Goal: Task Accomplishment & Management: Complete application form

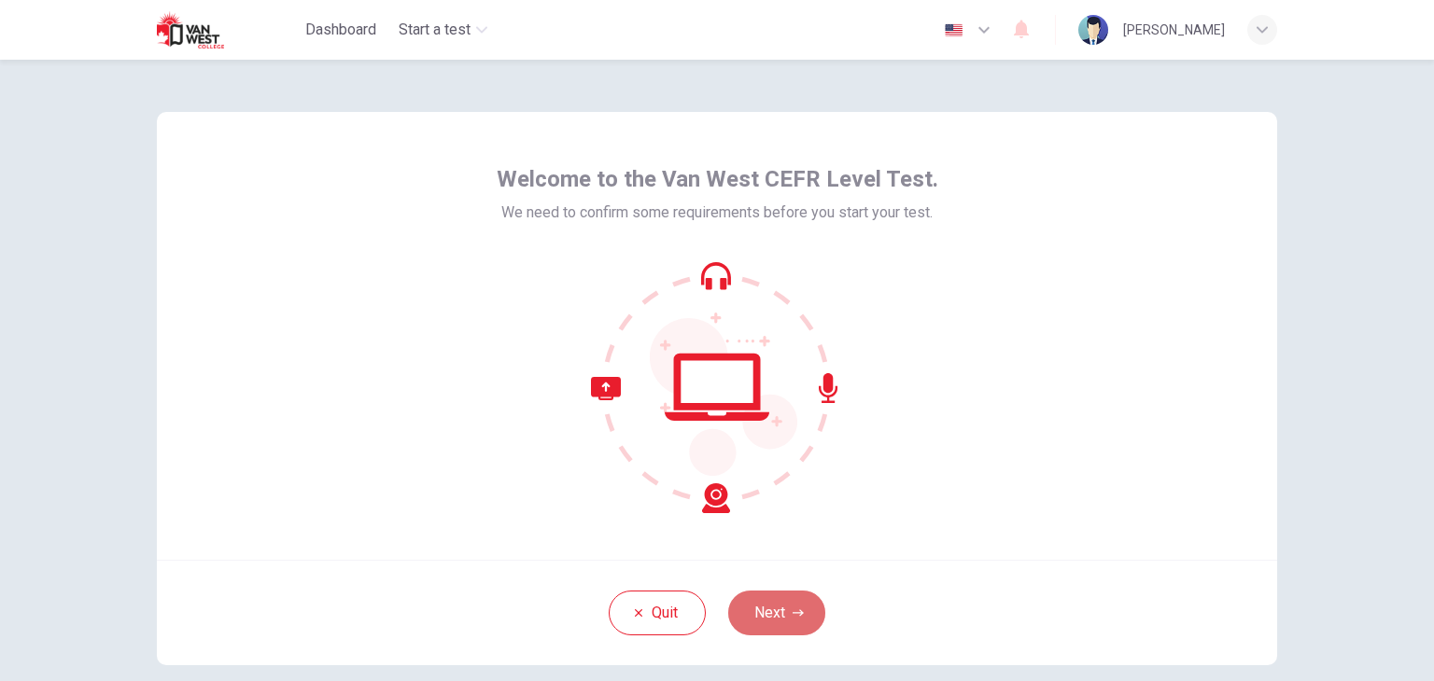
click at [792, 621] on button "Next" at bounding box center [776, 613] width 97 height 45
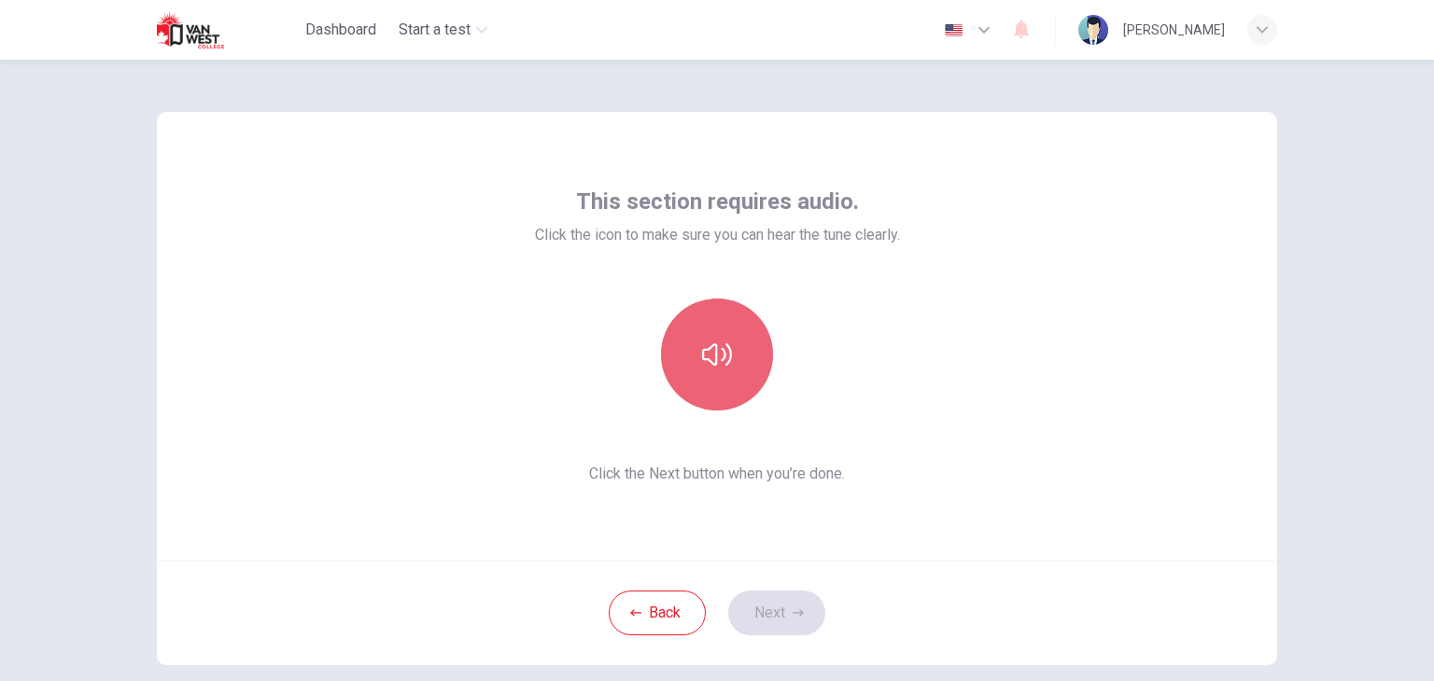
click at [741, 333] on button "button" at bounding box center [717, 355] width 112 height 112
click at [744, 386] on button "button" at bounding box center [717, 355] width 112 height 112
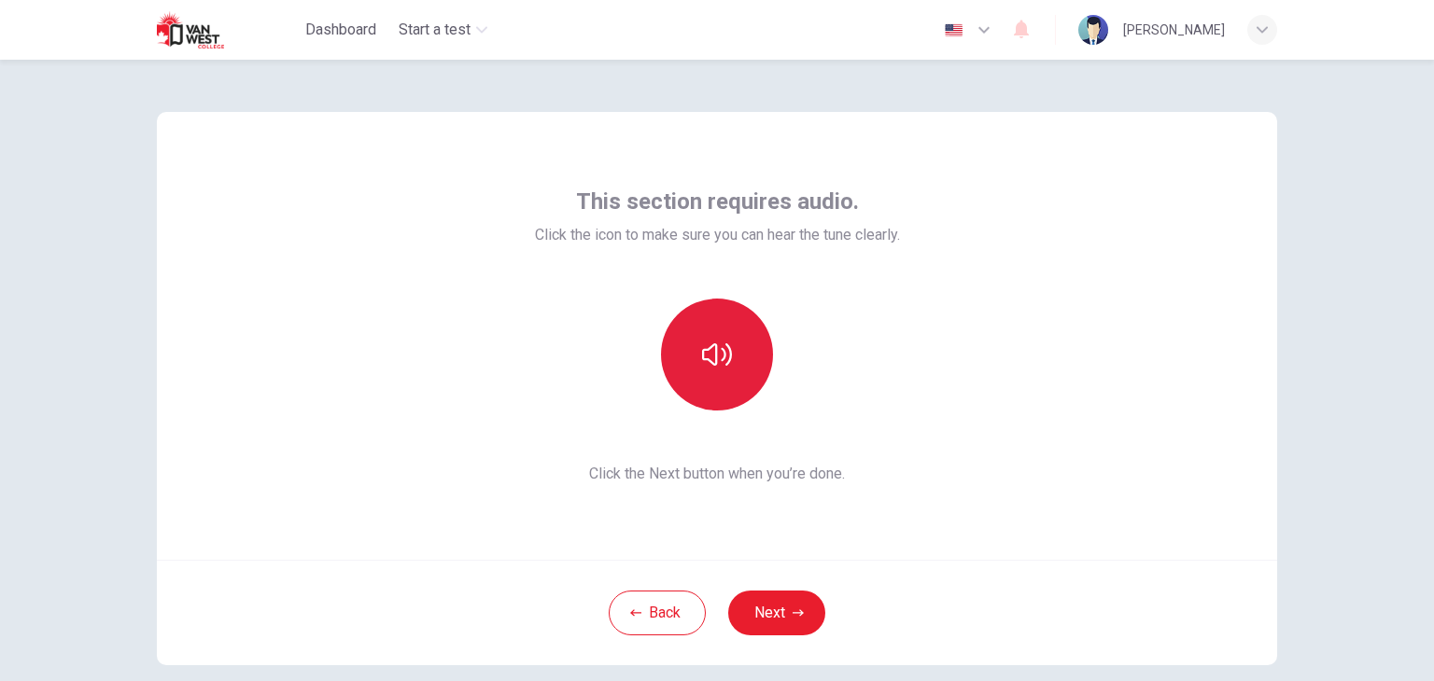
click at [744, 386] on button "button" at bounding box center [717, 355] width 112 height 112
click at [741, 376] on button "button" at bounding box center [717, 355] width 112 height 112
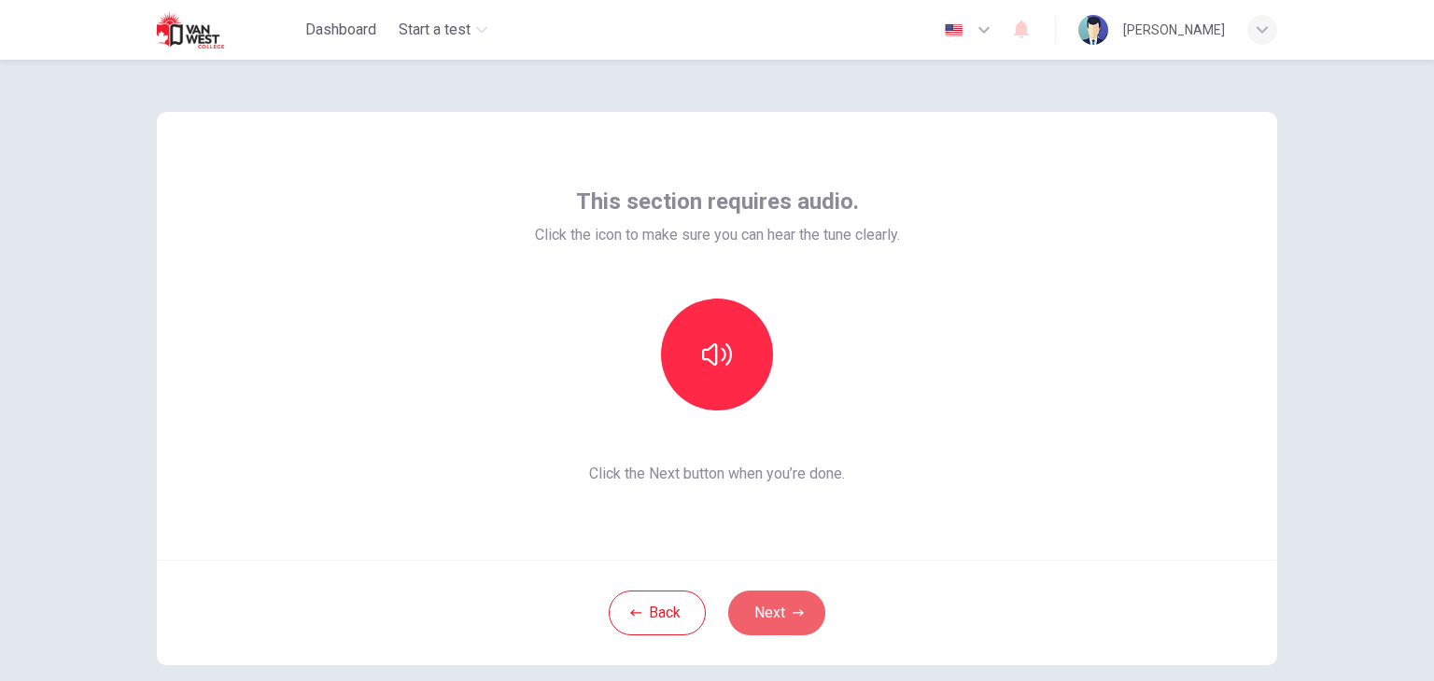
click at [764, 617] on button "Next" at bounding box center [776, 613] width 97 height 45
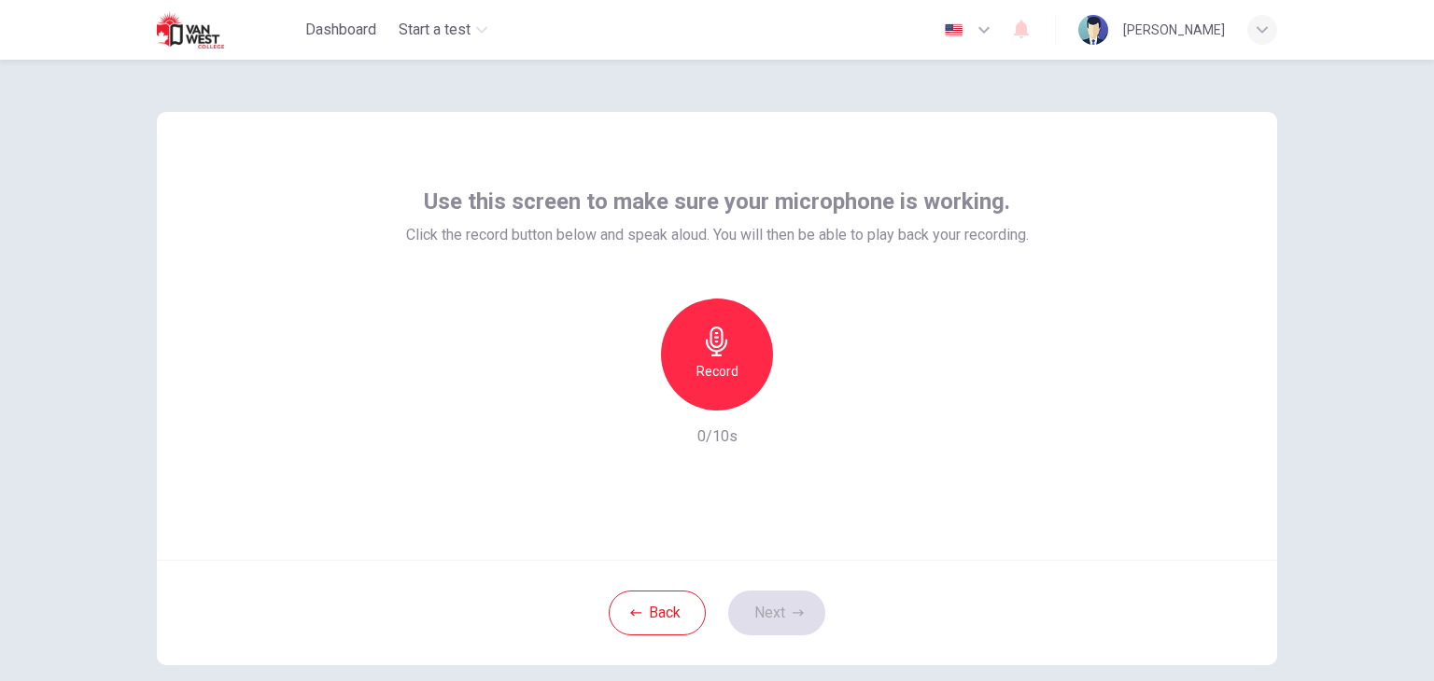
drag, startPoint x: 736, startPoint y: 372, endPoint x: 724, endPoint y: 359, distance: 16.5
click at [734, 372] on div "Record" at bounding box center [717, 355] width 112 height 112
click at [737, 370] on div "Stop" at bounding box center [717, 355] width 112 height 112
click at [736, 367] on div "Record" at bounding box center [717, 355] width 112 height 112
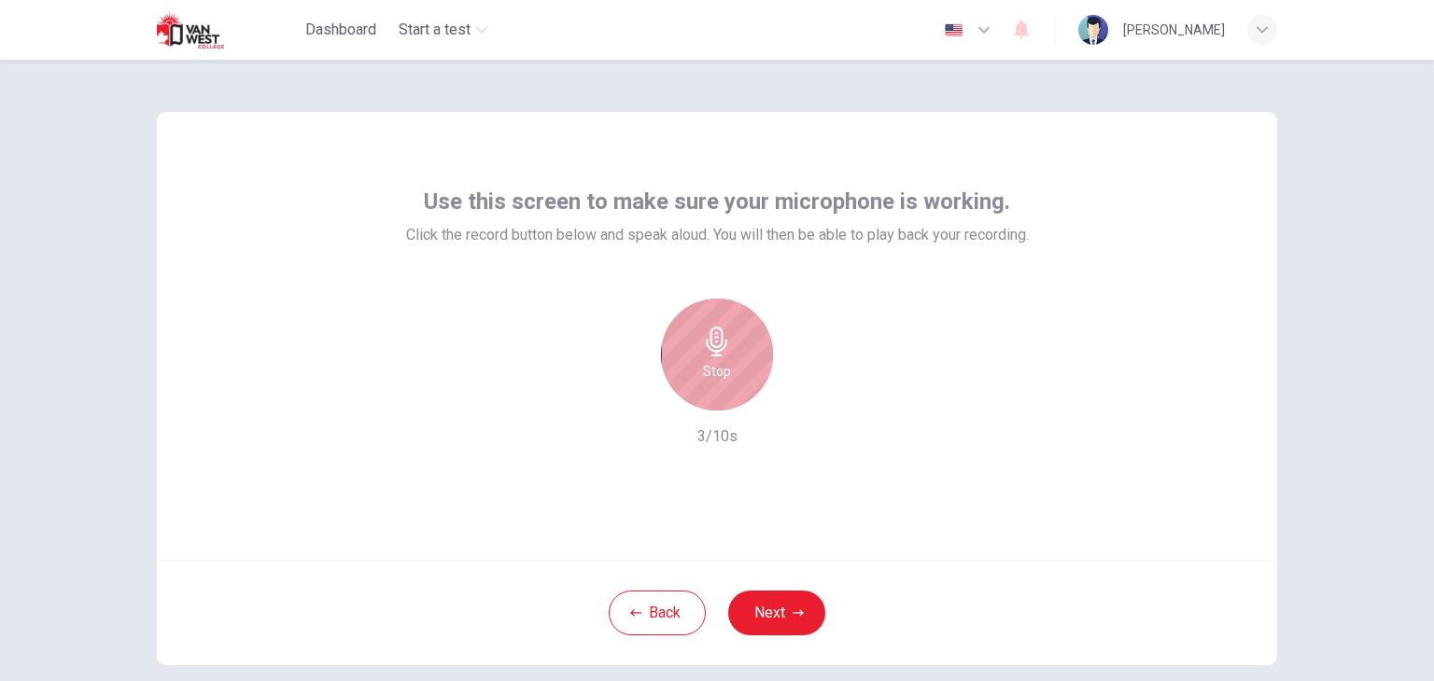
click at [740, 393] on div "Stop" at bounding box center [717, 355] width 112 height 112
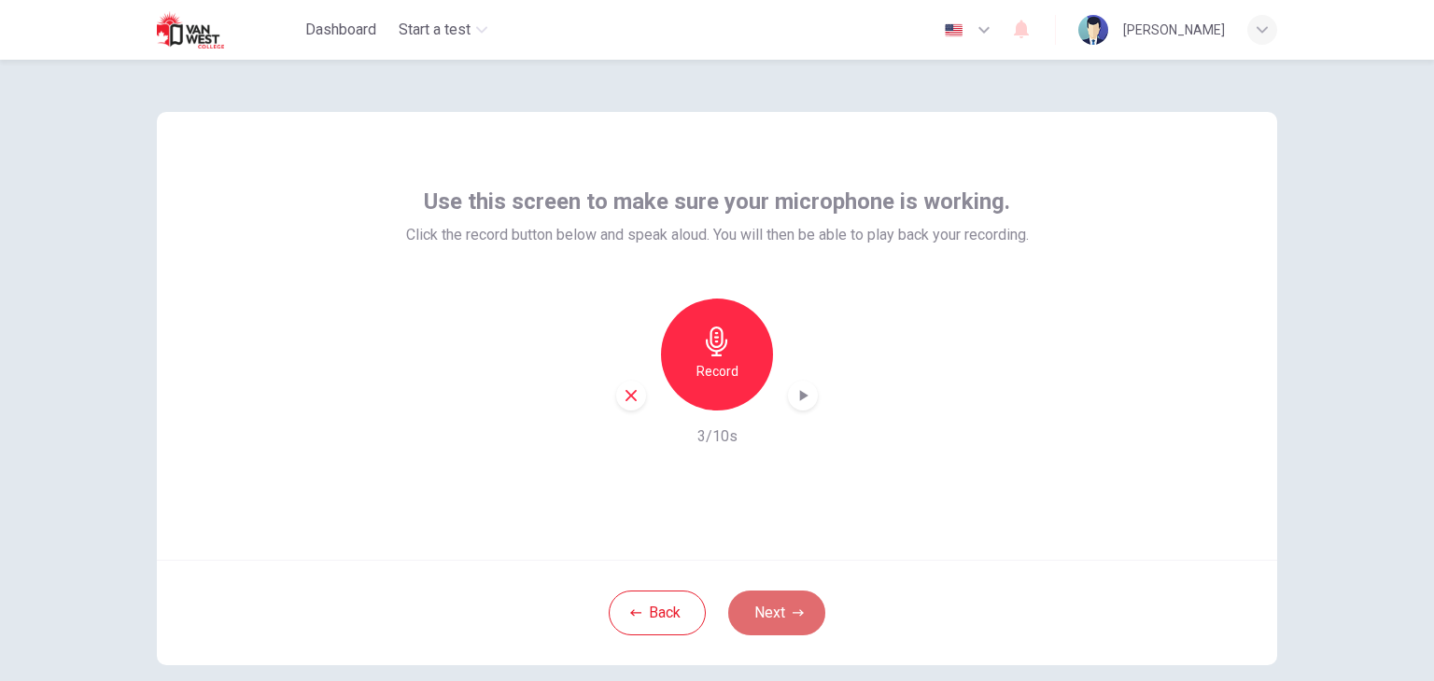
click at [795, 594] on button "Next" at bounding box center [776, 613] width 97 height 45
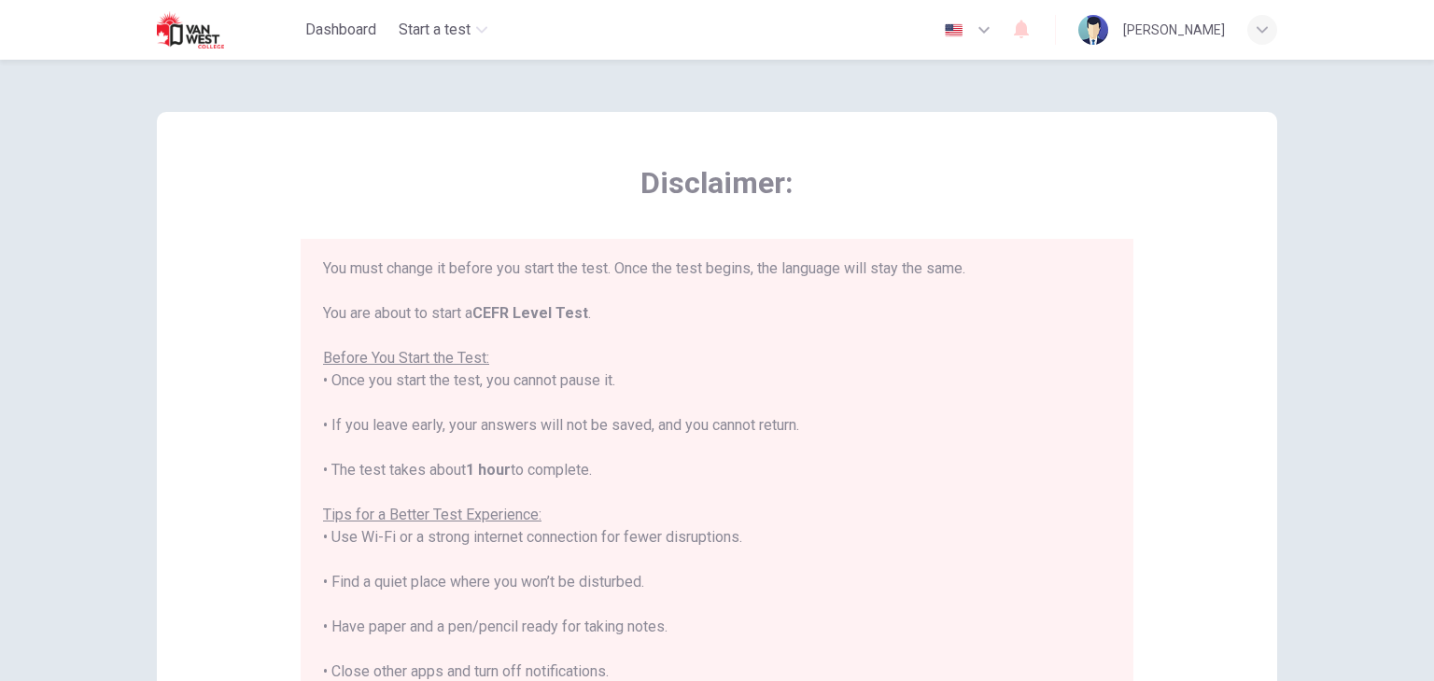
scroll to position [178, 0]
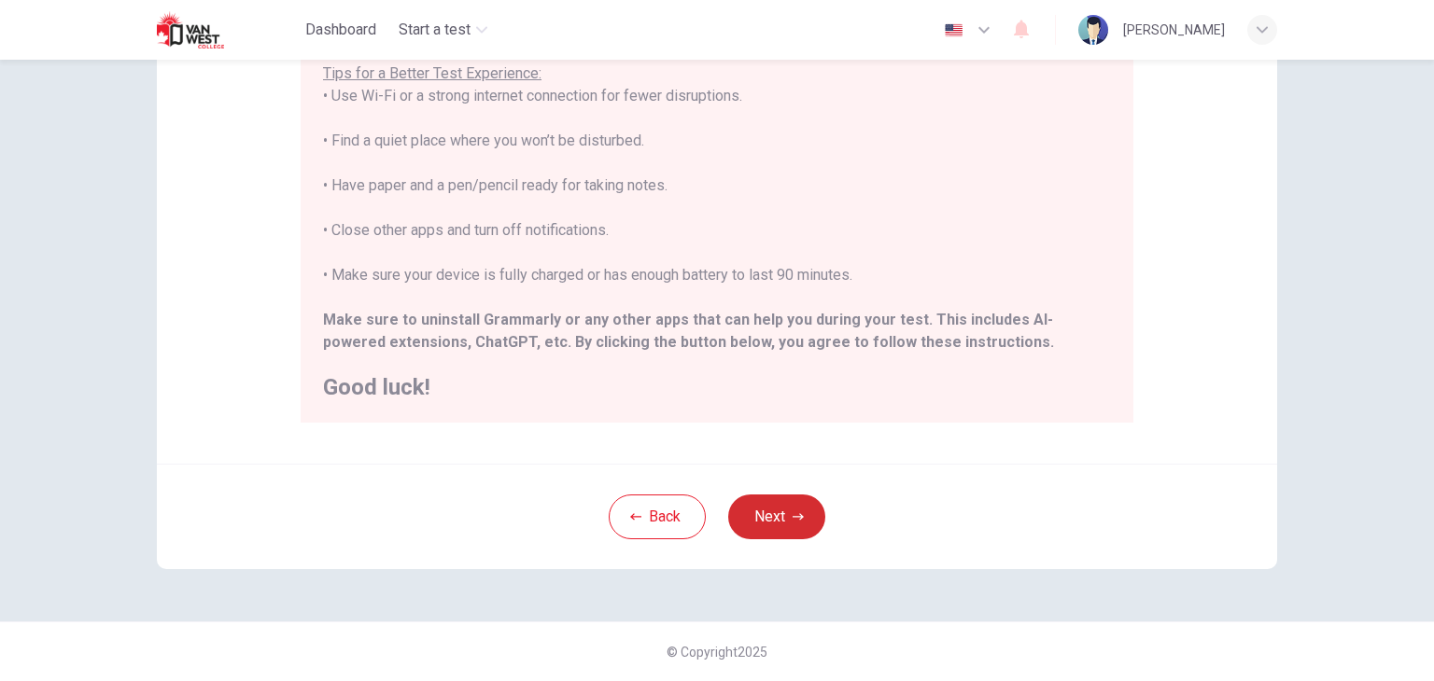
click at [764, 531] on button "Next" at bounding box center [776, 517] width 97 height 45
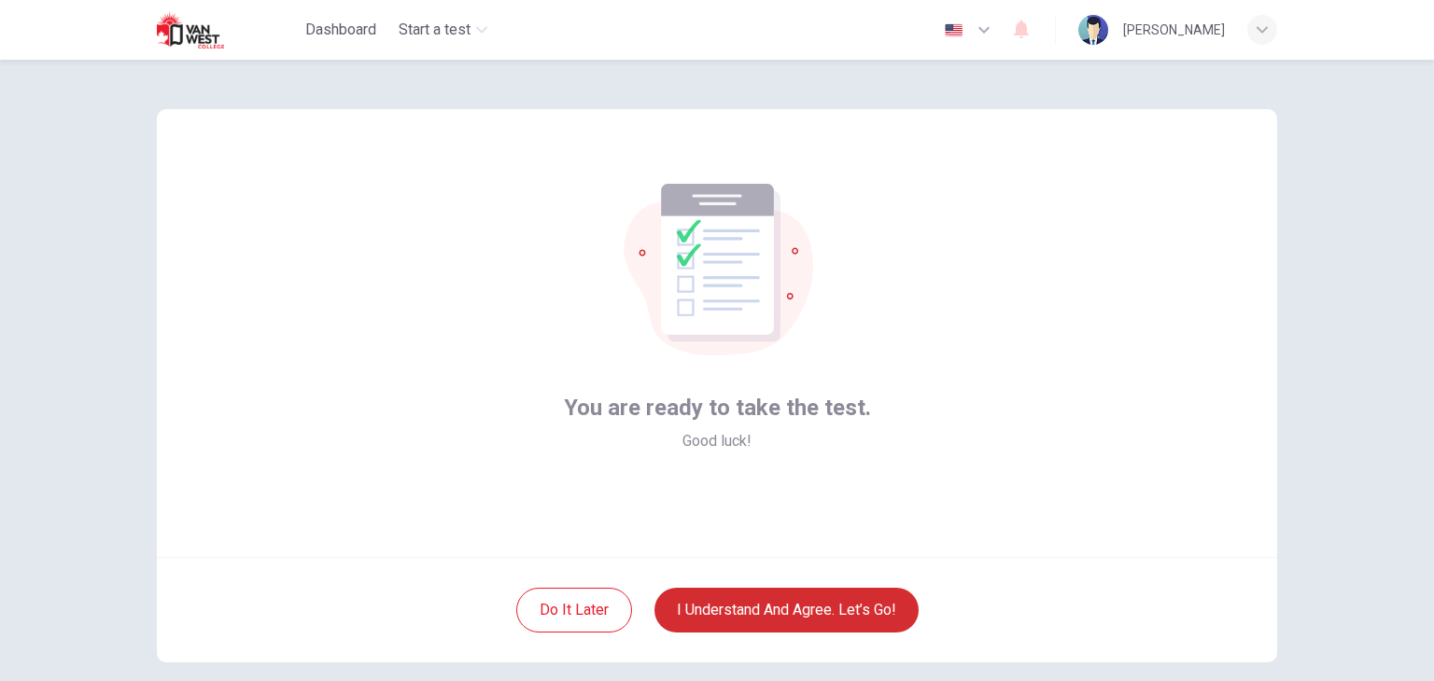
scroll to position [0, 0]
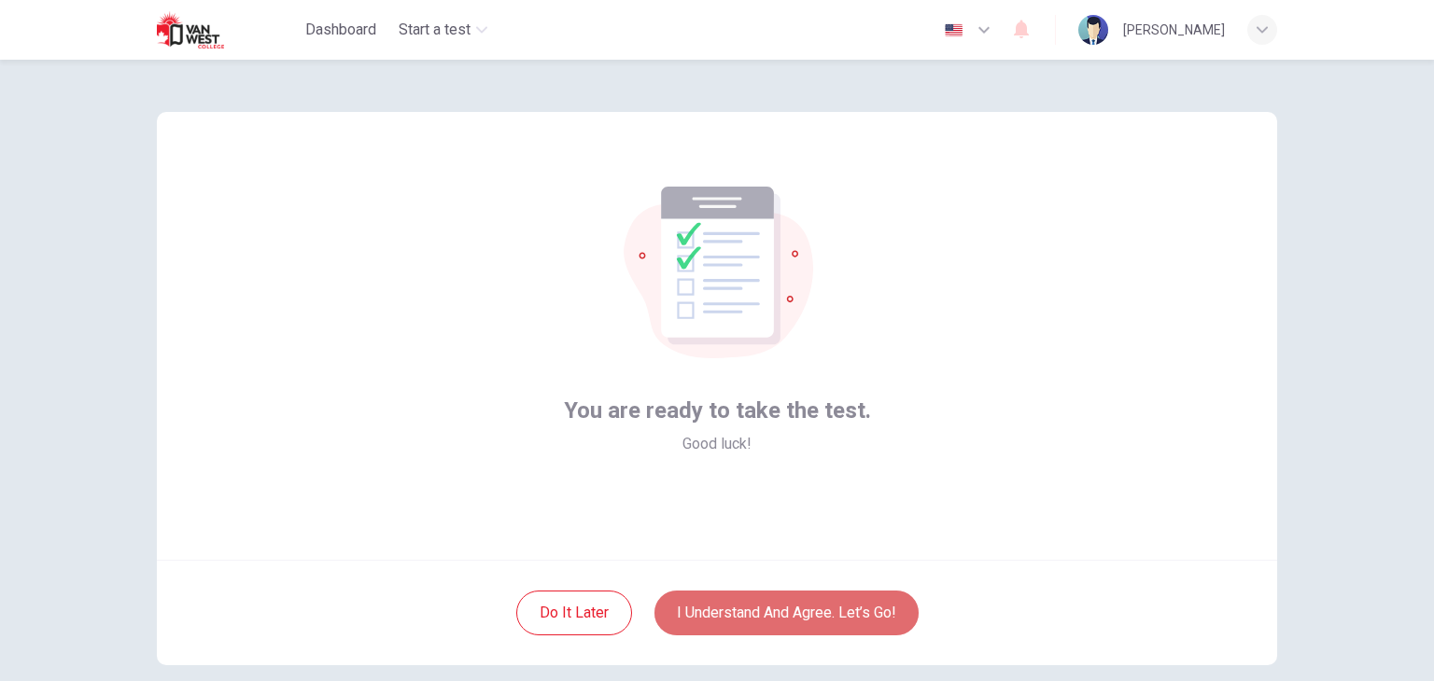
click at [788, 604] on button "I understand and agree. Let’s go!" at bounding box center [786, 613] width 264 height 45
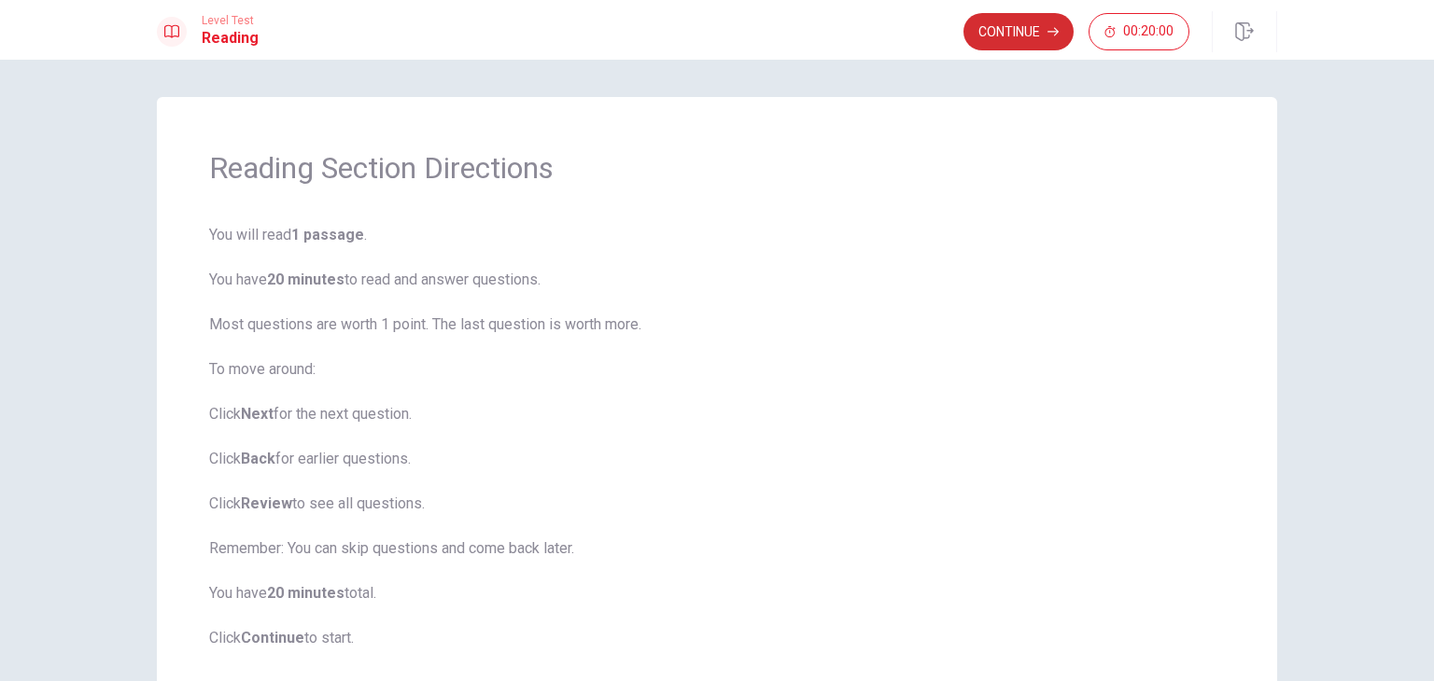
click at [1018, 36] on button "Continue" at bounding box center [1018, 31] width 110 height 37
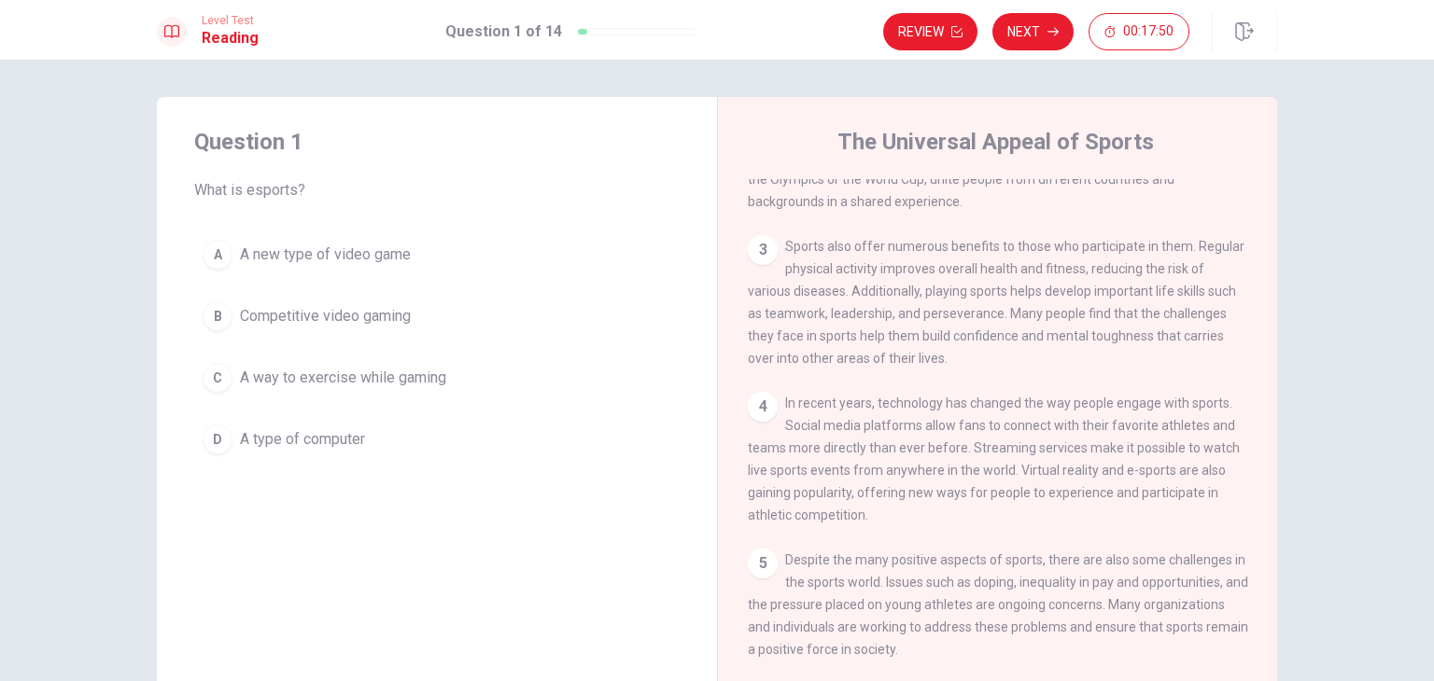
scroll to position [245, 0]
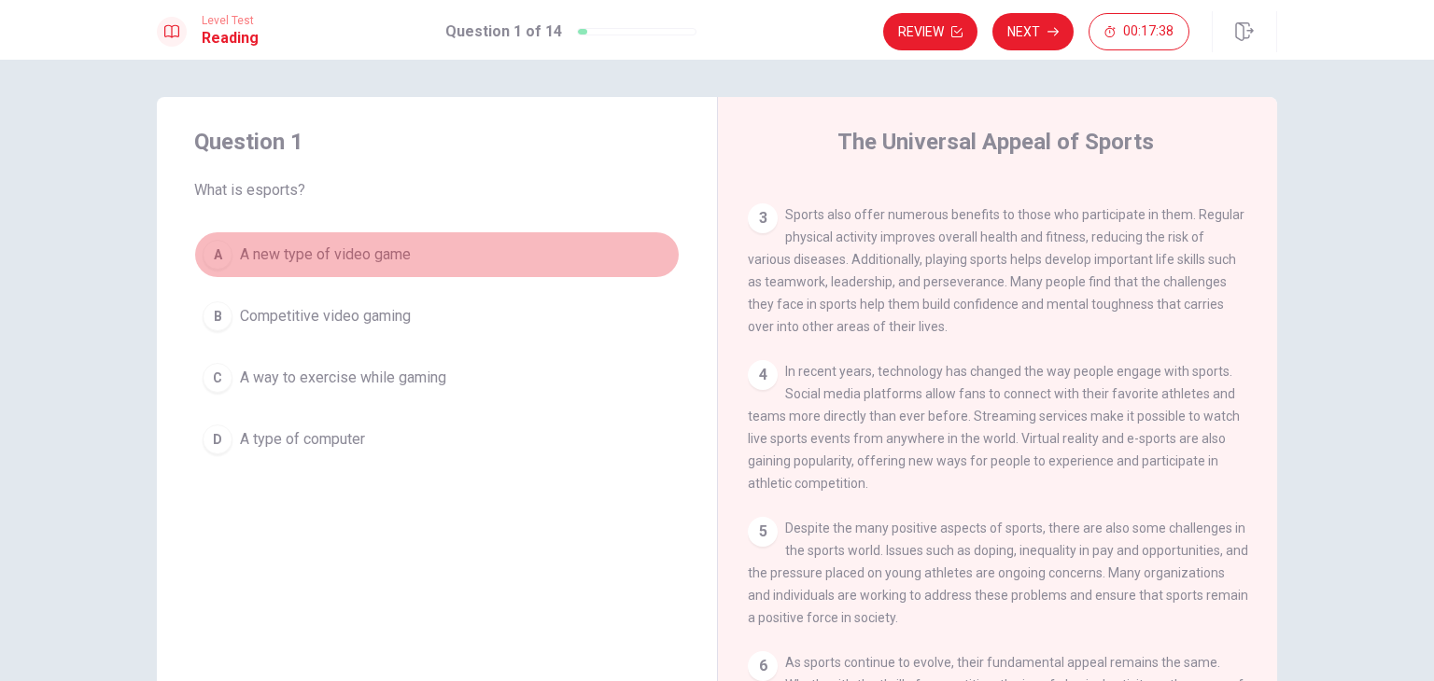
click at [320, 262] on span "A new type of video game" at bounding box center [325, 255] width 171 height 22
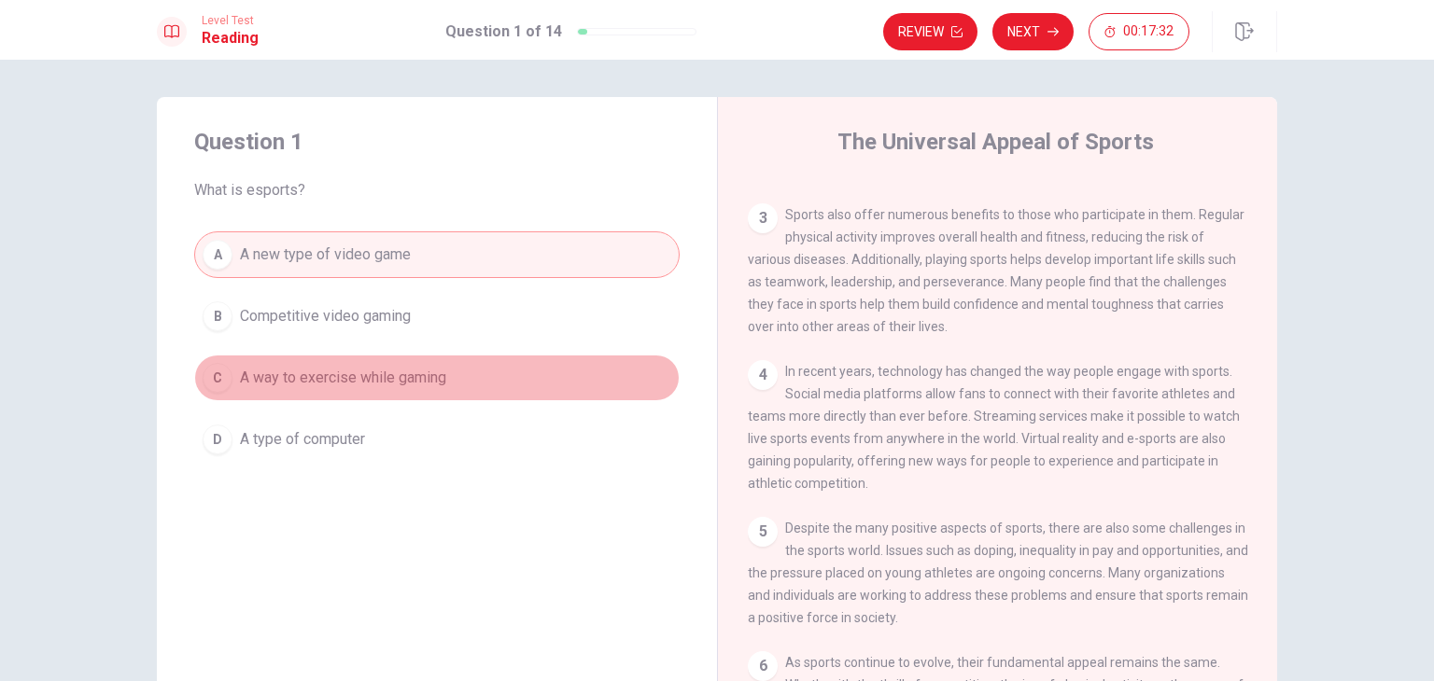
click at [385, 385] on span "A way to exercise while gaming" at bounding box center [343, 378] width 206 height 22
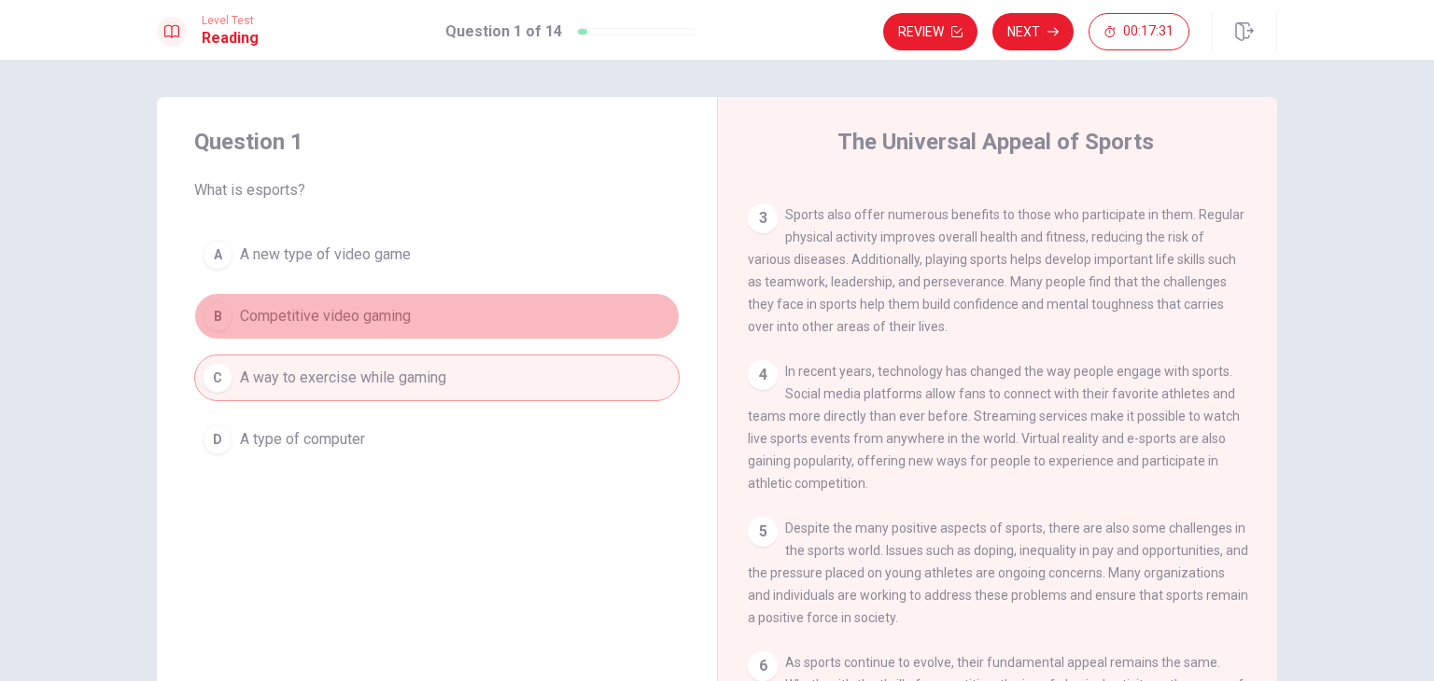
click at [381, 330] on button "B Competitive video gaming" at bounding box center [436, 316] width 485 height 47
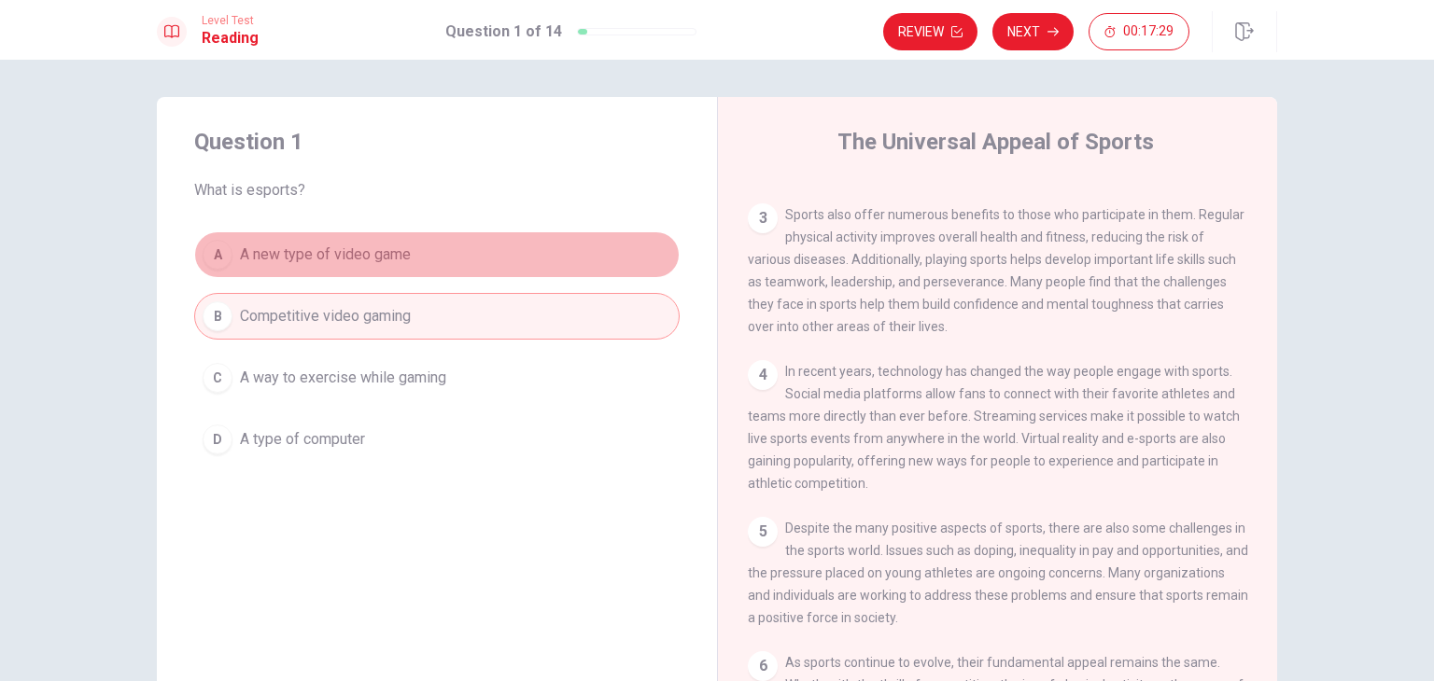
click at [377, 266] on button "A A new type of video game" at bounding box center [436, 255] width 485 height 47
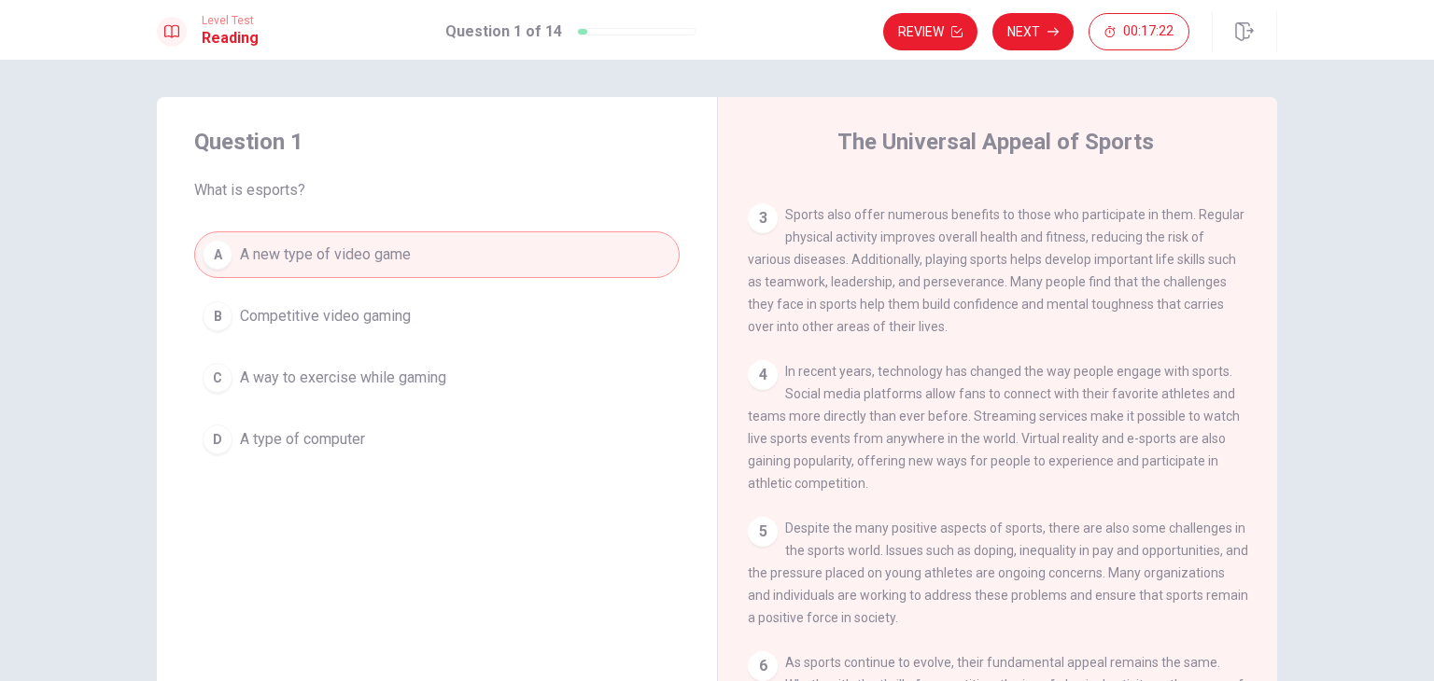
click at [393, 378] on span "A way to exercise while gaming" at bounding box center [343, 378] width 206 height 22
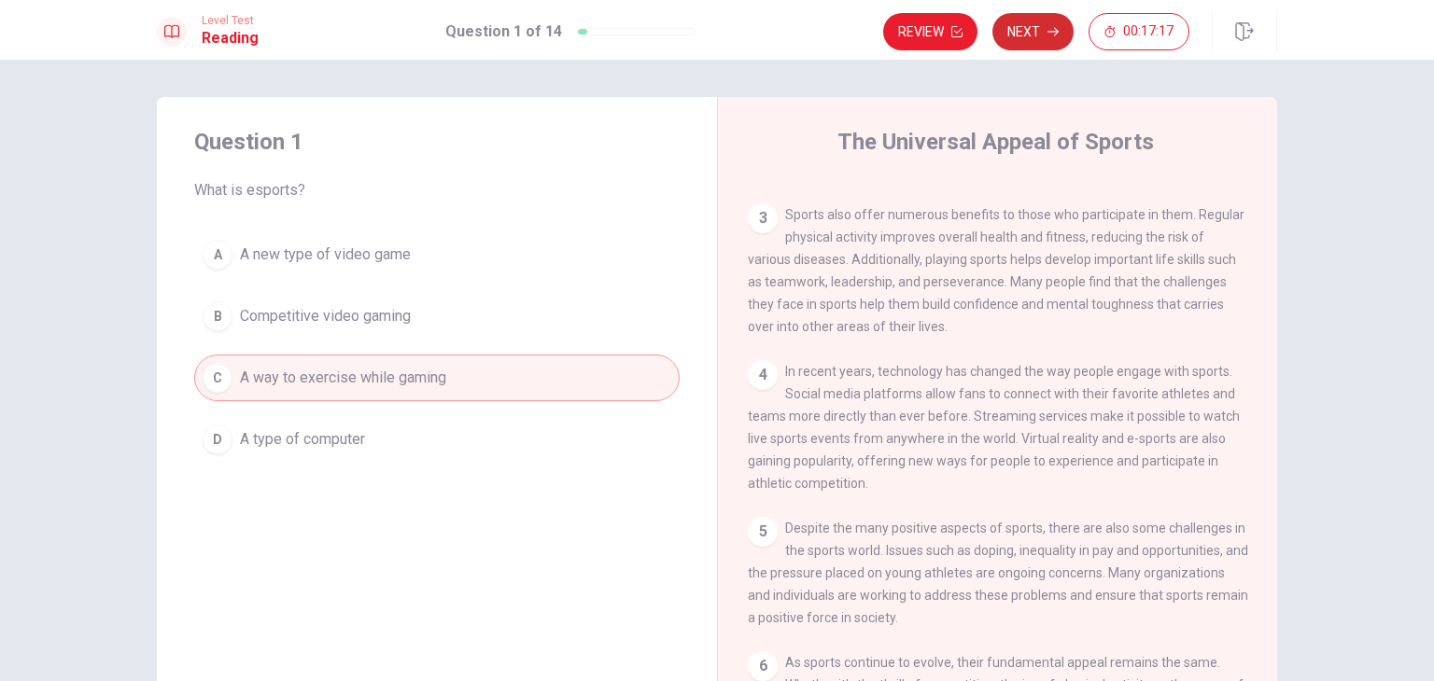
click at [1035, 39] on button "Next" at bounding box center [1032, 31] width 81 height 37
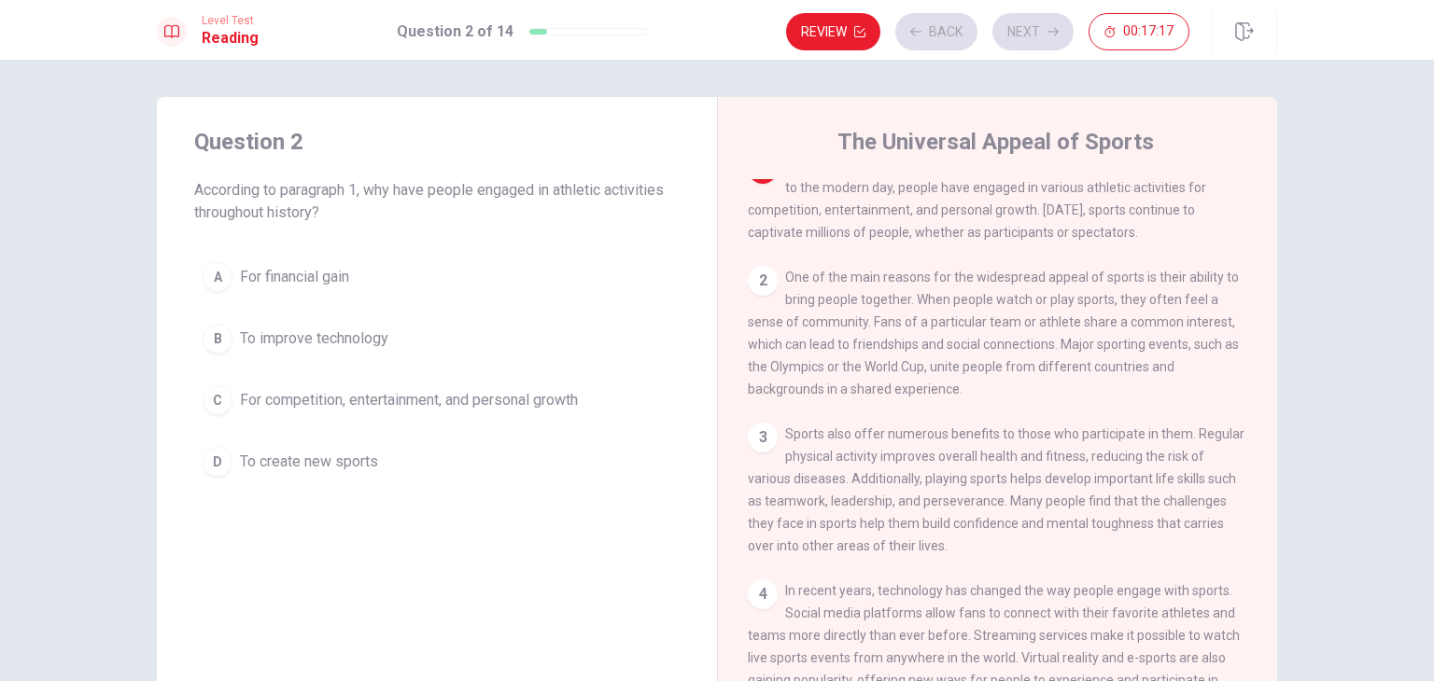
scroll to position [0, 0]
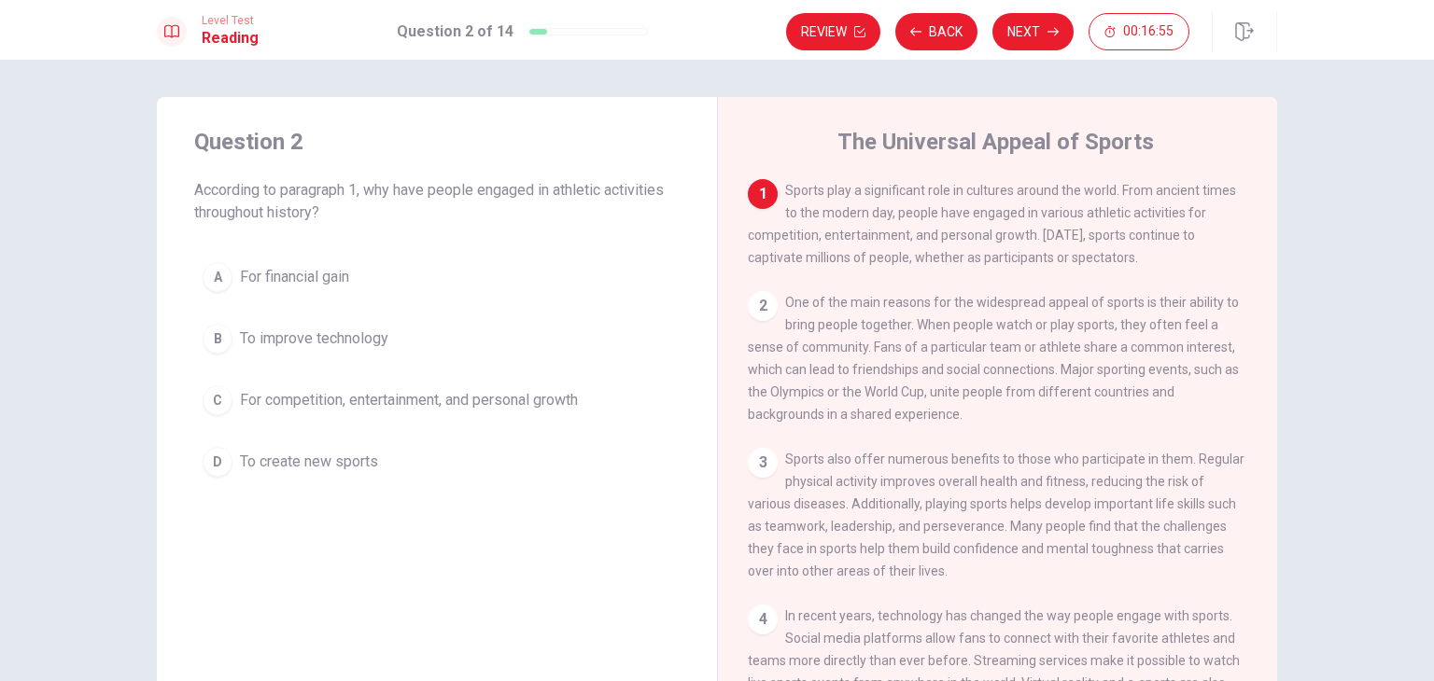
click at [431, 391] on span "For competition, entertainment, and personal growth" at bounding box center [409, 400] width 338 height 22
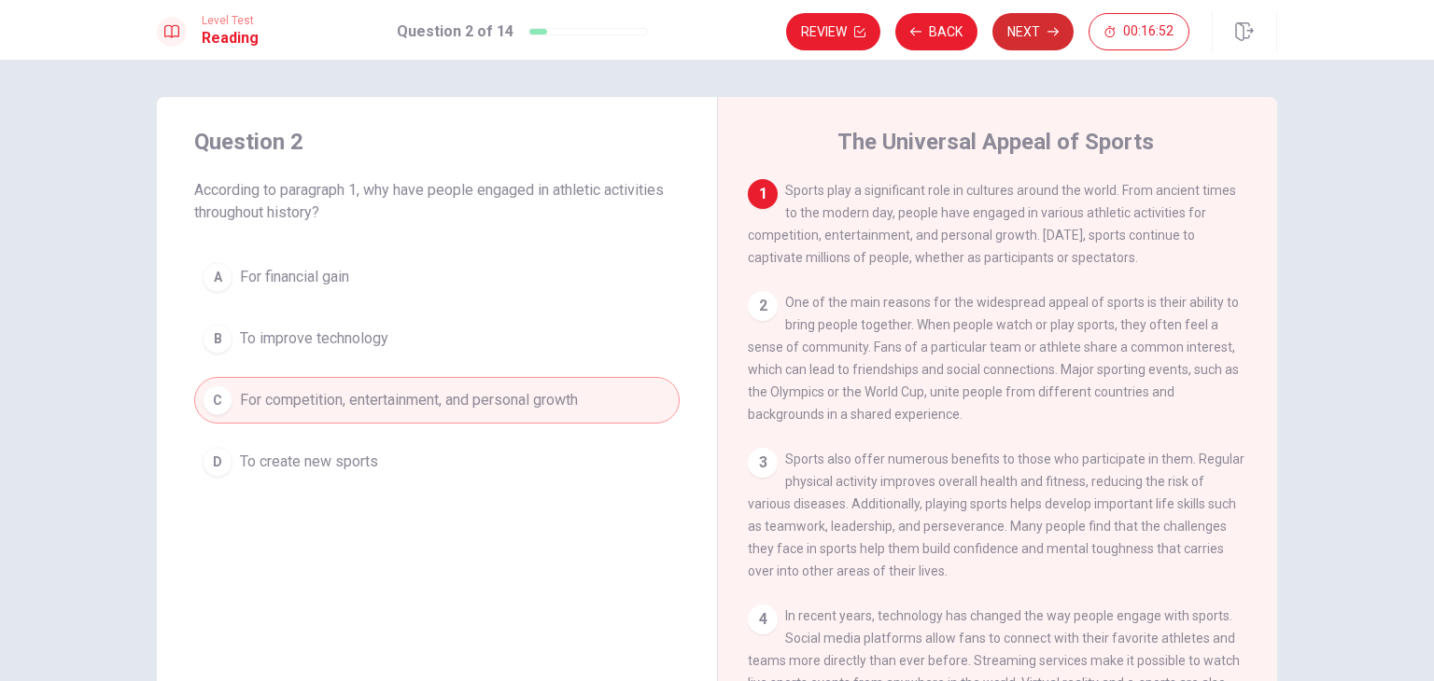
click at [1031, 27] on button "Next" at bounding box center [1032, 31] width 81 height 37
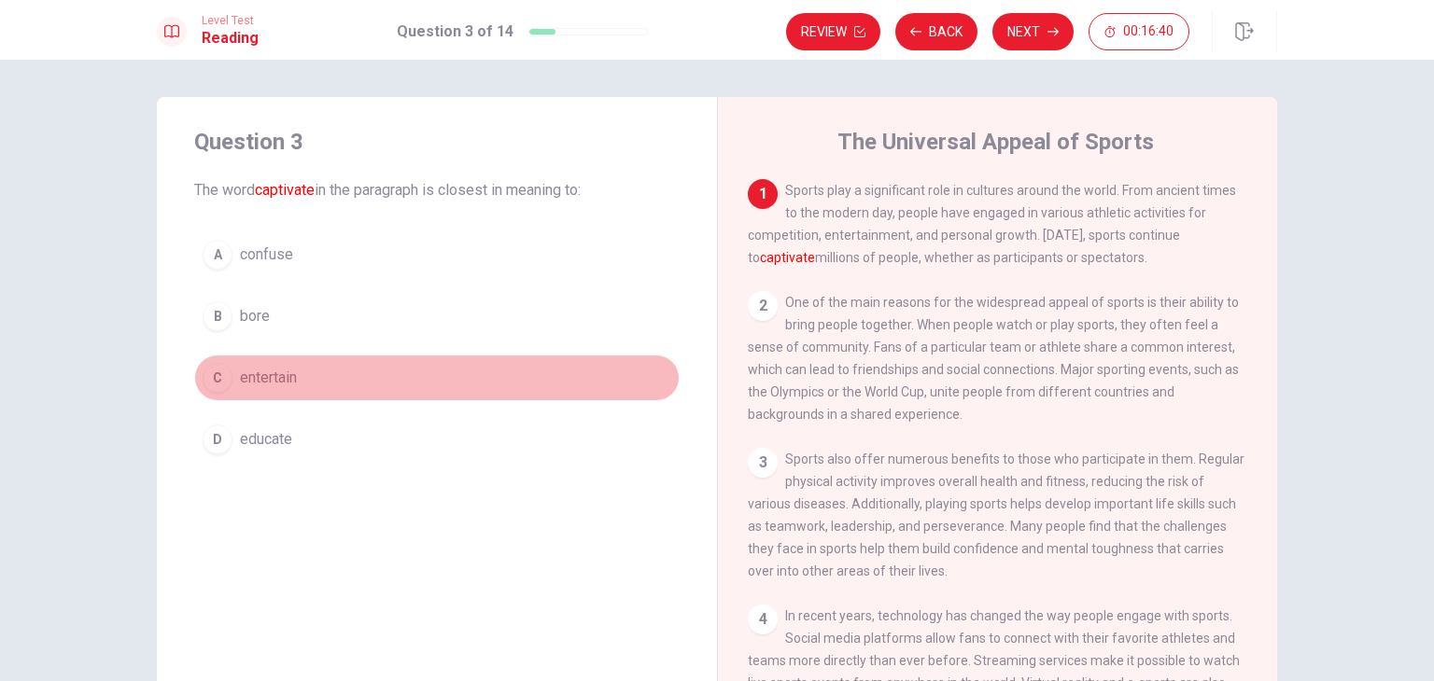
click at [268, 374] on span "entertain" at bounding box center [268, 378] width 57 height 22
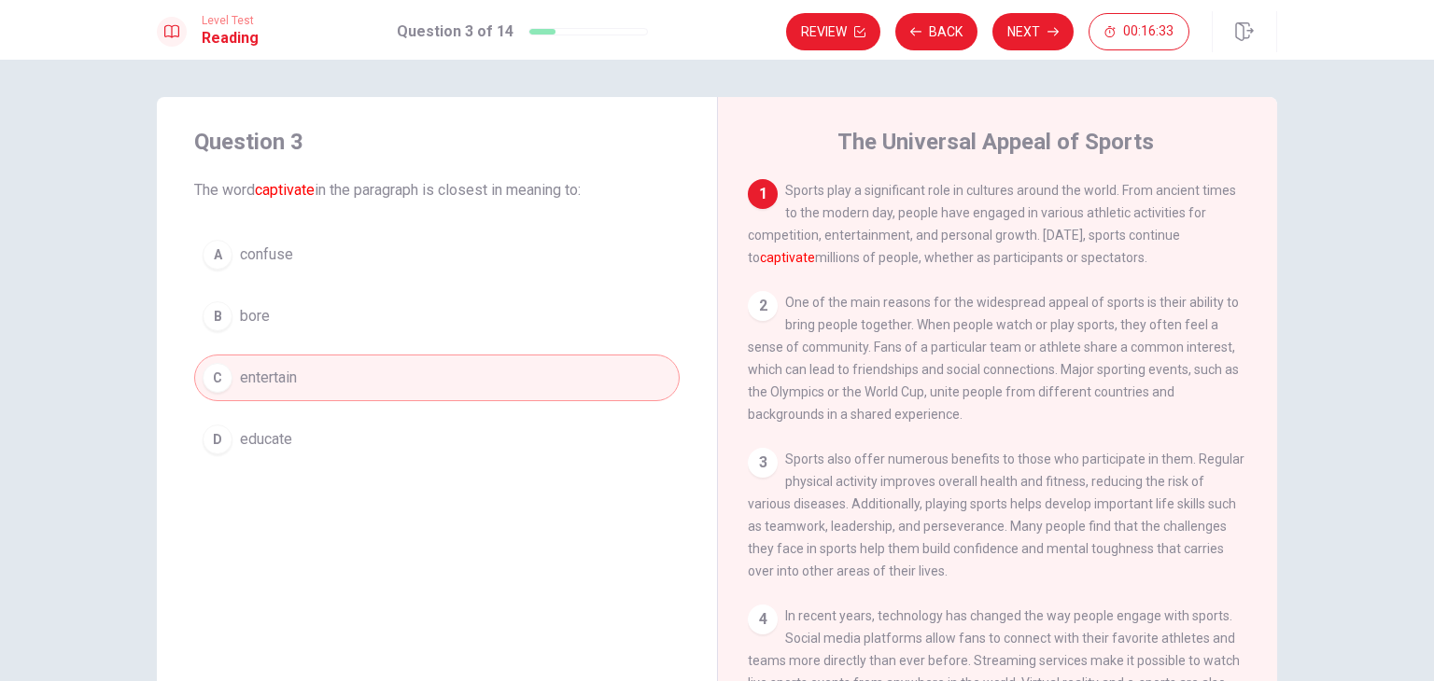
click at [1037, 32] on button "Next" at bounding box center [1032, 31] width 81 height 37
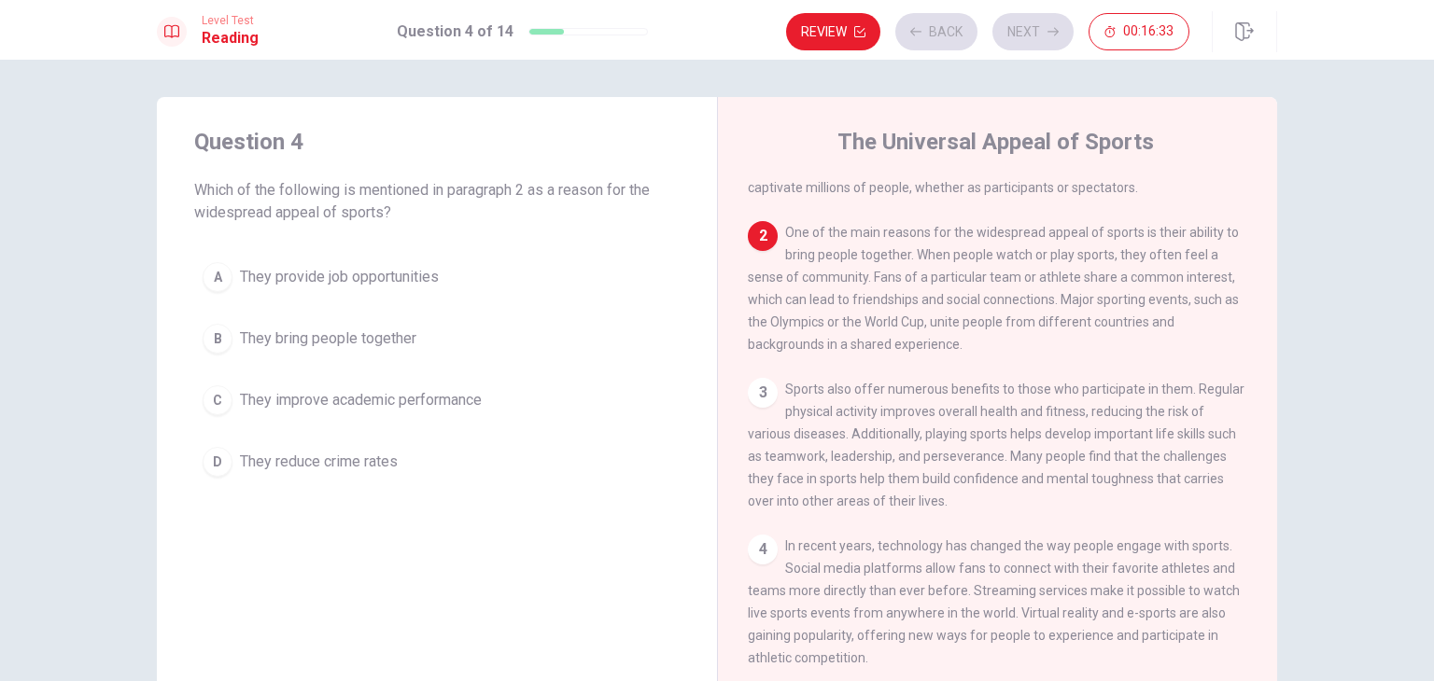
scroll to position [115, 0]
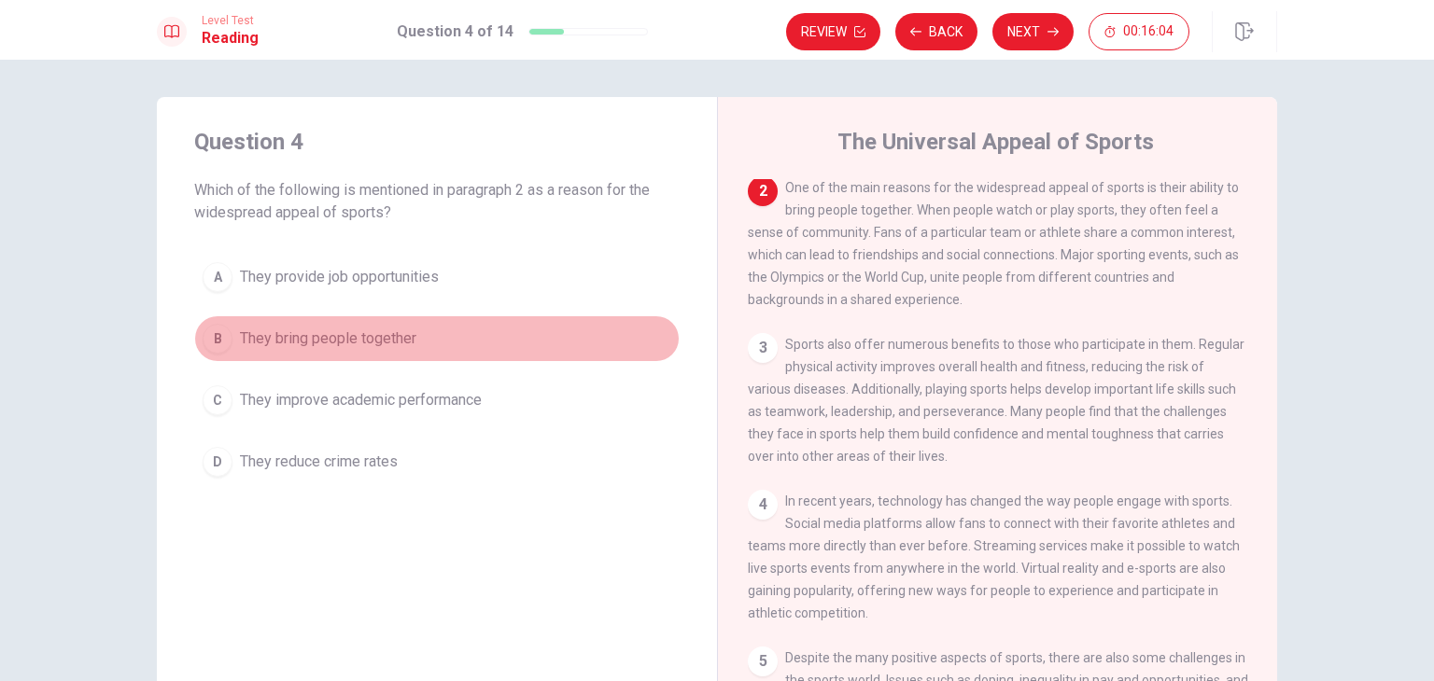
click at [378, 344] on span "They bring people together" at bounding box center [328, 339] width 176 height 22
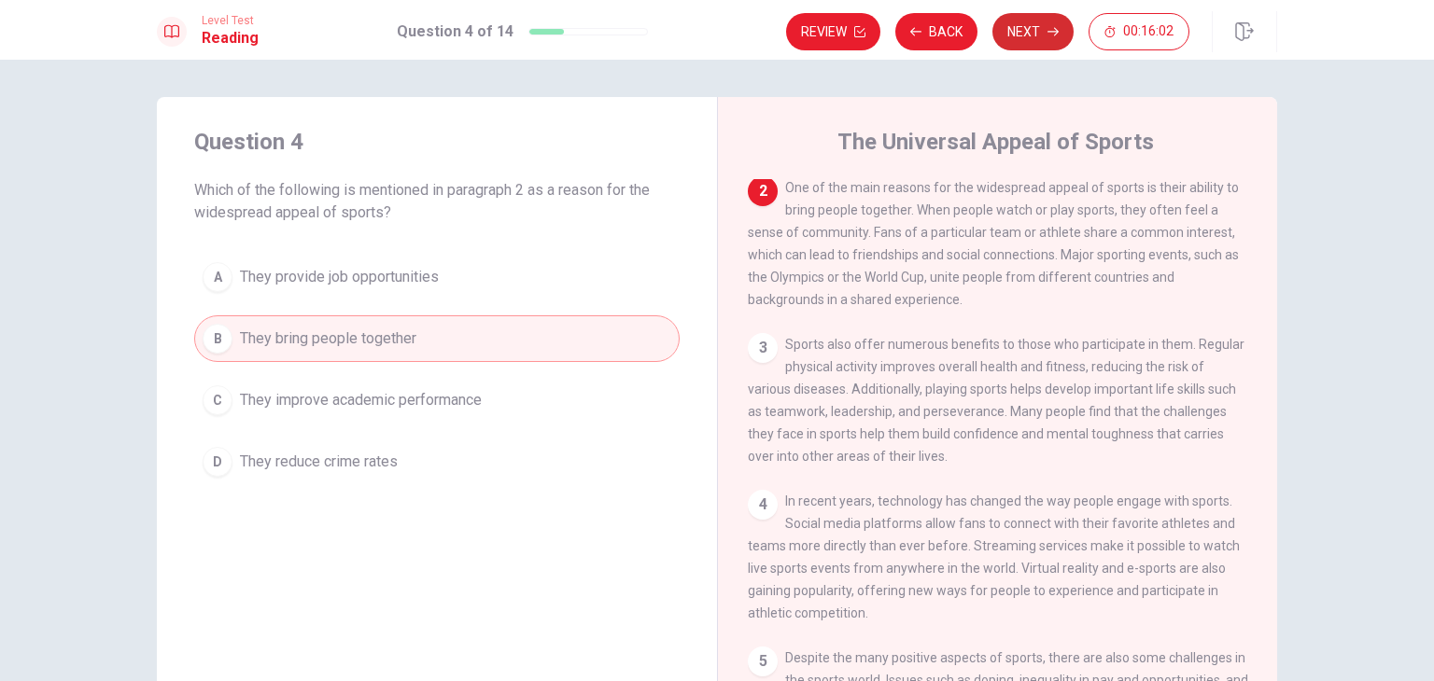
click at [1034, 27] on button "Next" at bounding box center [1032, 31] width 81 height 37
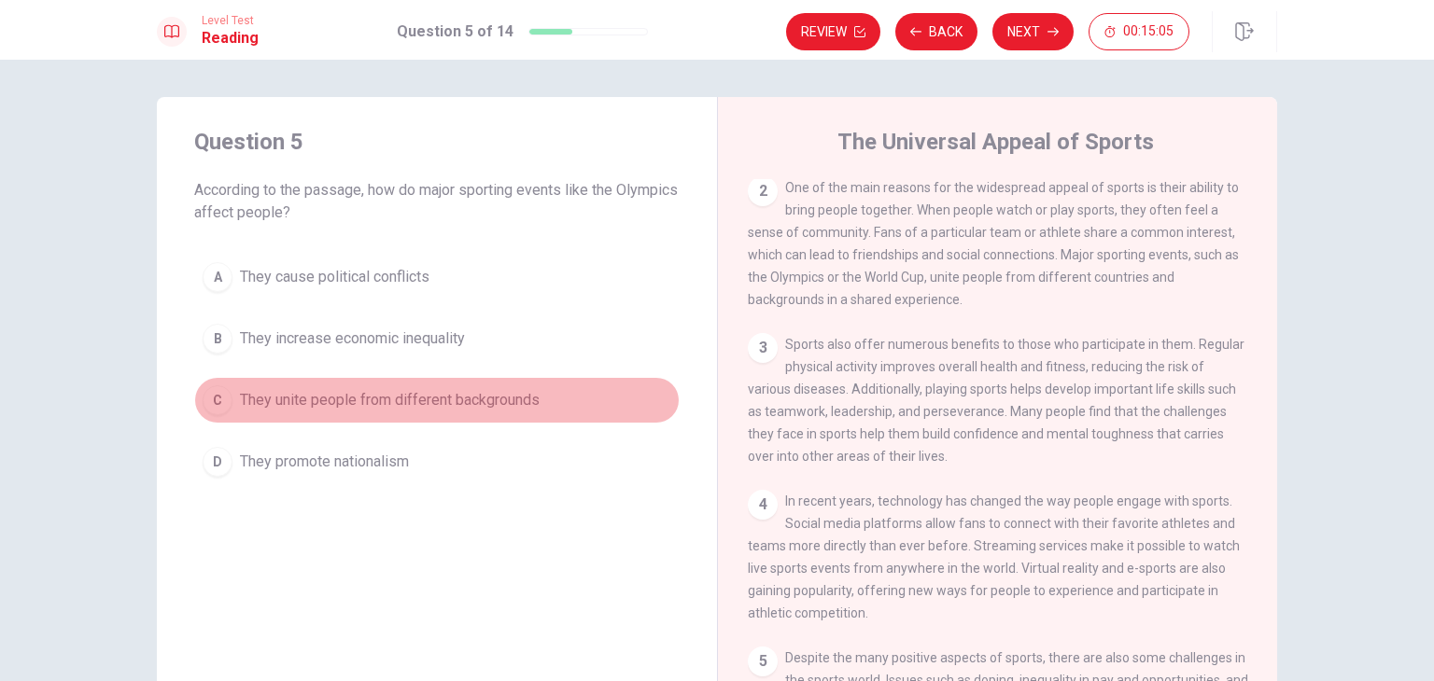
click at [540, 399] on button "C They unite people from different backgrounds" at bounding box center [436, 400] width 485 height 47
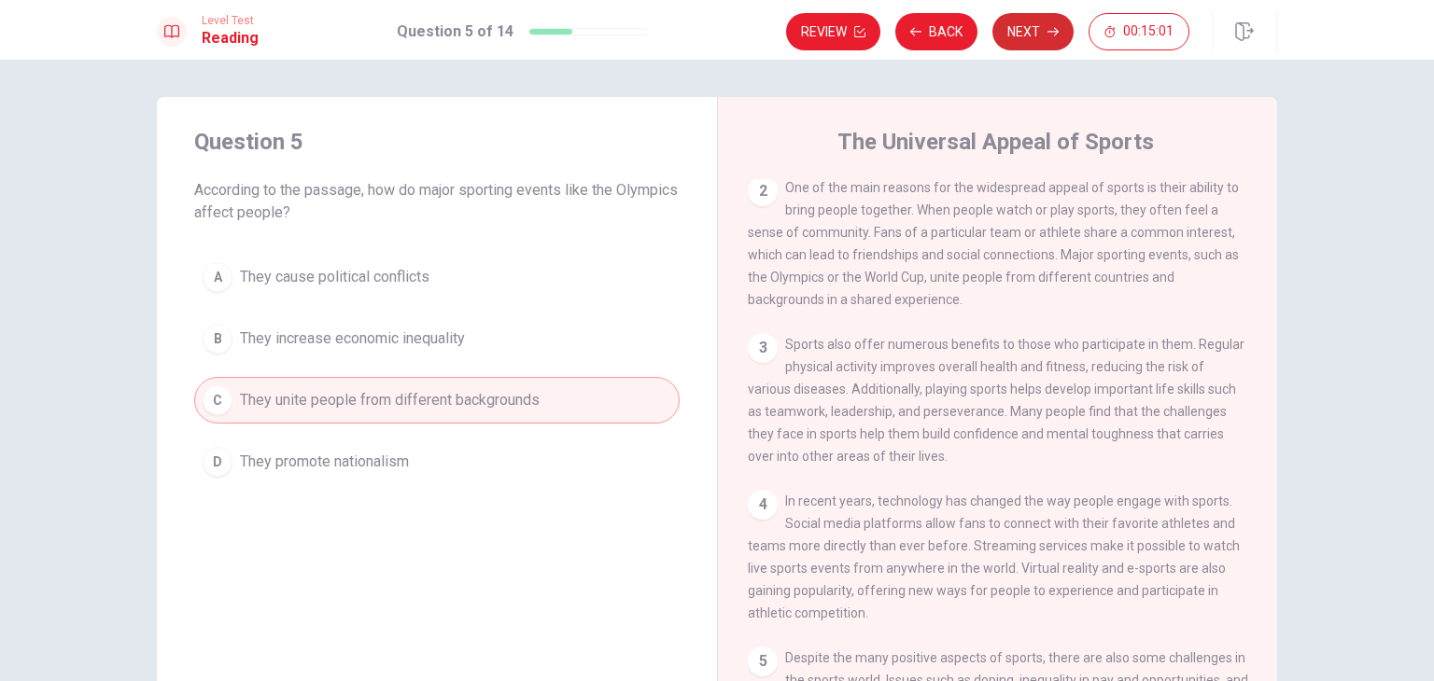
click at [1055, 32] on icon "button" at bounding box center [1052, 31] width 11 height 11
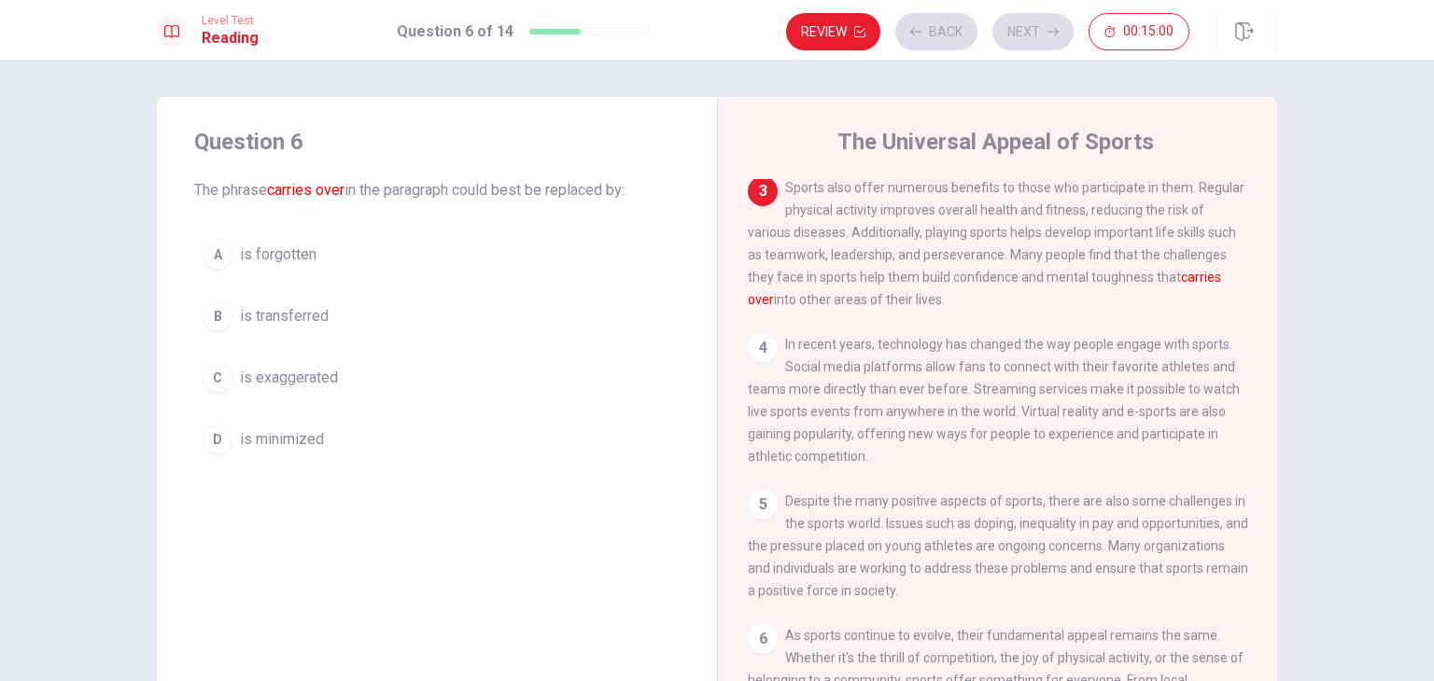
scroll to position [276, 0]
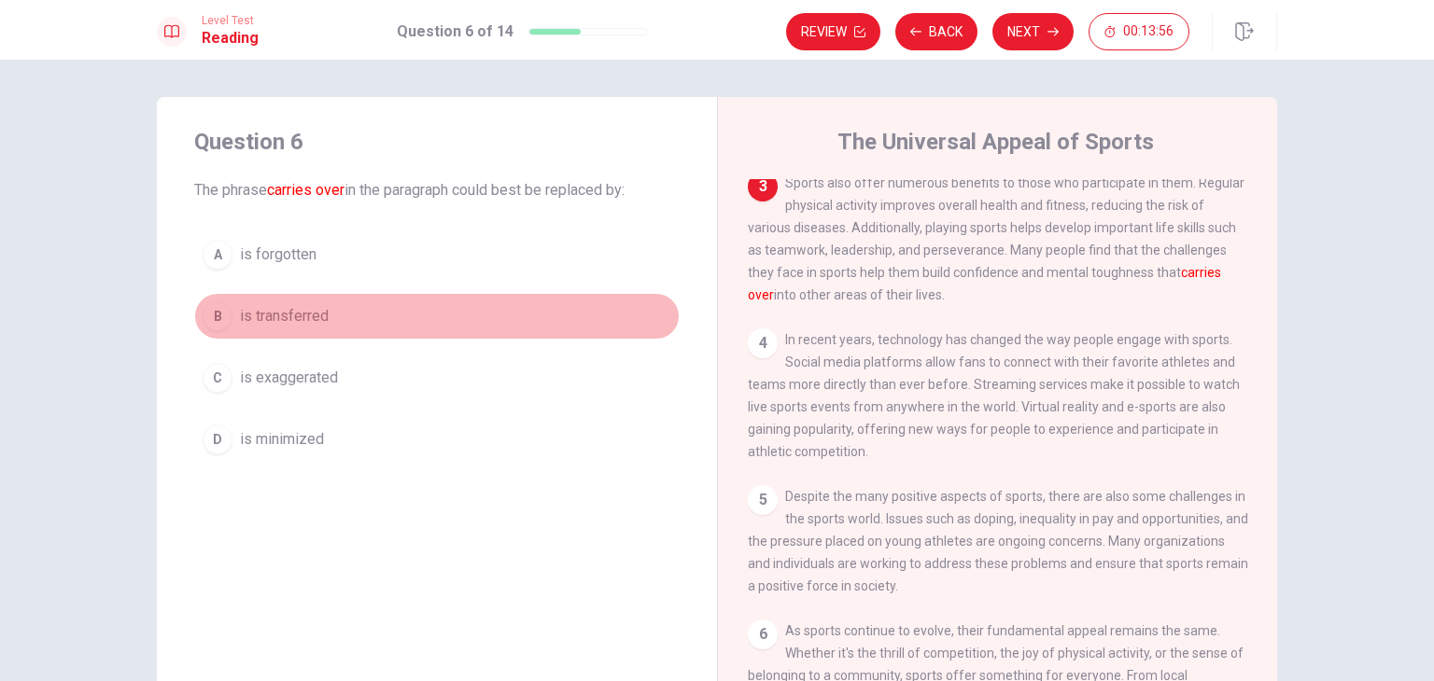
click at [310, 316] on span "is transferred" at bounding box center [284, 316] width 89 height 22
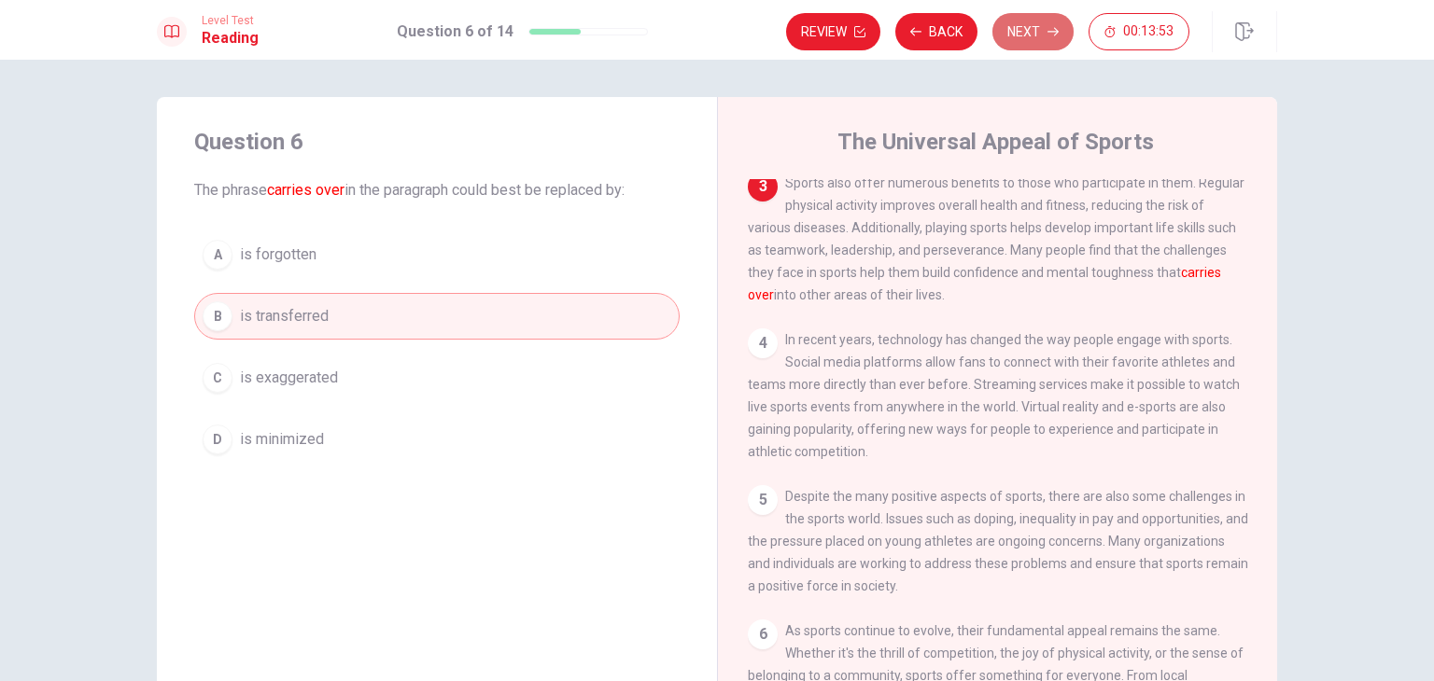
click at [1042, 30] on button "Next" at bounding box center [1032, 31] width 81 height 37
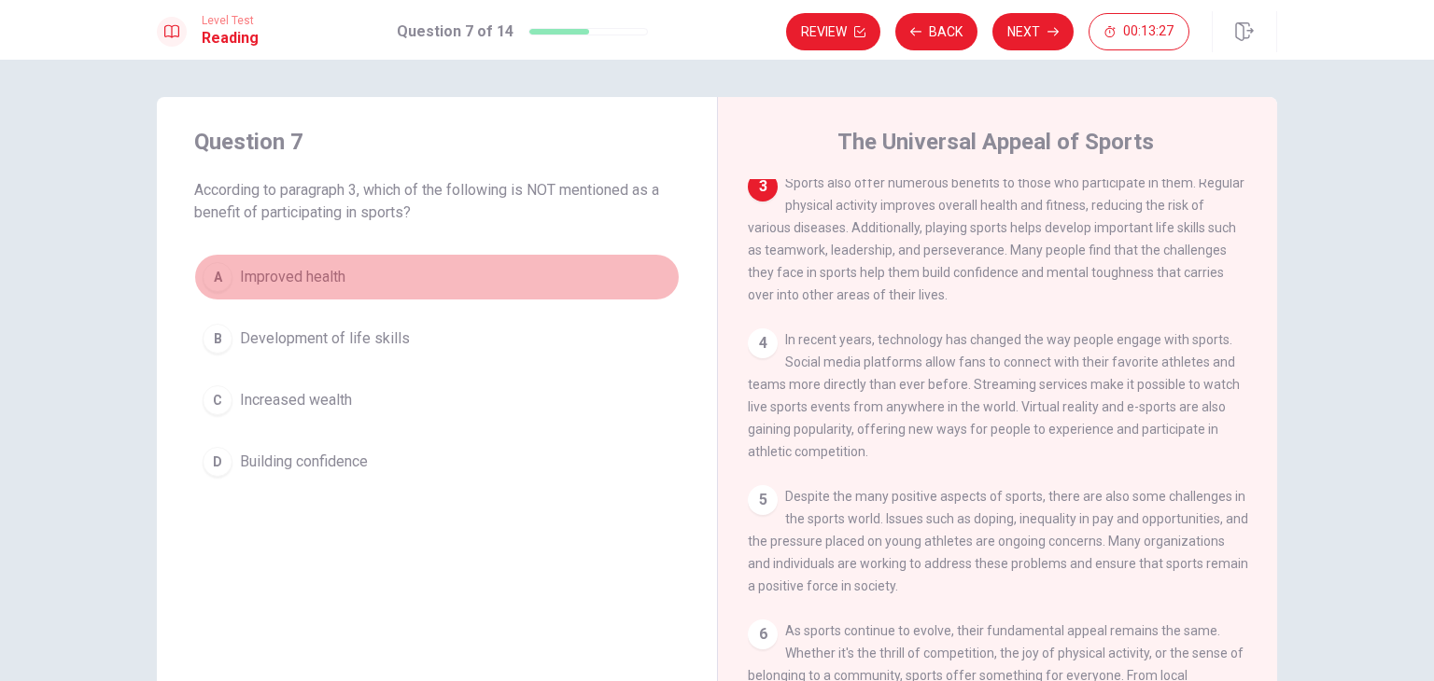
click at [291, 279] on span "Improved health" at bounding box center [292, 277] width 105 height 22
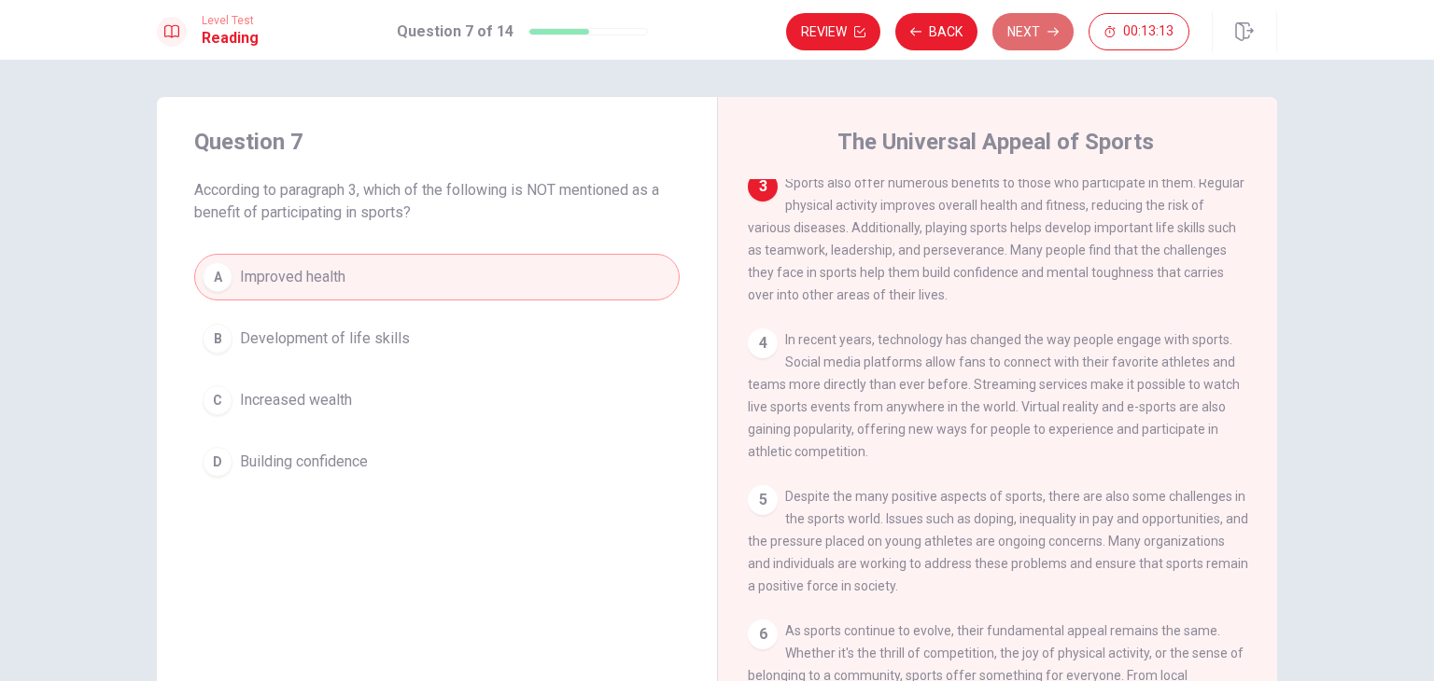
click at [1041, 35] on button "Next" at bounding box center [1032, 31] width 81 height 37
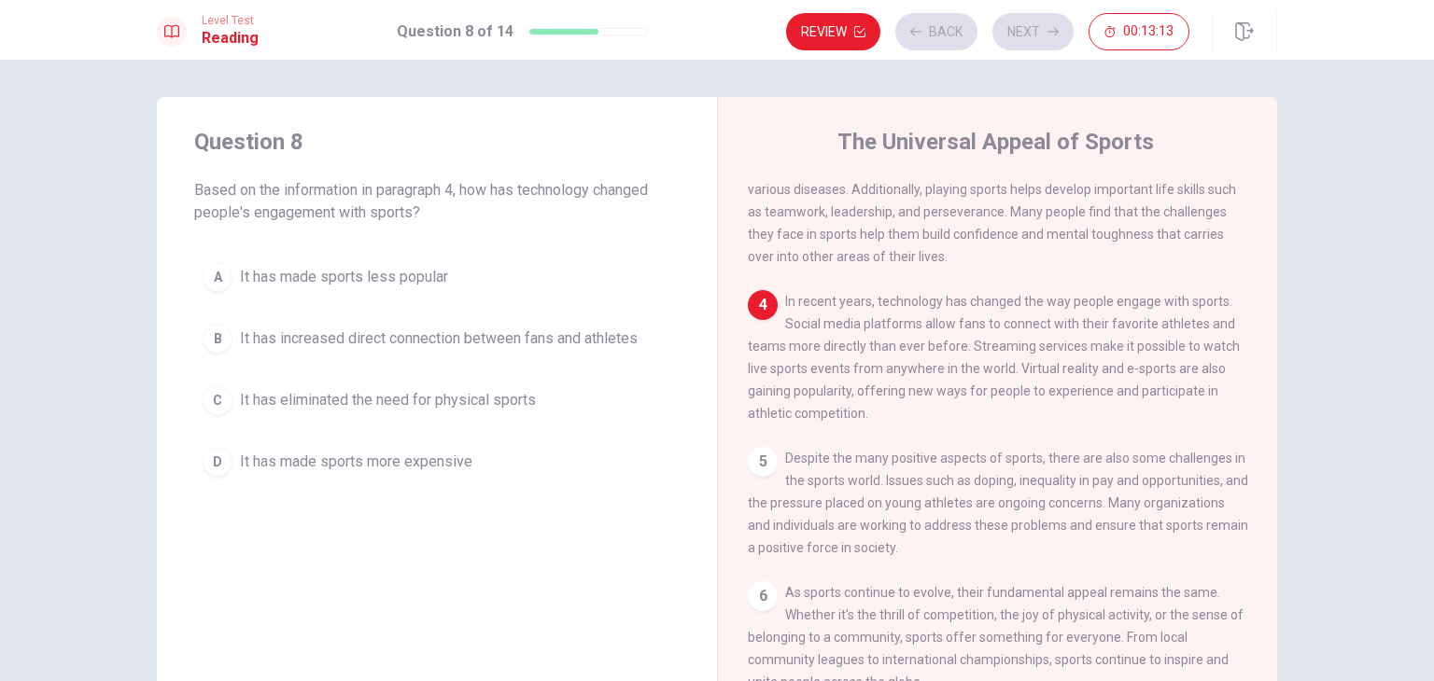
scroll to position [338, 0]
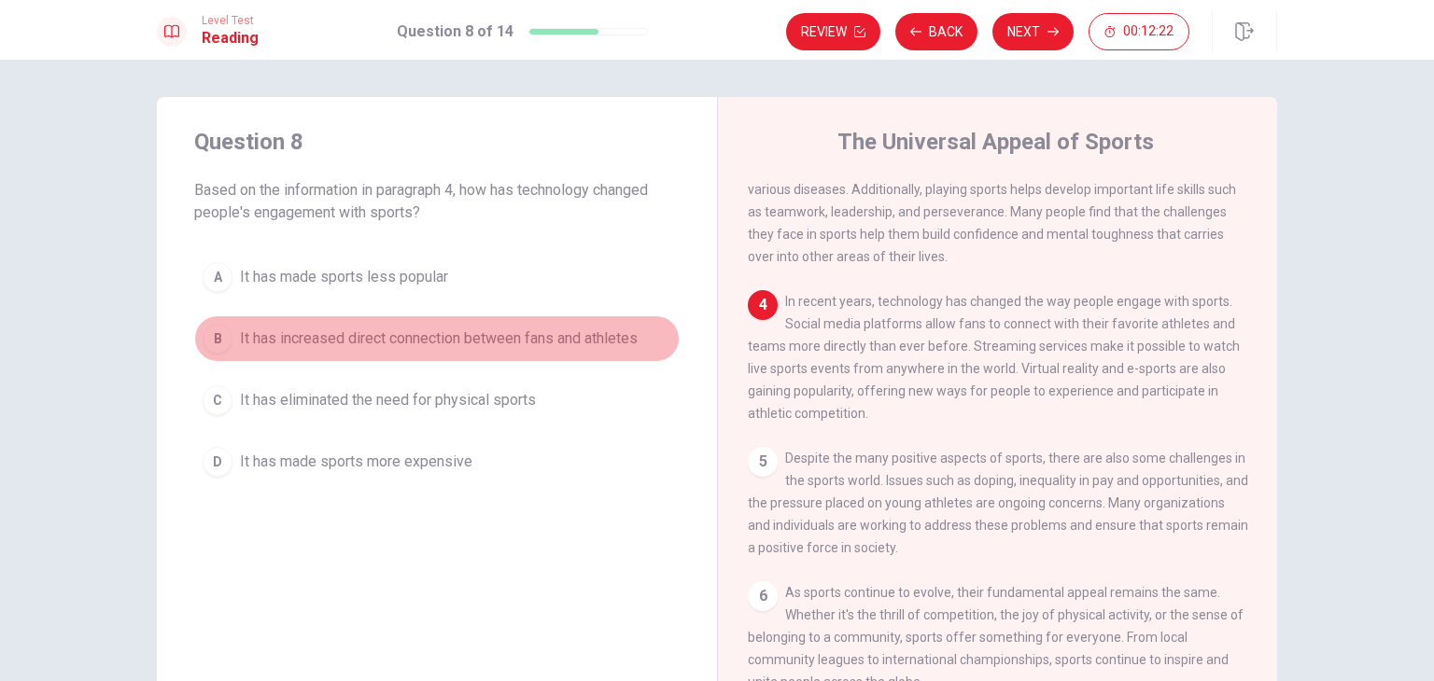
click at [559, 348] on span "It has increased direct connection between fans and athletes" at bounding box center [439, 339] width 398 height 22
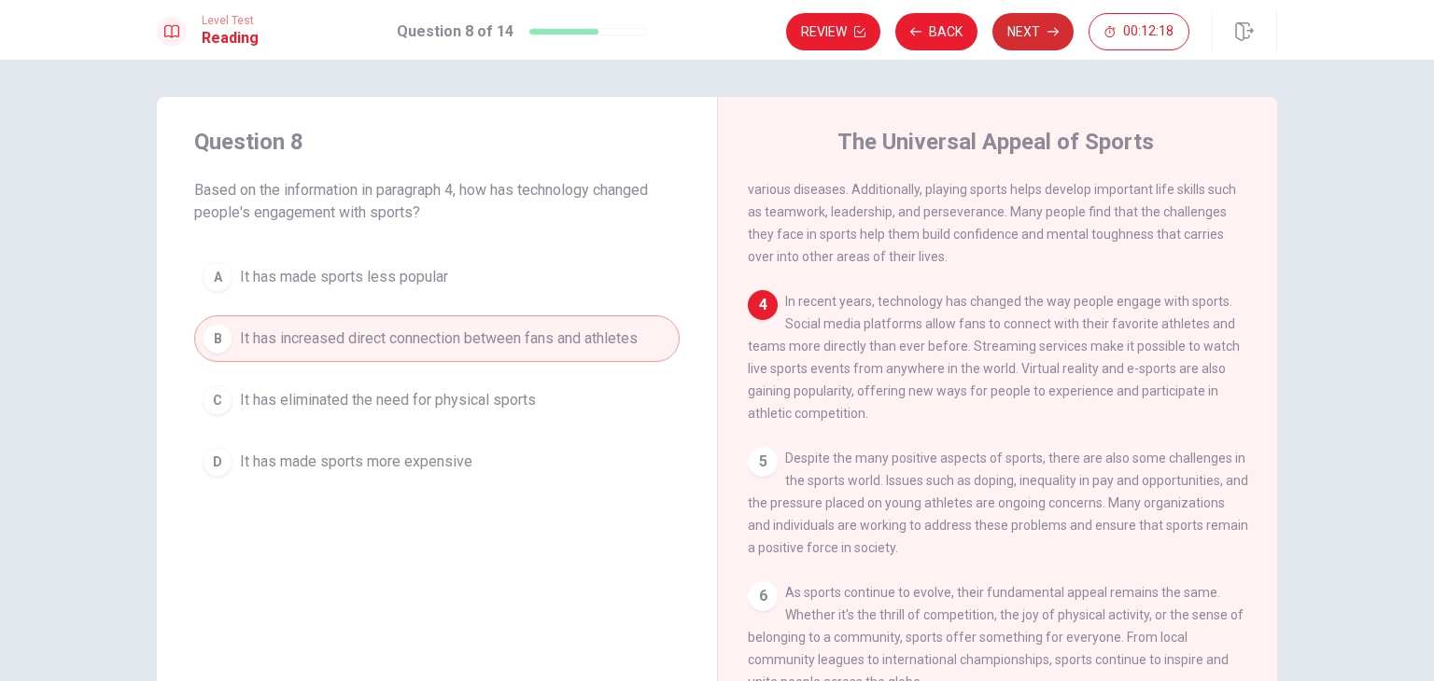
click at [1048, 31] on icon "button" at bounding box center [1052, 32] width 11 height 8
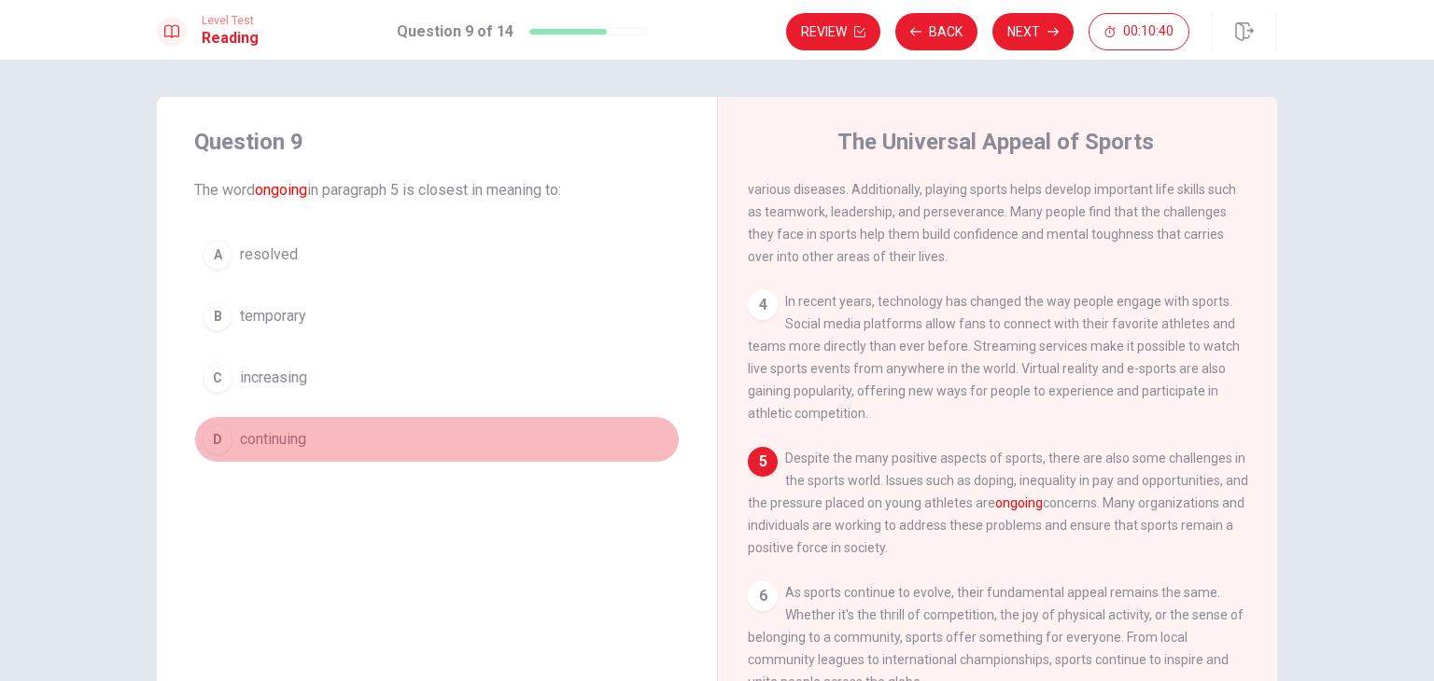
click at [322, 434] on button "D continuing" at bounding box center [436, 439] width 485 height 47
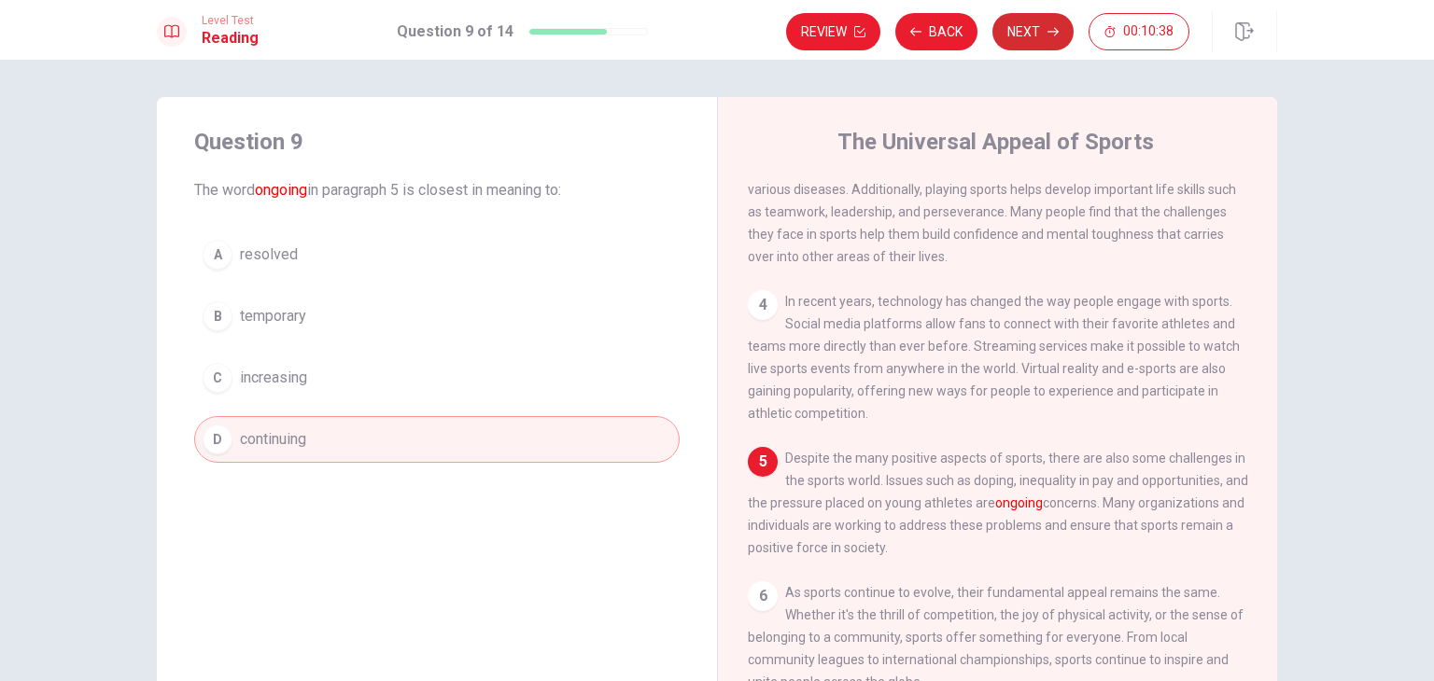
click at [1043, 25] on button "Next" at bounding box center [1032, 31] width 81 height 37
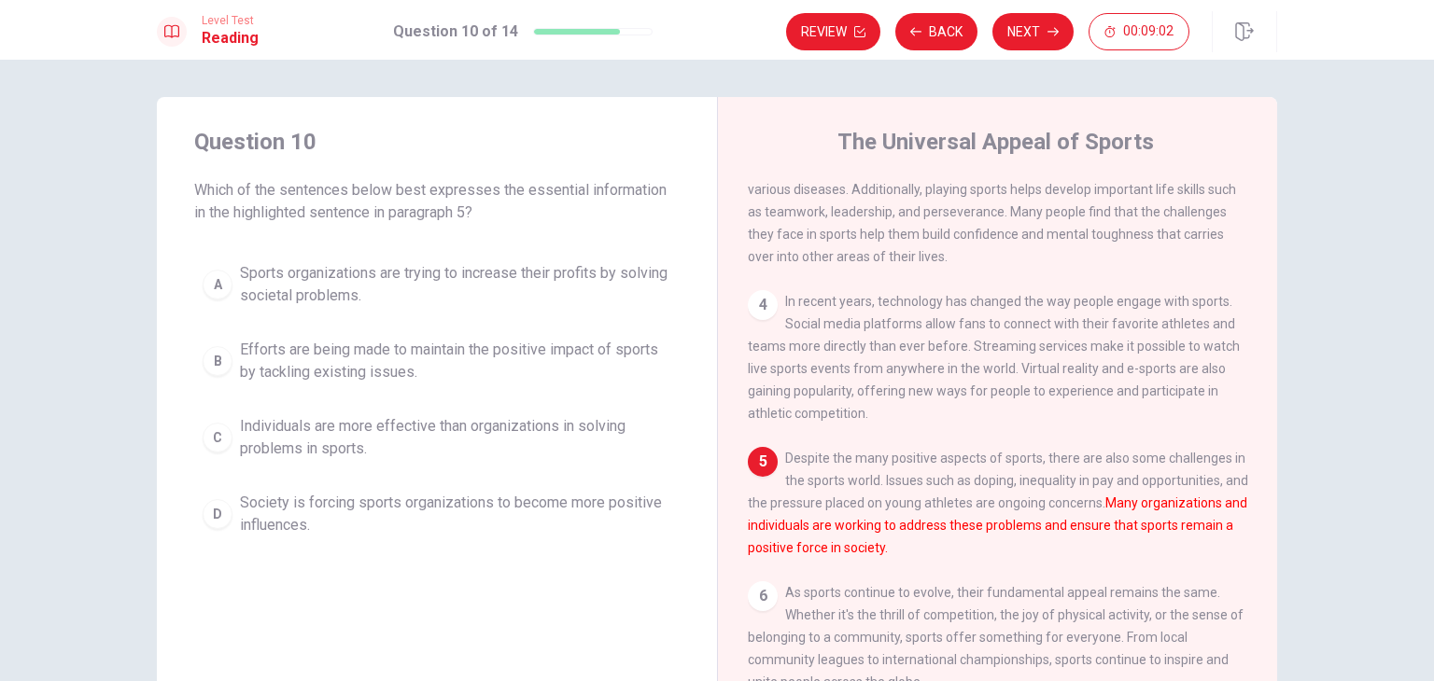
click at [299, 295] on span "Sports organizations are trying to increase their profits by solving societal p…" at bounding box center [455, 284] width 431 height 45
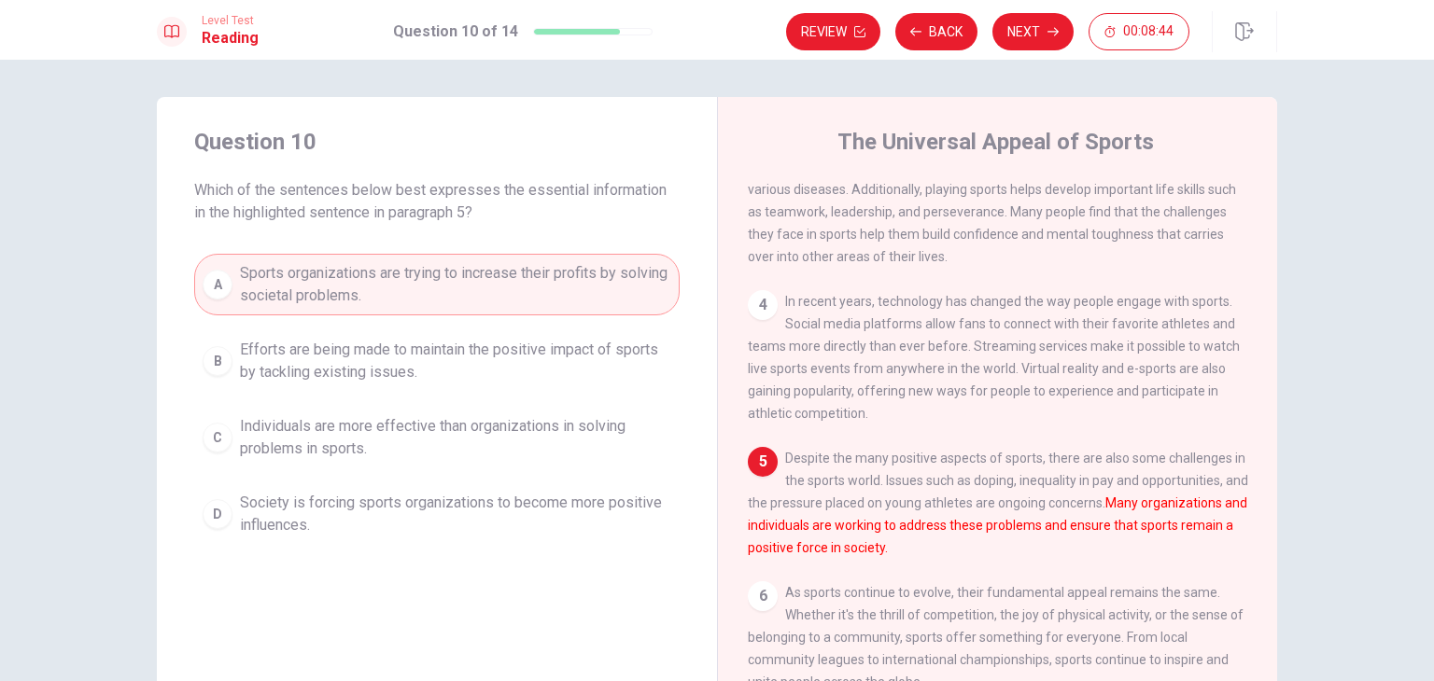
click at [1021, 28] on button "Next" at bounding box center [1032, 31] width 81 height 37
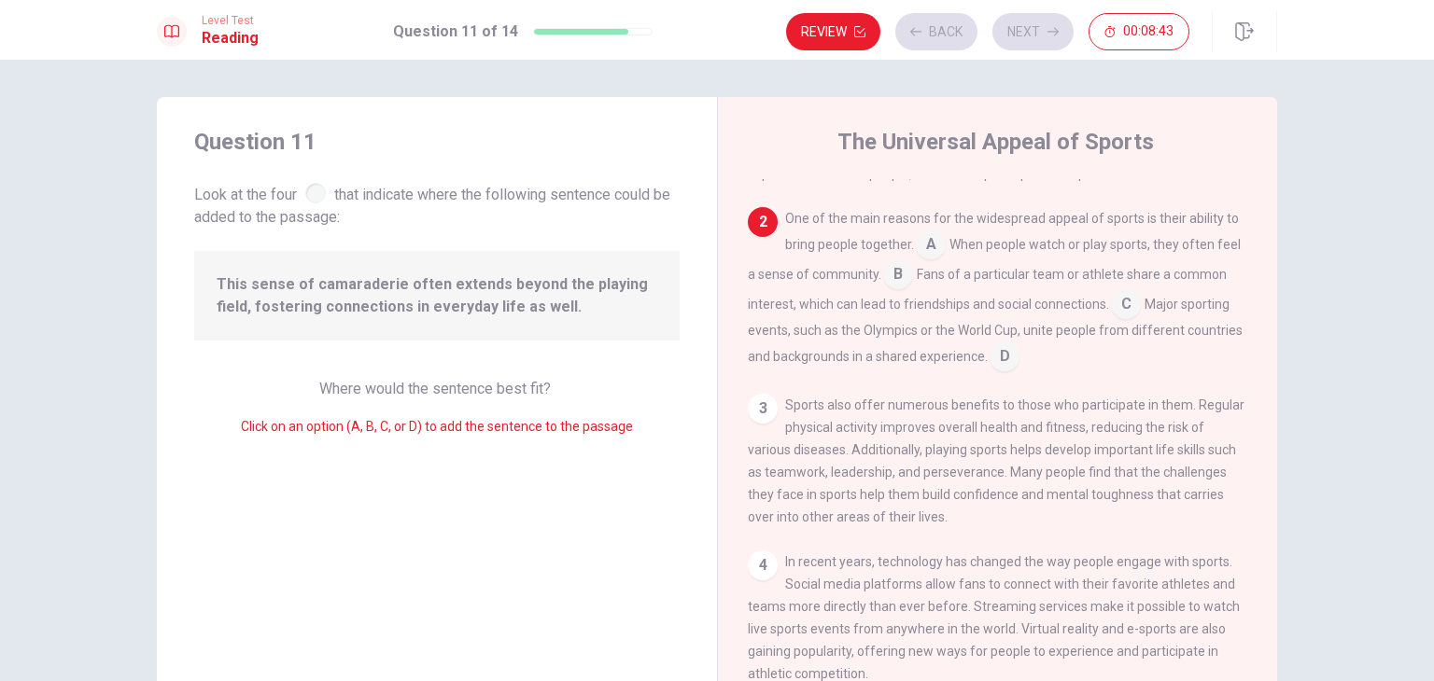
scroll to position [115, 0]
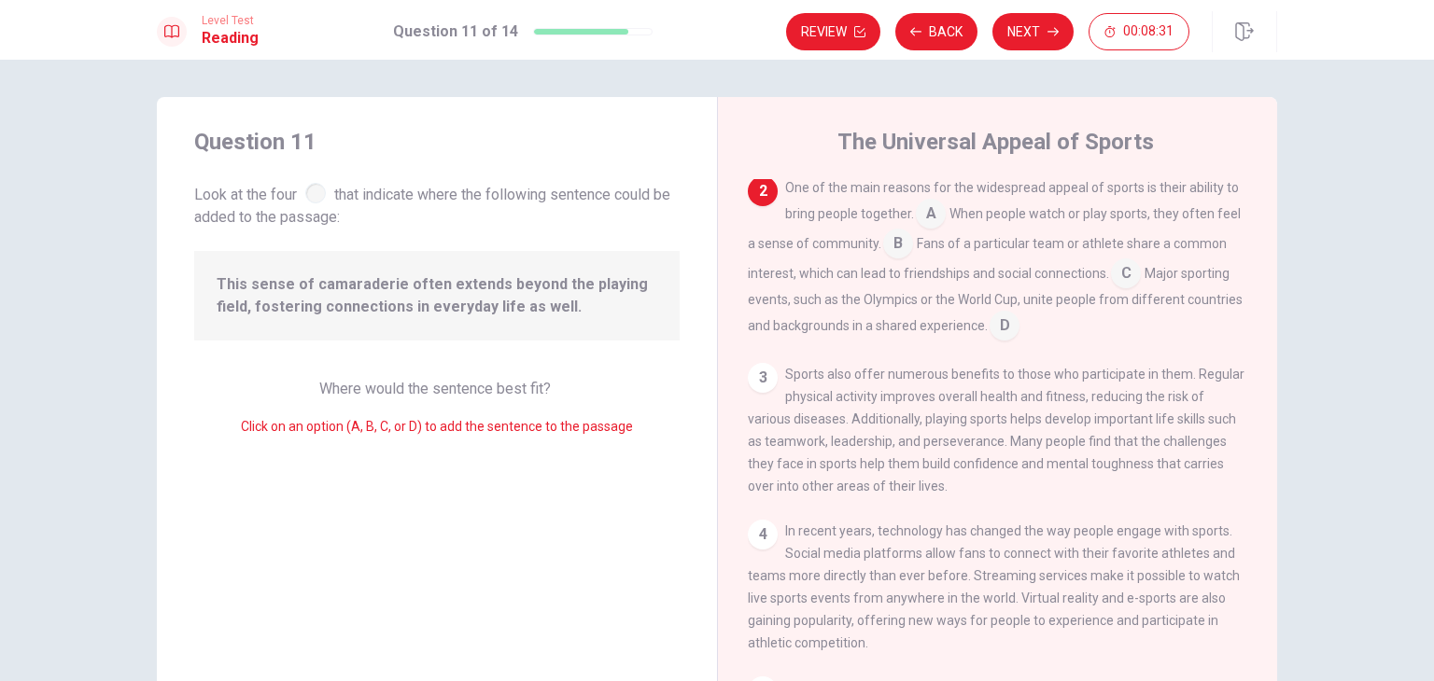
click at [933, 223] on input at bounding box center [931, 216] width 30 height 30
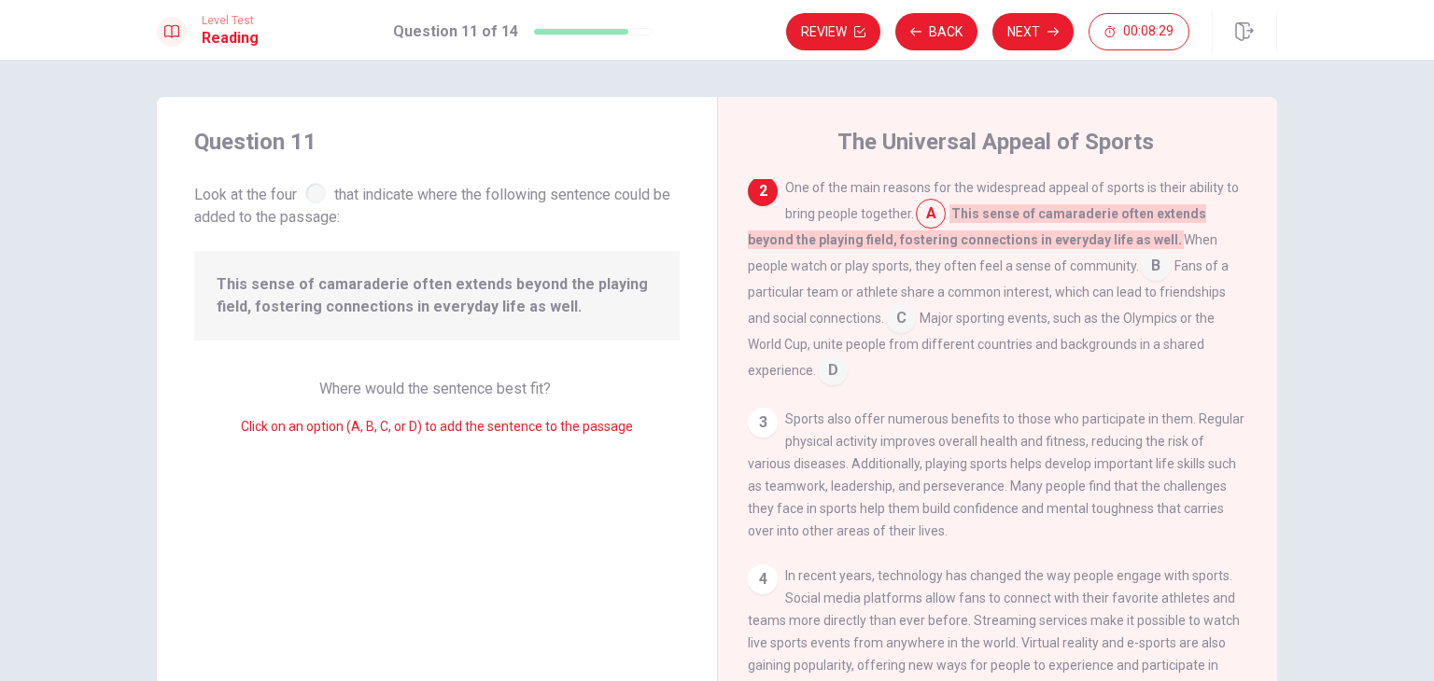
click at [1141, 264] on input at bounding box center [1156, 268] width 30 height 30
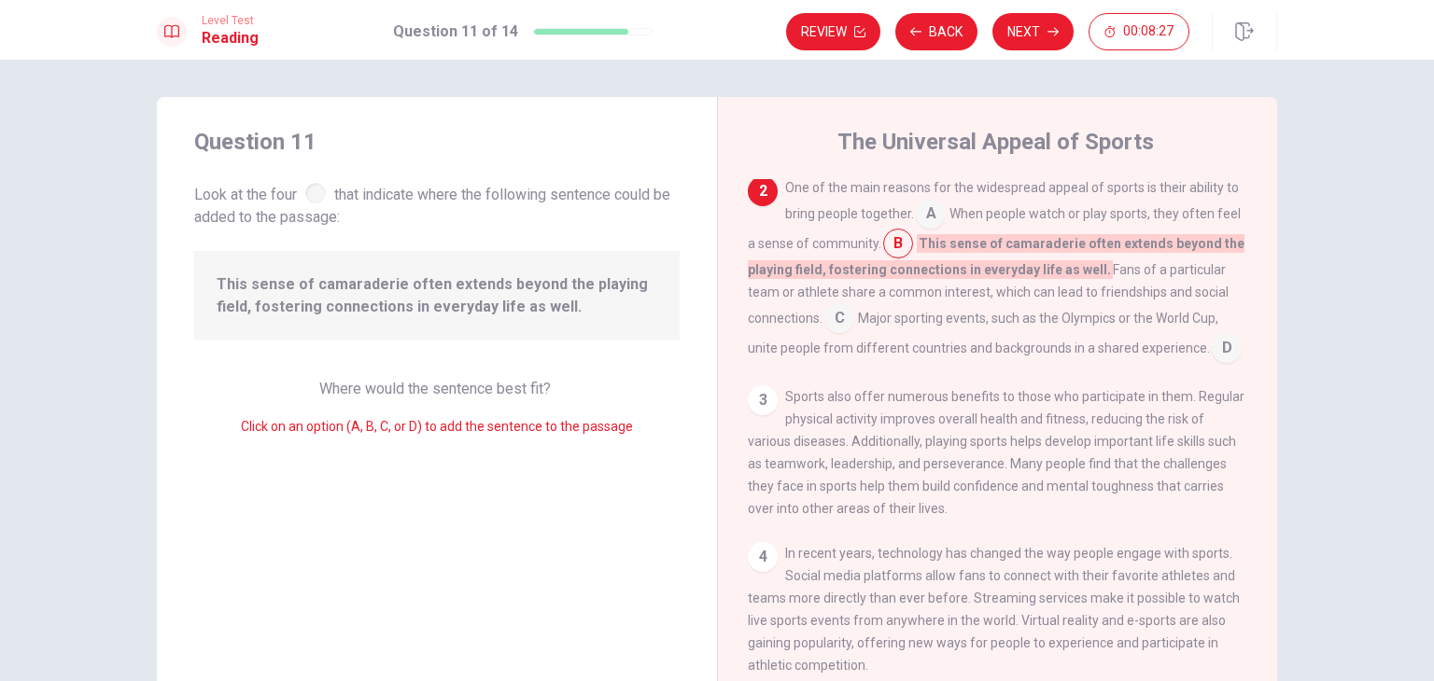
click at [829, 326] on input at bounding box center [839, 320] width 30 height 30
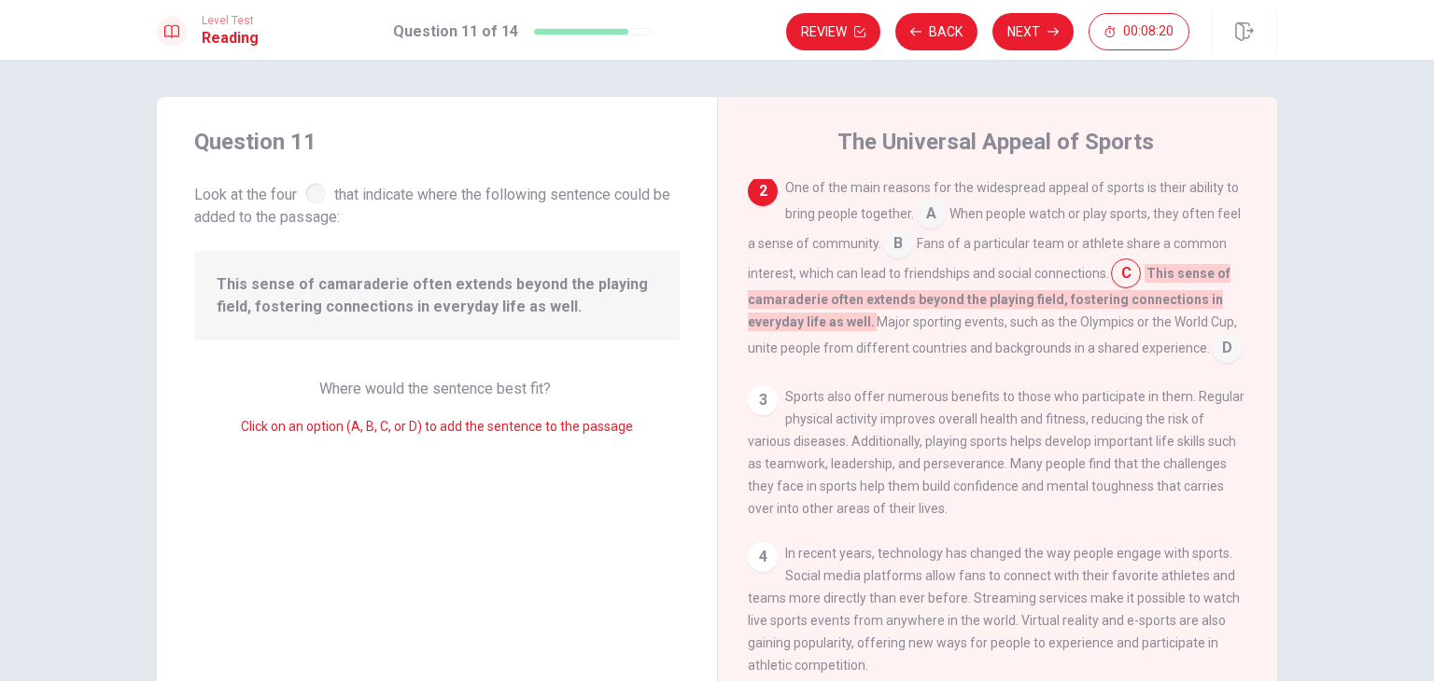
click at [1212, 365] on input at bounding box center [1227, 350] width 30 height 30
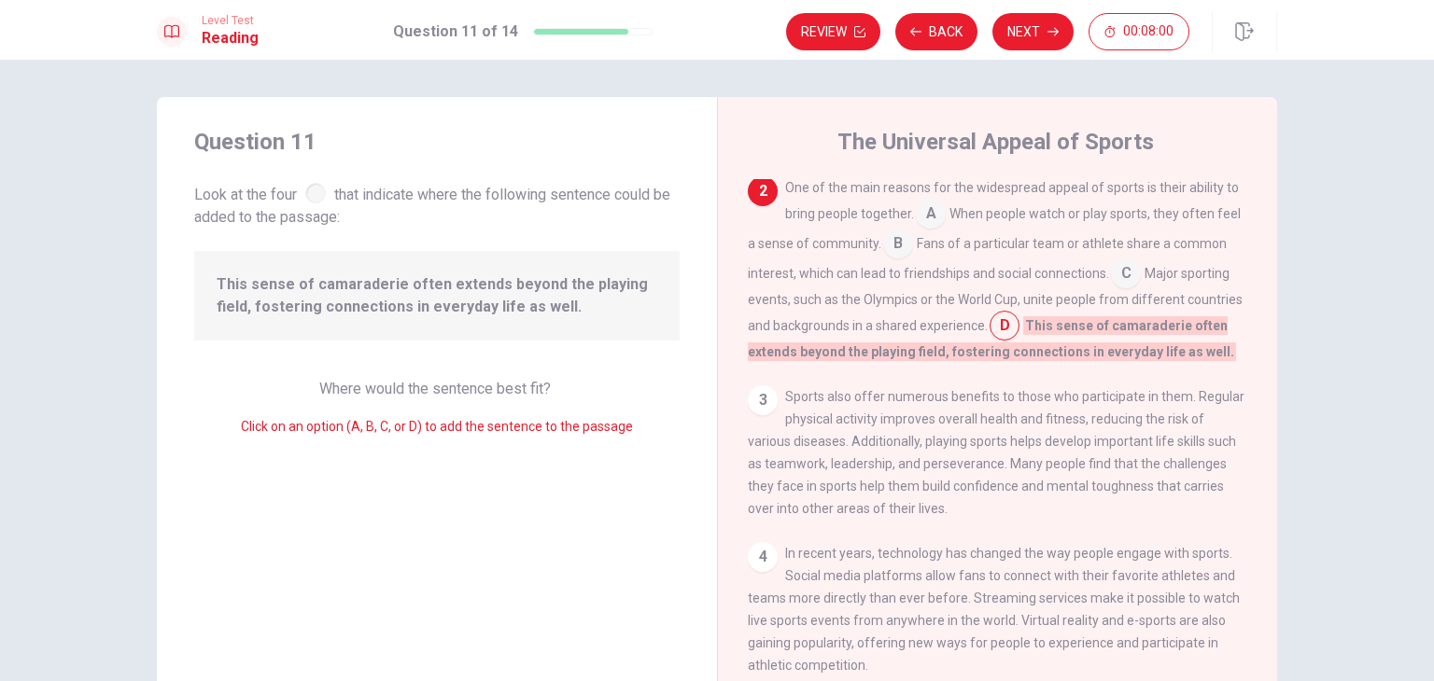
click at [936, 219] on input at bounding box center [931, 216] width 30 height 30
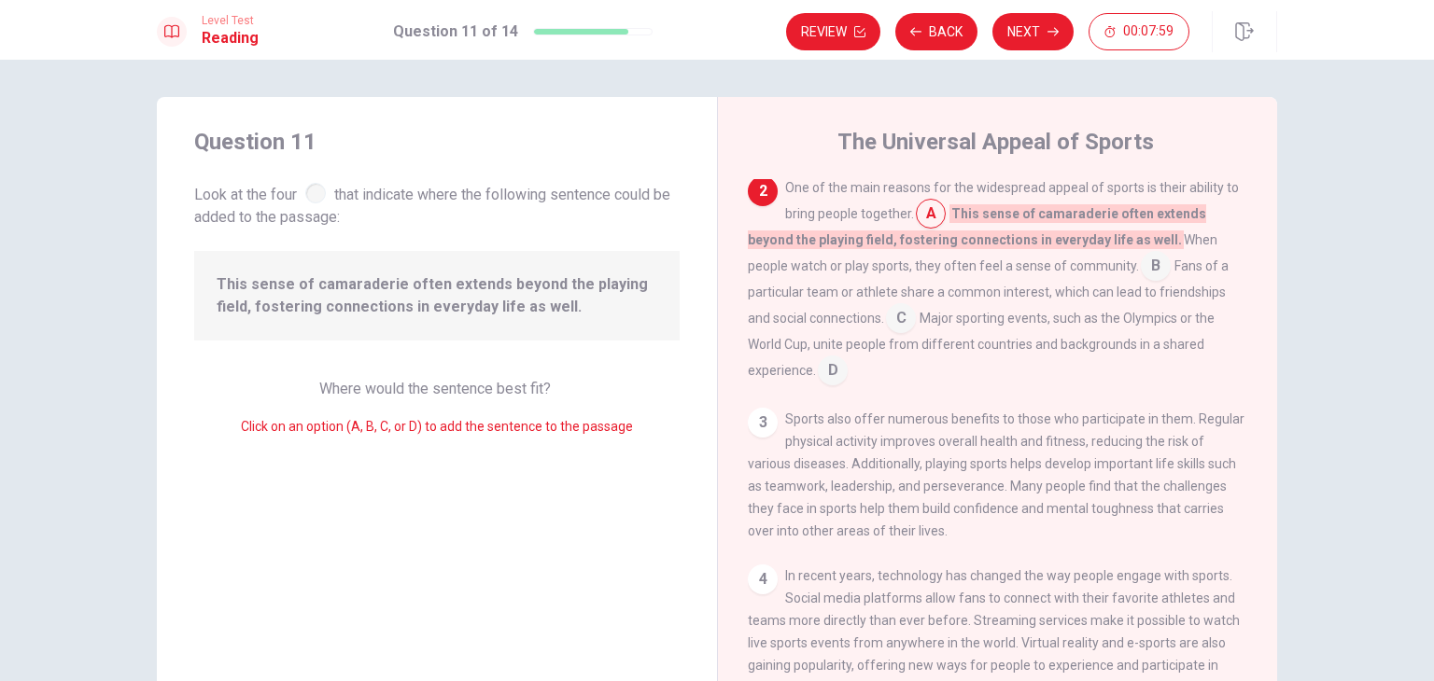
click at [936, 219] on input at bounding box center [931, 216] width 30 height 30
click at [1141, 271] on input at bounding box center [1156, 268] width 30 height 30
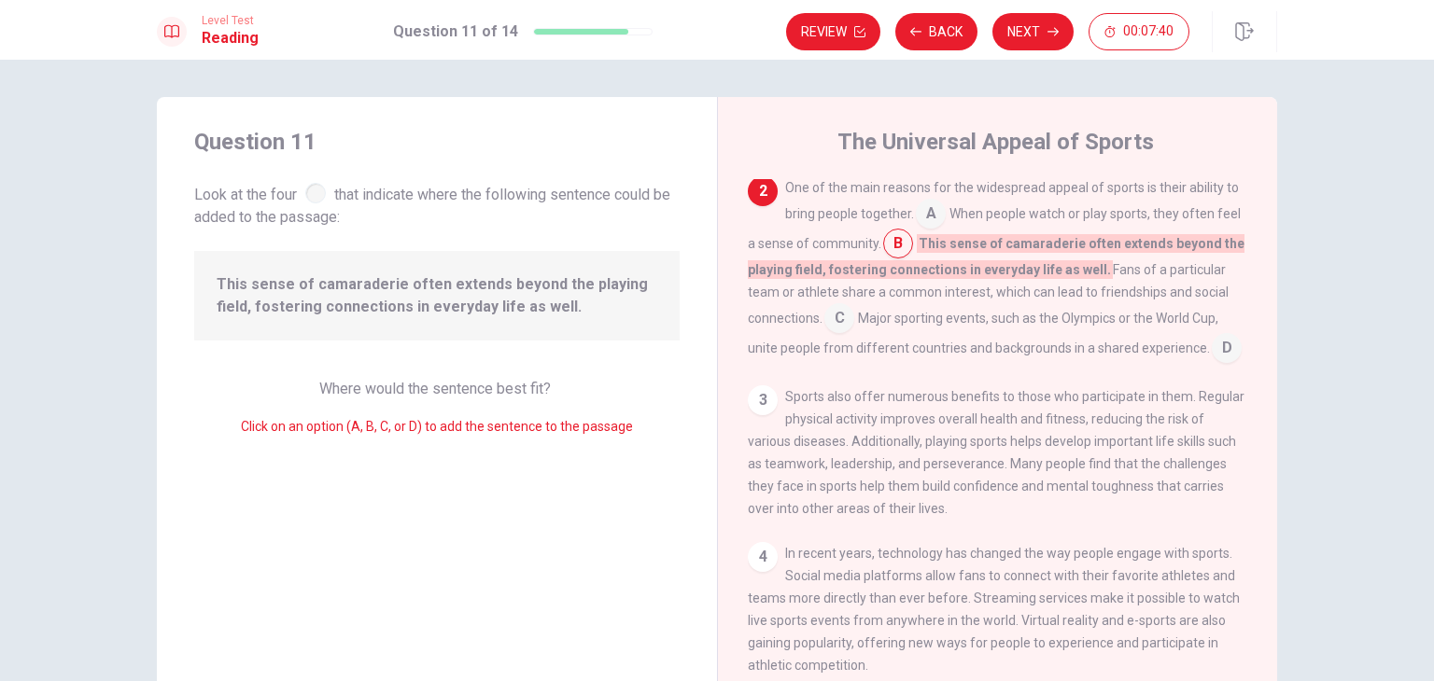
click at [849, 317] on input at bounding box center [839, 320] width 30 height 30
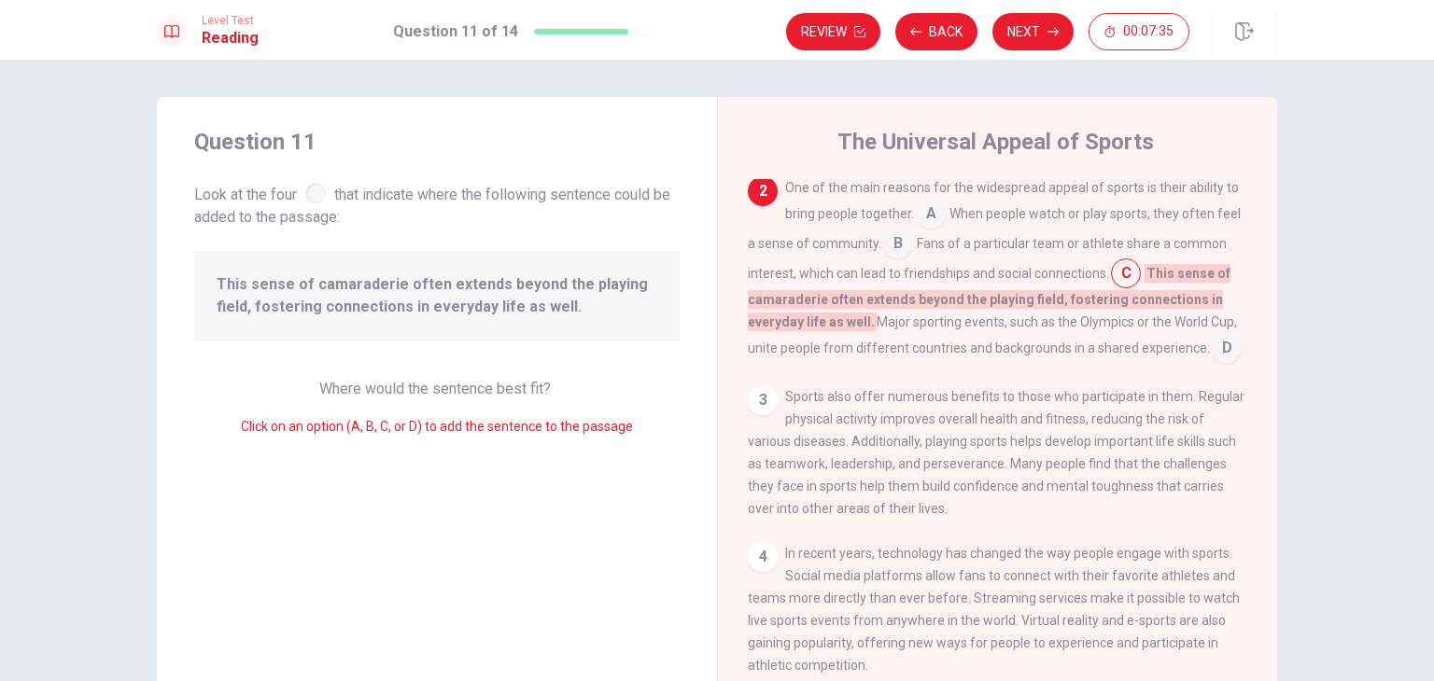
click at [1212, 365] on input at bounding box center [1227, 350] width 30 height 30
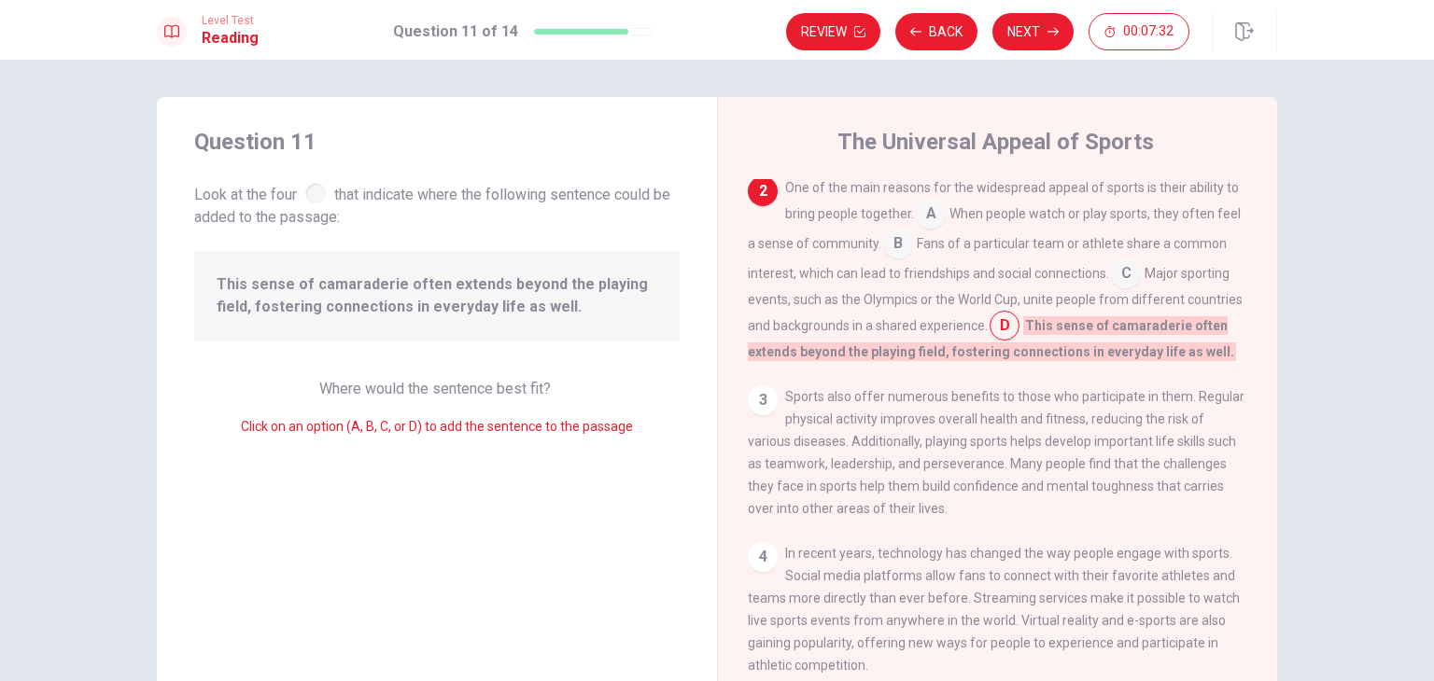
click at [1141, 278] on input at bounding box center [1126, 275] width 30 height 30
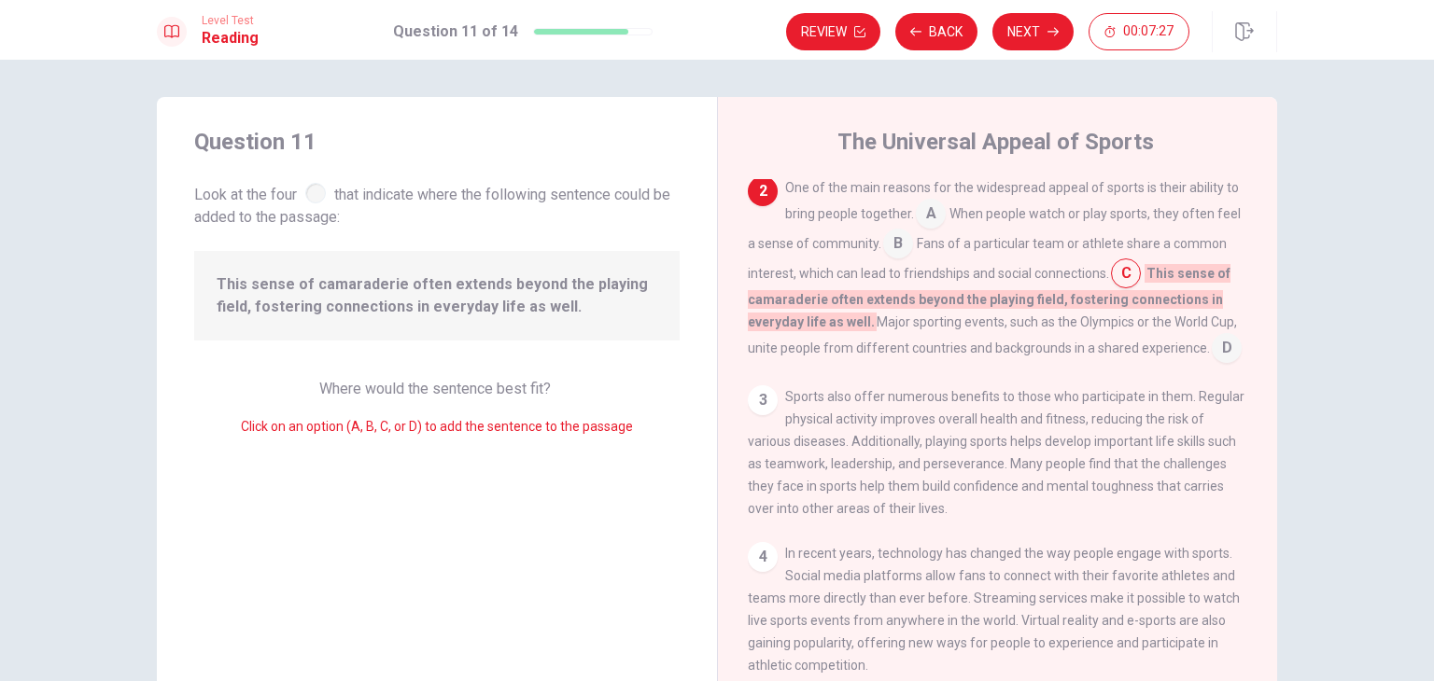
click at [759, 405] on div "1 Sports play a significant role in cultures around the world. From ancient tim…" at bounding box center [1010, 447] width 525 height 537
click at [759, 415] on div "3" at bounding box center [763, 401] width 30 height 30
click at [1046, 35] on button "Next" at bounding box center [1032, 31] width 81 height 37
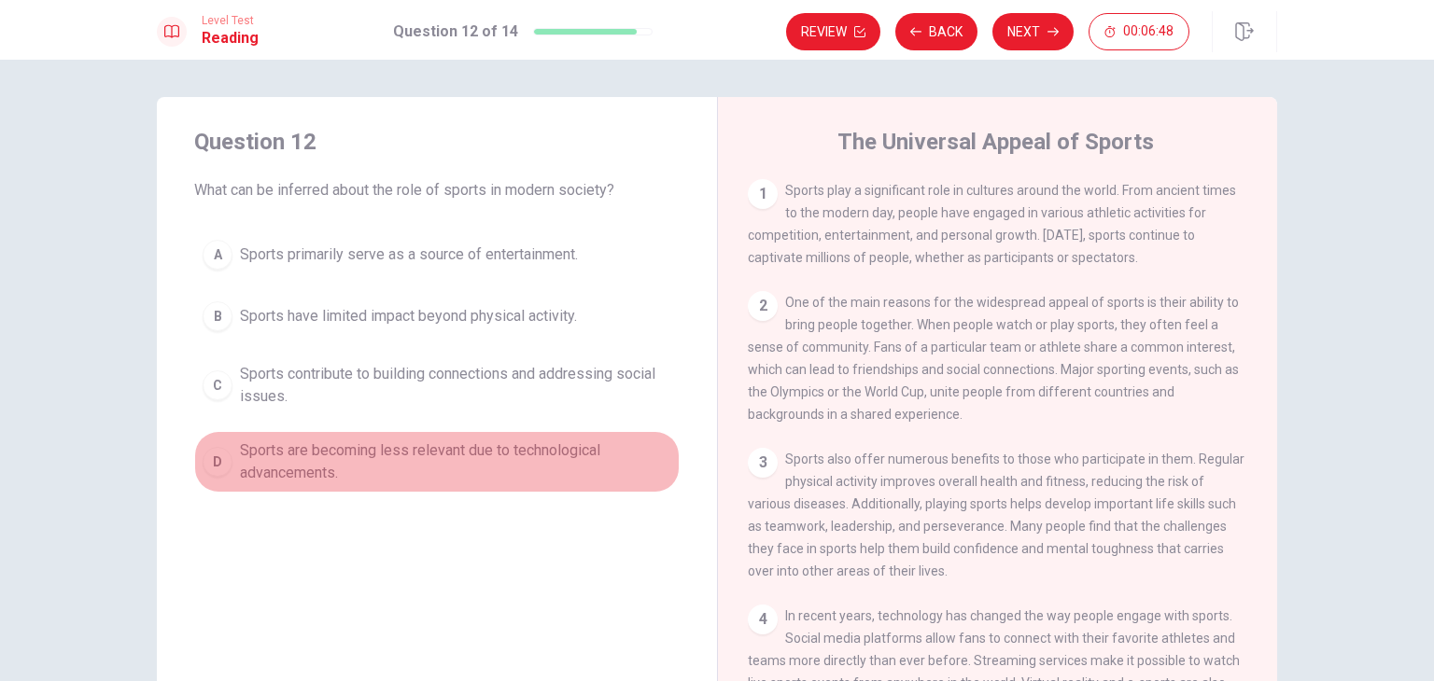
click at [583, 442] on span "Sports are becoming less relevant due to technological advancements." at bounding box center [455, 462] width 431 height 45
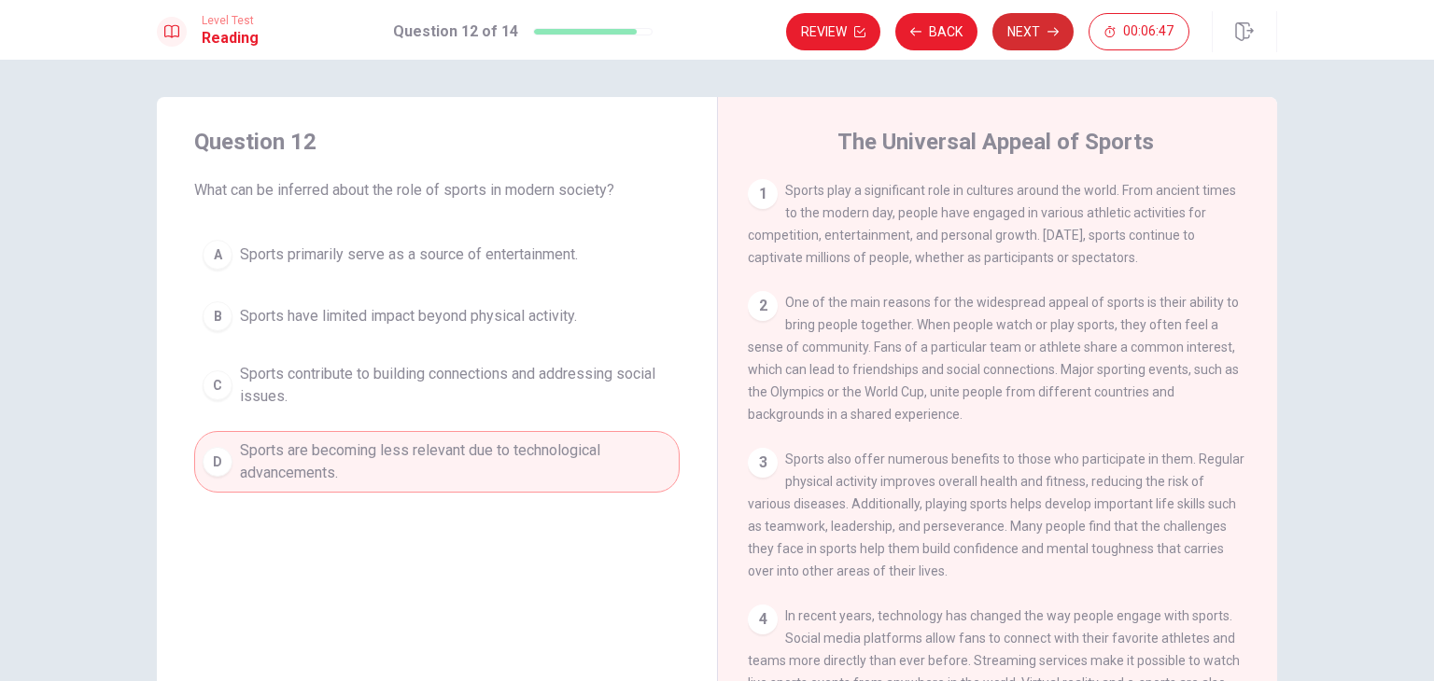
click at [1038, 21] on button "Next" at bounding box center [1032, 31] width 81 height 37
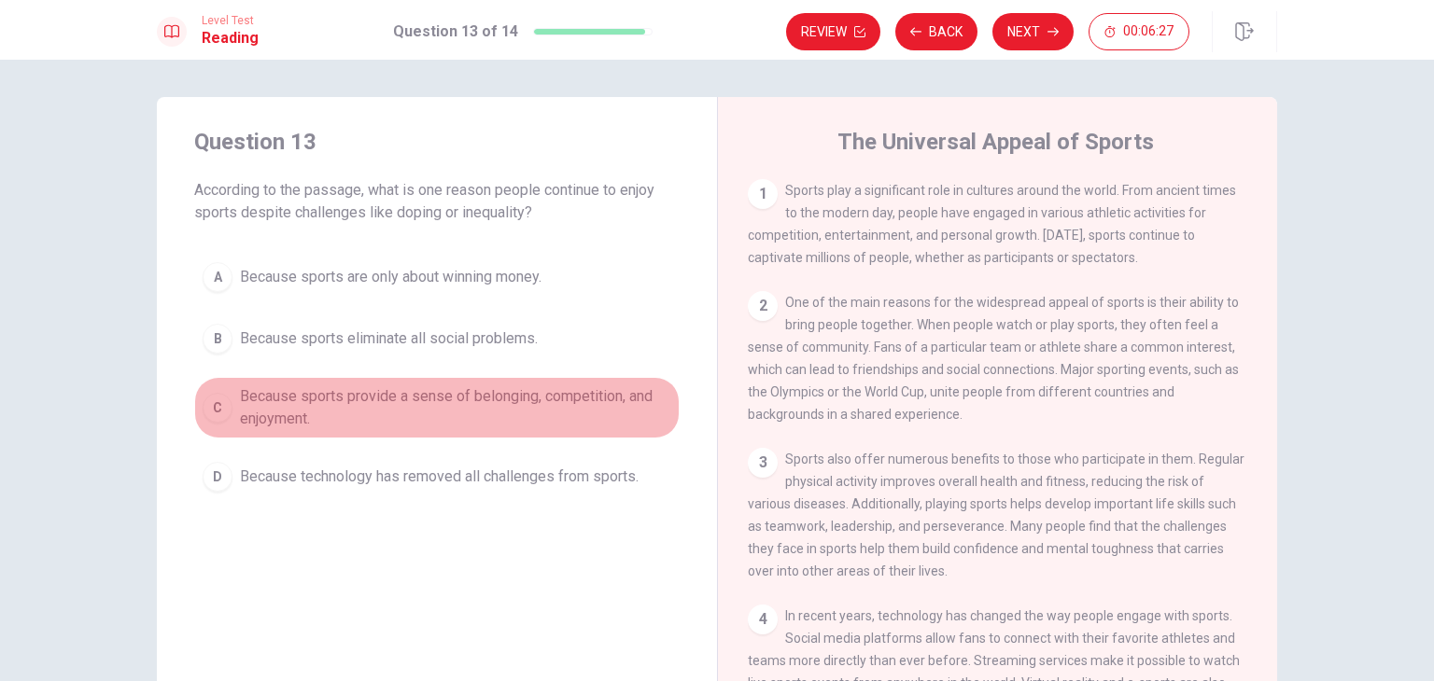
click at [644, 400] on span "Because sports provide a sense of belonging, competition, and enjoyment." at bounding box center [455, 408] width 431 height 45
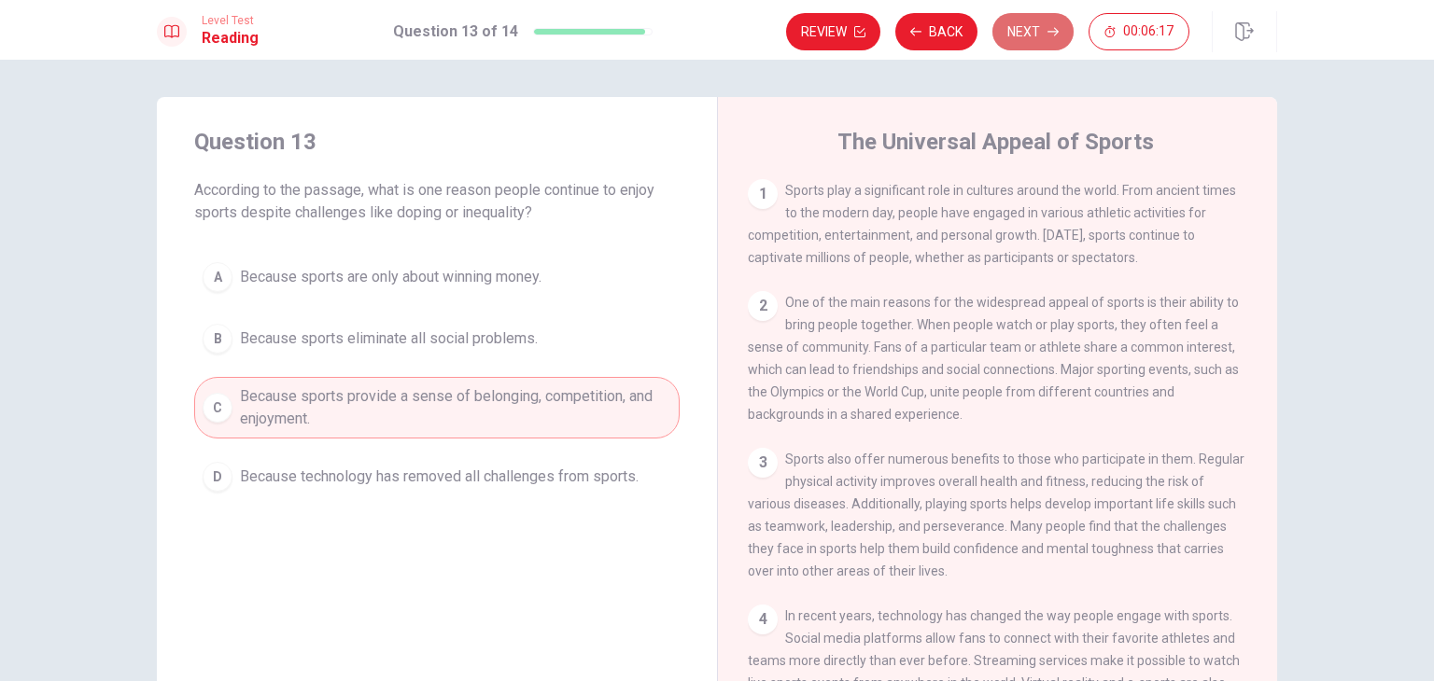
click at [1032, 37] on button "Next" at bounding box center [1032, 31] width 81 height 37
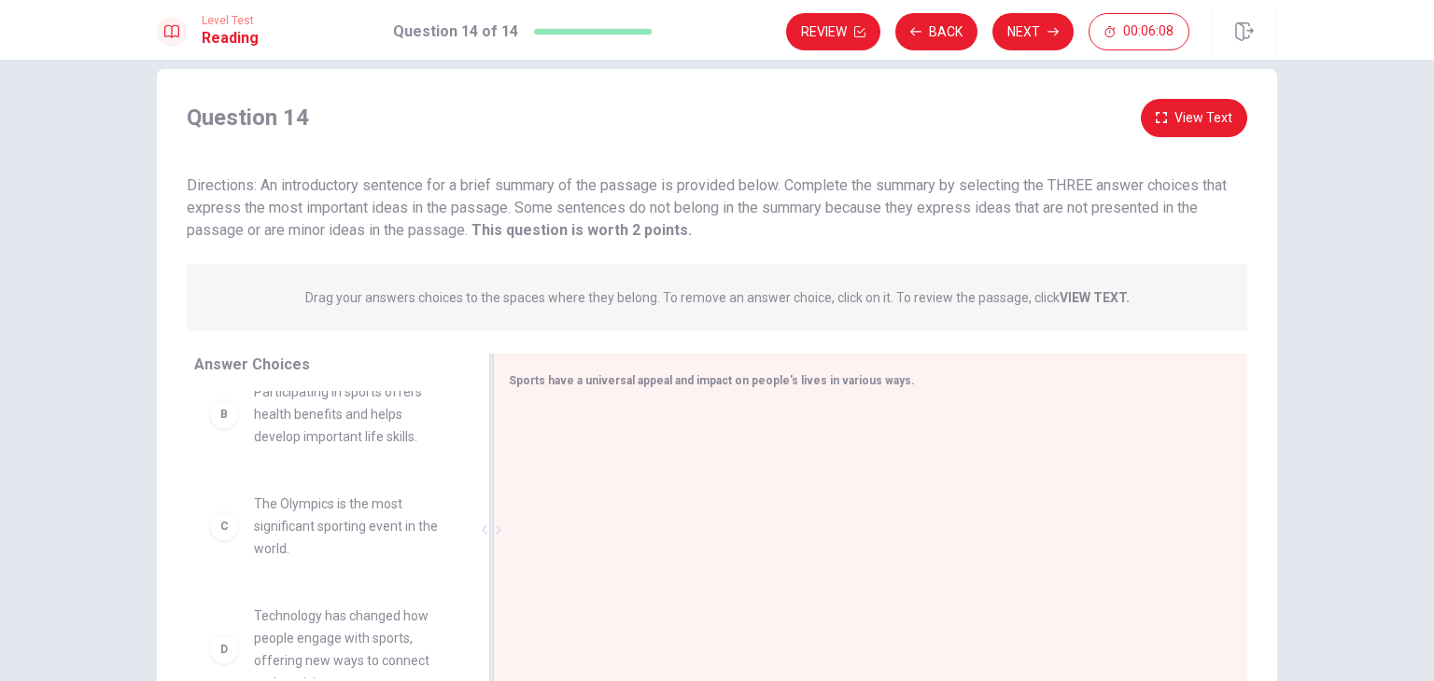
scroll to position [0, 0]
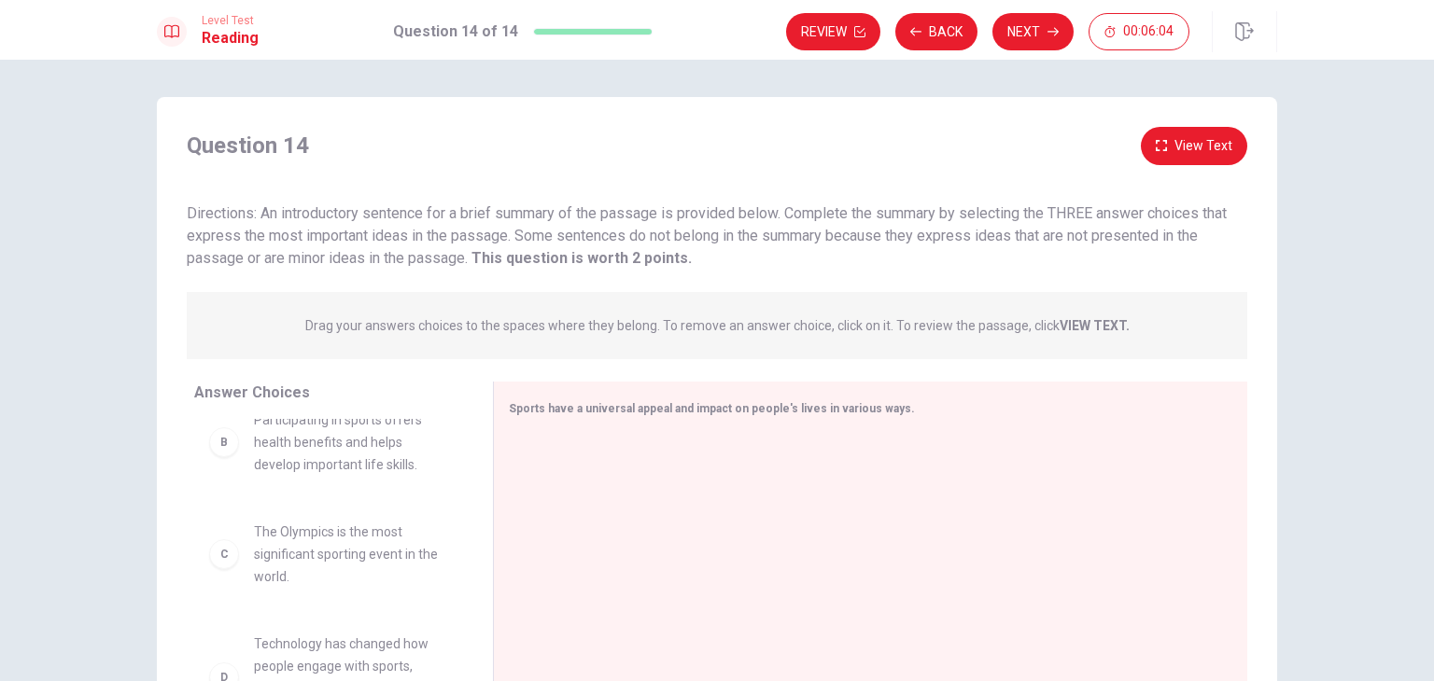
click at [302, 441] on span "Participating in sports offers health benefits and helps develop important life…" at bounding box center [351, 442] width 194 height 67
click at [319, 513] on div "C The Olympics is the most significant sporting event in the world." at bounding box center [328, 554] width 269 height 97
click at [317, 457] on span "Participating in sports offers health benefits and helps develop important life…" at bounding box center [351, 442] width 194 height 67
drag, startPoint x: 218, startPoint y: 446, endPoint x: 224, endPoint y: 461, distance: 16.0
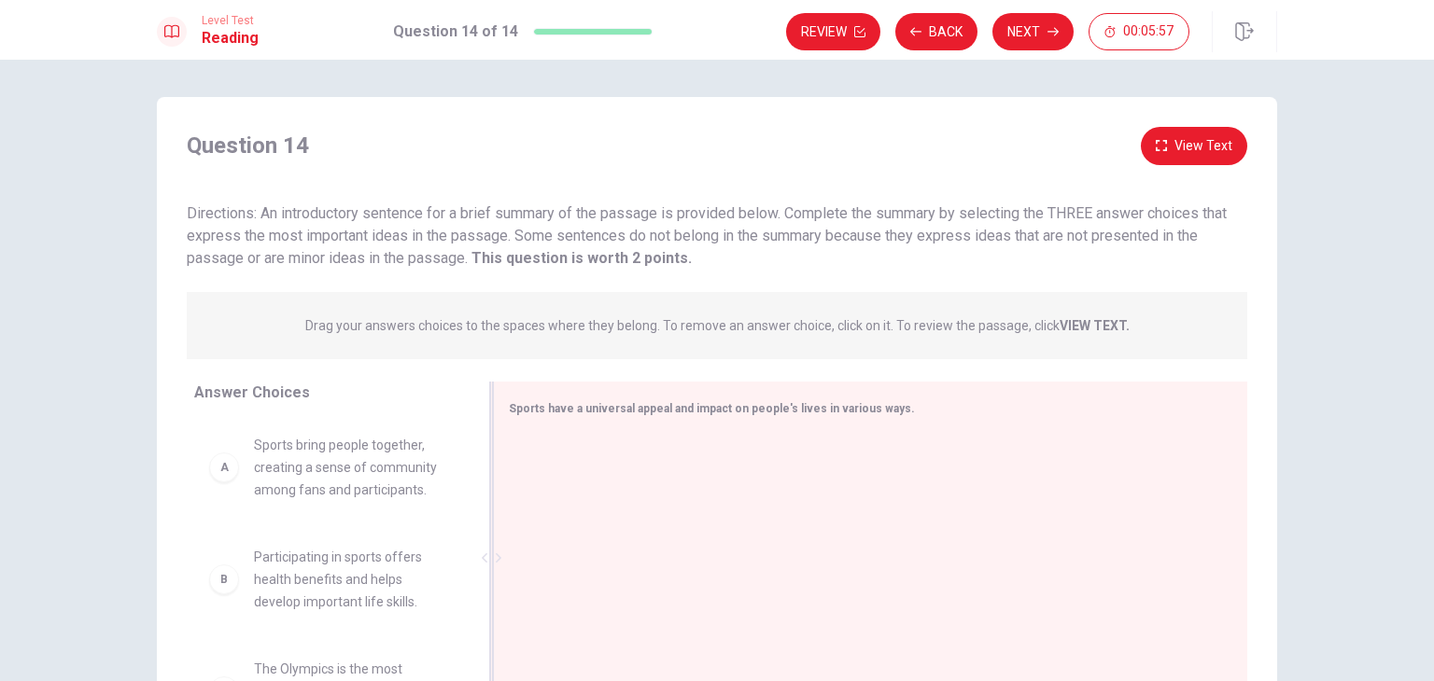
drag, startPoint x: 474, startPoint y: 473, endPoint x: 474, endPoint y: 505, distance: 31.7
click at [480, 505] on div at bounding box center [491, 558] width 23 height 353
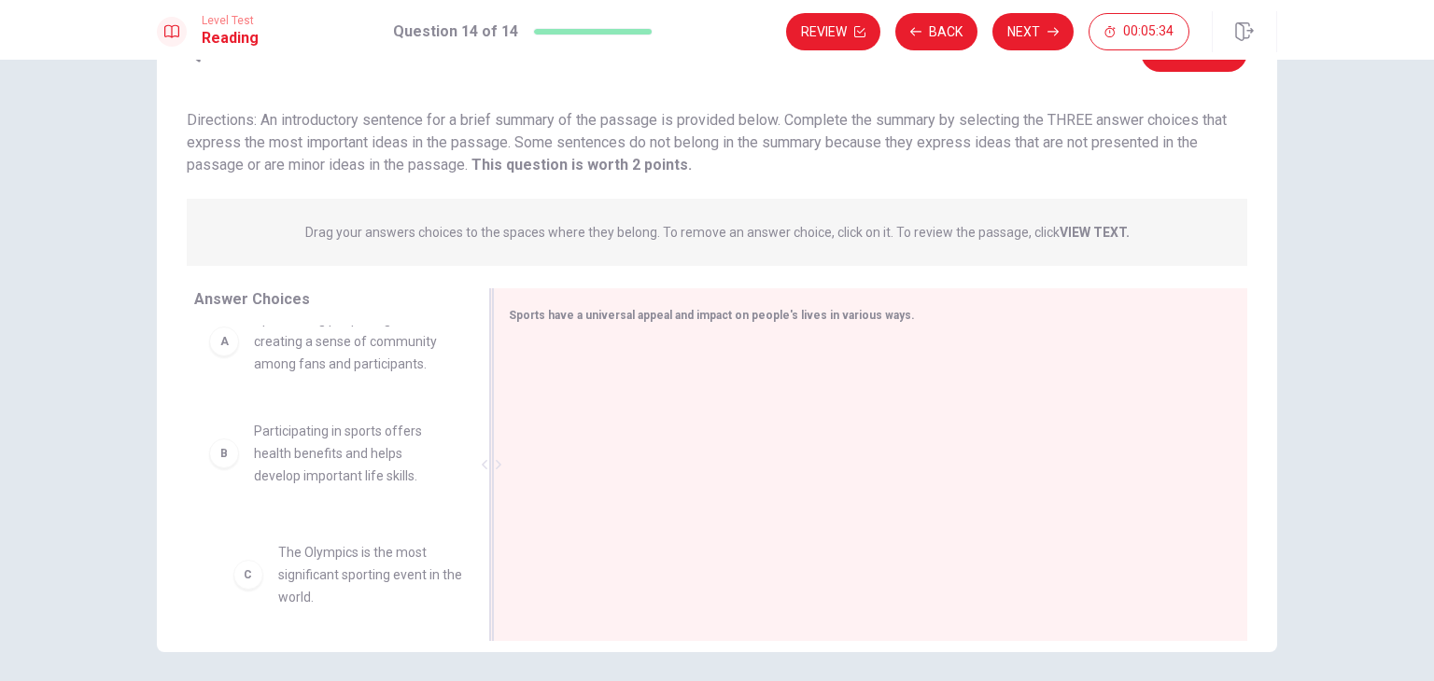
scroll to position [37, 0]
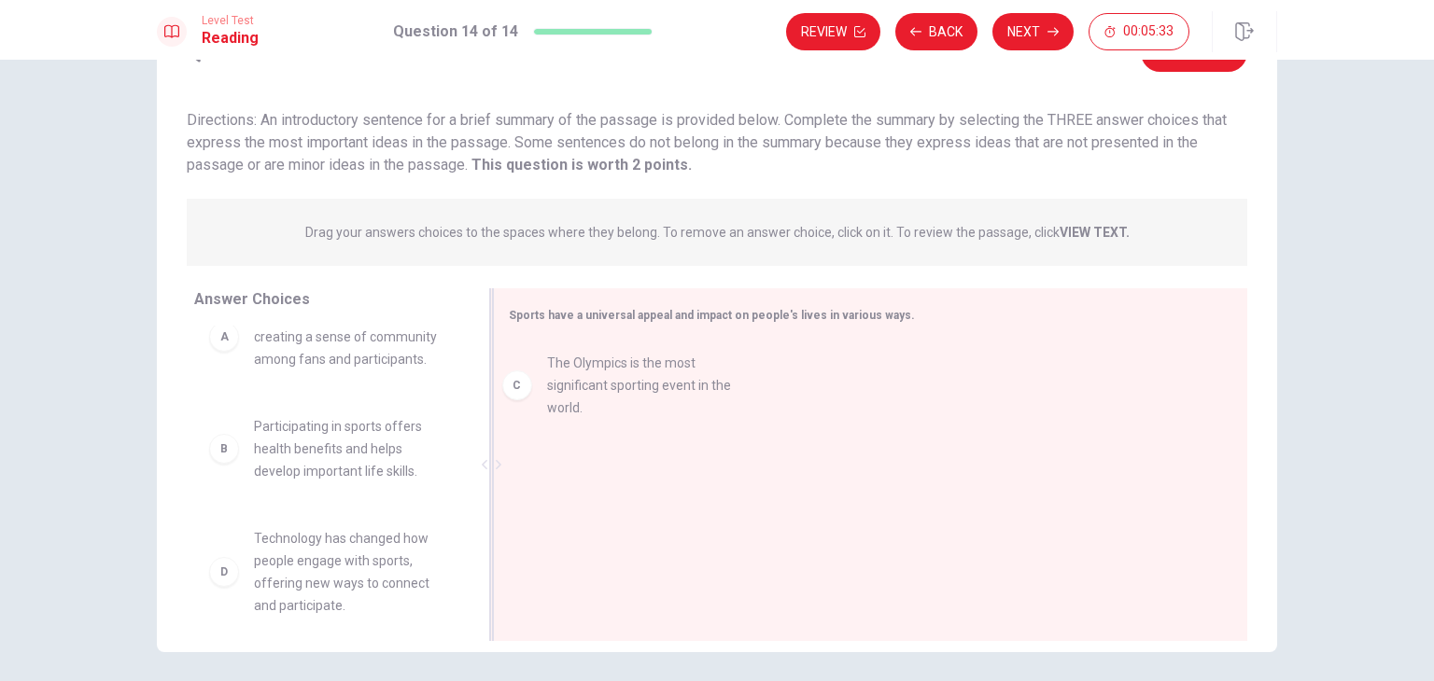
drag, startPoint x: 389, startPoint y: 567, endPoint x: 694, endPoint y: 364, distance: 365.6
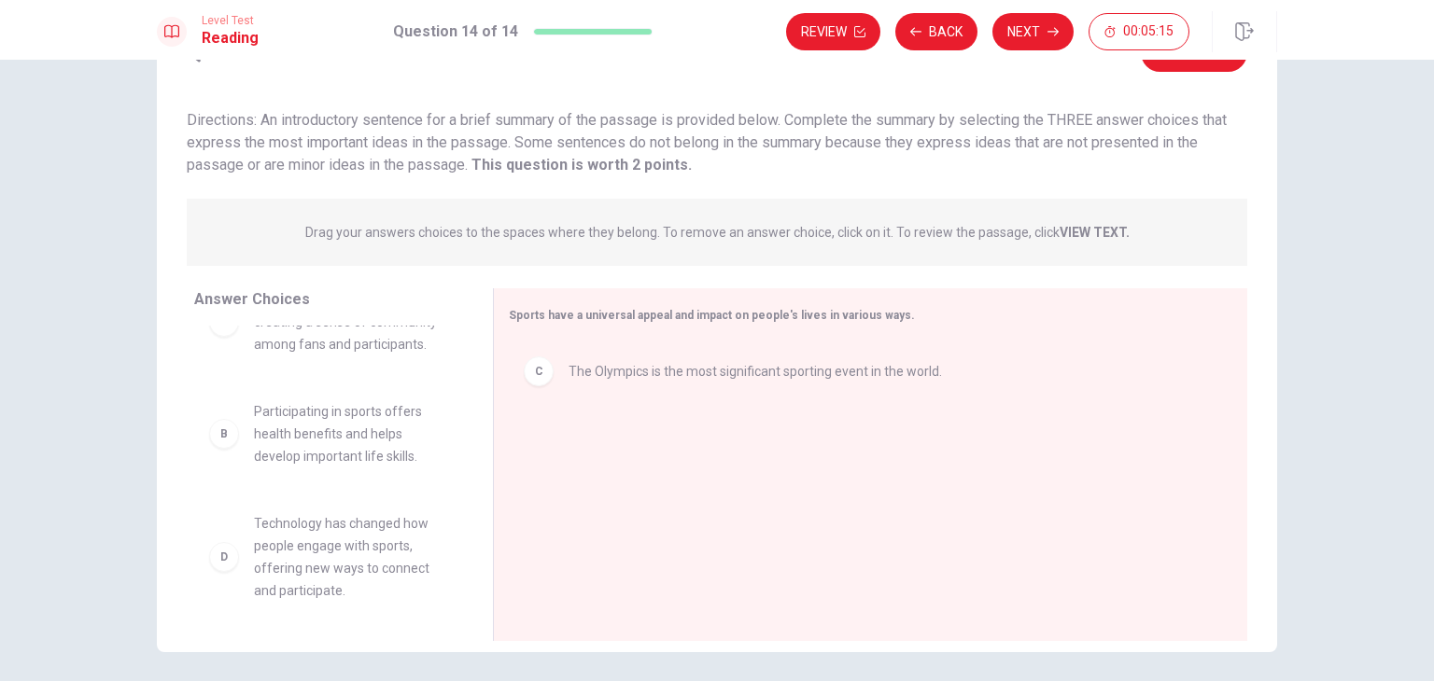
scroll to position [0, 0]
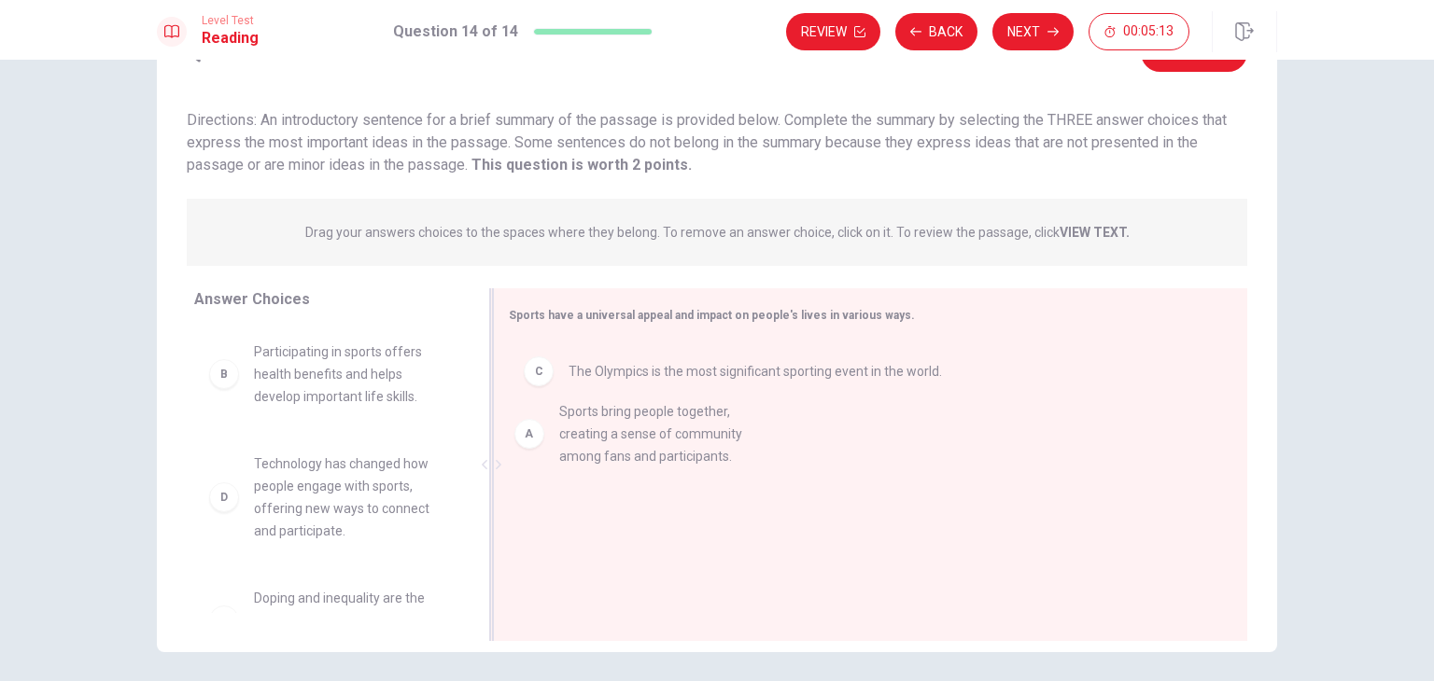
drag, startPoint x: 393, startPoint y: 398, endPoint x: 706, endPoint y: 464, distance: 319.7
drag, startPoint x: 454, startPoint y: 410, endPoint x: 568, endPoint y: 430, distance: 115.7
click at [460, 382] on div "B Participating in sports offers health benefits and helps develop important li…" at bounding box center [336, 470] width 284 height 288
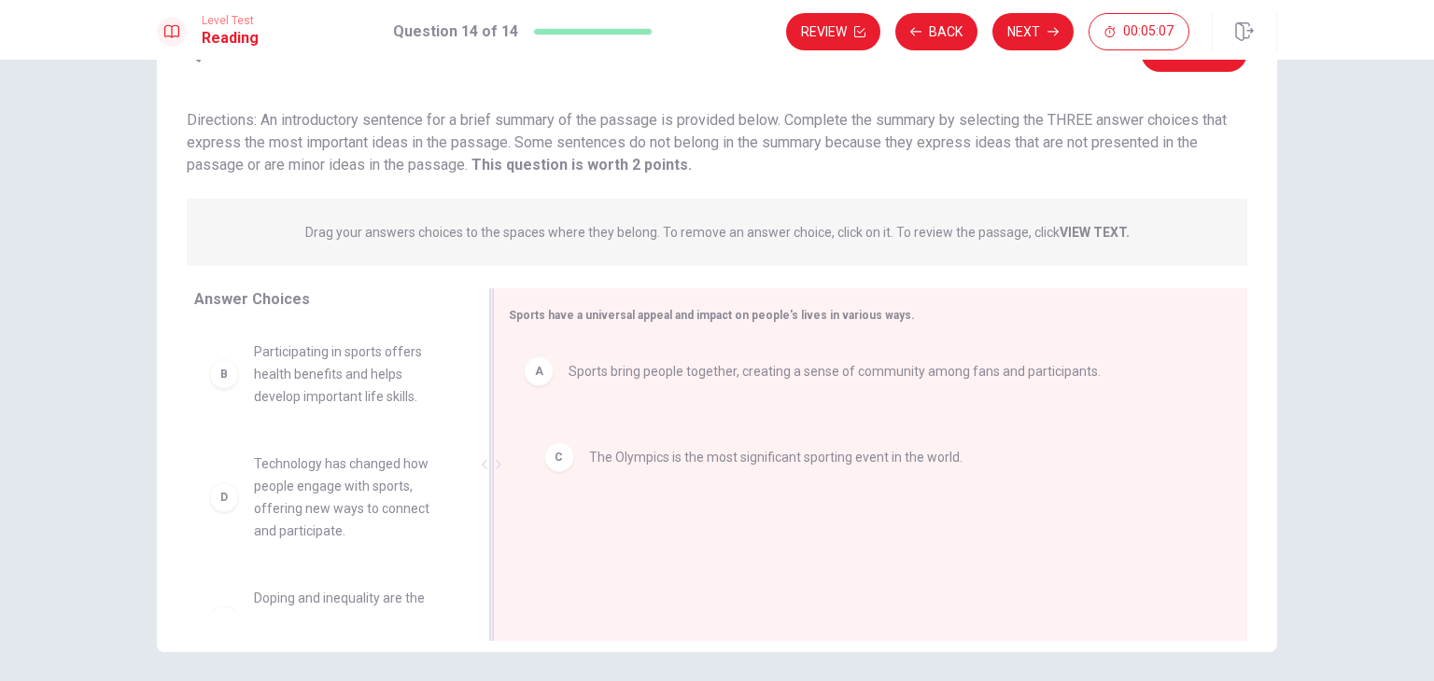
drag, startPoint x: 560, startPoint y: 451, endPoint x: 588, endPoint y: 453, distance: 28.1
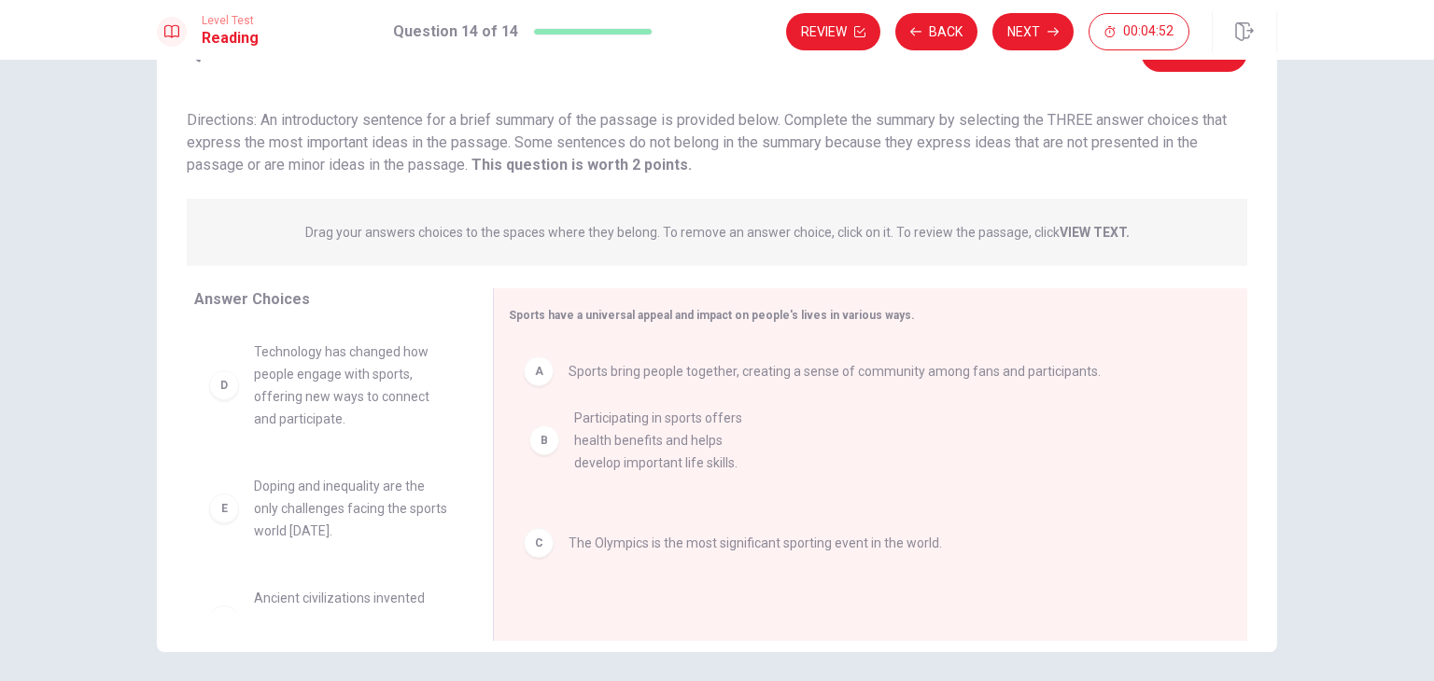
drag, startPoint x: 394, startPoint y: 389, endPoint x: 721, endPoint y: 460, distance: 334.3
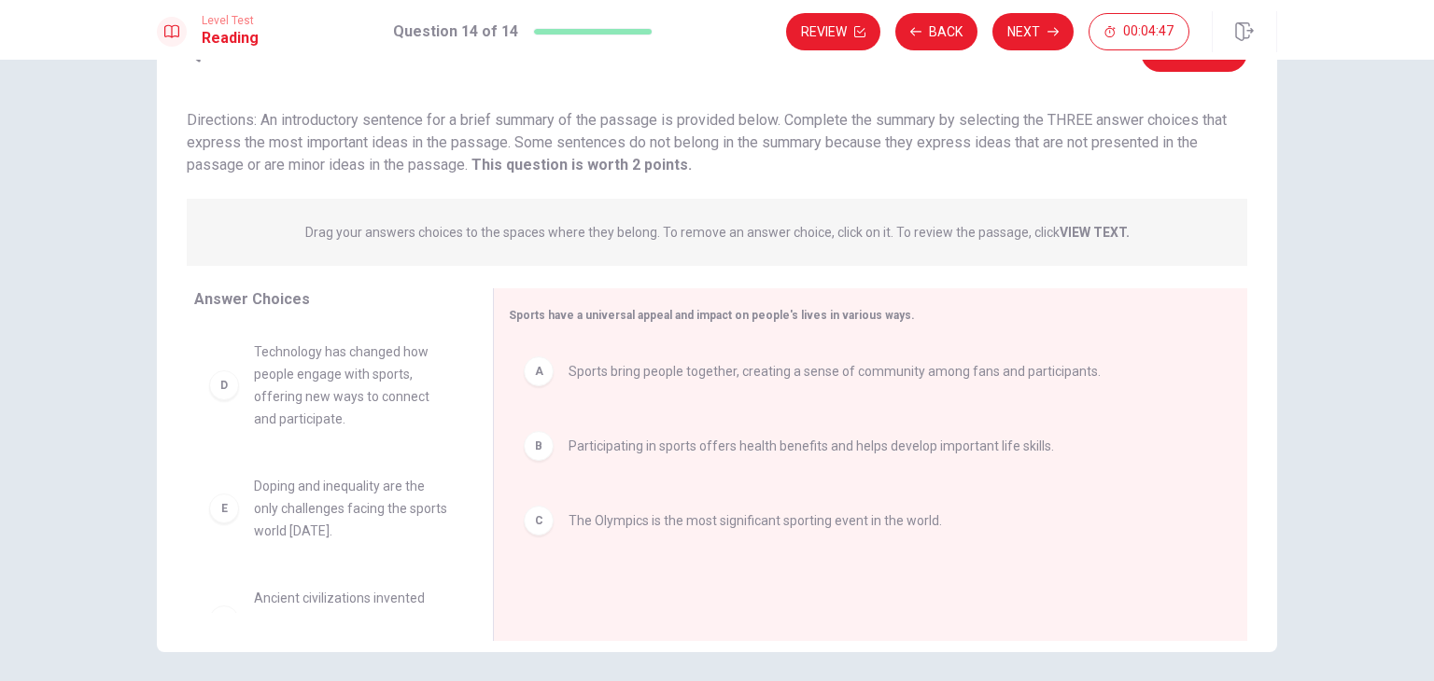
click at [585, 529] on span "The Olympics is the most significant sporting event in the world." at bounding box center [755, 521] width 373 height 22
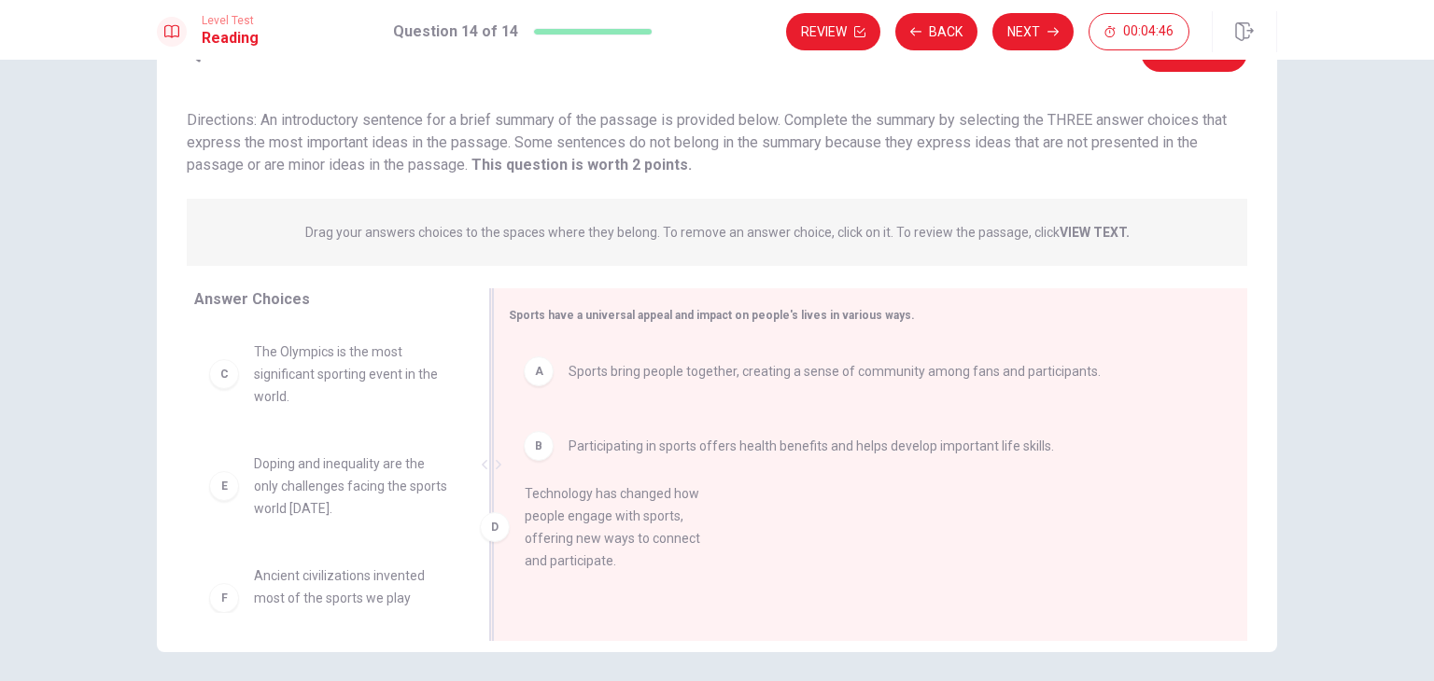
drag, startPoint x: 397, startPoint y: 486, endPoint x: 732, endPoint y: 538, distance: 339.0
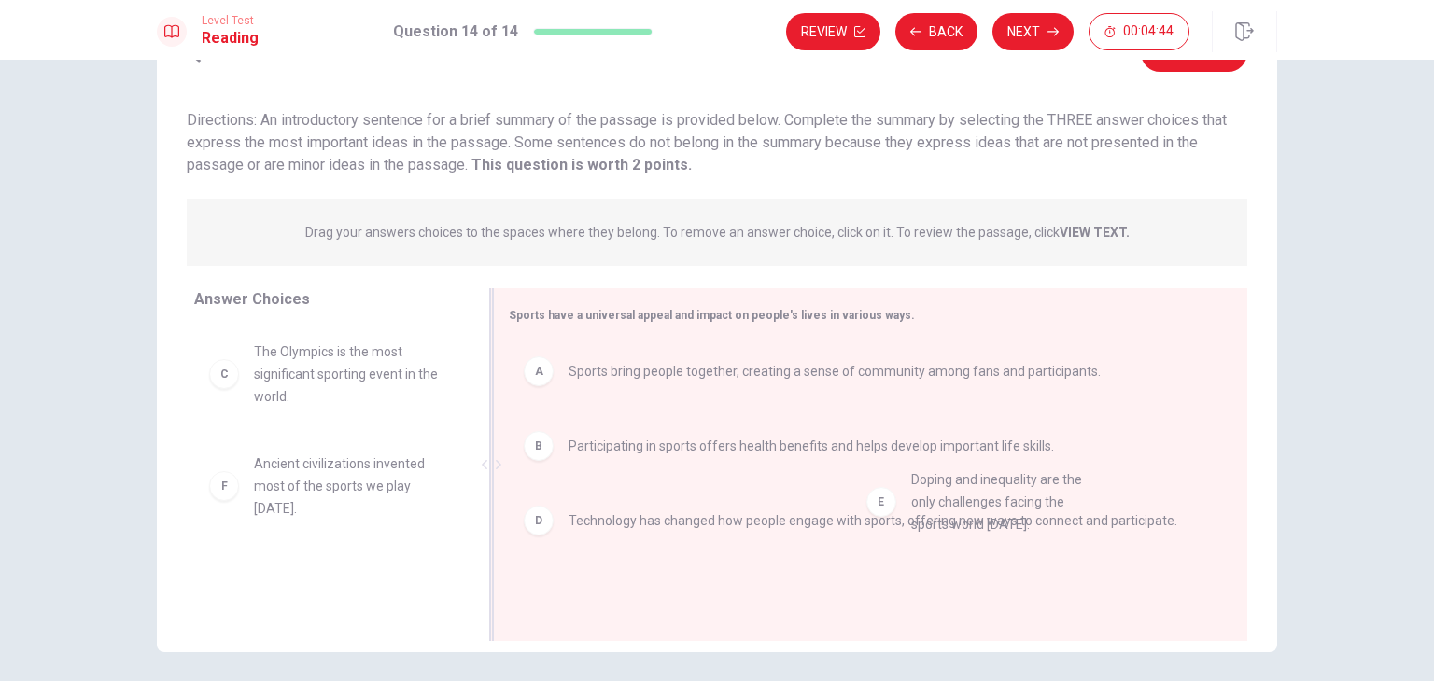
drag, startPoint x: 403, startPoint y: 479, endPoint x: 1074, endPoint y: 495, distance: 671.4
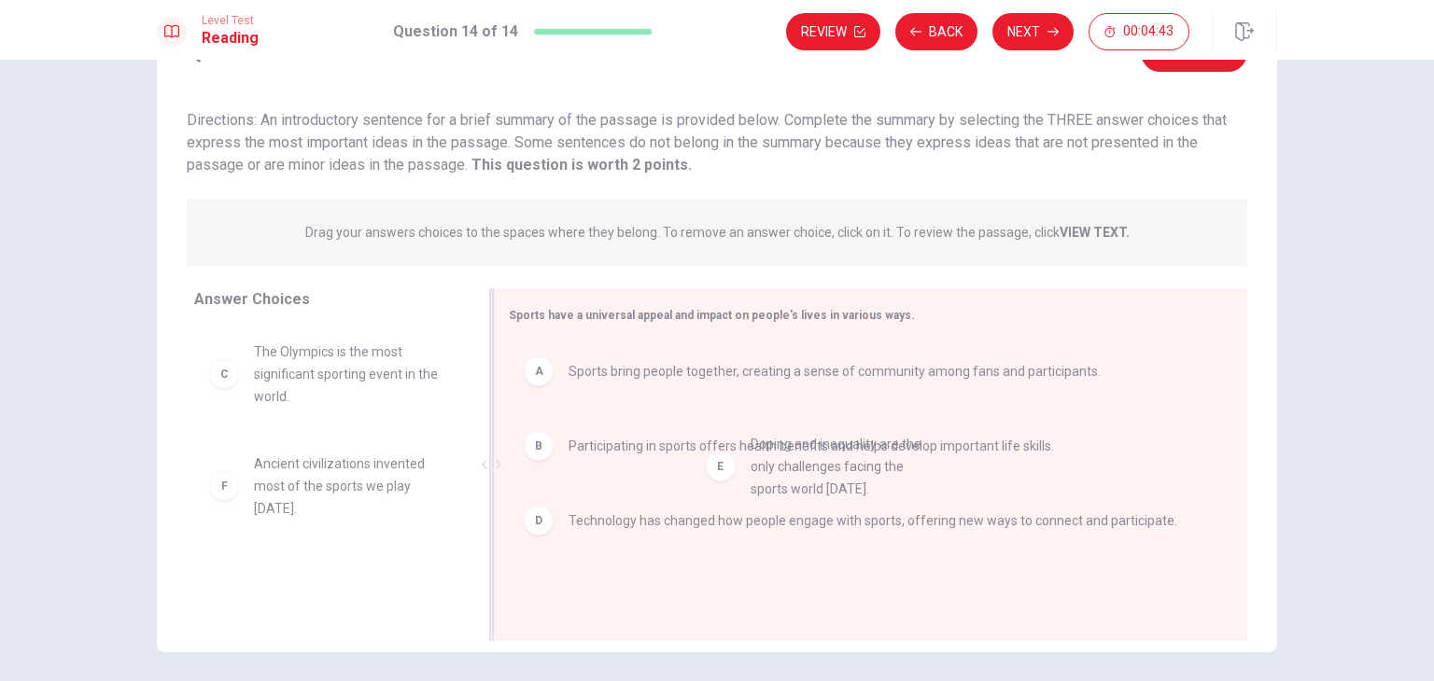
drag, startPoint x: 380, startPoint y: 479, endPoint x: 881, endPoint y: 460, distance: 501.6
drag, startPoint x: 302, startPoint y: 386, endPoint x: 839, endPoint y: 449, distance: 541.3
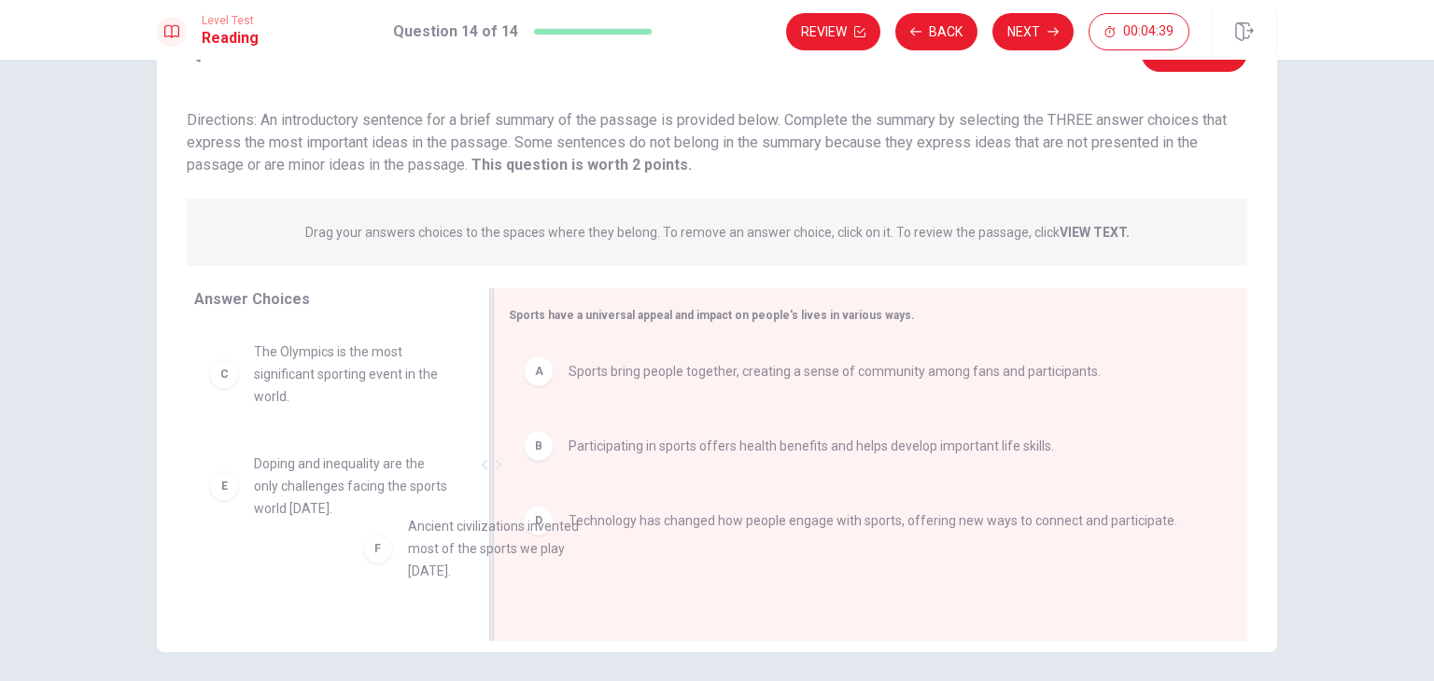
scroll to position [4, 0]
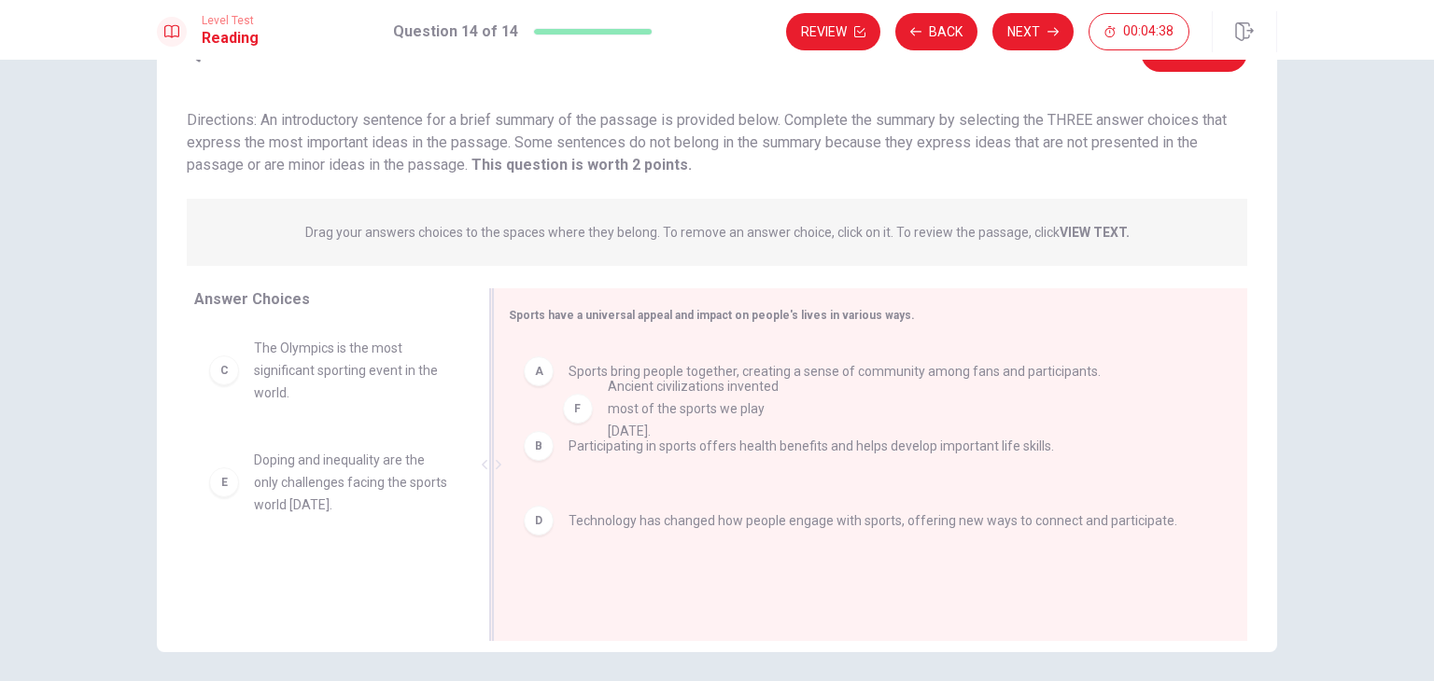
drag, startPoint x: 342, startPoint y: 565, endPoint x: 706, endPoint y: 375, distance: 410.4
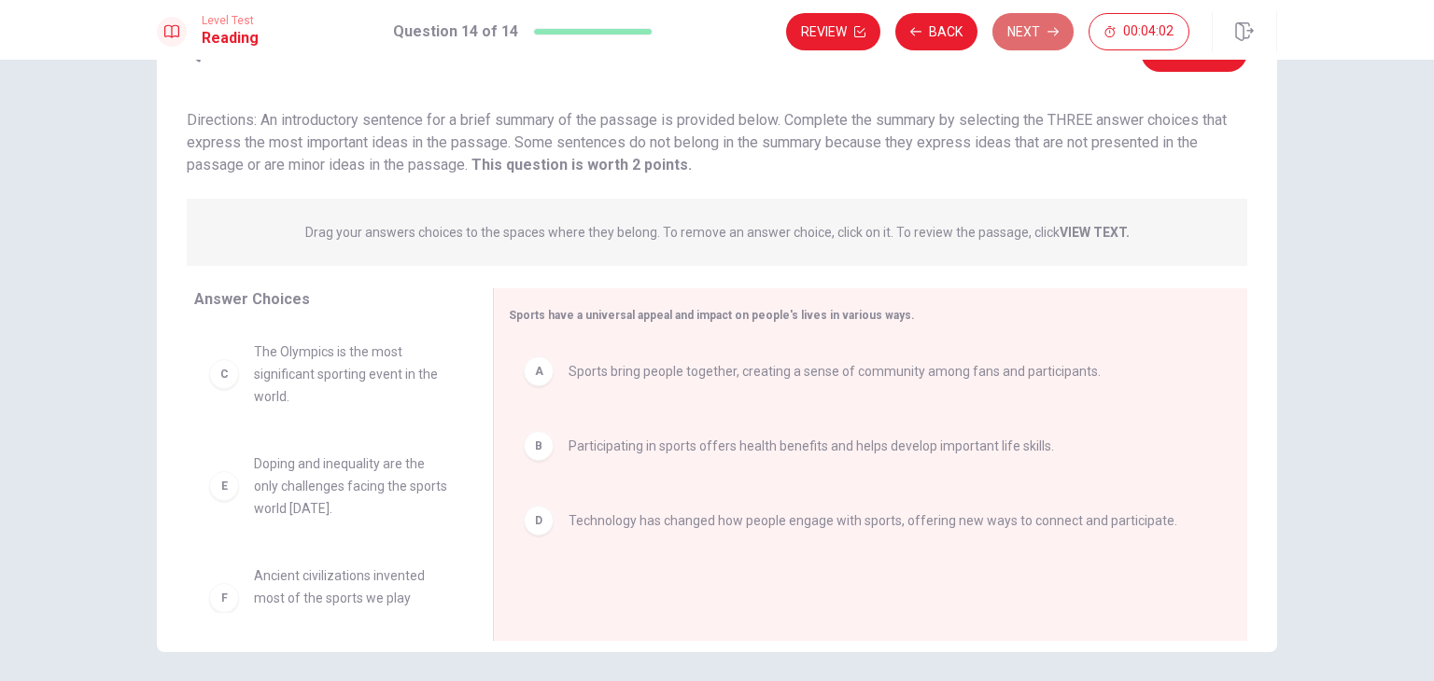
click at [1040, 35] on button "Next" at bounding box center [1032, 31] width 81 height 37
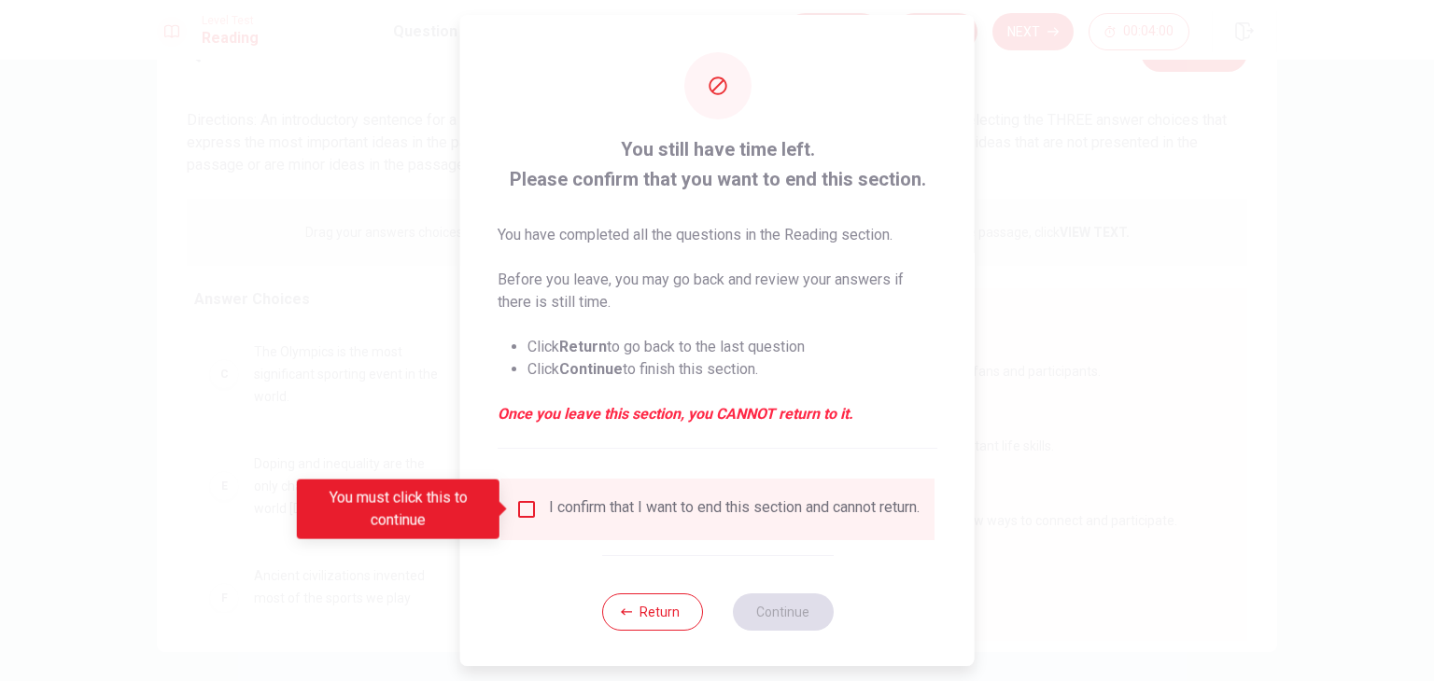
click at [526, 512] on input "You must click this to continue" at bounding box center [526, 509] width 22 height 22
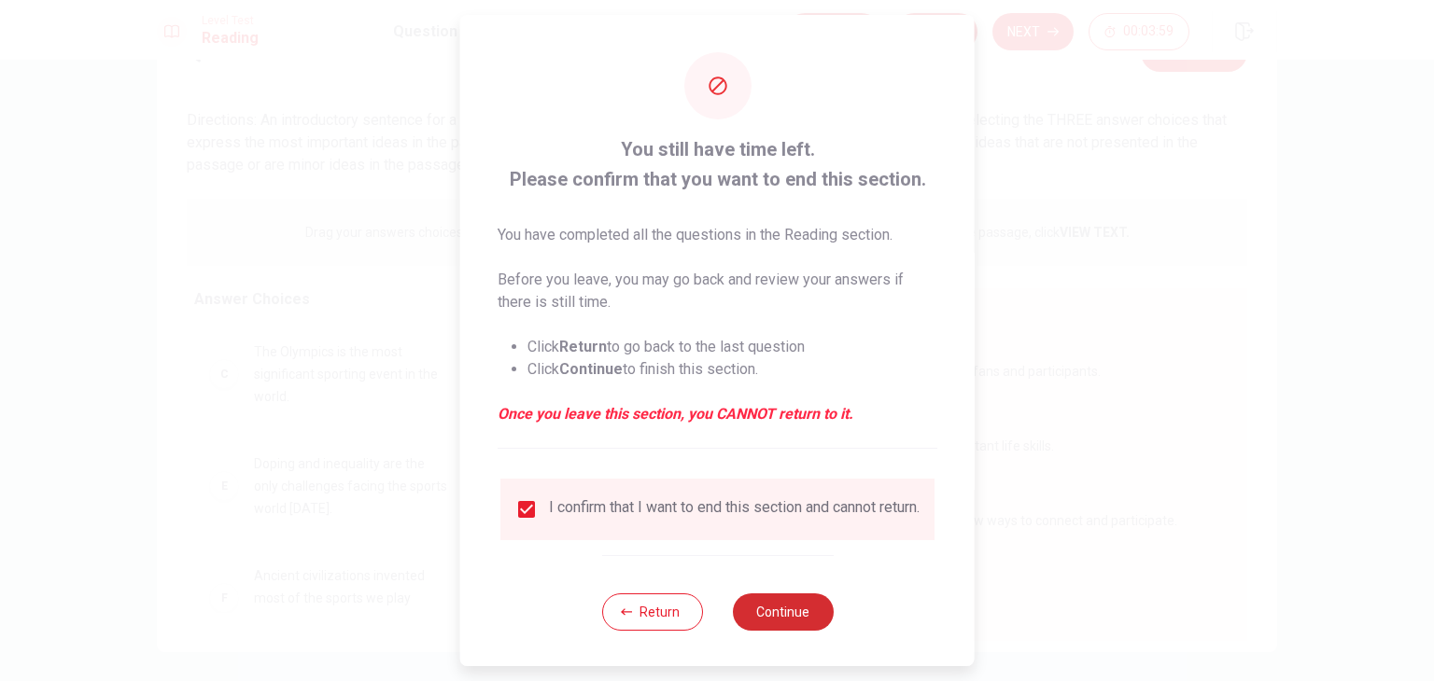
click at [788, 621] on button "Continue" at bounding box center [782, 612] width 101 height 37
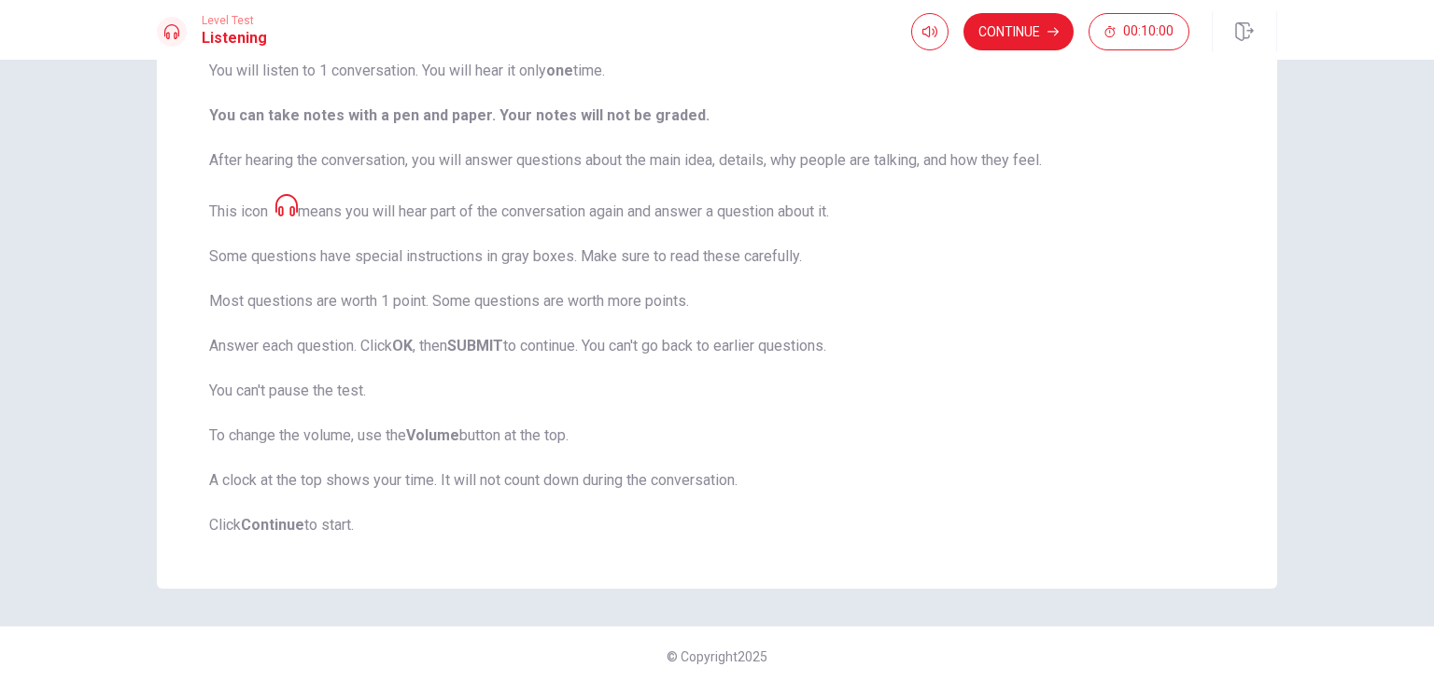
scroll to position [213, 0]
click at [1021, 38] on button "Continue" at bounding box center [1018, 31] width 110 height 37
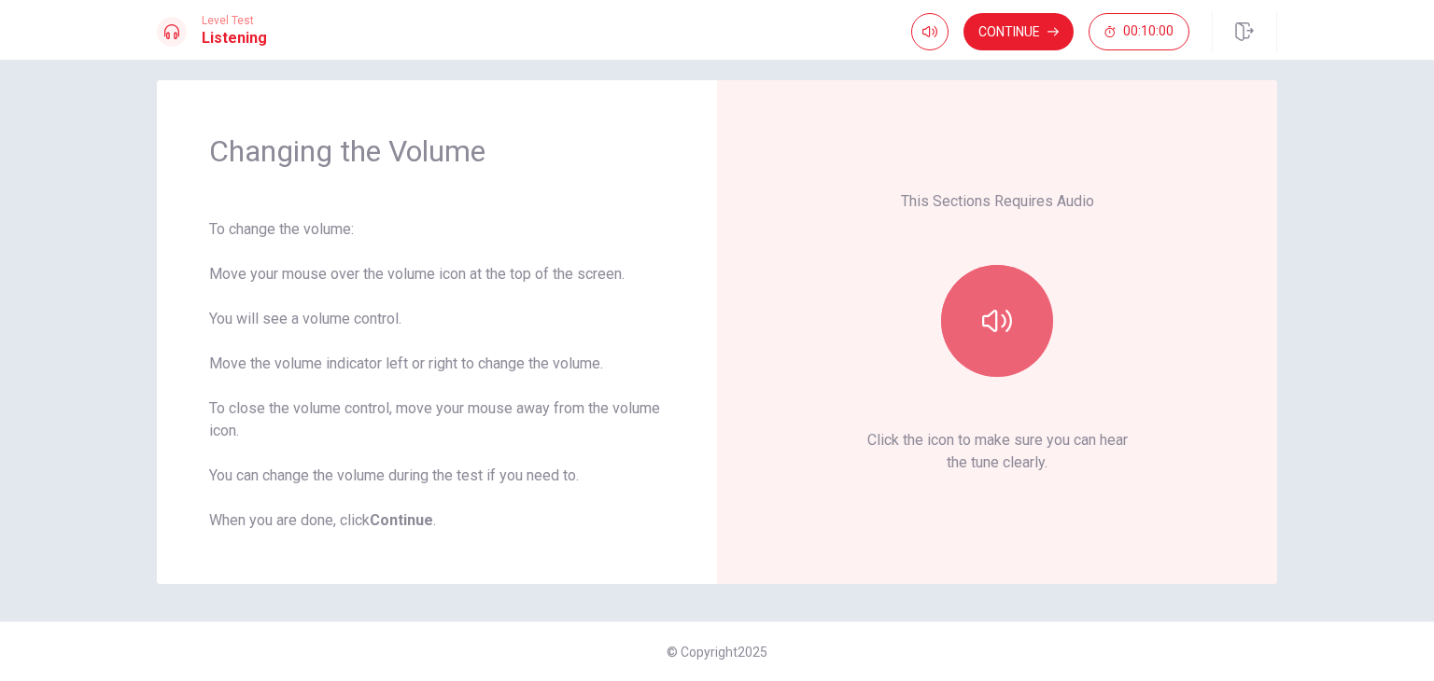
click at [986, 348] on button "button" at bounding box center [997, 321] width 112 height 112
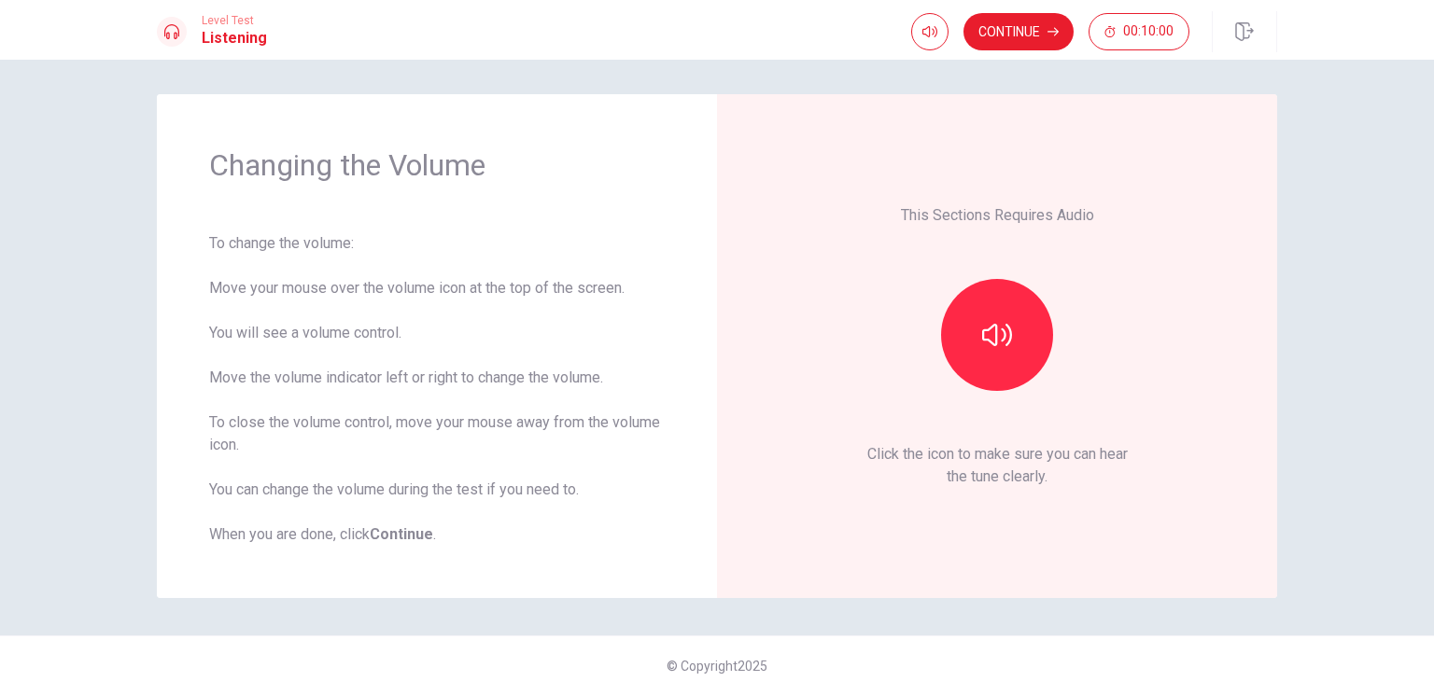
scroll to position [0, 0]
click at [1021, 23] on button "Continue" at bounding box center [1018, 31] width 110 height 37
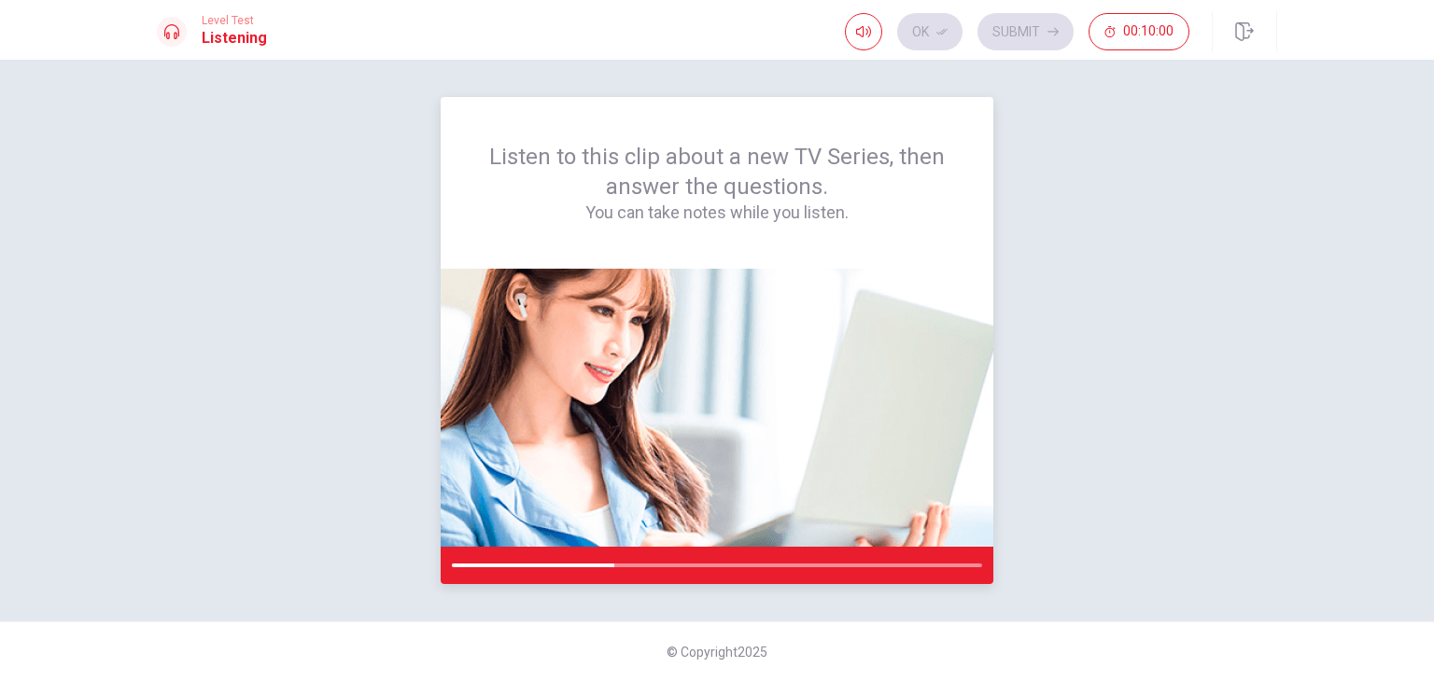
drag, startPoint x: 607, startPoint y: 563, endPoint x: 573, endPoint y: 574, distance: 35.4
click at [573, 574] on div at bounding box center [717, 565] width 553 height 37
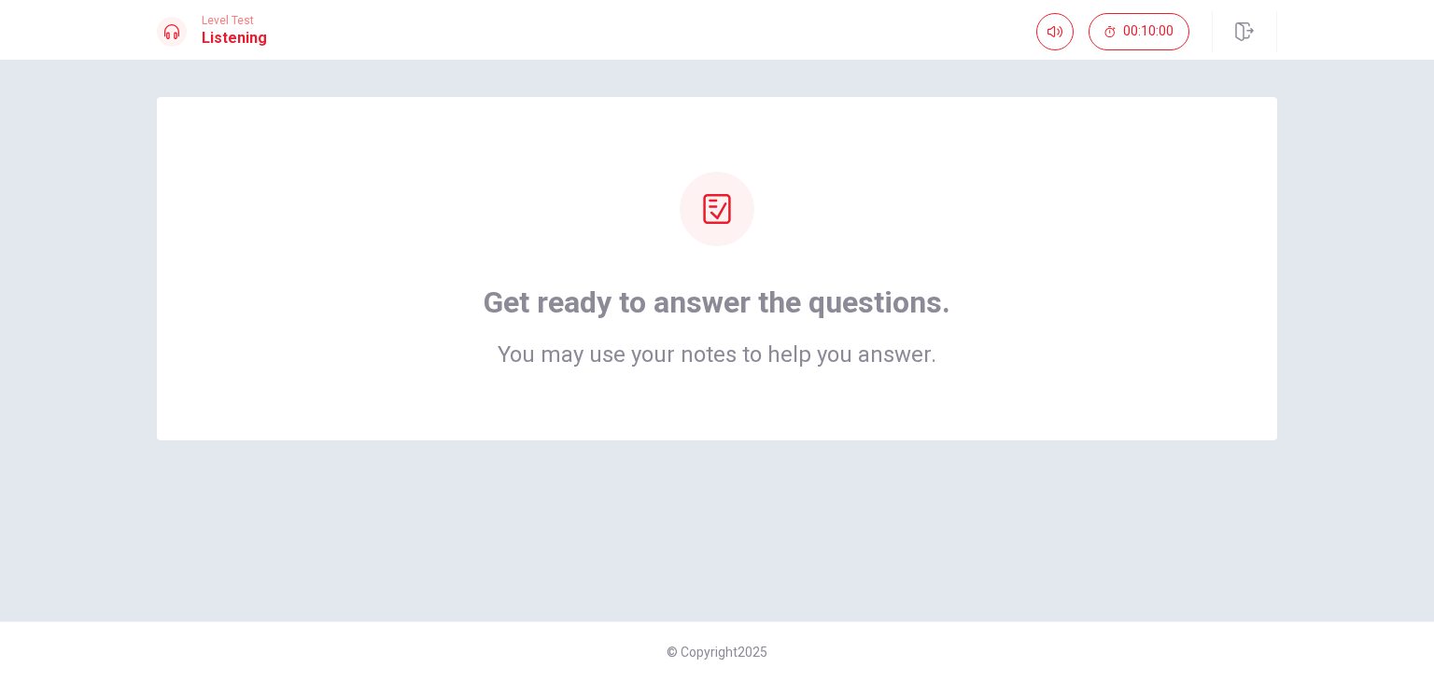
click at [658, 324] on div "Get ready to answer the questions. You may use your notes to help you answer." at bounding box center [717, 325] width 467 height 82
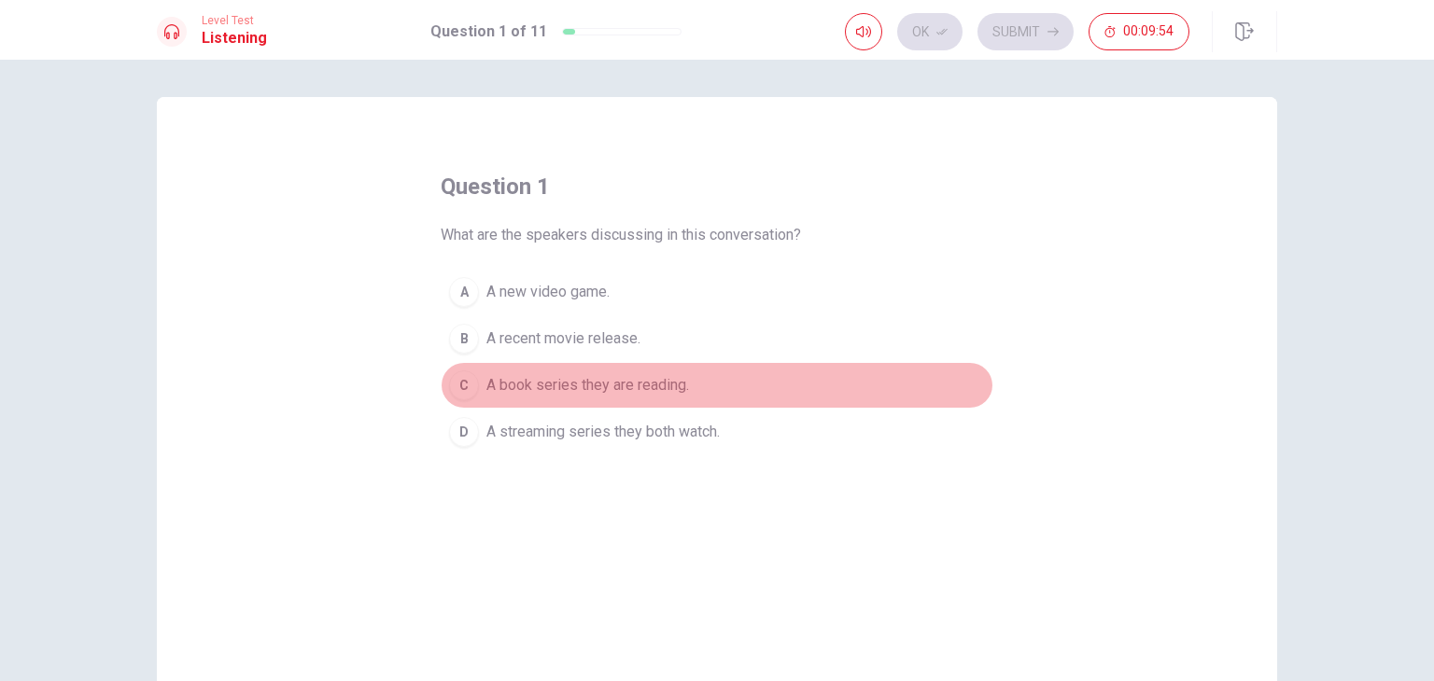
click at [653, 382] on span "A book series they are reading." at bounding box center [587, 385] width 203 height 22
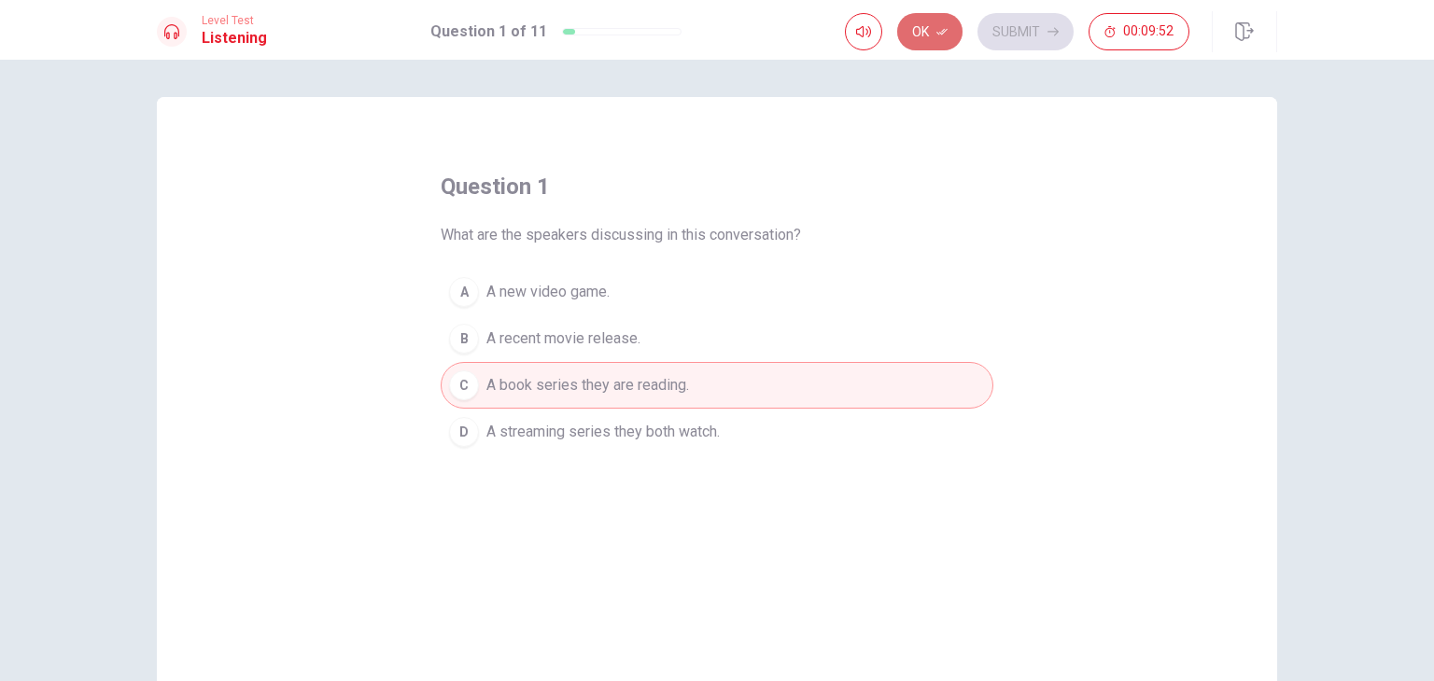
click at [919, 35] on button "Ok" at bounding box center [929, 31] width 65 height 37
click at [1038, 36] on button "Submit" at bounding box center [1025, 31] width 96 height 37
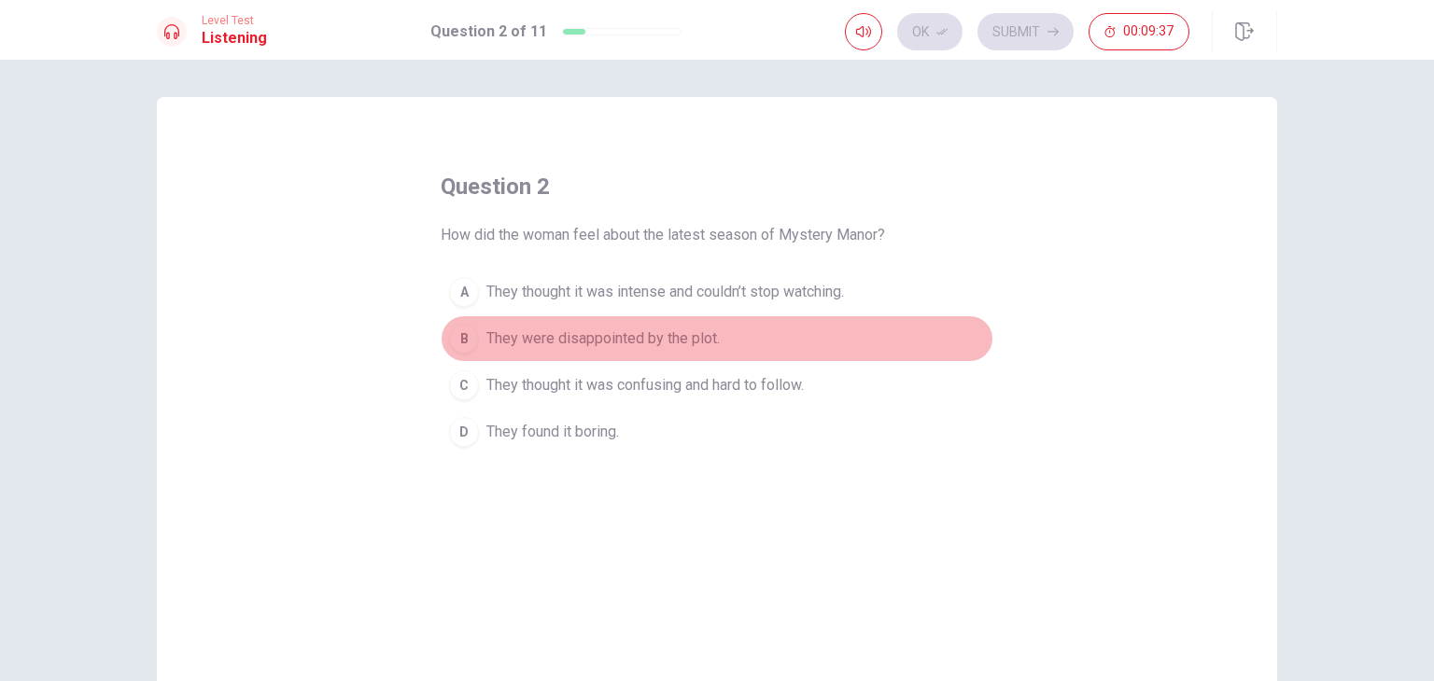
click at [708, 337] on span "They were disappointed by the plot." at bounding box center [602, 339] width 233 height 22
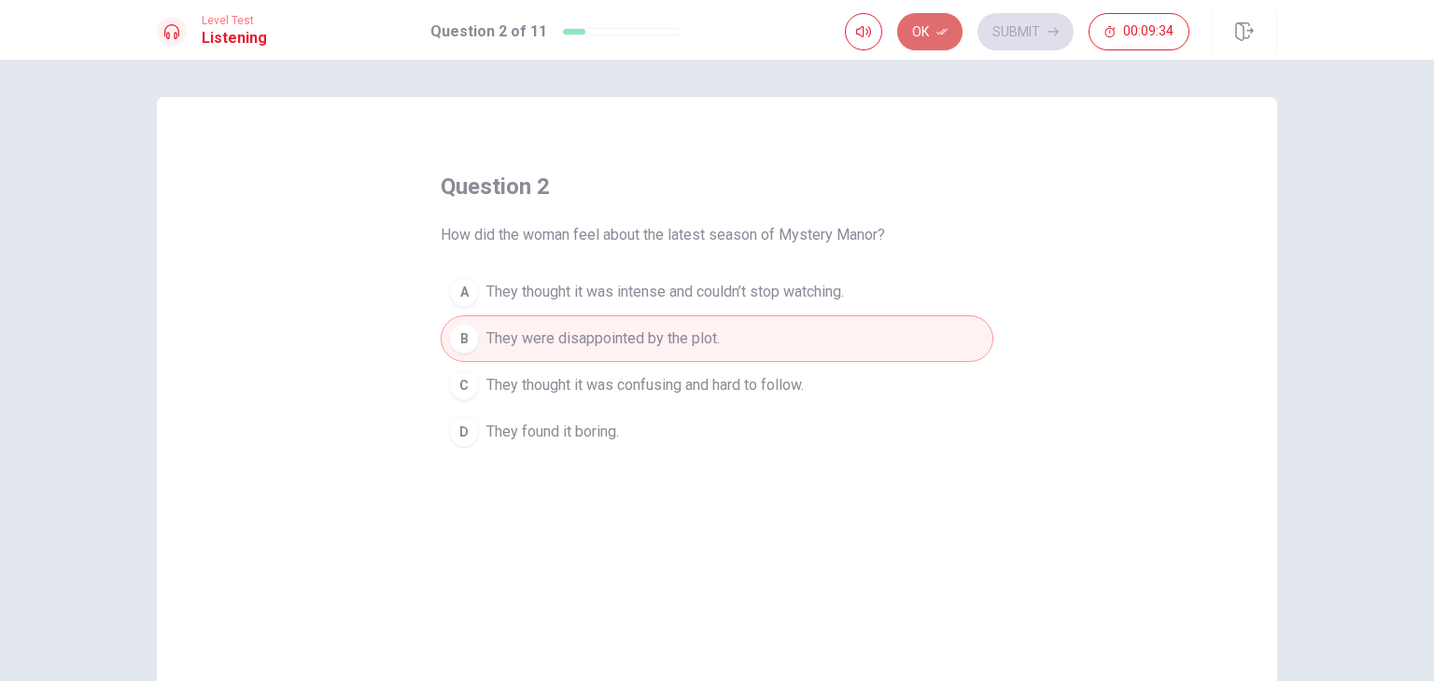
click at [948, 39] on button "Ok" at bounding box center [929, 31] width 65 height 37
click at [1044, 23] on button "Submit" at bounding box center [1025, 31] width 96 height 37
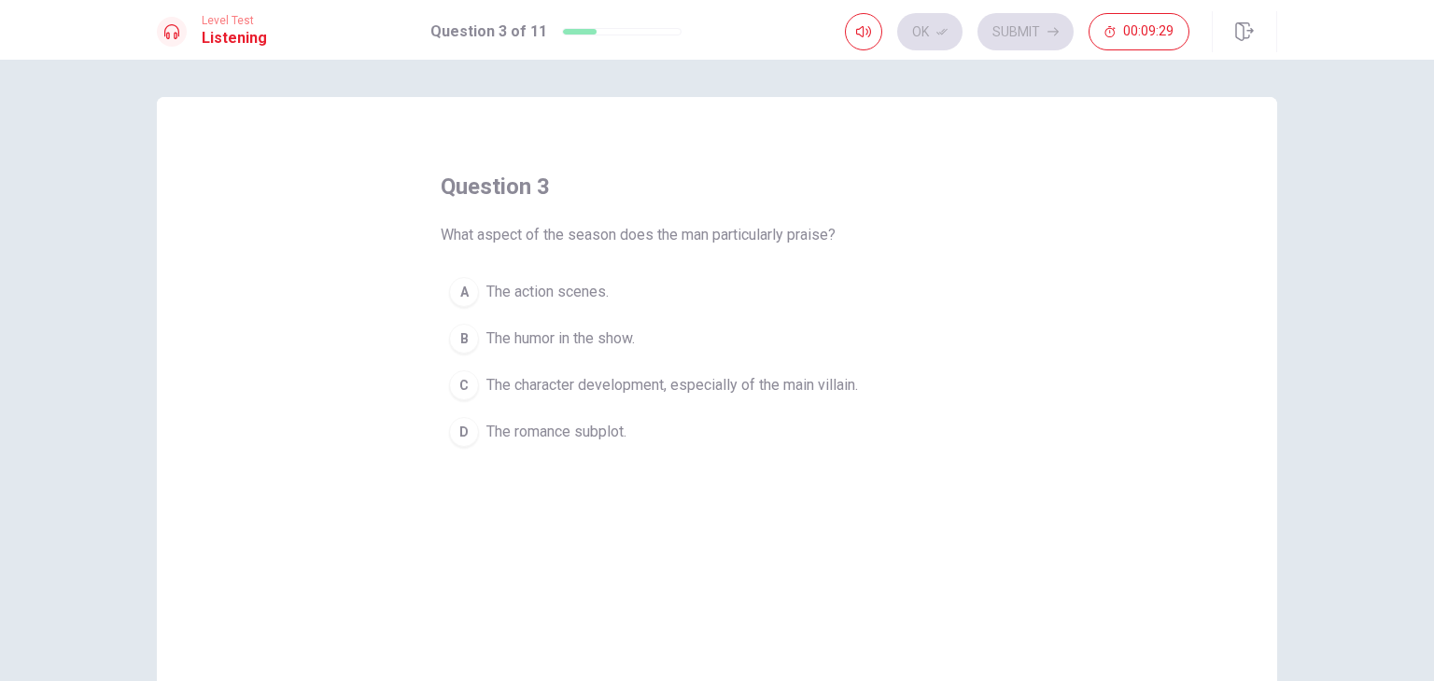
click at [597, 285] on span "The action scenes." at bounding box center [547, 292] width 122 height 22
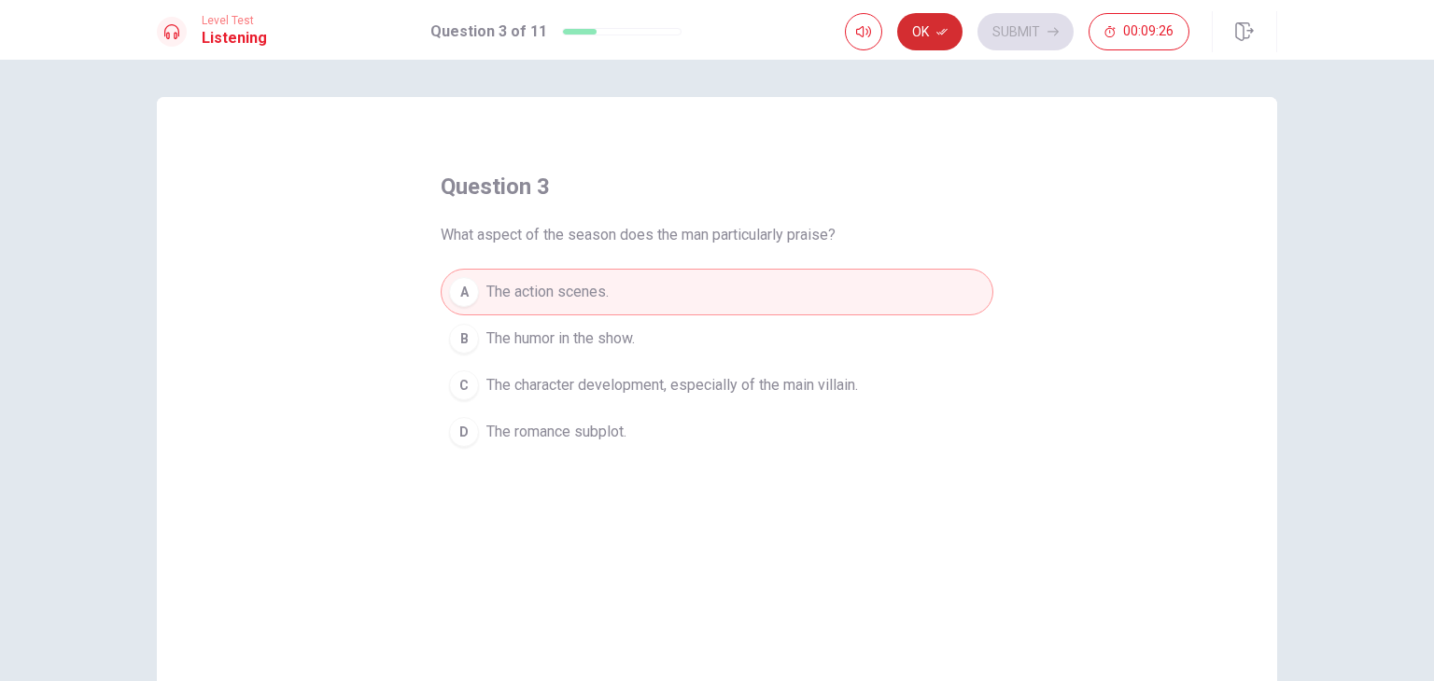
click at [945, 23] on button "Ok" at bounding box center [929, 31] width 65 height 37
click at [1030, 19] on button "Submit" at bounding box center [1025, 31] width 96 height 37
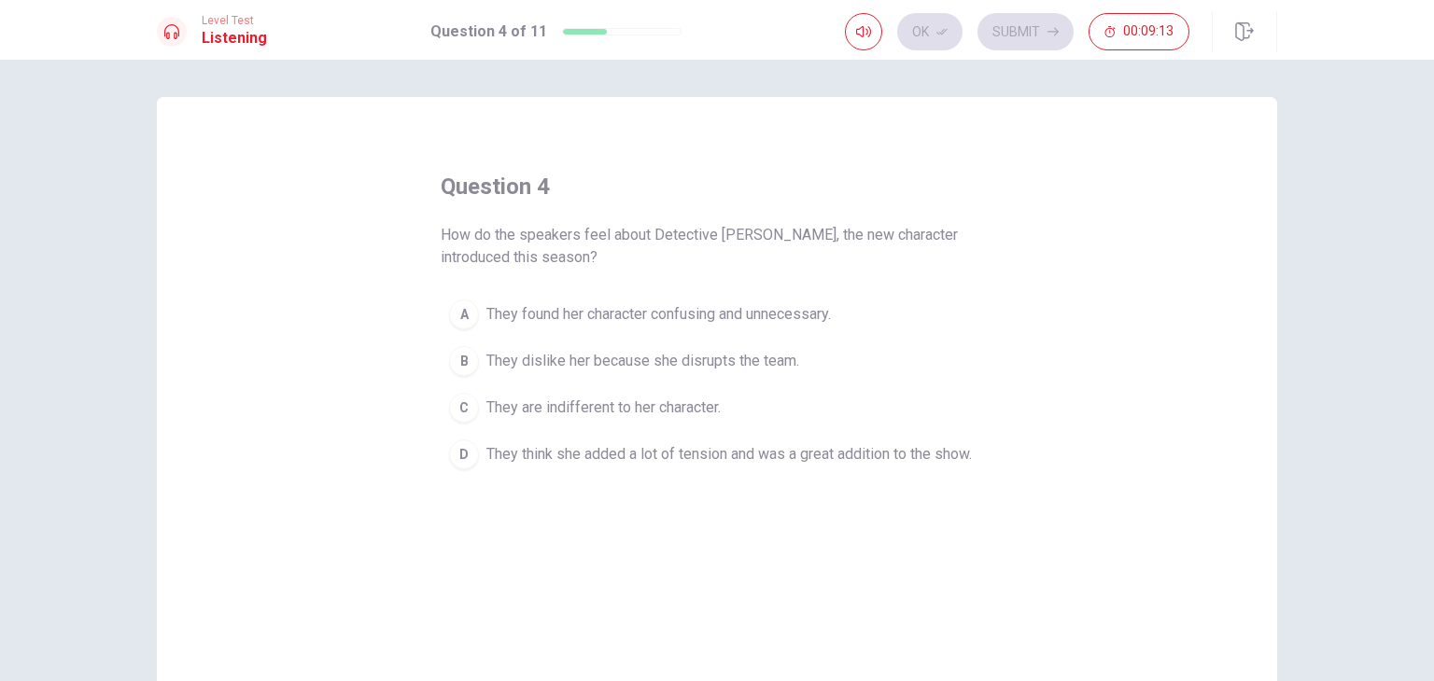
click at [707, 412] on span "They are indifferent to her character." at bounding box center [603, 408] width 234 height 22
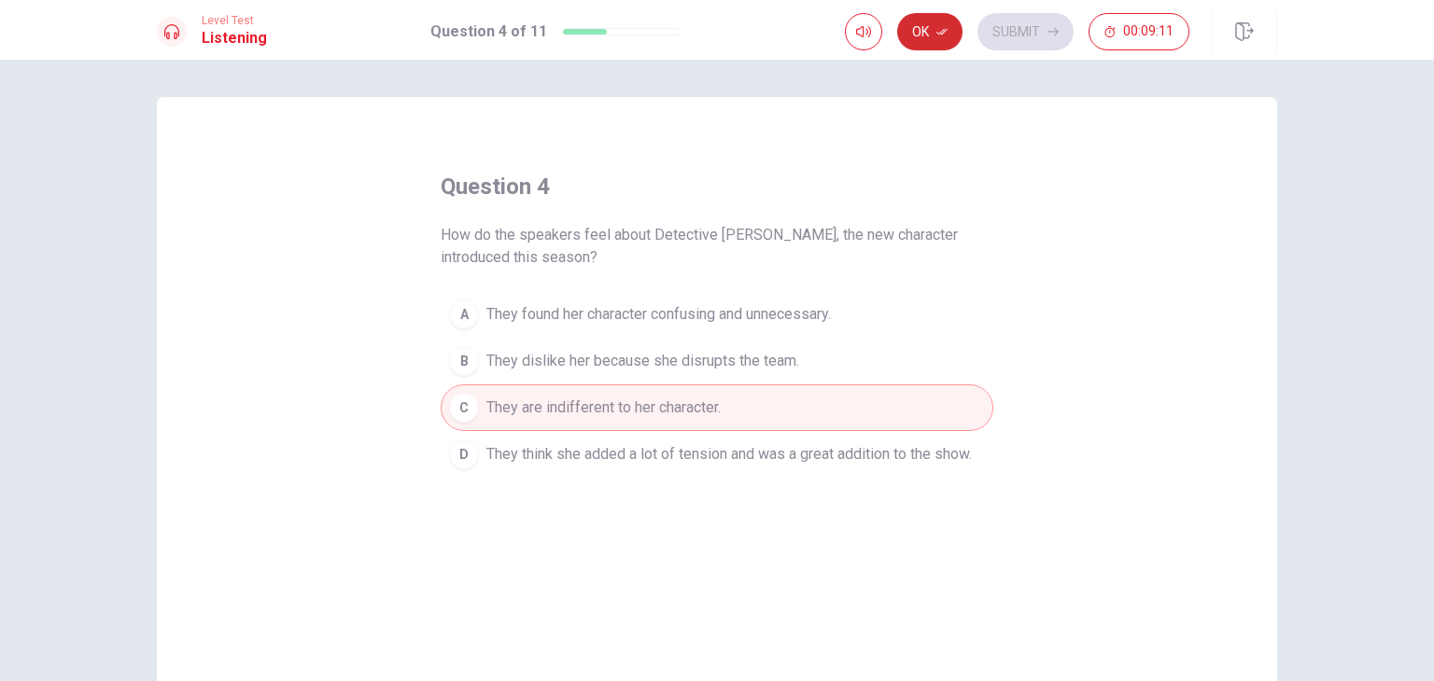
click at [940, 40] on button "Ok" at bounding box center [929, 31] width 65 height 37
drag, startPoint x: 1047, startPoint y: 22, endPoint x: 1057, endPoint y: 31, distance: 12.6
click at [1056, 30] on button "Submit" at bounding box center [1025, 31] width 96 height 37
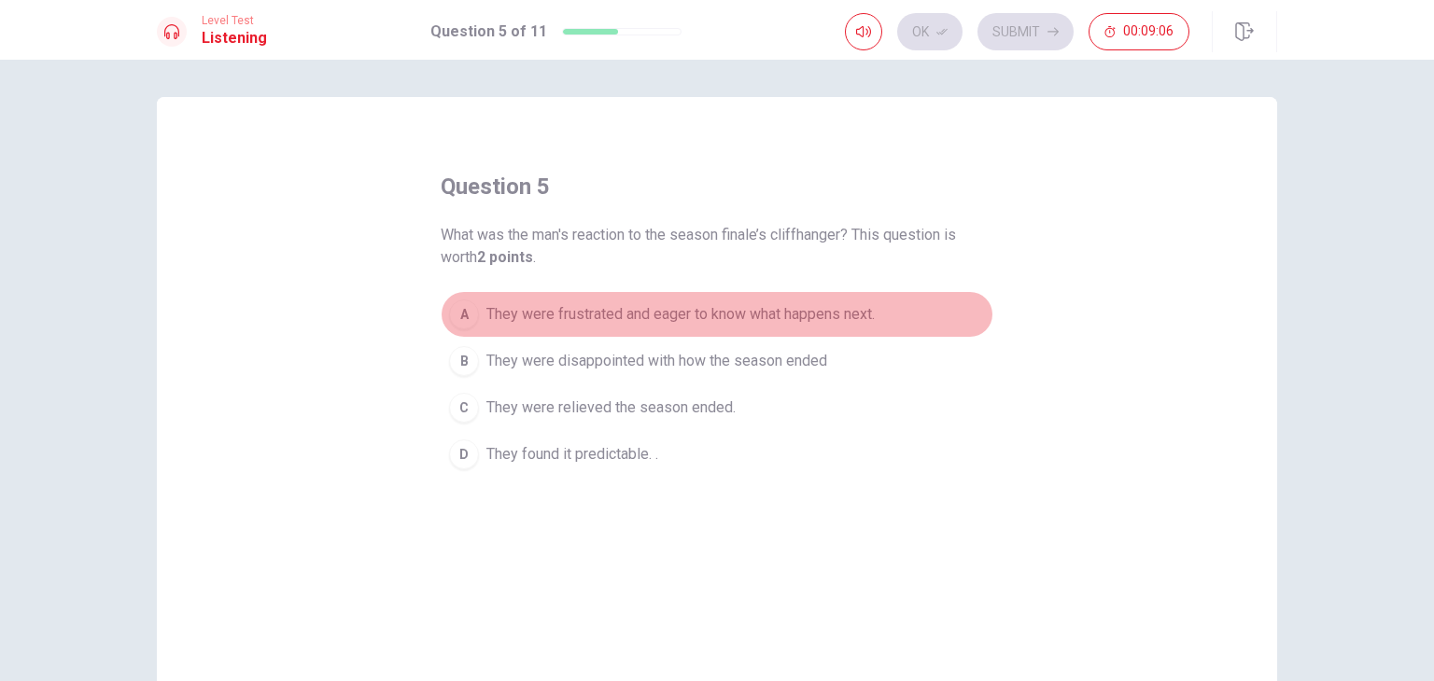
click at [691, 308] on span "They were frustrated and eager to know what happens next." at bounding box center [680, 314] width 388 height 22
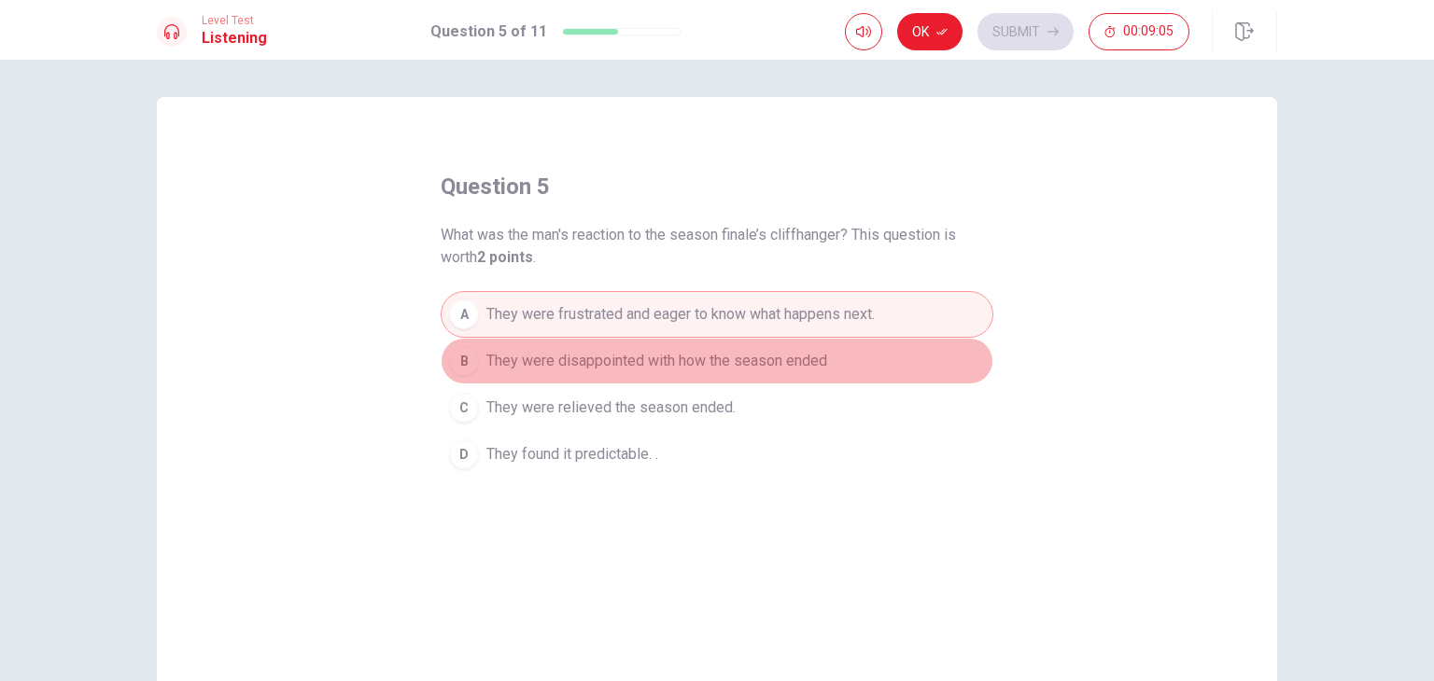
click at [726, 362] on span "They were disappointed with how the season ended" at bounding box center [656, 361] width 341 height 22
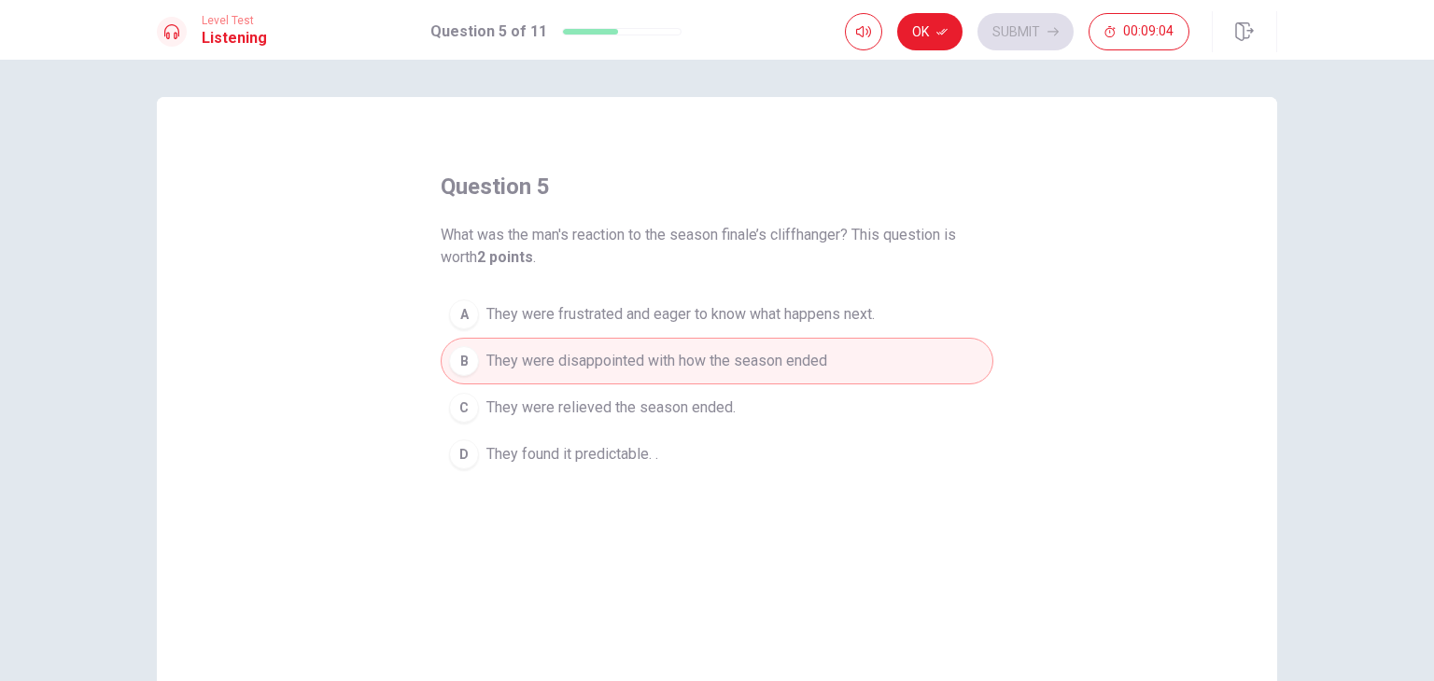
click at [655, 414] on span "They were relieved the season ended." at bounding box center [610, 408] width 249 height 22
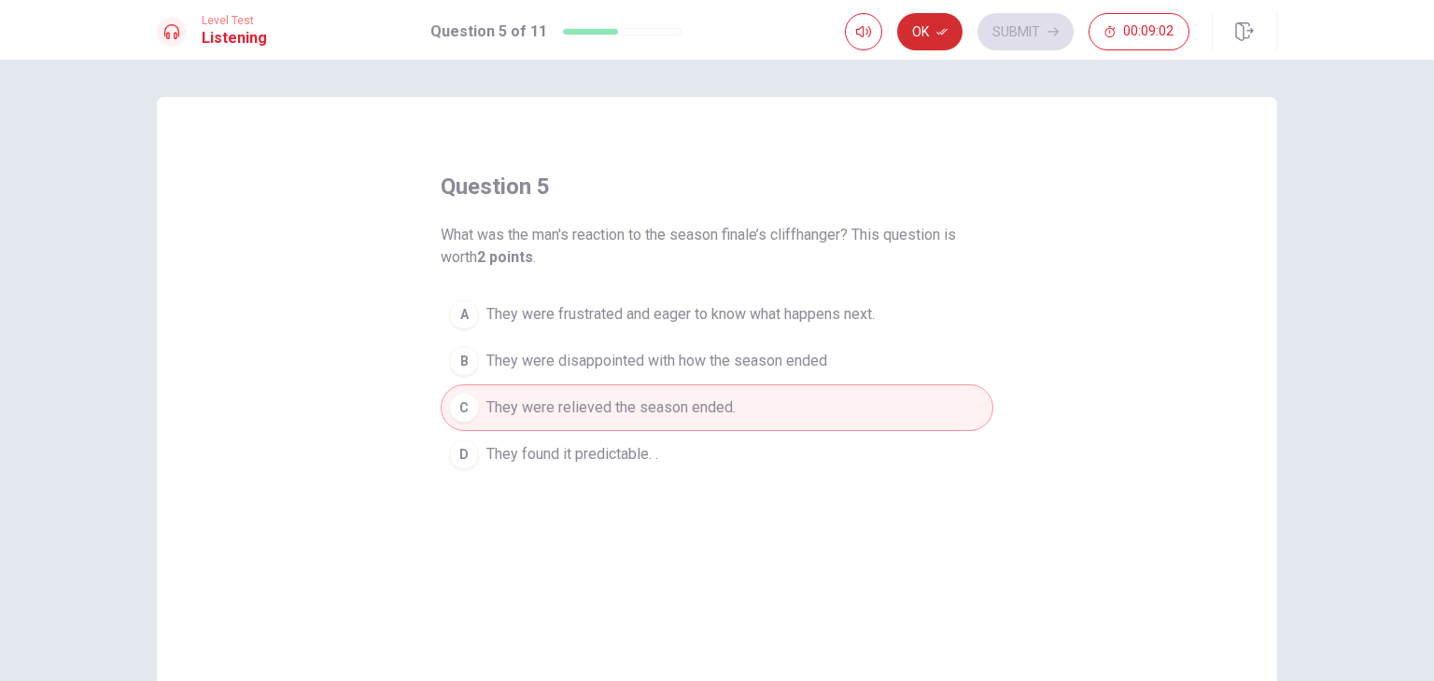
click at [945, 35] on icon "button" at bounding box center [941, 31] width 11 height 11
click at [1059, 18] on button "Submit" at bounding box center [1025, 31] width 96 height 37
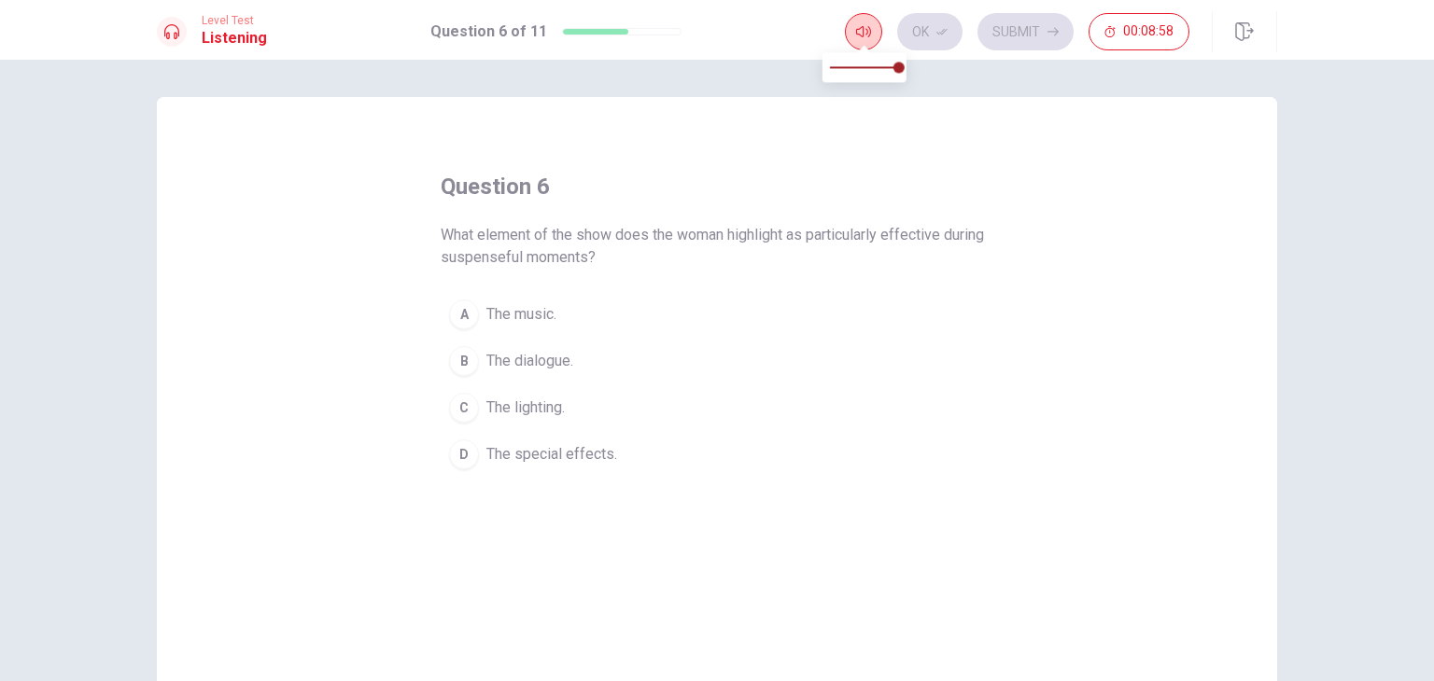
click at [853, 27] on button "button" at bounding box center [863, 31] width 37 height 37
click at [553, 397] on span "The lighting." at bounding box center [525, 408] width 78 height 22
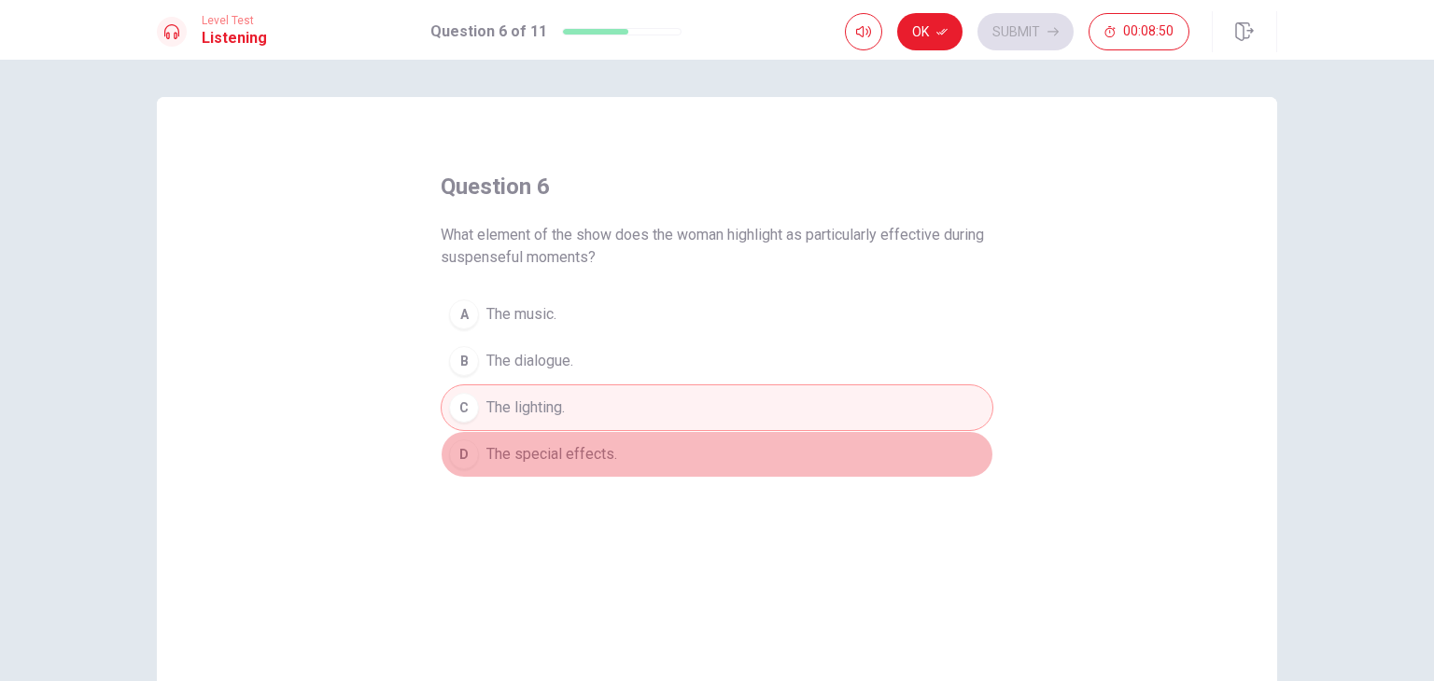
click at [606, 443] on span "The special effects." at bounding box center [551, 454] width 131 height 22
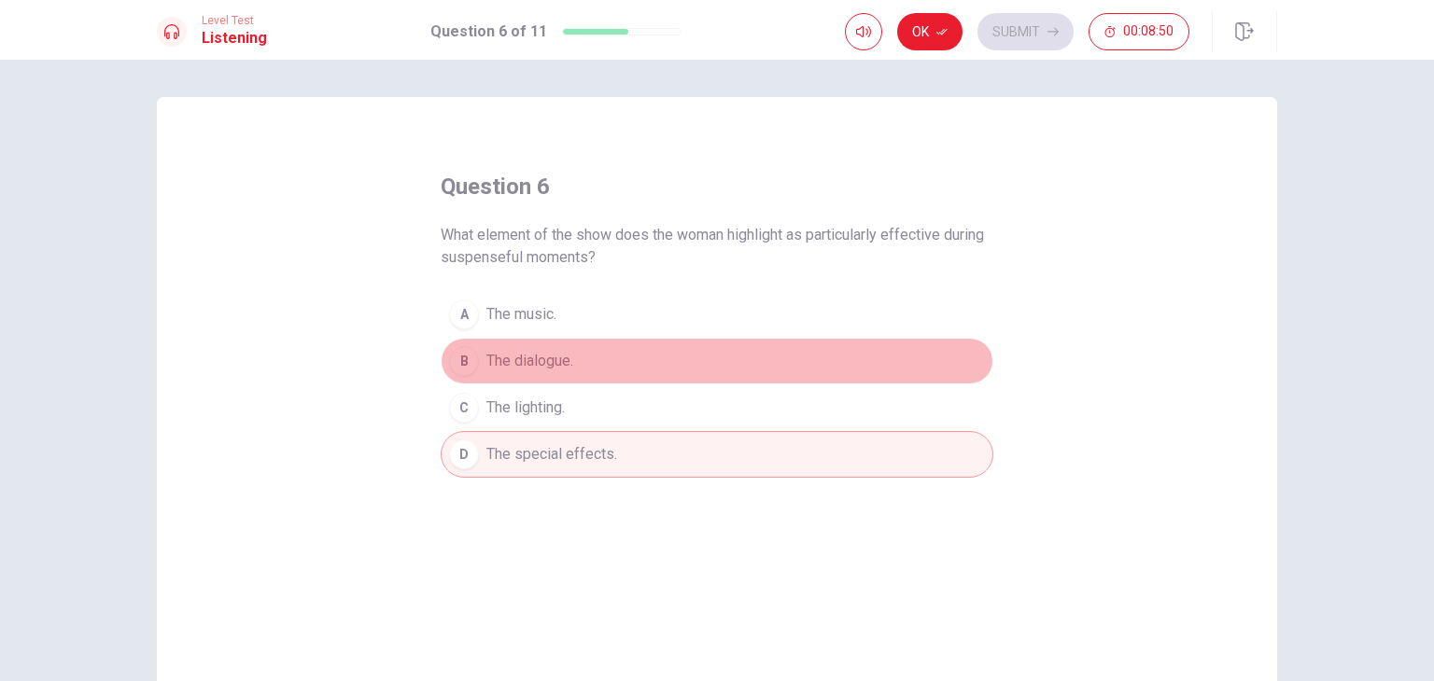
click at [538, 368] on span "The dialogue." at bounding box center [529, 361] width 87 height 22
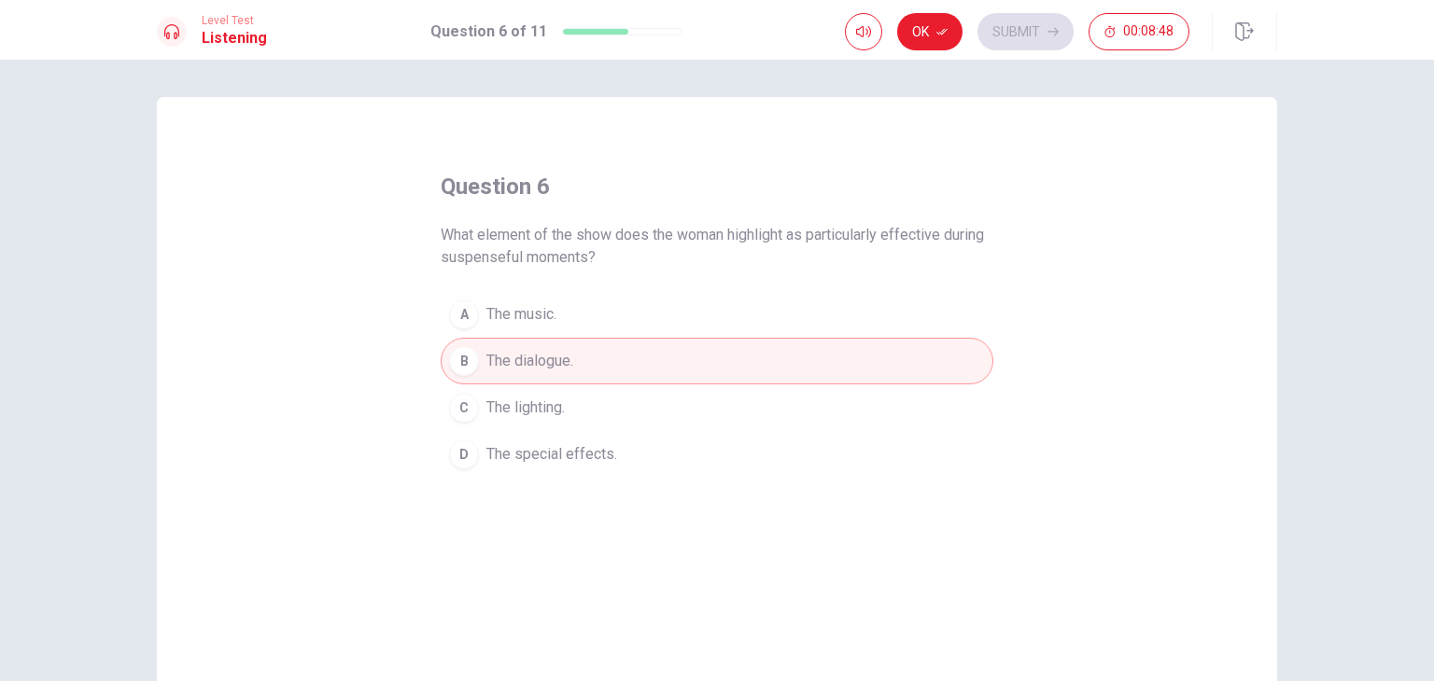
click at [507, 409] on span "The lighting." at bounding box center [525, 408] width 78 height 22
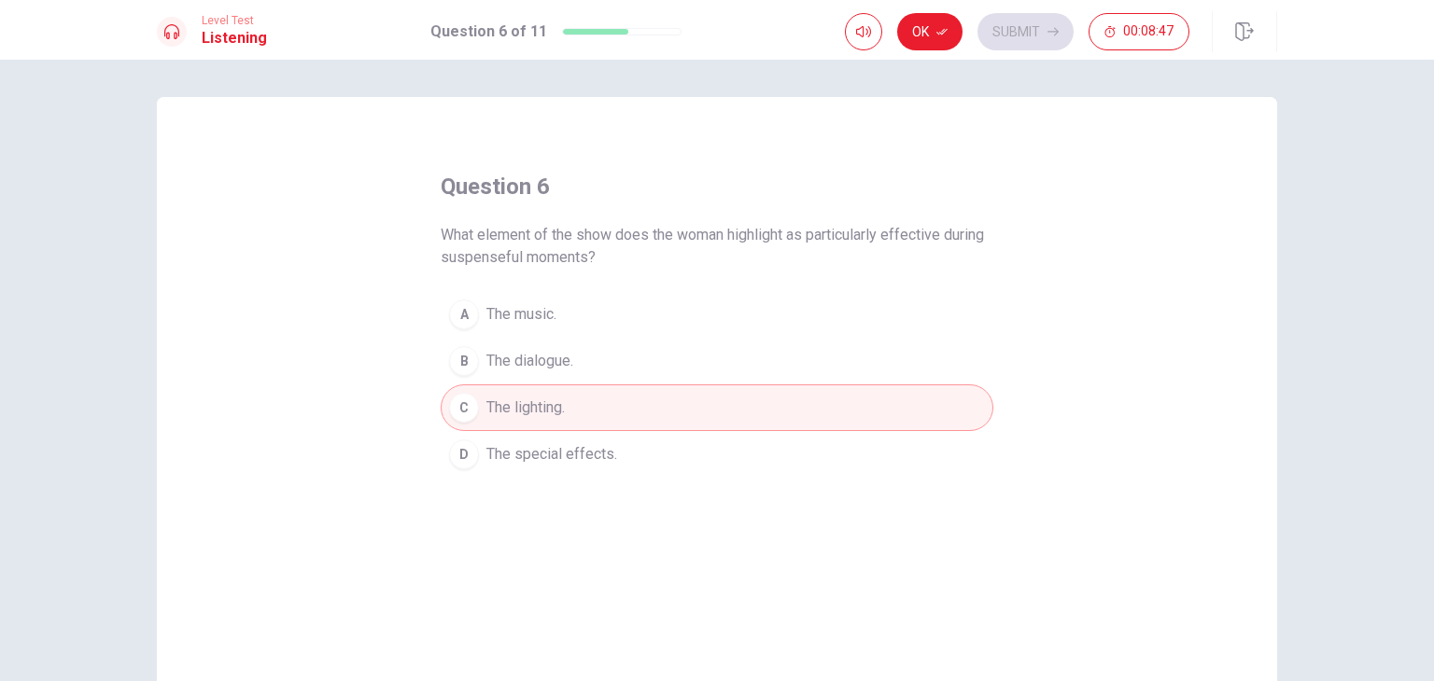
click at [930, 42] on button "Ok" at bounding box center [929, 31] width 65 height 37
click at [1049, 38] on button "Submit" at bounding box center [1025, 31] width 96 height 37
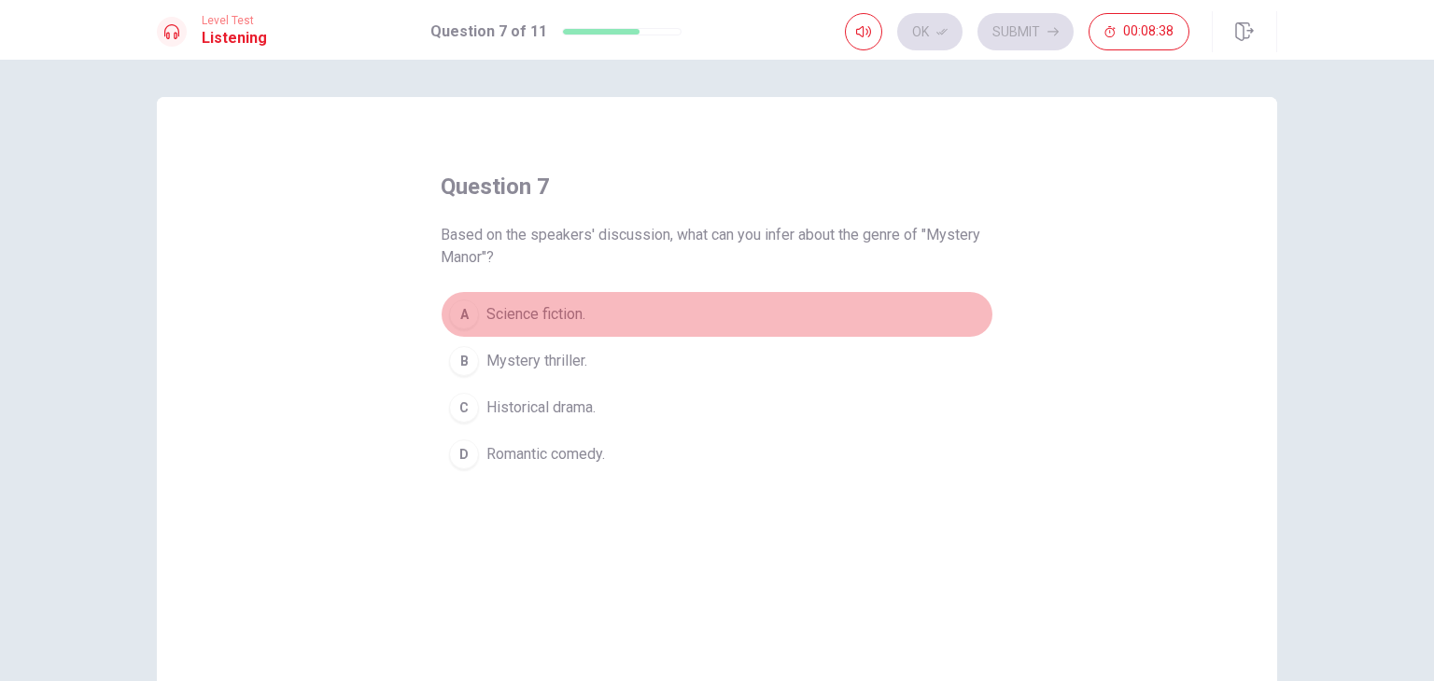
click at [513, 317] on span "Science fiction." at bounding box center [535, 314] width 99 height 22
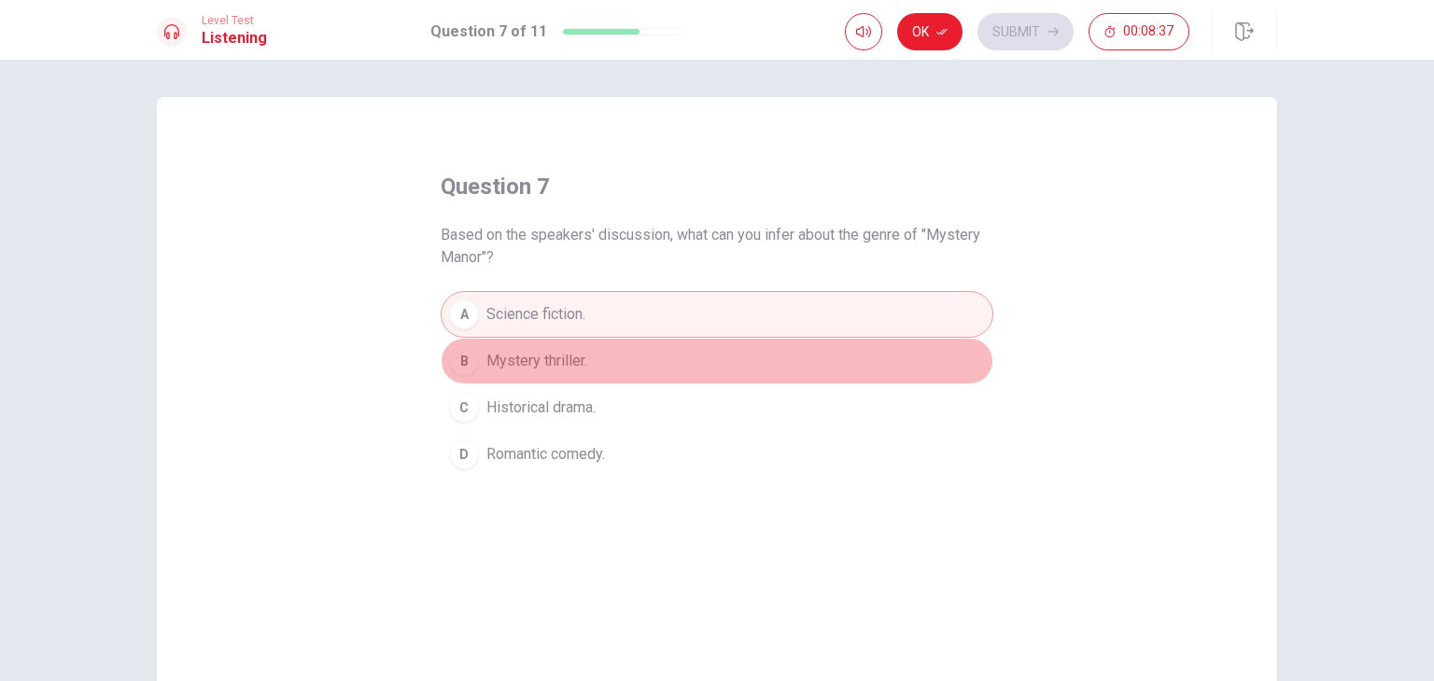
click at [545, 367] on span "Mystery thriller." at bounding box center [536, 361] width 101 height 22
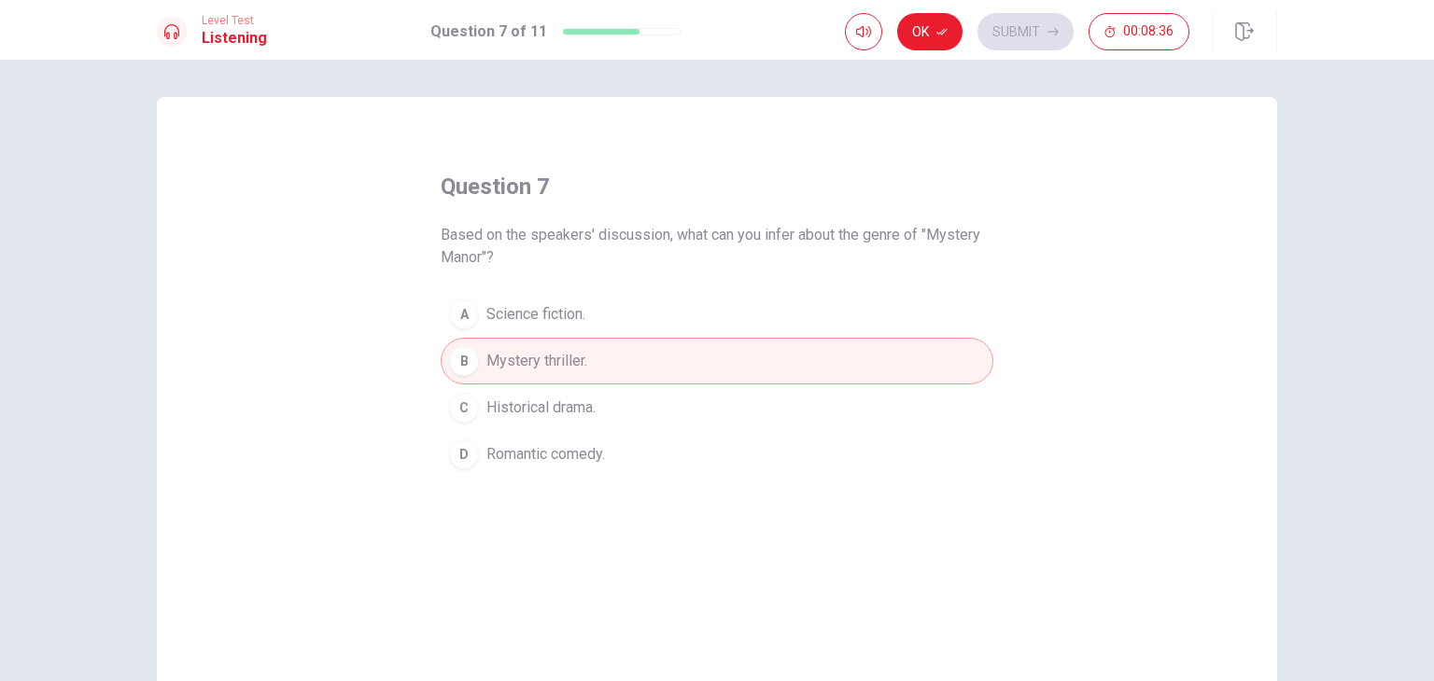
click at [572, 403] on span "Historical drama." at bounding box center [540, 408] width 109 height 22
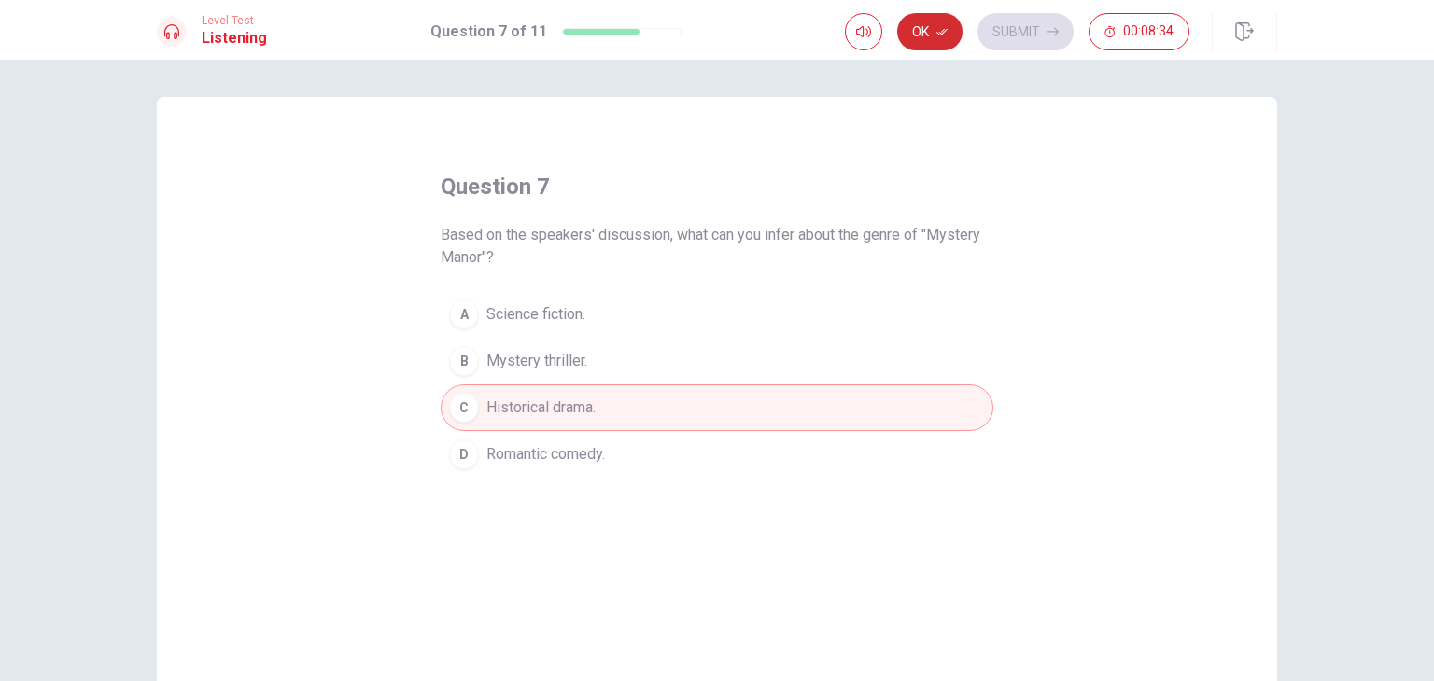
click at [919, 35] on button "Ok" at bounding box center [929, 31] width 65 height 37
click at [1025, 34] on button "Submit" at bounding box center [1025, 31] width 96 height 37
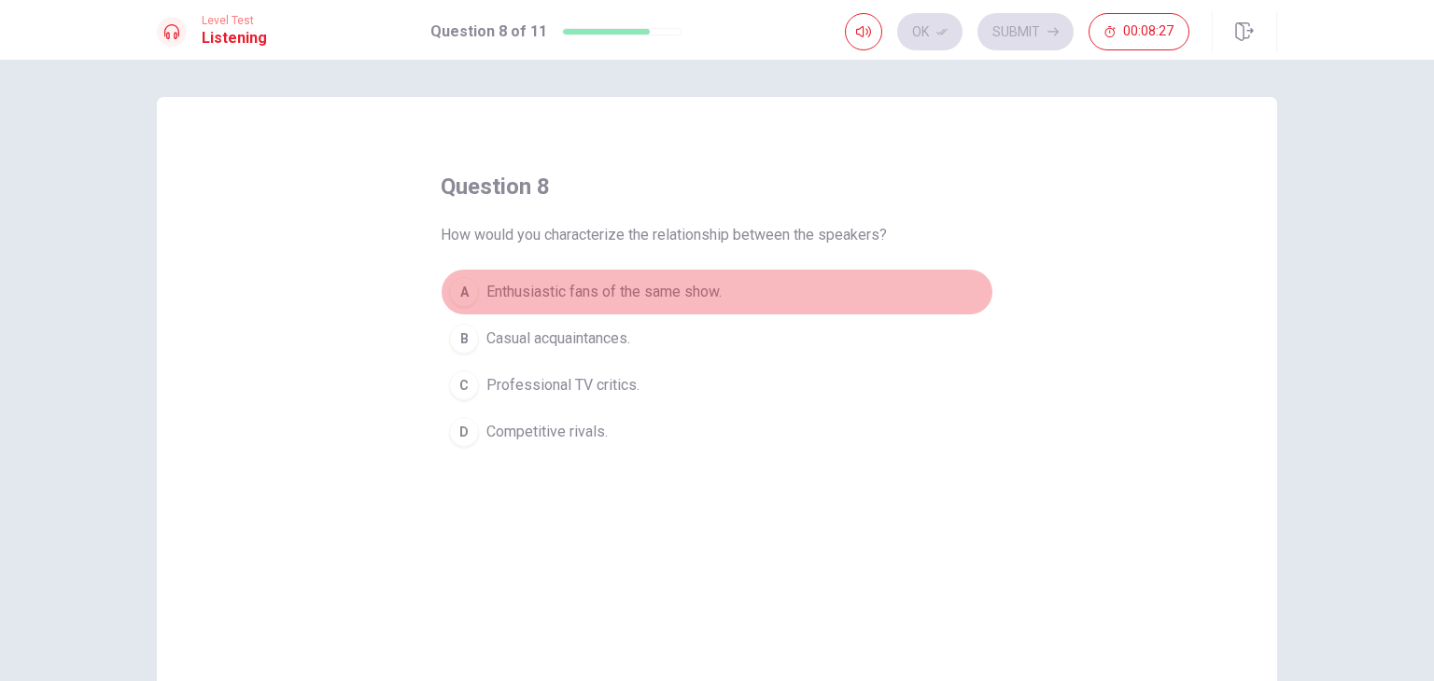
click at [709, 295] on span "Enthusiastic fans of the same show." at bounding box center [603, 292] width 235 height 22
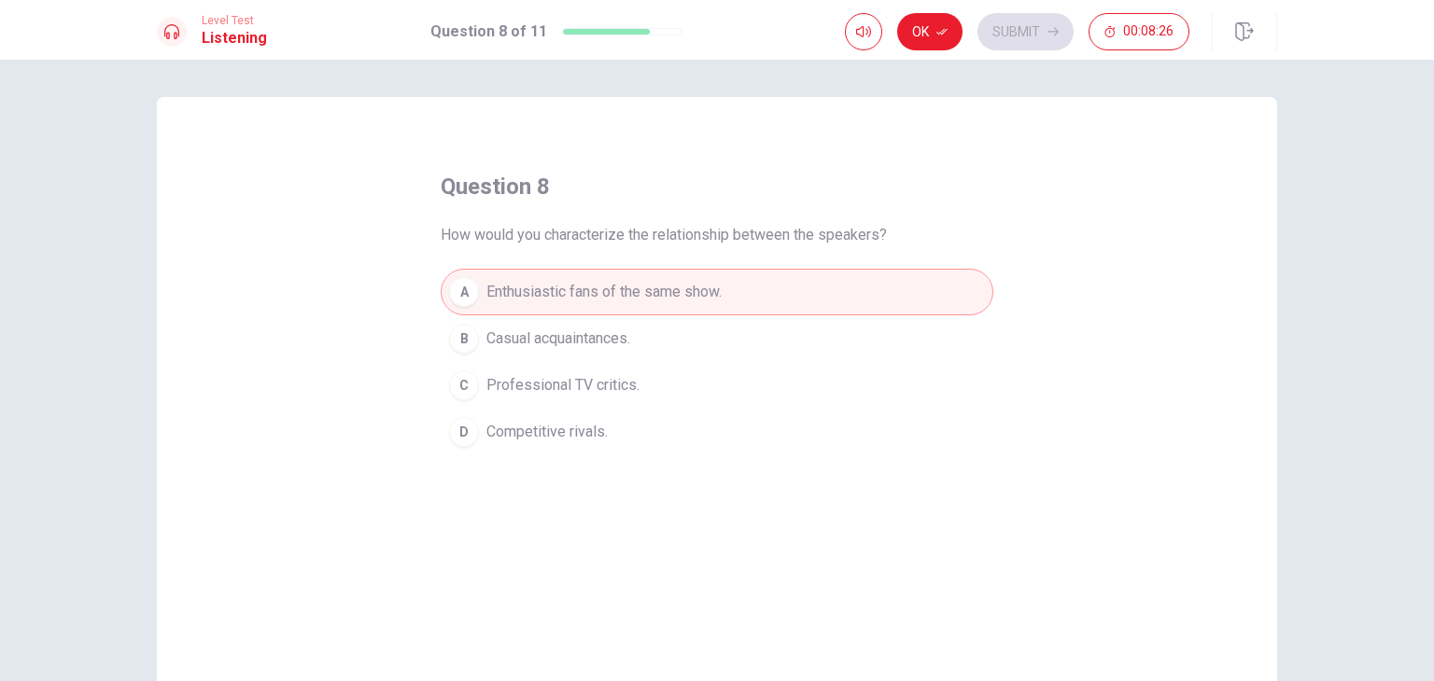
click at [944, 21] on button "Ok" at bounding box center [929, 31] width 65 height 37
click at [1026, 37] on button "Submit" at bounding box center [1025, 31] width 96 height 37
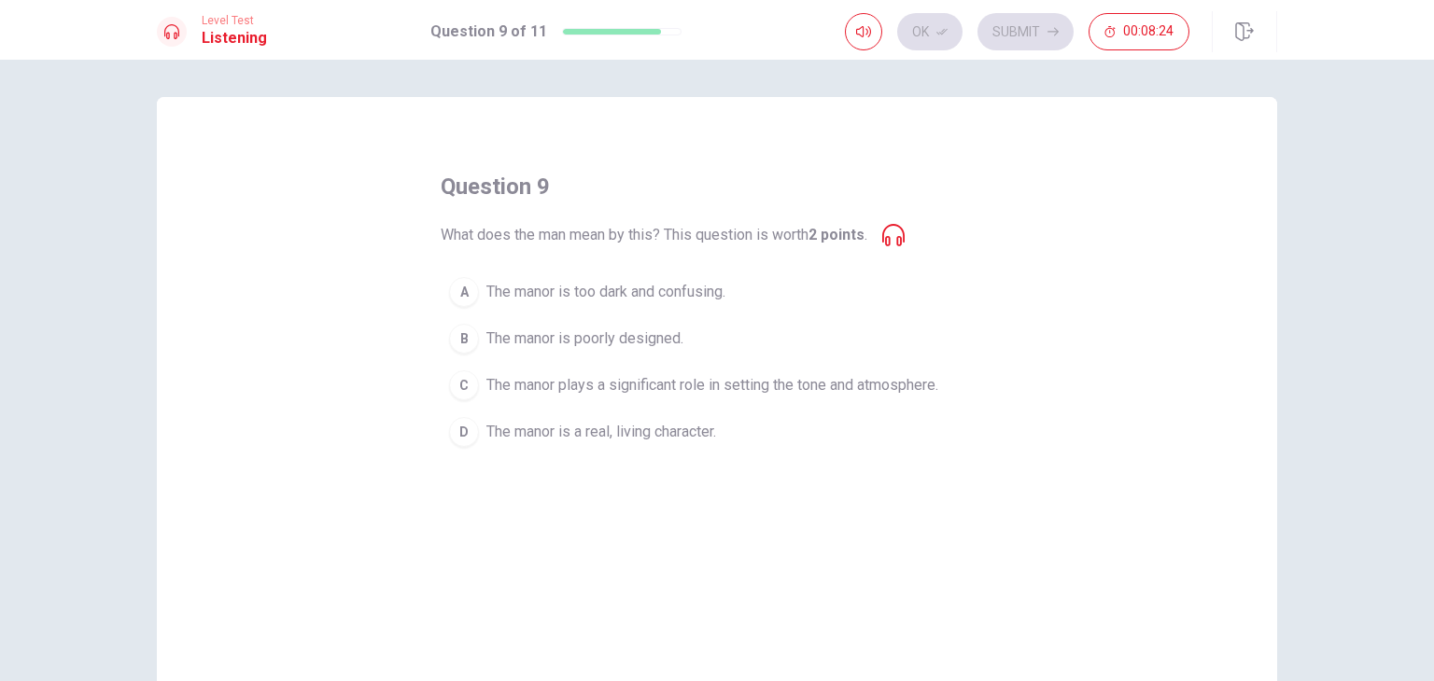
click at [899, 242] on icon at bounding box center [893, 235] width 22 height 22
click at [913, 242] on div "question 9 What does the man mean by this? This question is worth 2 points . A …" at bounding box center [717, 314] width 553 height 284
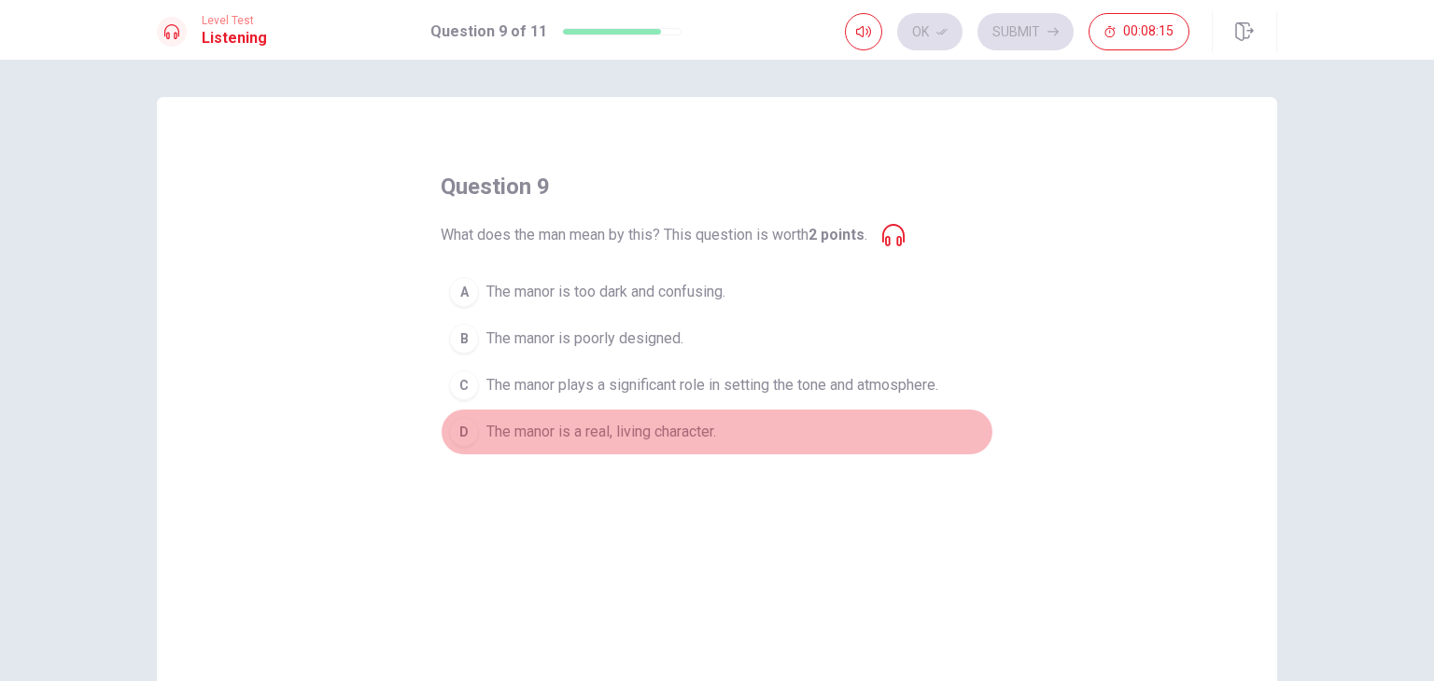
click at [701, 423] on span "The manor is a real, living character." at bounding box center [601, 432] width 230 height 22
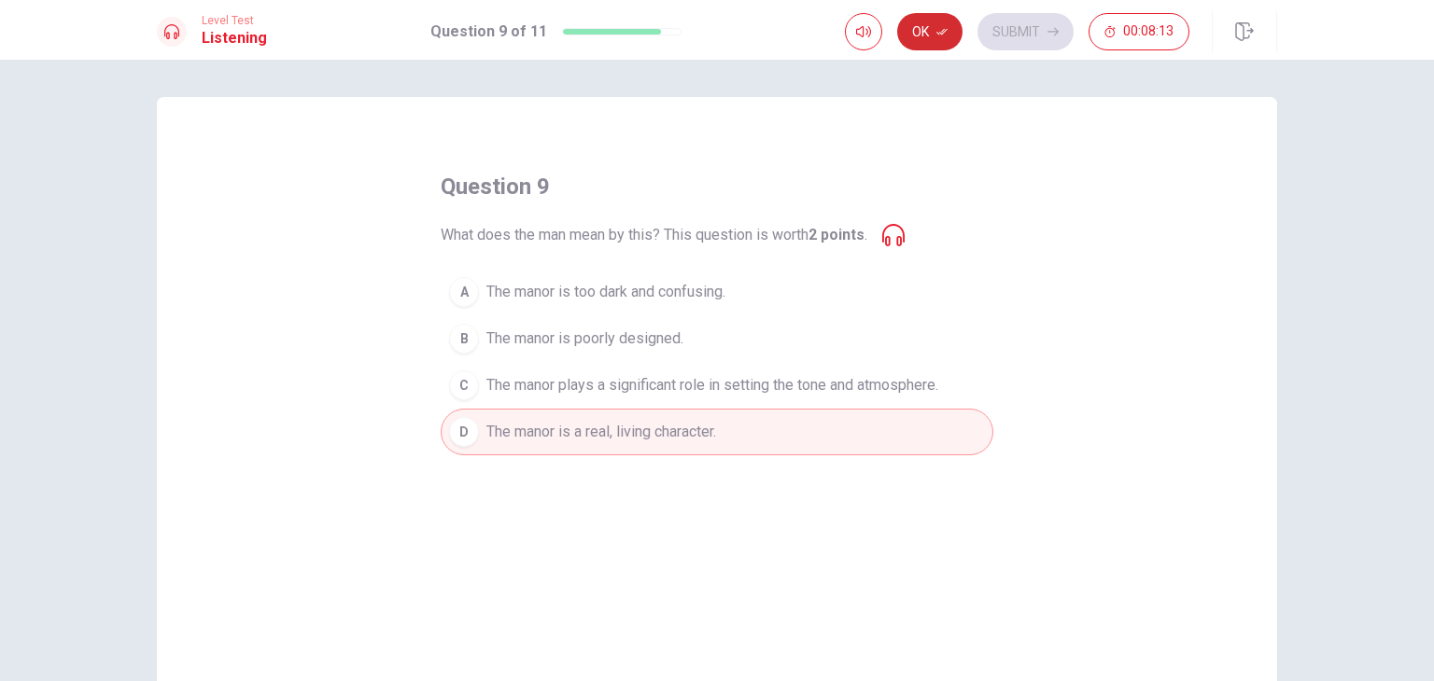
click at [921, 26] on button "Ok" at bounding box center [929, 31] width 65 height 37
click at [1050, 23] on button "Submit" at bounding box center [1025, 31] width 96 height 37
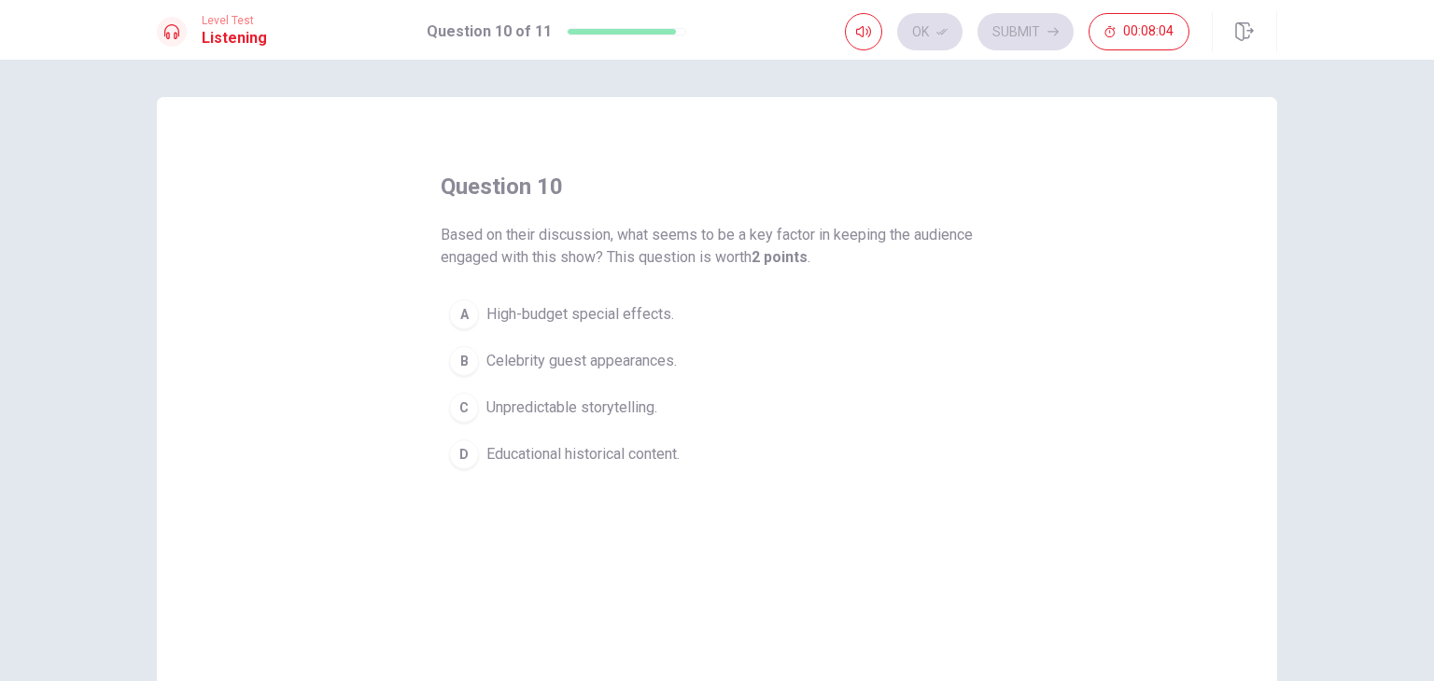
click at [664, 354] on span "Celebrity guest appearances." at bounding box center [581, 361] width 190 height 22
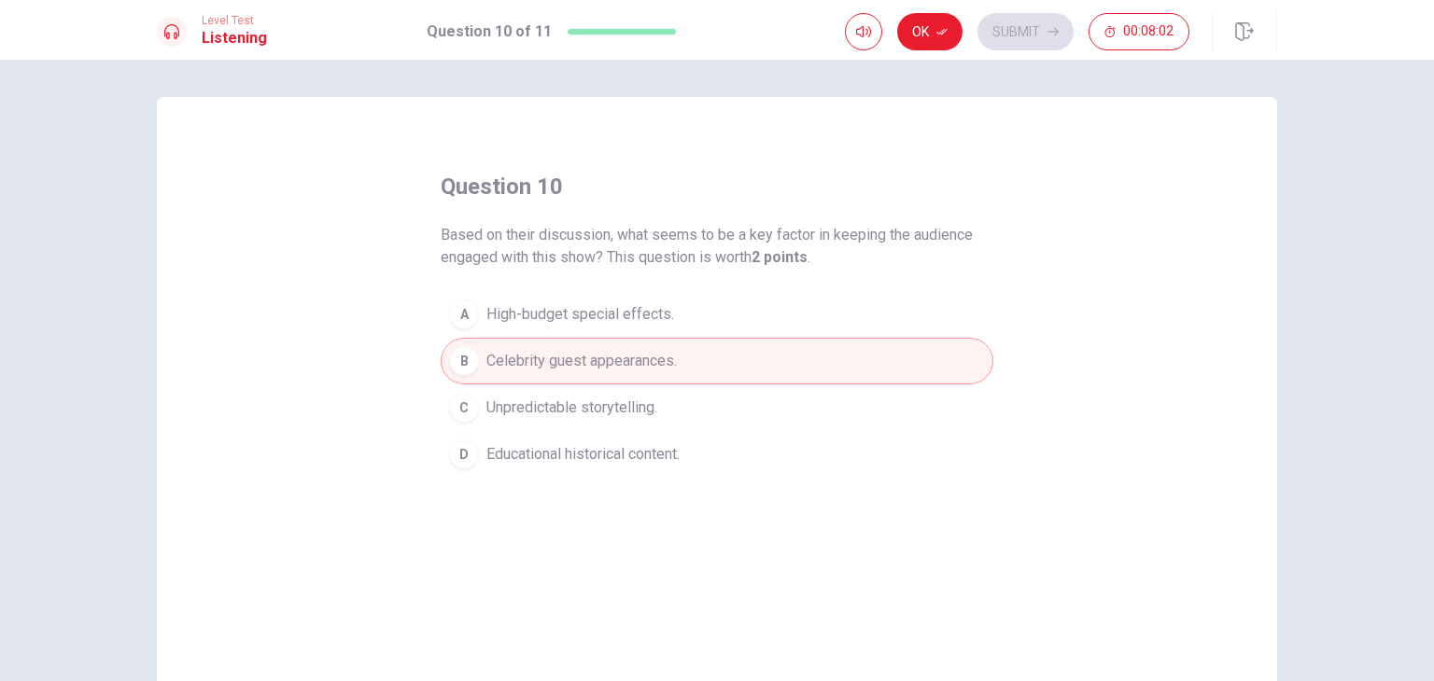
click at [936, 57] on div "Level Test Listening Question 10 of 11 Ok Submit 00:08:02" at bounding box center [717, 30] width 1434 height 60
click at [955, 20] on button "Ok" at bounding box center [929, 31] width 65 height 37
click at [1028, 35] on button "Submit" at bounding box center [1025, 31] width 96 height 37
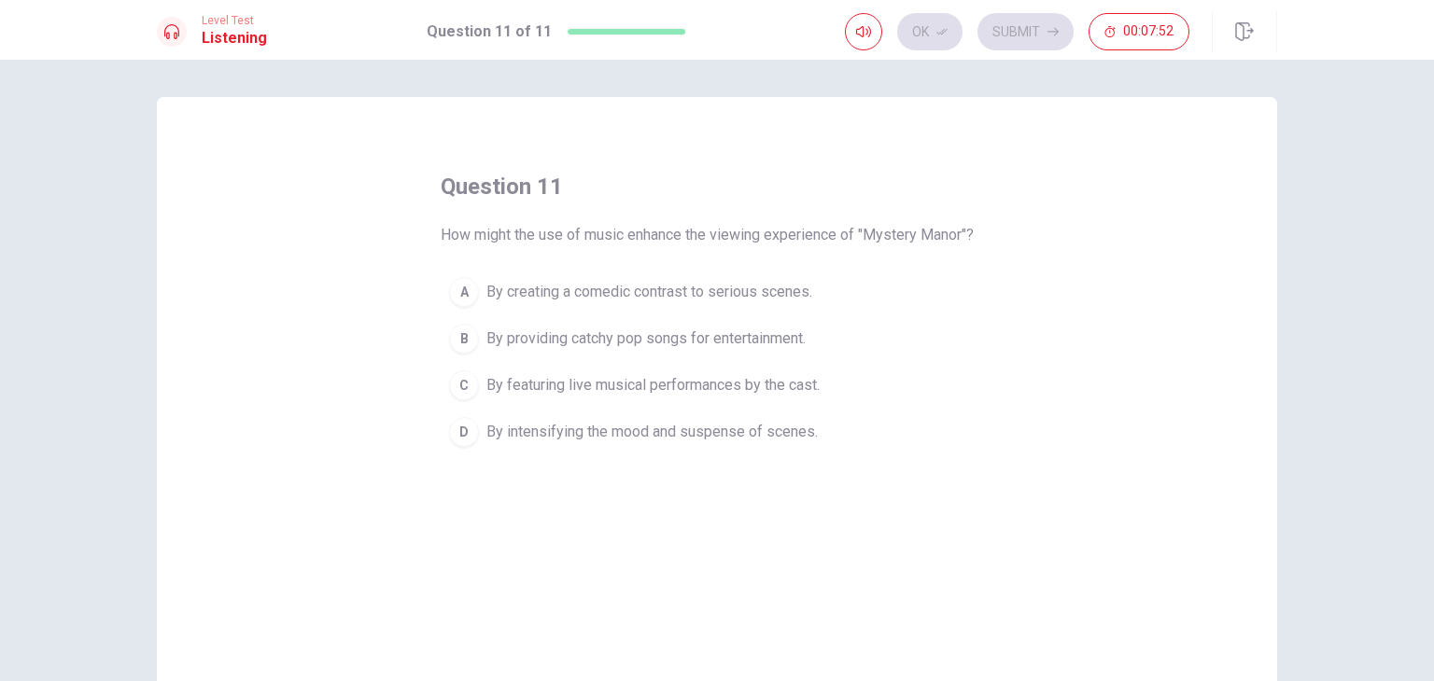
click at [722, 430] on span "By intensifying the mood and suspense of scenes." at bounding box center [651, 432] width 331 height 22
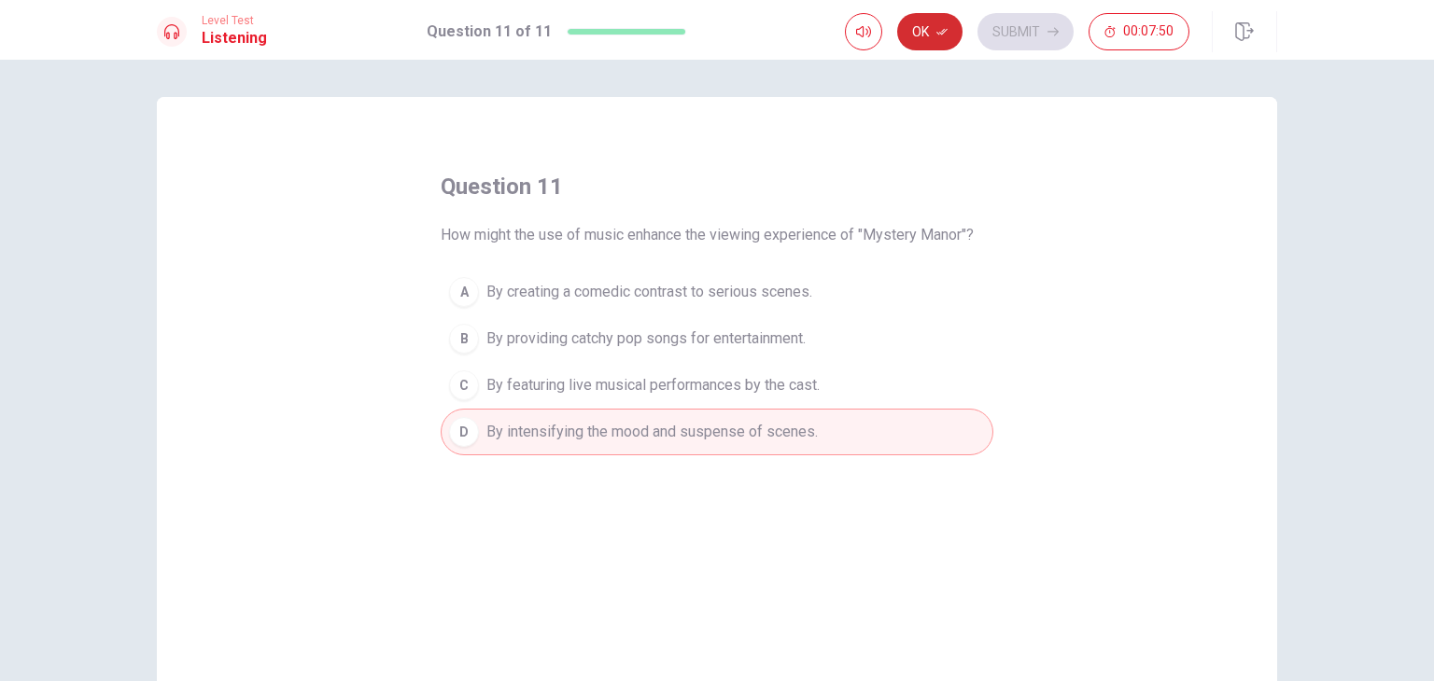
click at [941, 35] on icon "button" at bounding box center [941, 31] width 11 height 11
click at [1017, 39] on button "Submit" at bounding box center [1025, 31] width 96 height 37
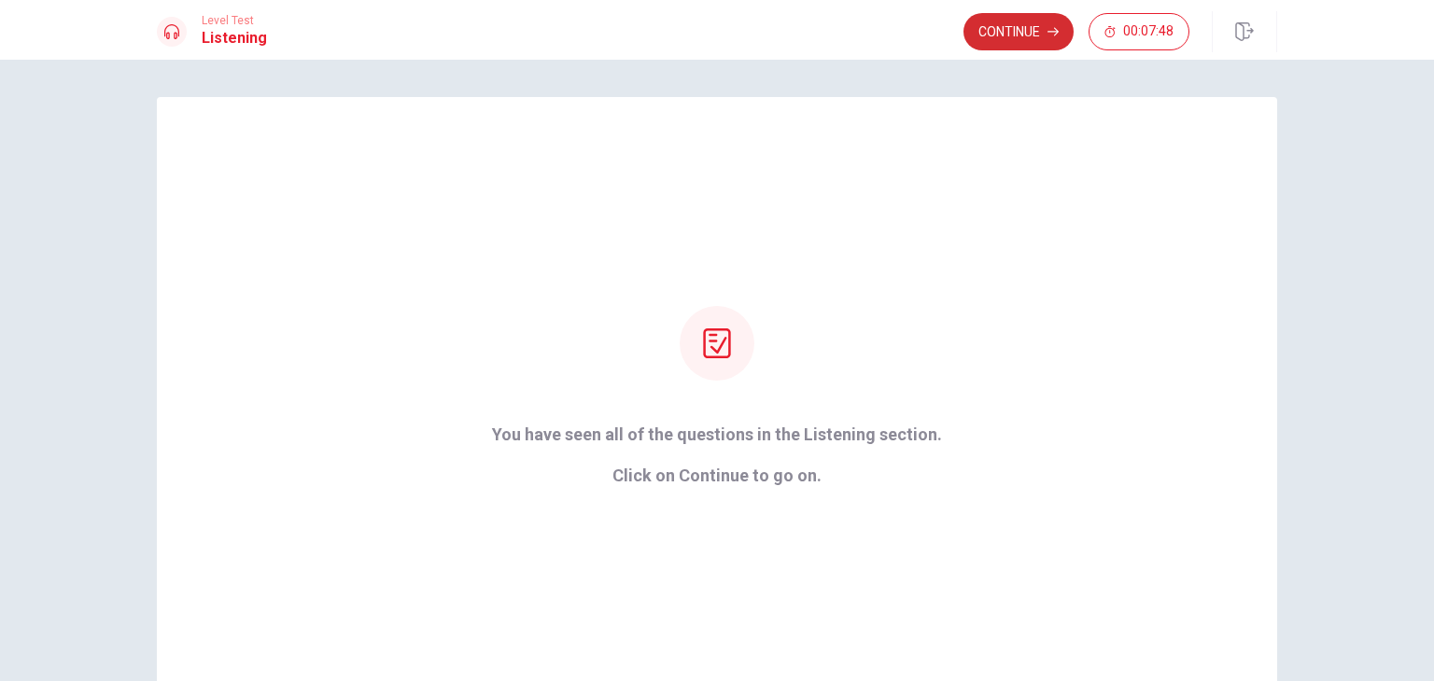
click at [1009, 41] on button "Continue" at bounding box center [1018, 31] width 110 height 37
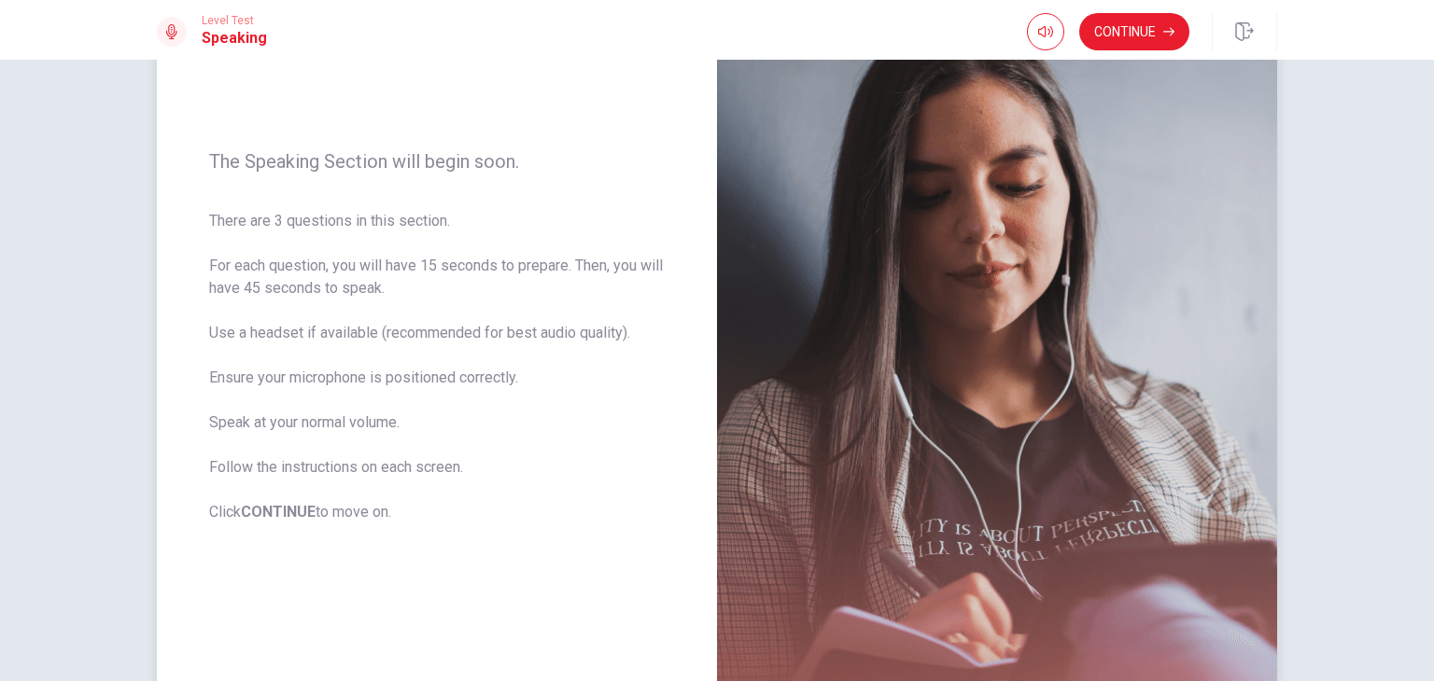
scroll to position [187, 0]
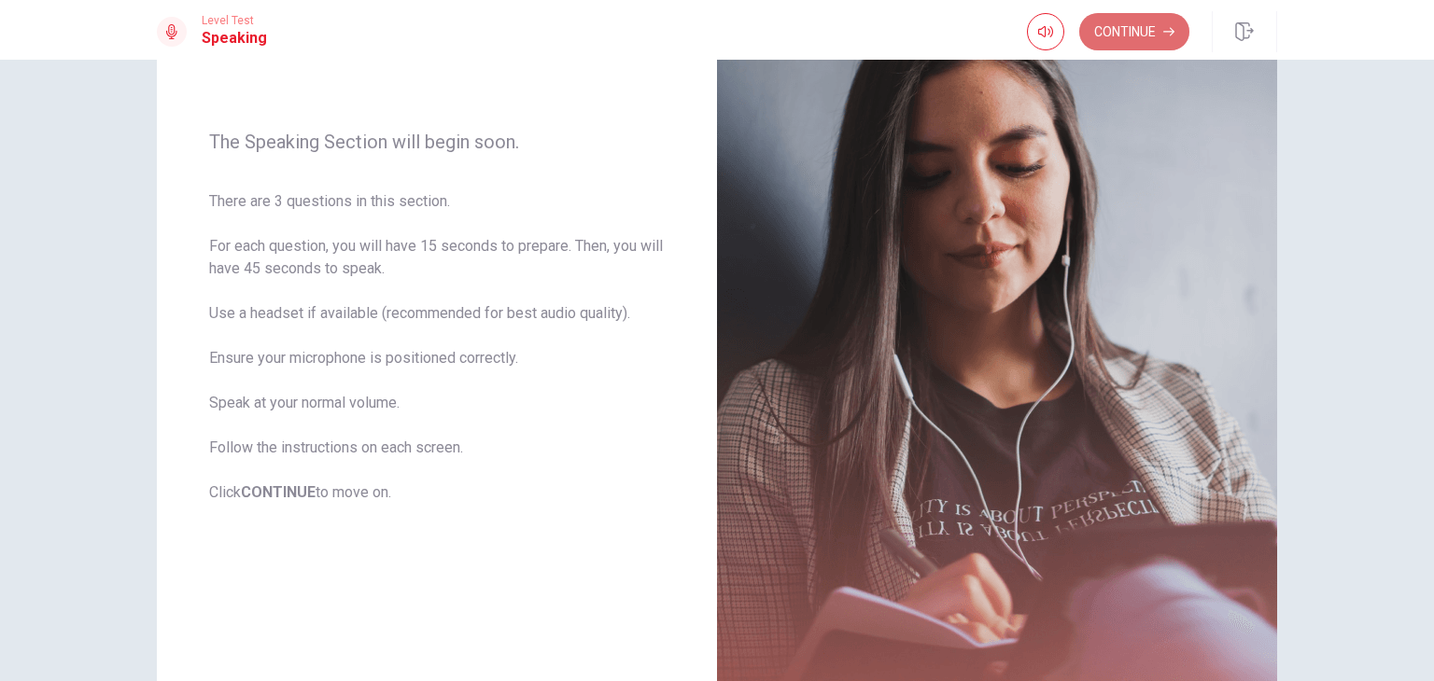
click at [1119, 32] on button "Continue" at bounding box center [1134, 31] width 110 height 37
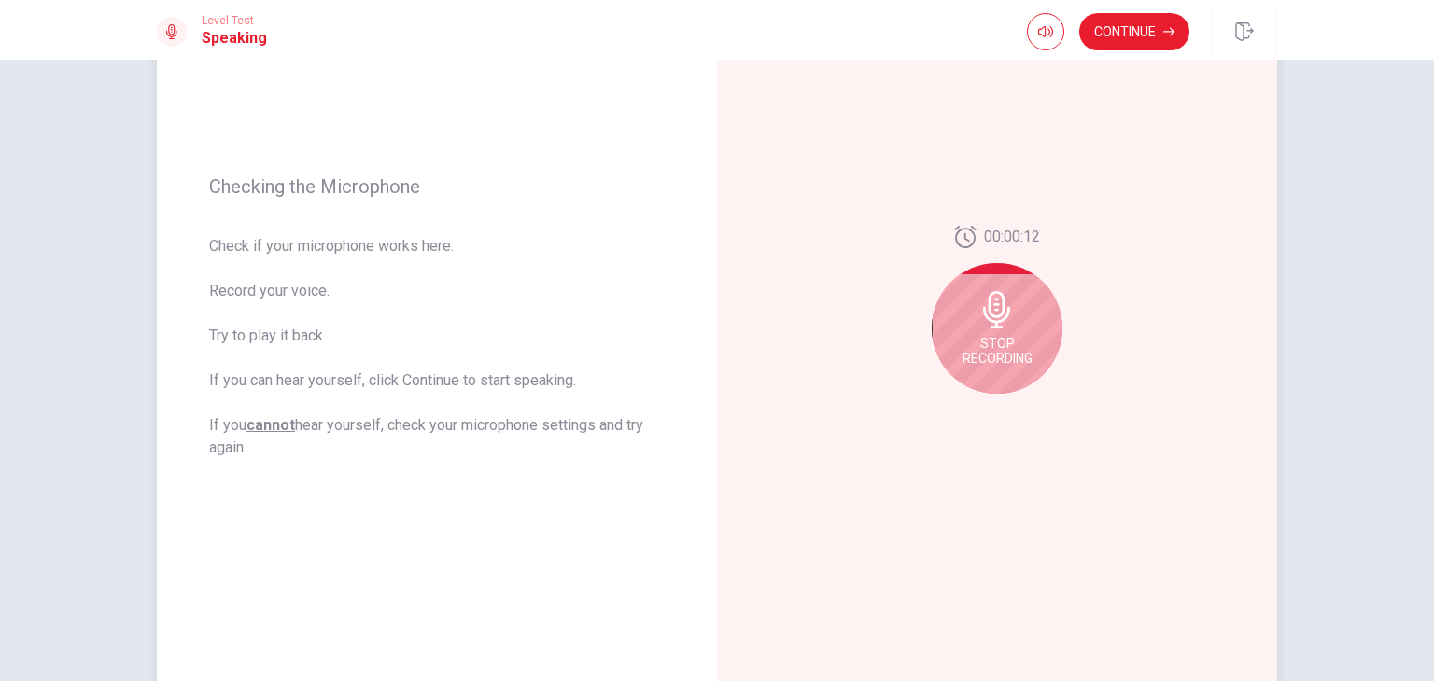
click at [983, 311] on icon at bounding box center [996, 309] width 27 height 37
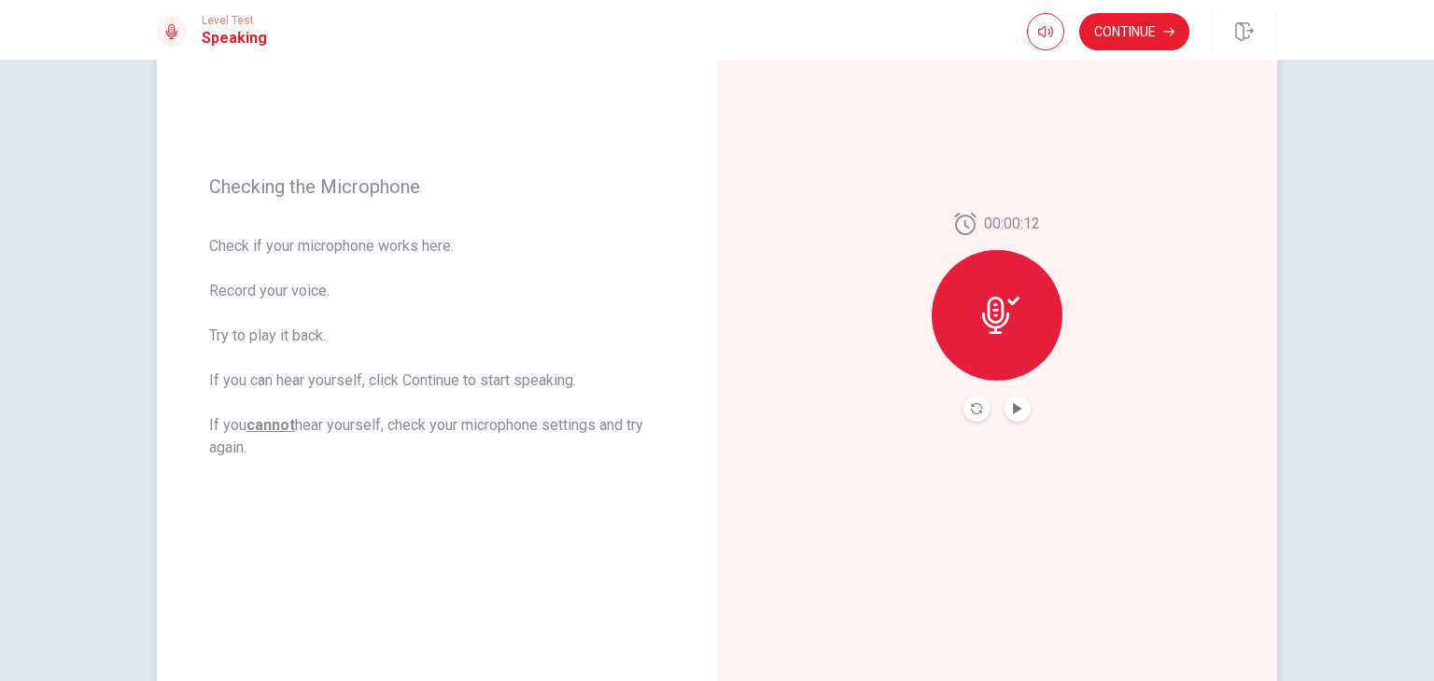
click at [1004, 312] on icon at bounding box center [1000, 315] width 37 height 37
click at [1015, 405] on icon "Play Audio" at bounding box center [1017, 408] width 11 height 11
click at [993, 304] on icon at bounding box center [1000, 315] width 37 height 37
click at [1010, 382] on div "00:00:12" at bounding box center [997, 317] width 131 height 209
click at [1018, 408] on button "Play Audio" at bounding box center [1017, 409] width 26 height 26
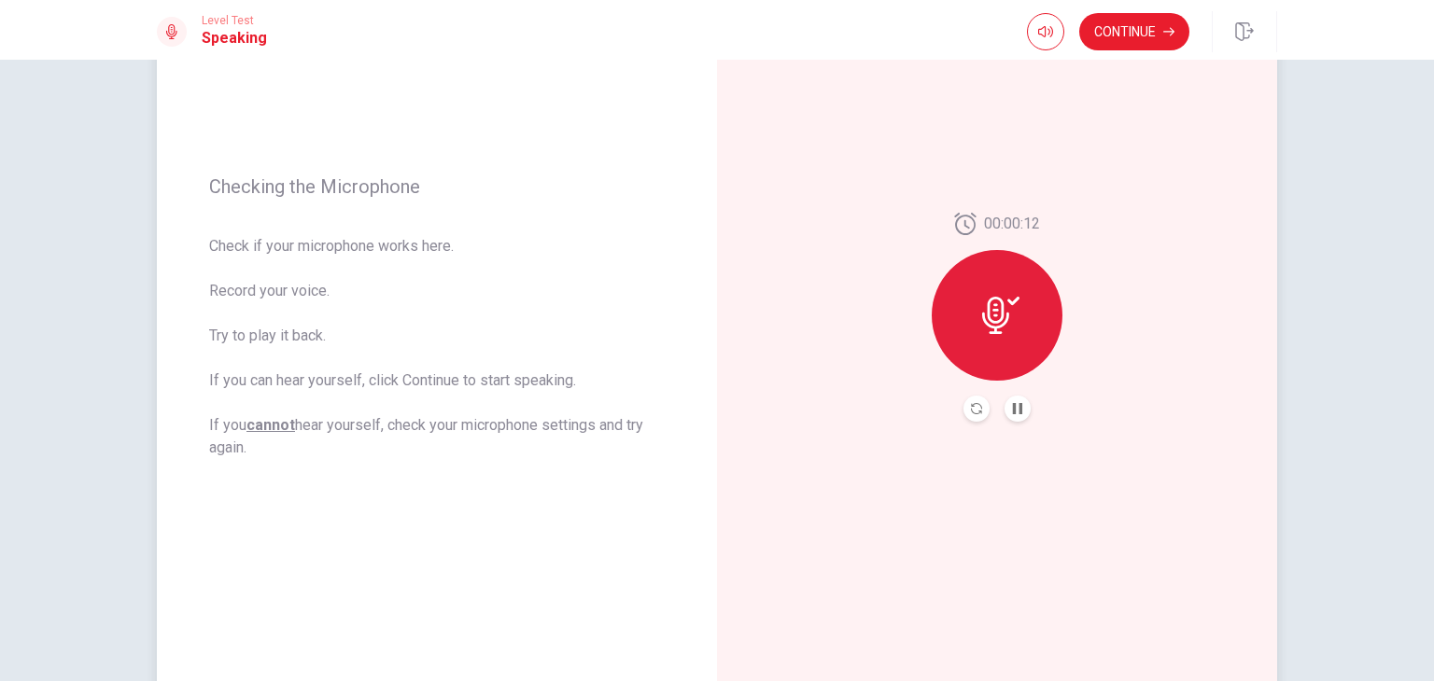
drag, startPoint x: 974, startPoint y: 400, endPoint x: 953, endPoint y: 408, distance: 22.2
click at [953, 408] on div "00:00:12" at bounding box center [997, 317] width 131 height 209
click at [971, 408] on icon "Record Again" at bounding box center [976, 408] width 11 height 11
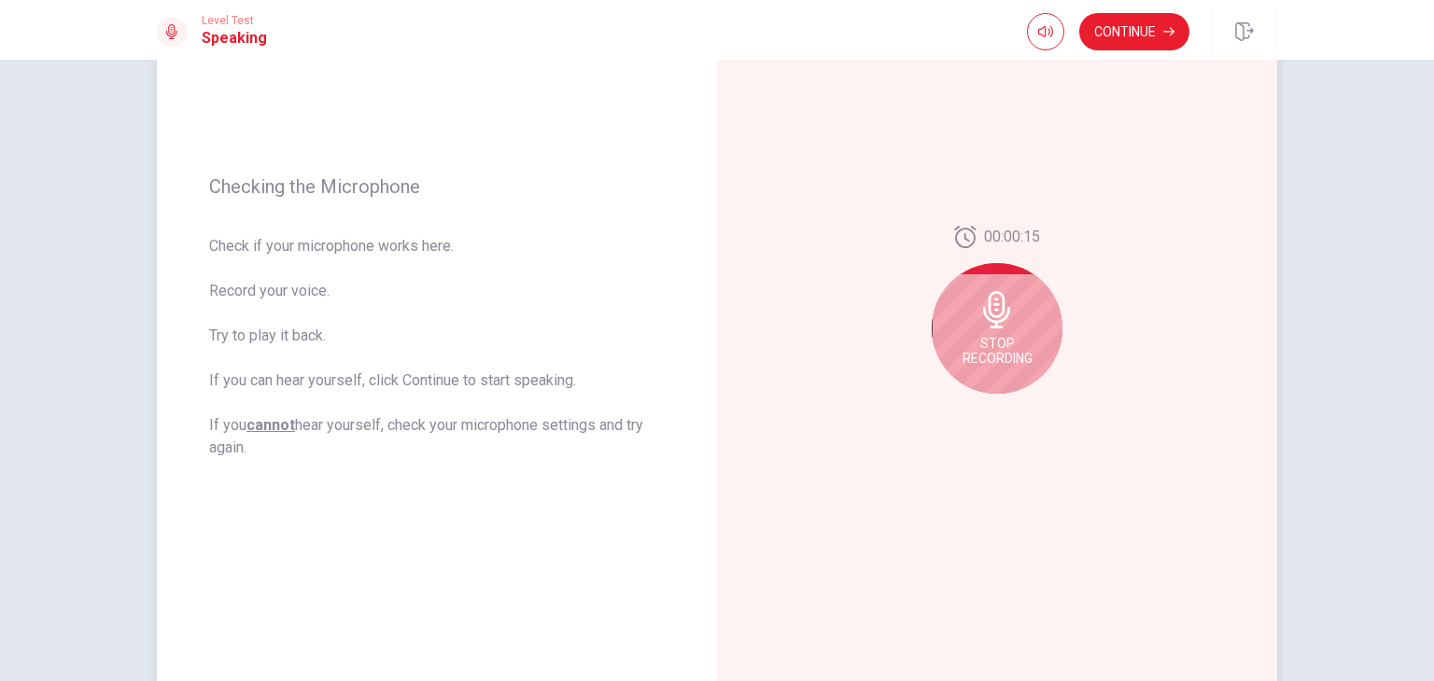
click at [989, 302] on icon at bounding box center [996, 309] width 37 height 37
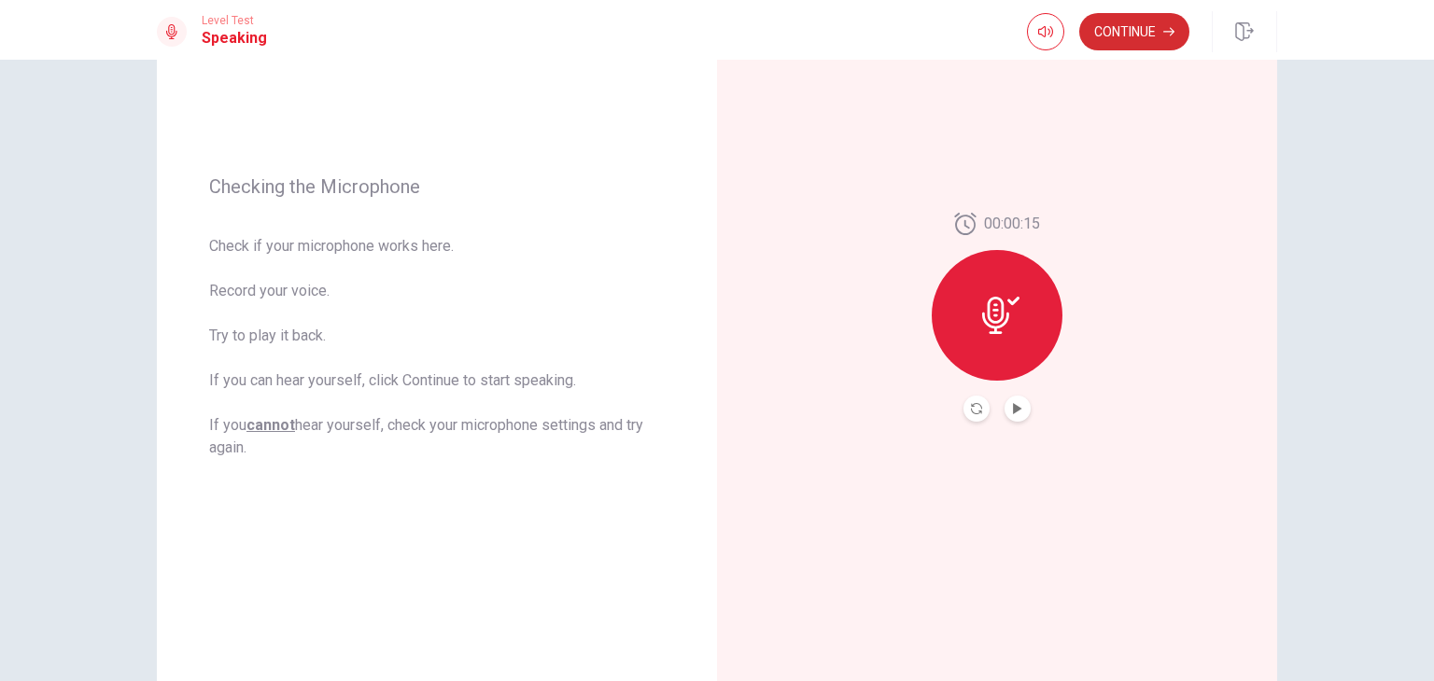
click at [1180, 26] on button "Continue" at bounding box center [1134, 31] width 110 height 37
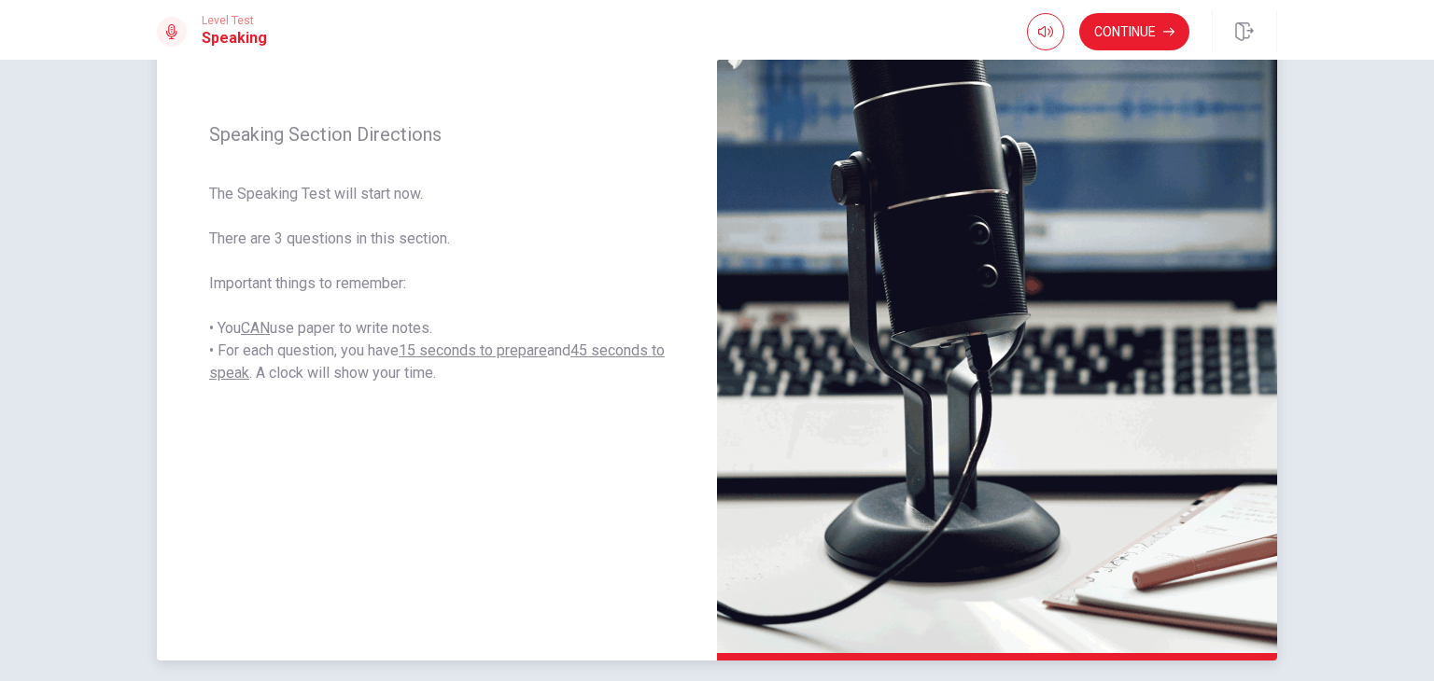
scroll to position [233, 0]
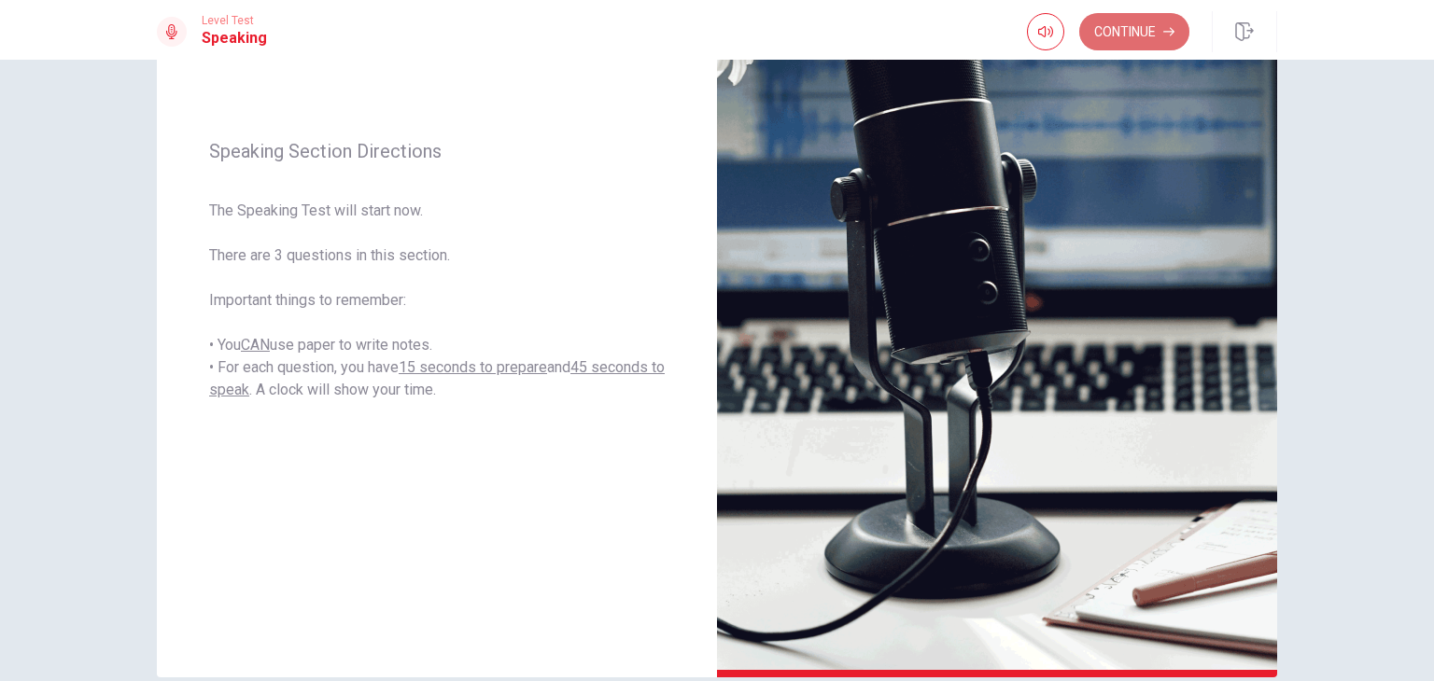
click at [1128, 27] on button "Continue" at bounding box center [1134, 31] width 110 height 37
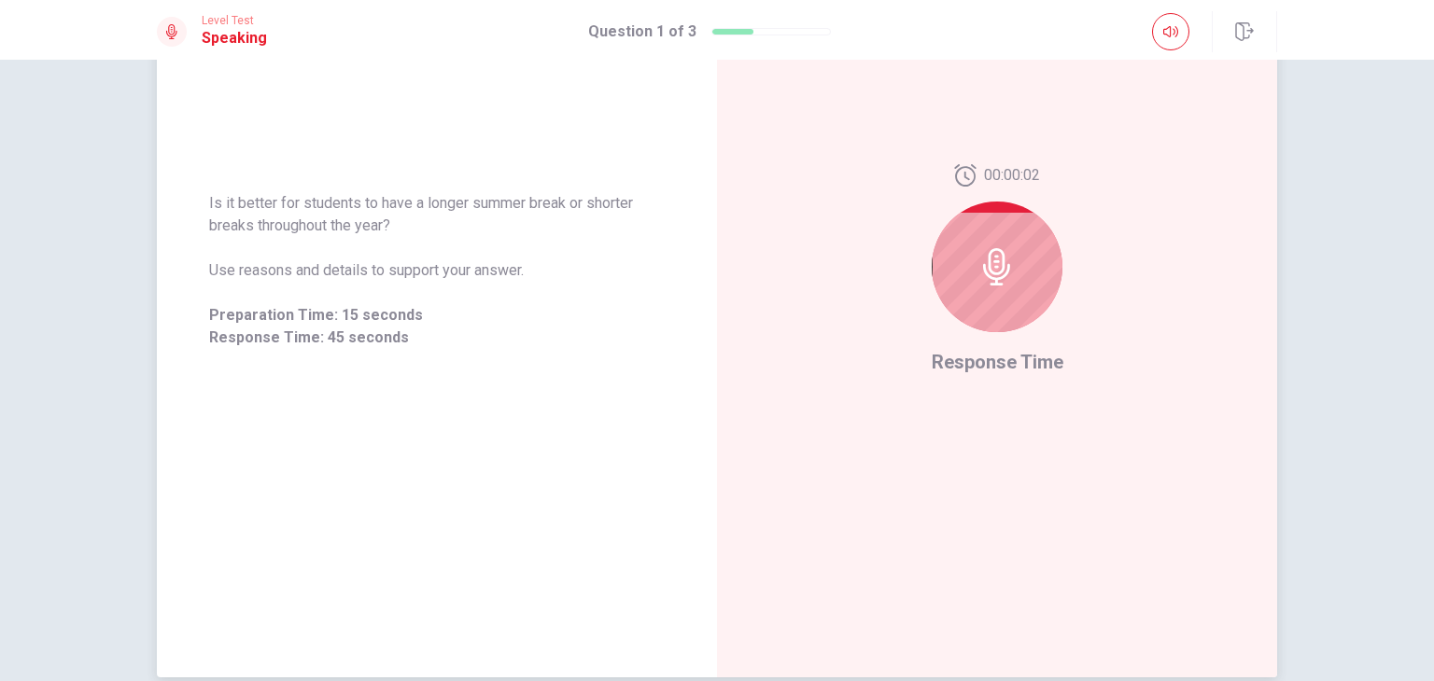
click at [1026, 244] on div at bounding box center [997, 267] width 131 height 131
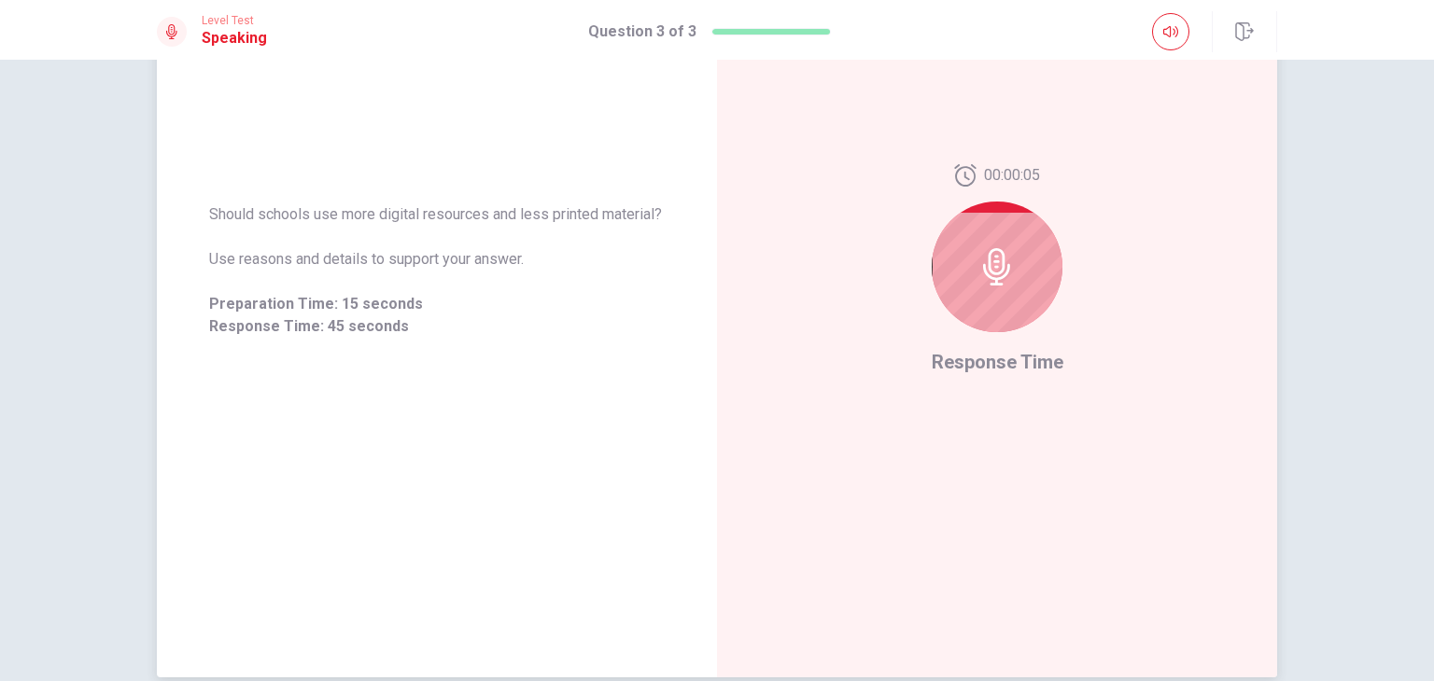
click at [978, 303] on div at bounding box center [997, 267] width 131 height 131
click at [990, 361] on span "Response Time" at bounding box center [998, 362] width 132 height 22
click at [995, 281] on icon at bounding box center [996, 266] width 37 height 37
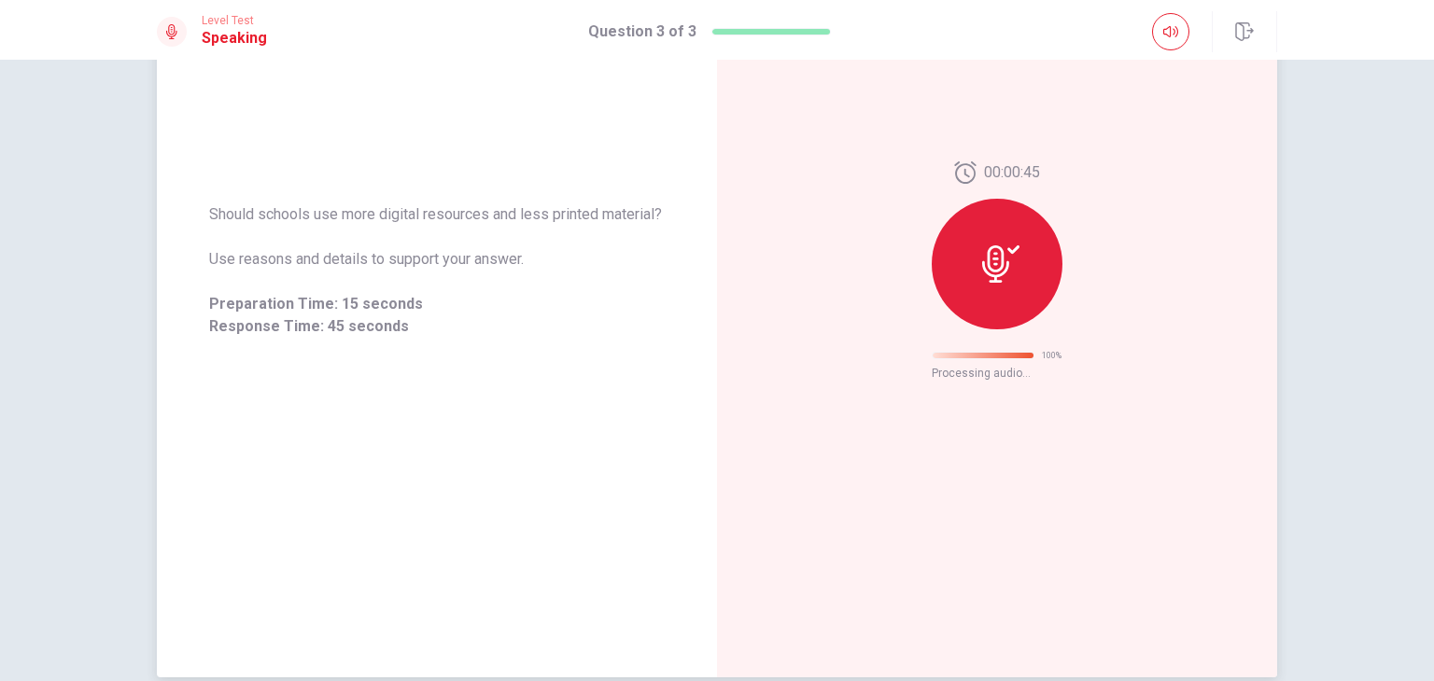
scroll to position [0, 0]
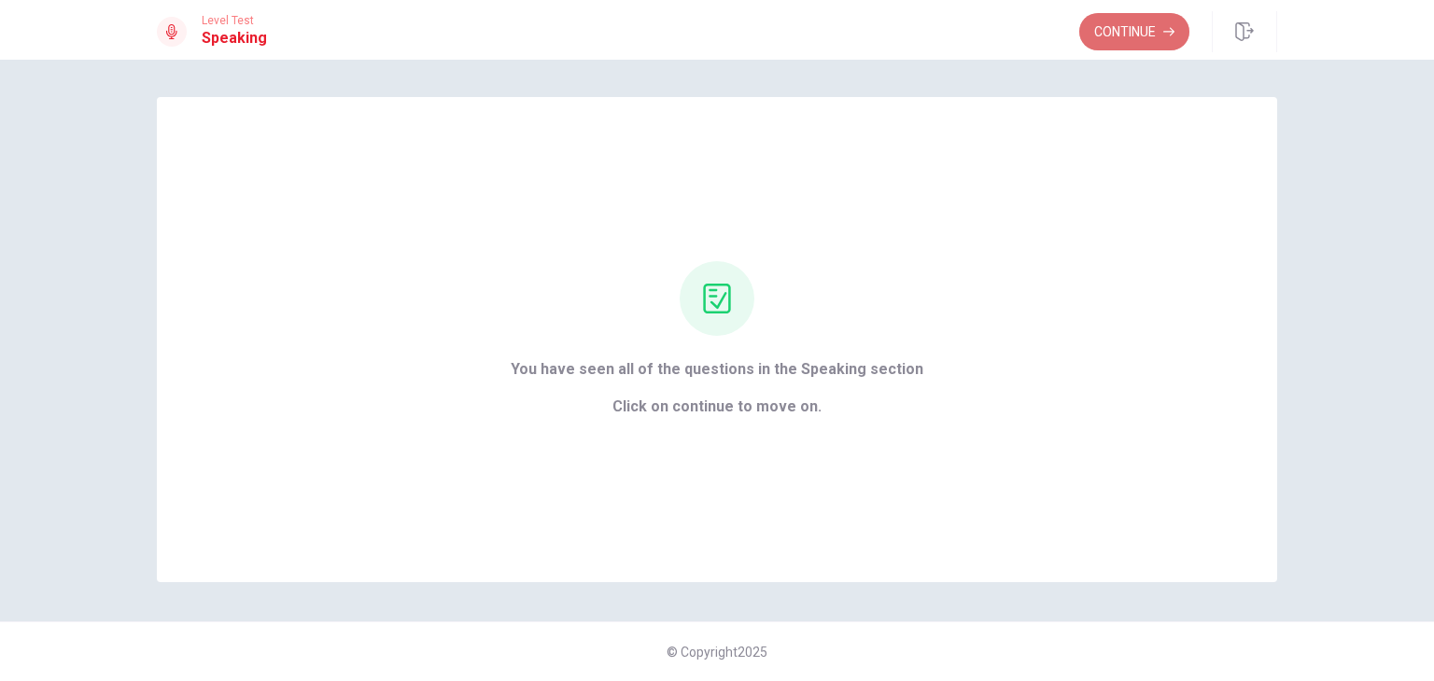
click at [1116, 27] on button "Continue" at bounding box center [1134, 31] width 110 height 37
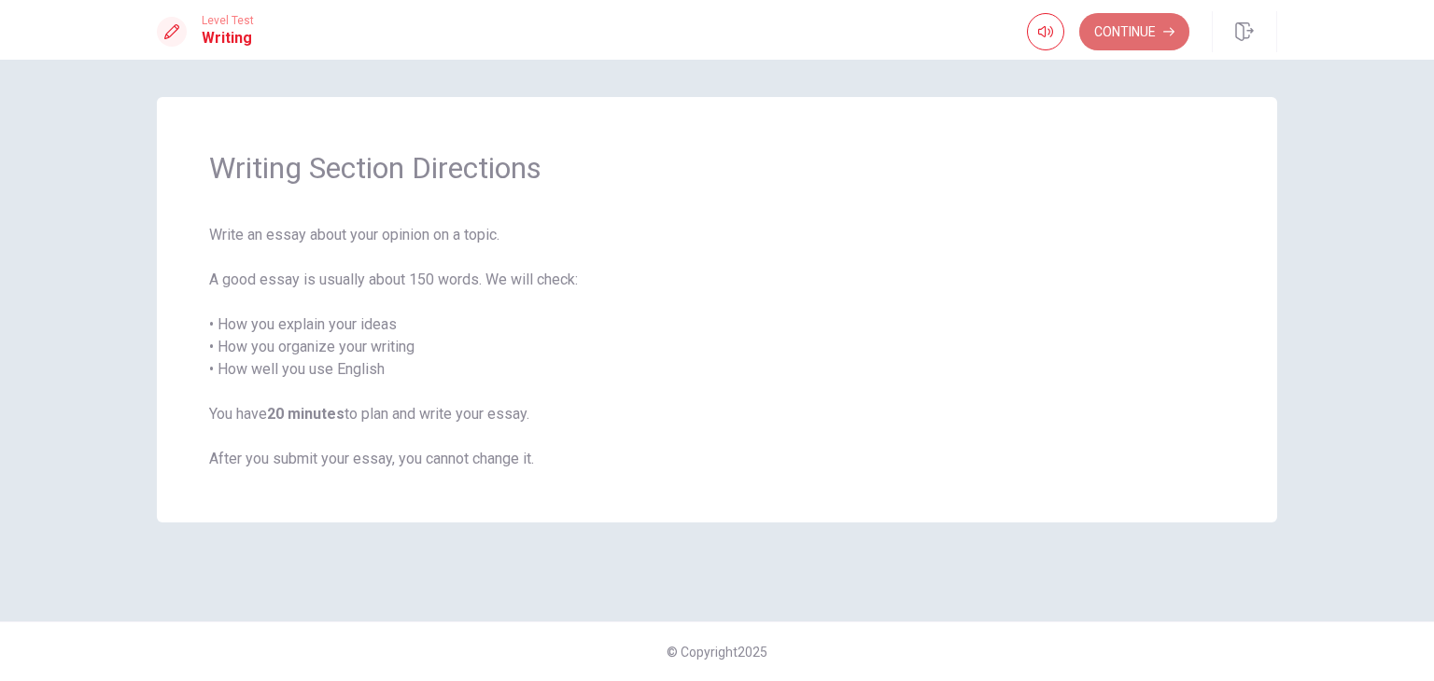
click at [1167, 30] on icon "button" at bounding box center [1168, 31] width 11 height 11
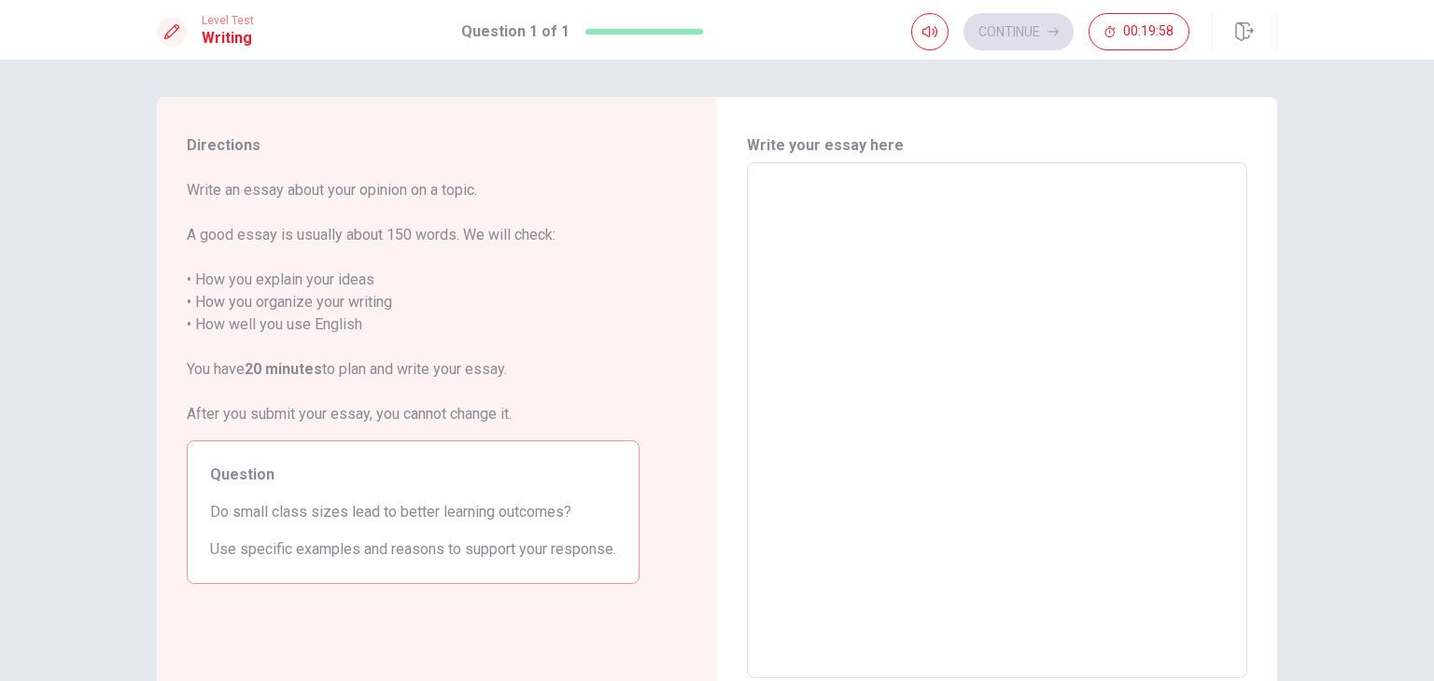
click at [823, 347] on textarea at bounding box center [997, 420] width 474 height 485
type textarea "I"
type textarea "x"
type textarea "I"
type textarea "x"
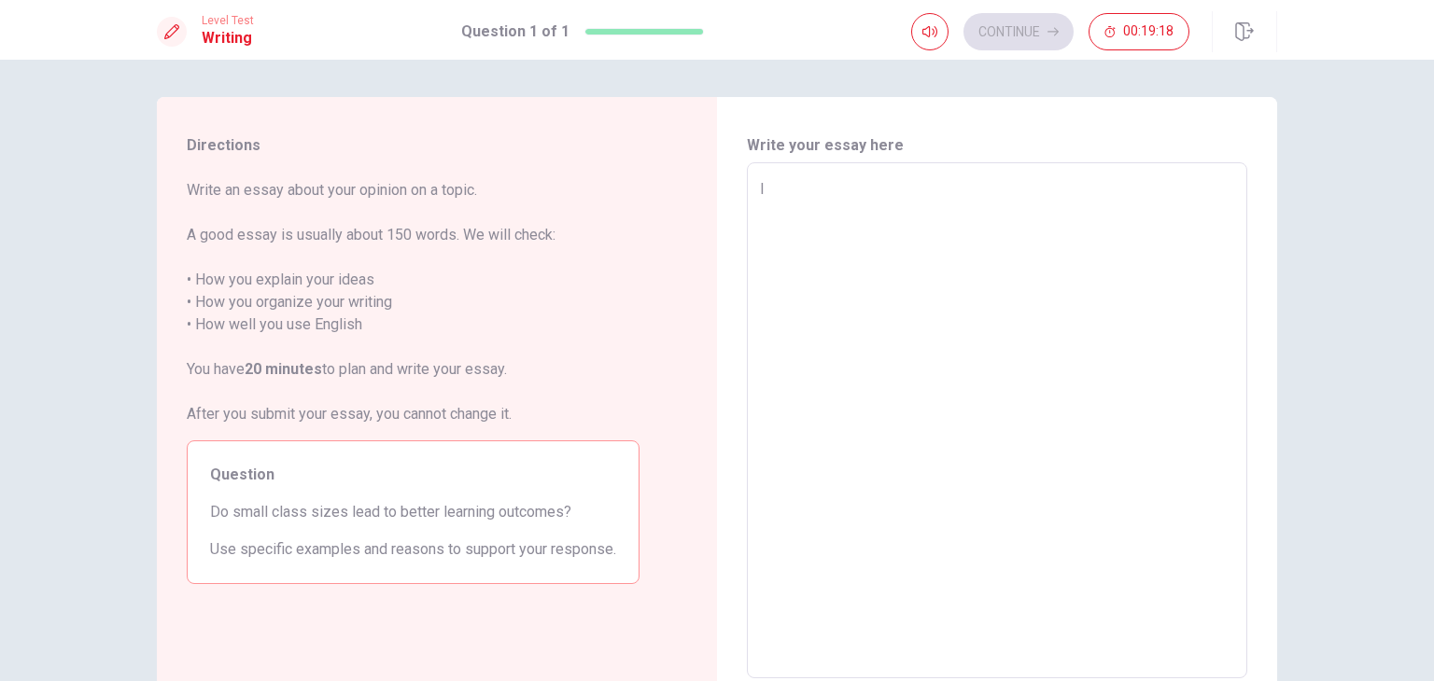
type textarea "I t"
type textarea "x"
type textarea "I th"
type textarea "x"
type textarea "I thi"
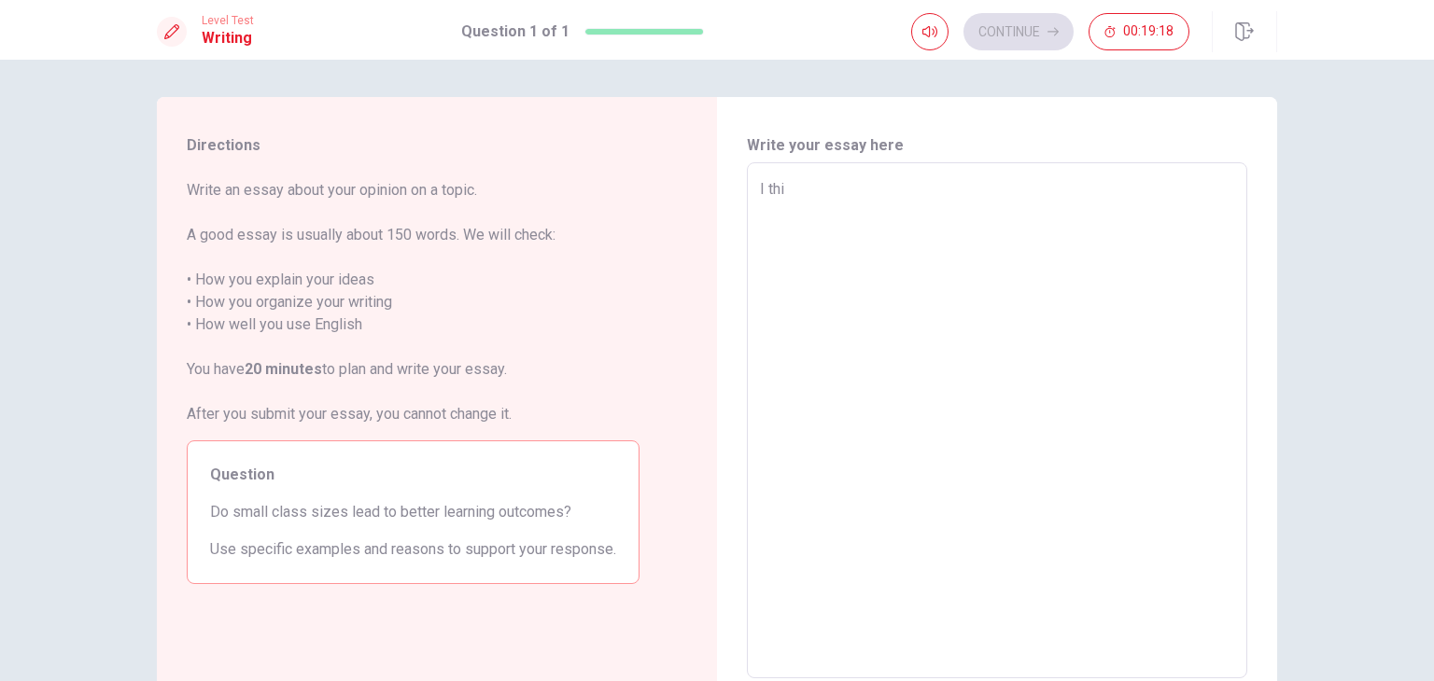
type textarea "x"
type textarea "I thin"
type textarea "x"
type textarea "I think"
type textarea "x"
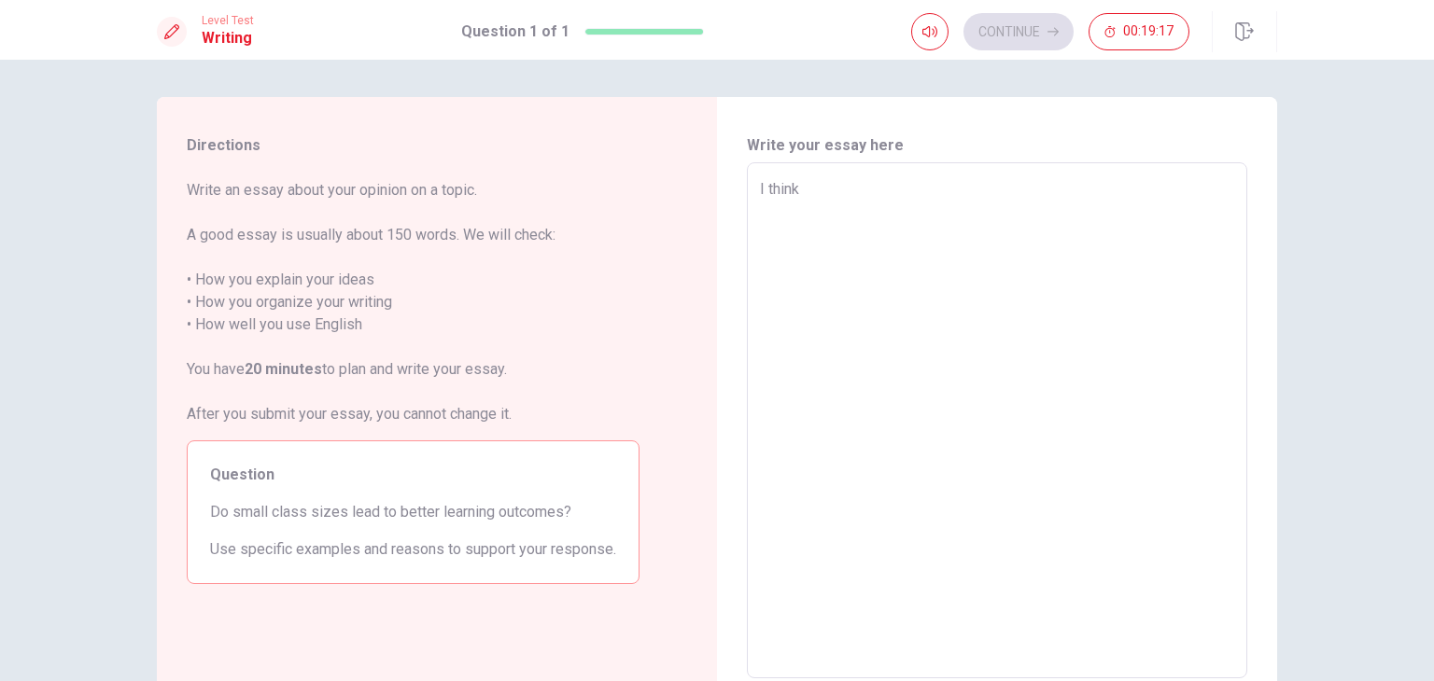
type textarea "I think"
type textarea "x"
type textarea "I think"
type textarea "x"
type textarea "I thin"
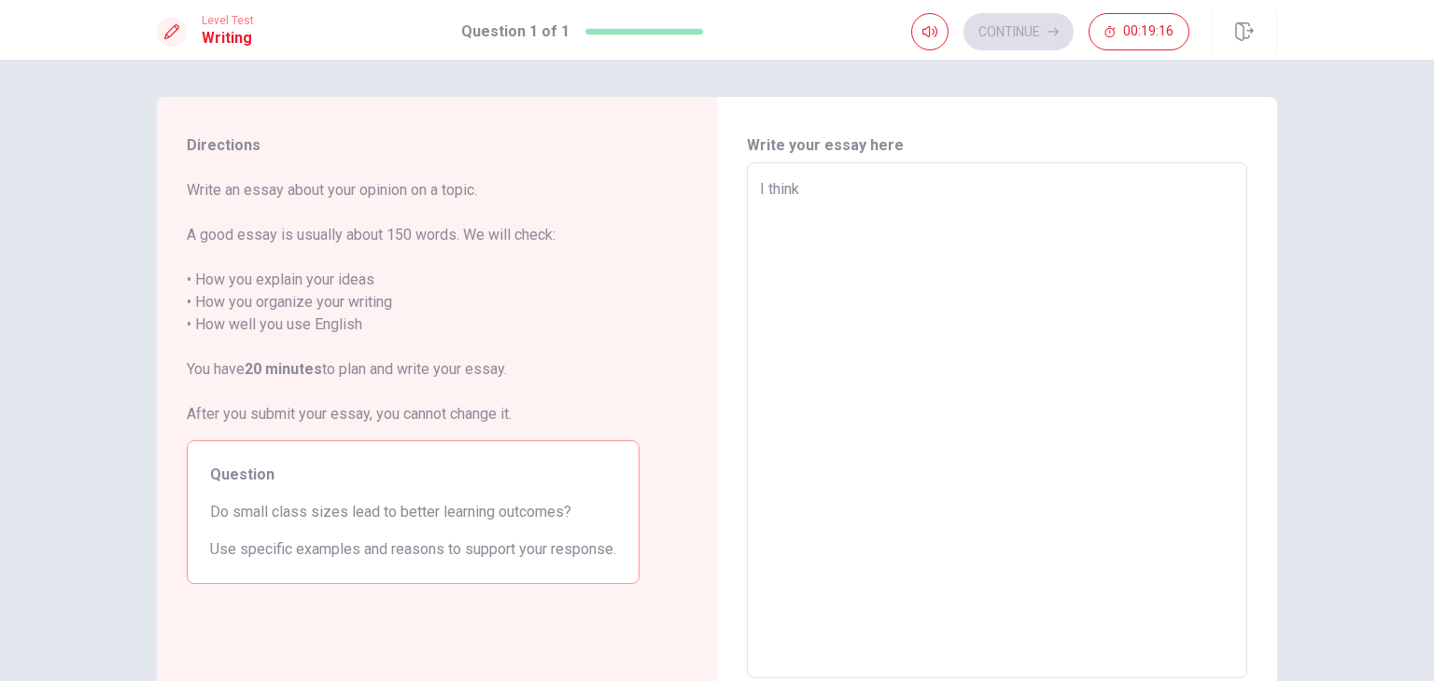
type textarea "x"
type textarea "I thi"
type textarea "x"
type textarea "I th"
type textarea "x"
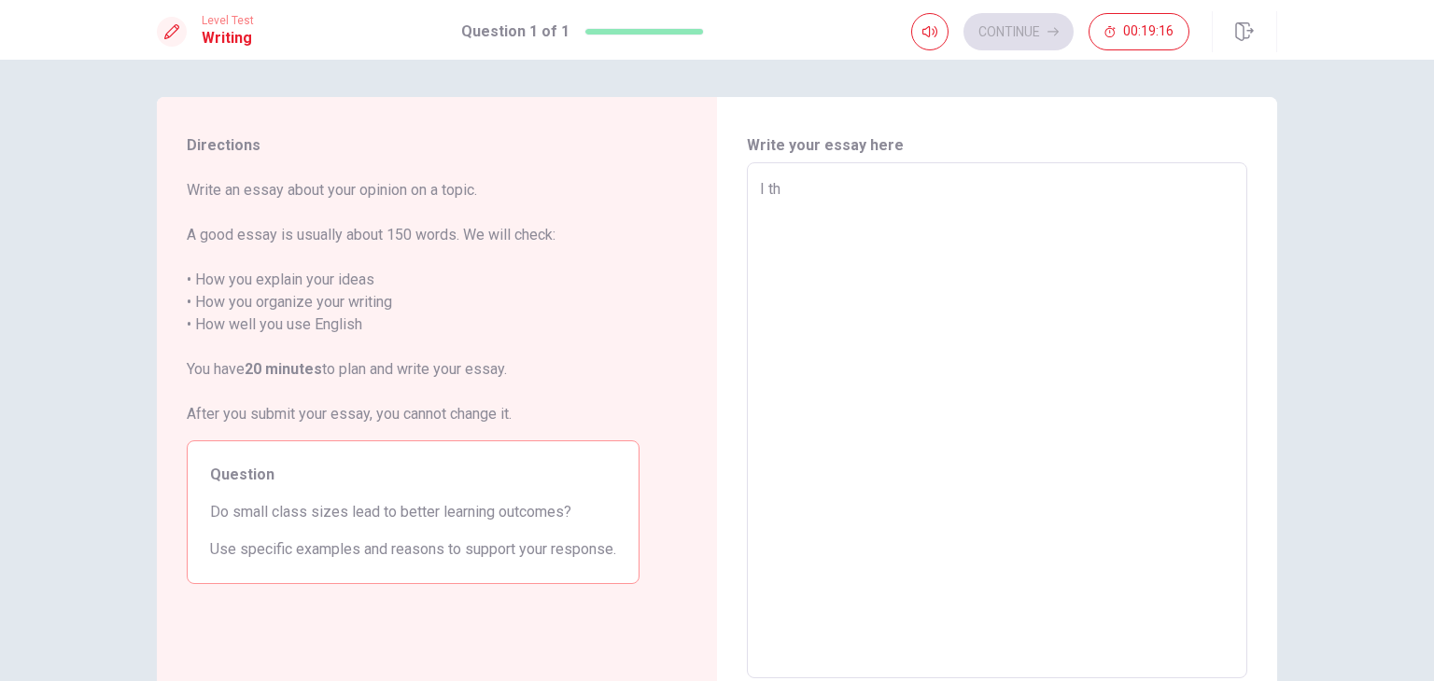
type textarea "I t"
type textarea "x"
type textarea "I"
type textarea "x"
type textarea "I"
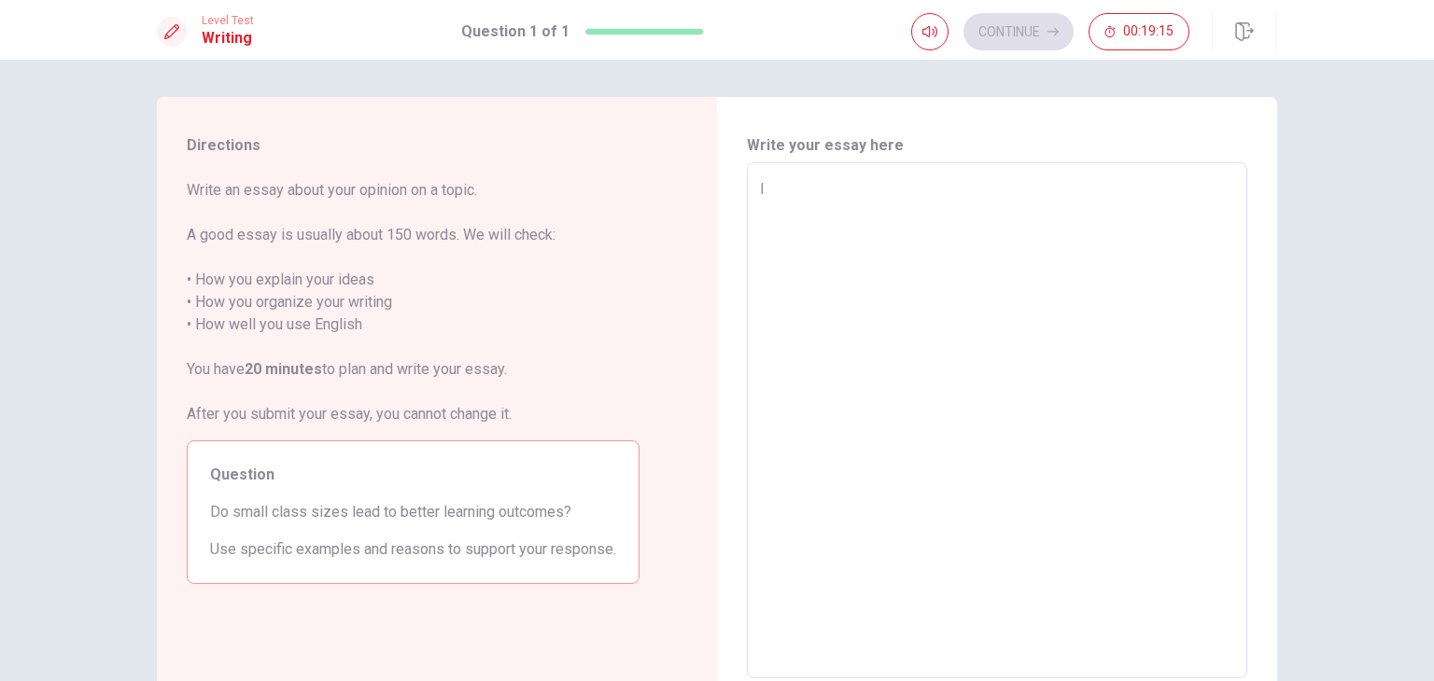
type textarea "x"
type textarea "Y"
type textarea "x"
type textarea "Ye"
type textarea "x"
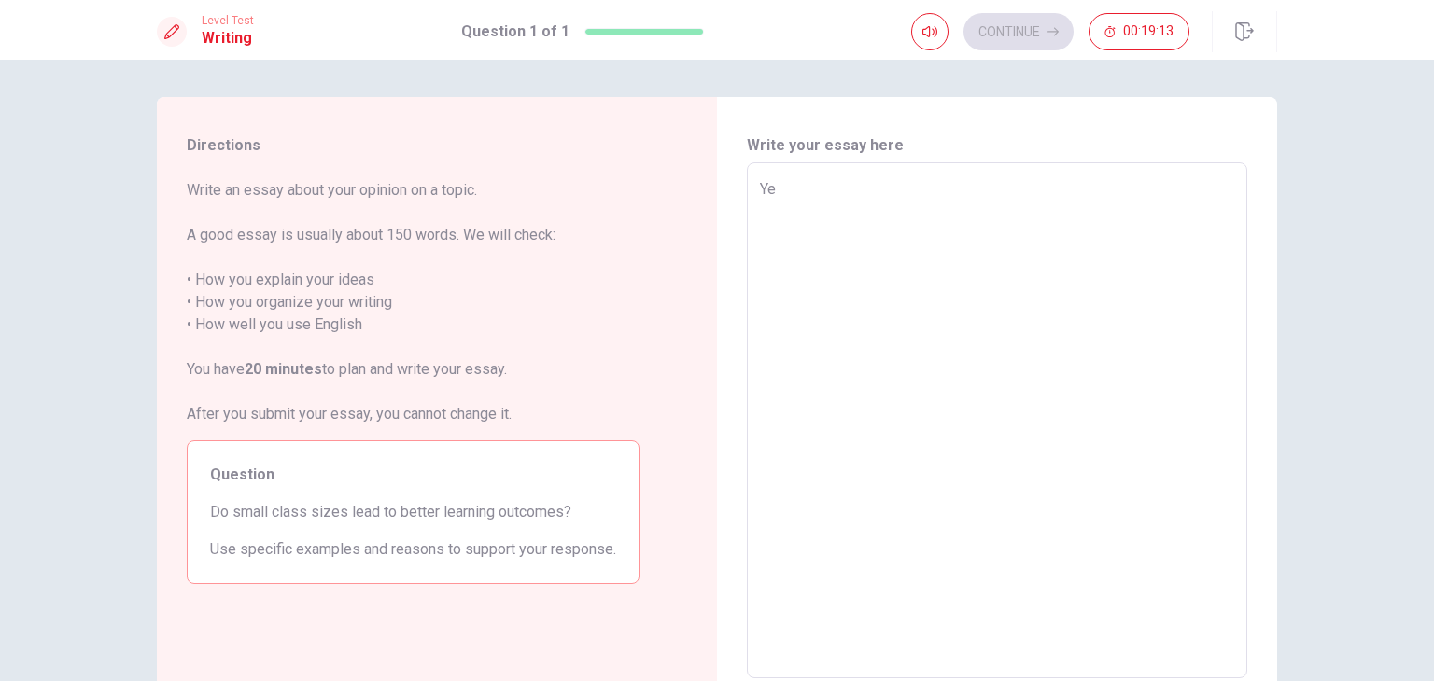
type textarea "Yes"
type textarea "x"
type textarea "Yes,"
type textarea "x"
type textarea "Yes,"
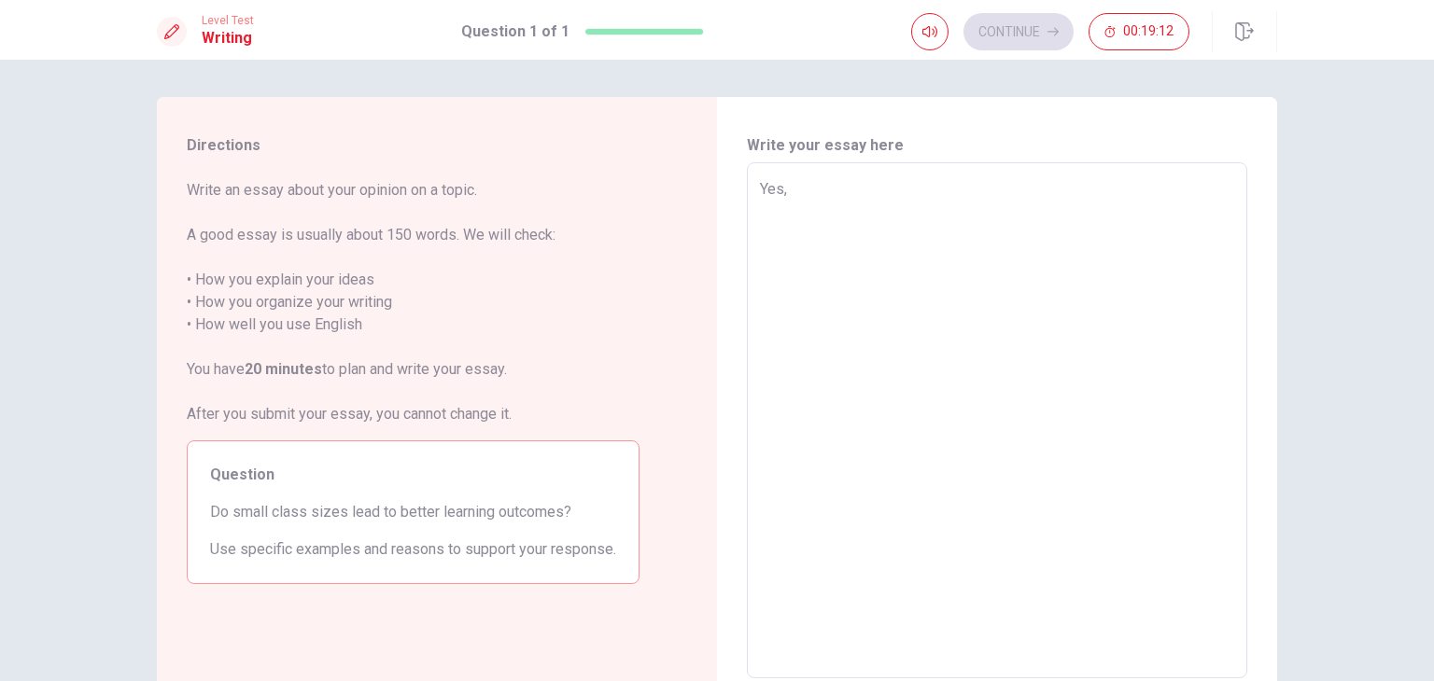
type textarea "x"
type textarea "Yes, b"
type textarea "x"
type textarea "Yes, bu"
type textarea "x"
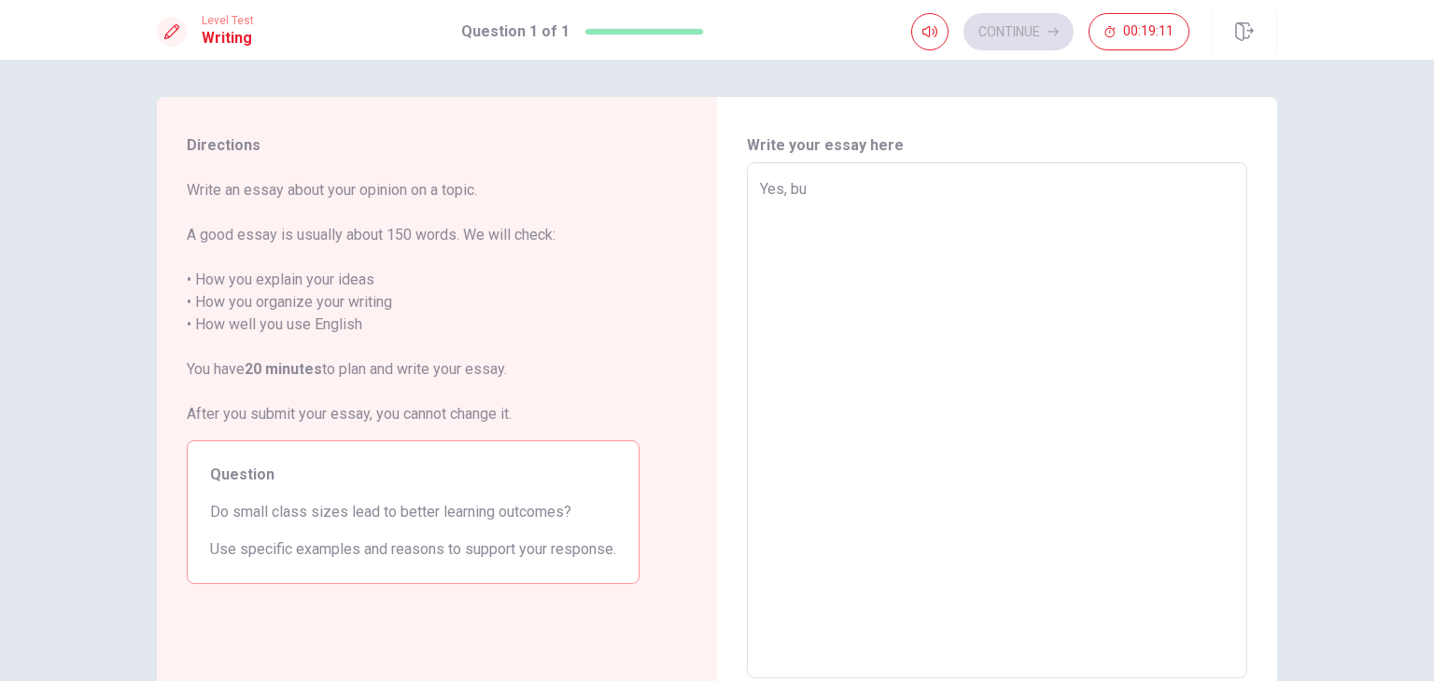
type textarea "Yes, but"
type textarea "x"
type textarea "Yes, but"
type textarea "x"
type textarea "Yes, but i"
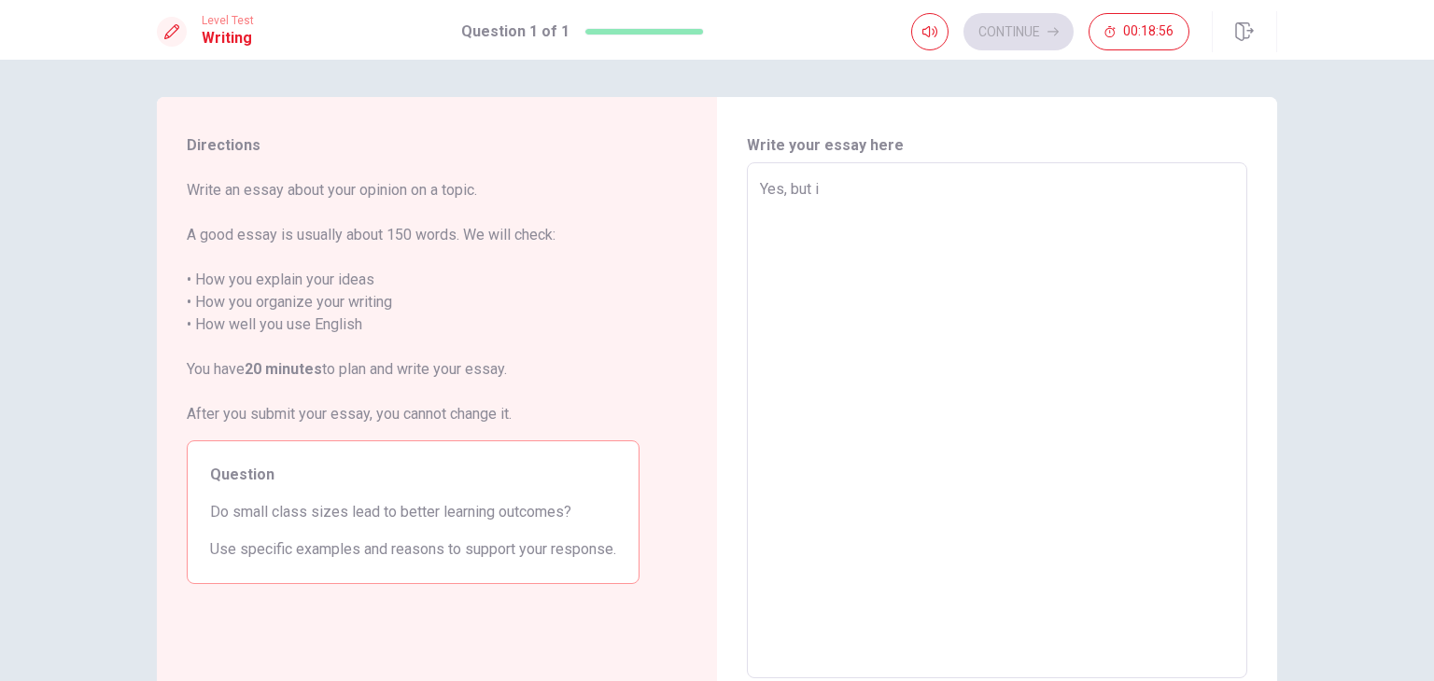
type textarea "x"
type textarea "Yes, but it"
type textarea "x"
type textarea "Yes, but it´"
type textarea "x"
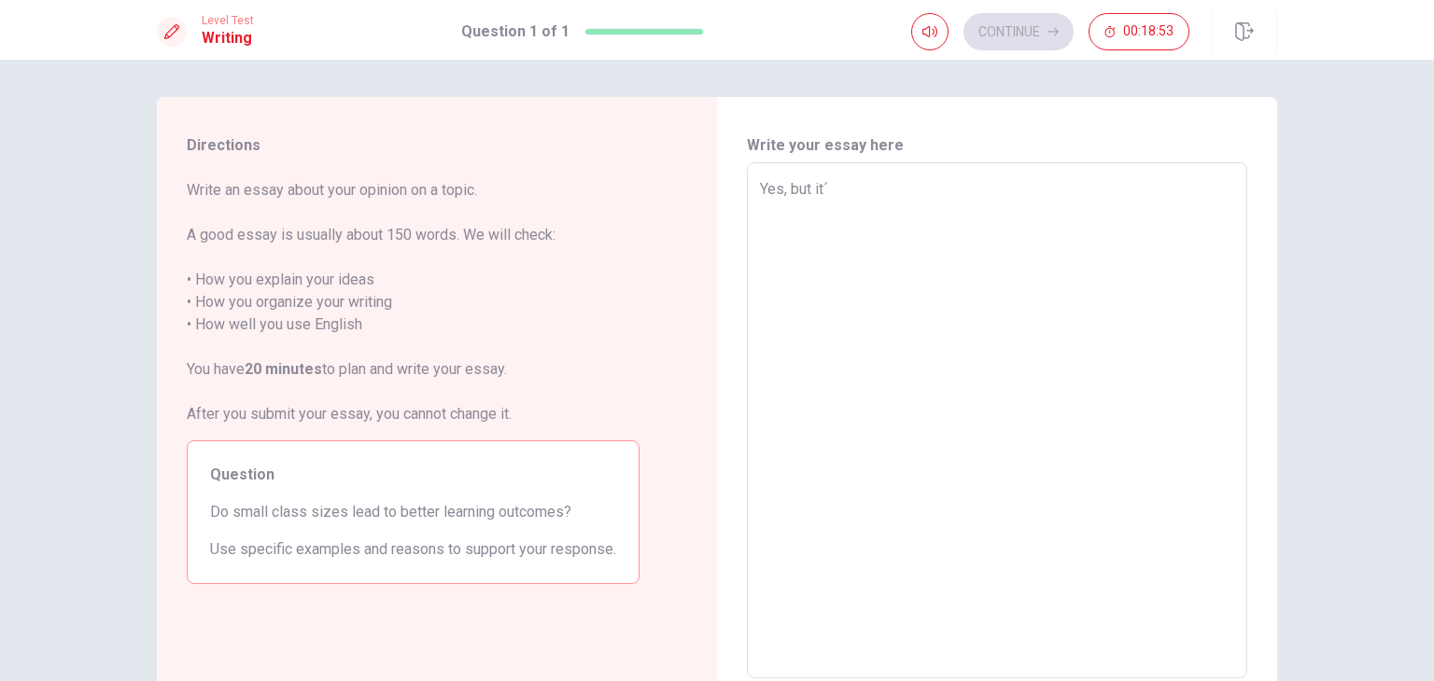
type textarea "Yes, but it´d"
type textarea "x"
type textarea "Yes, but it´de"
type textarea "x"
type textarea "Yes, but it´dep"
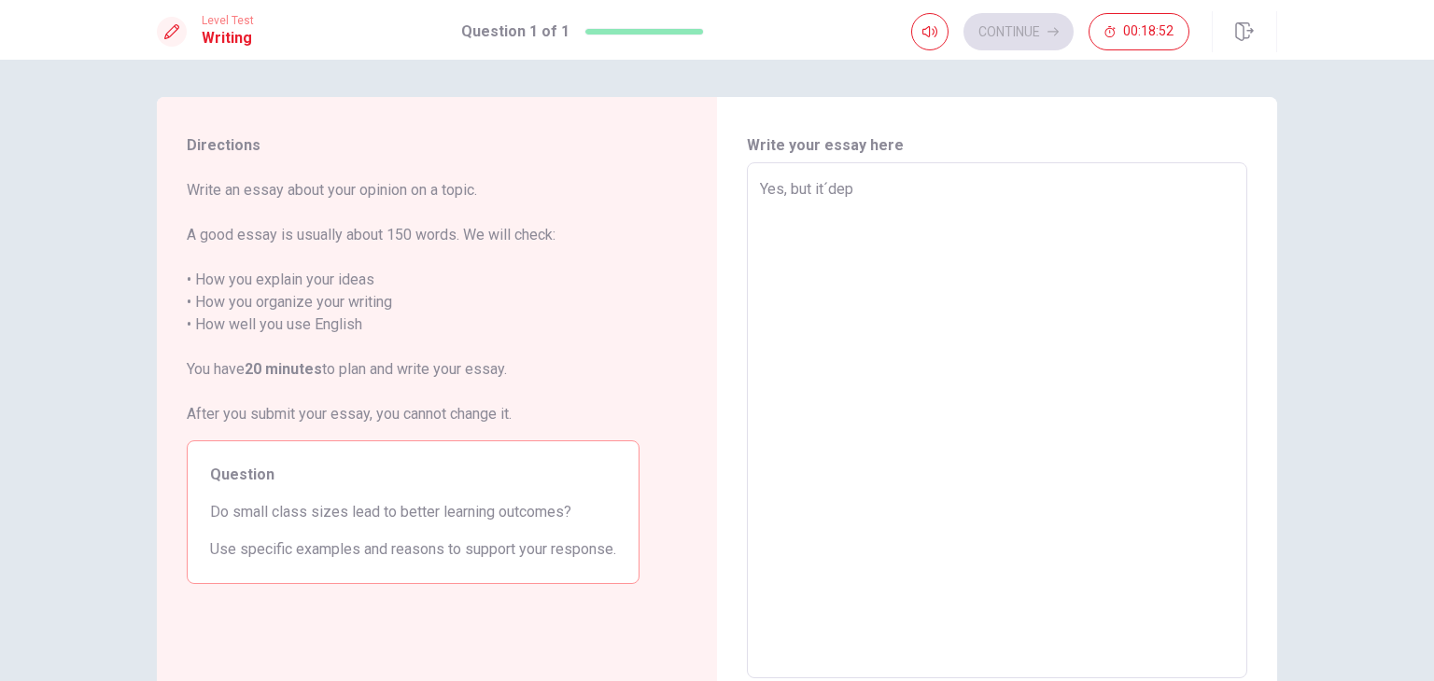
type textarea "x"
type textarea "Yes, but it´depe"
type textarea "x"
type textarea "Yes, but it´[MEDICAL_DATA]"
type textarea "x"
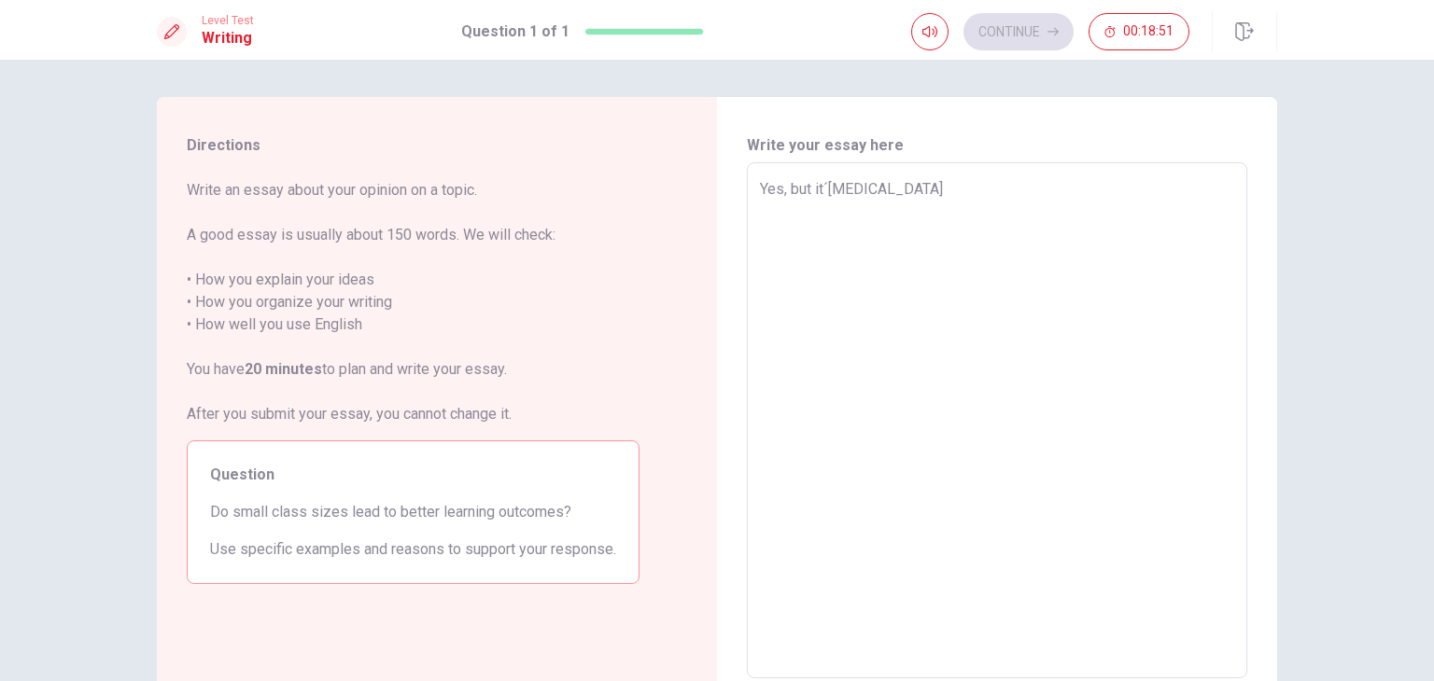
type textarea "Yes, but it´depend"
type textarea "x"
type textarea "Yes, but it´depend"
type textarea "x"
type textarea "Yes, but it´depend w"
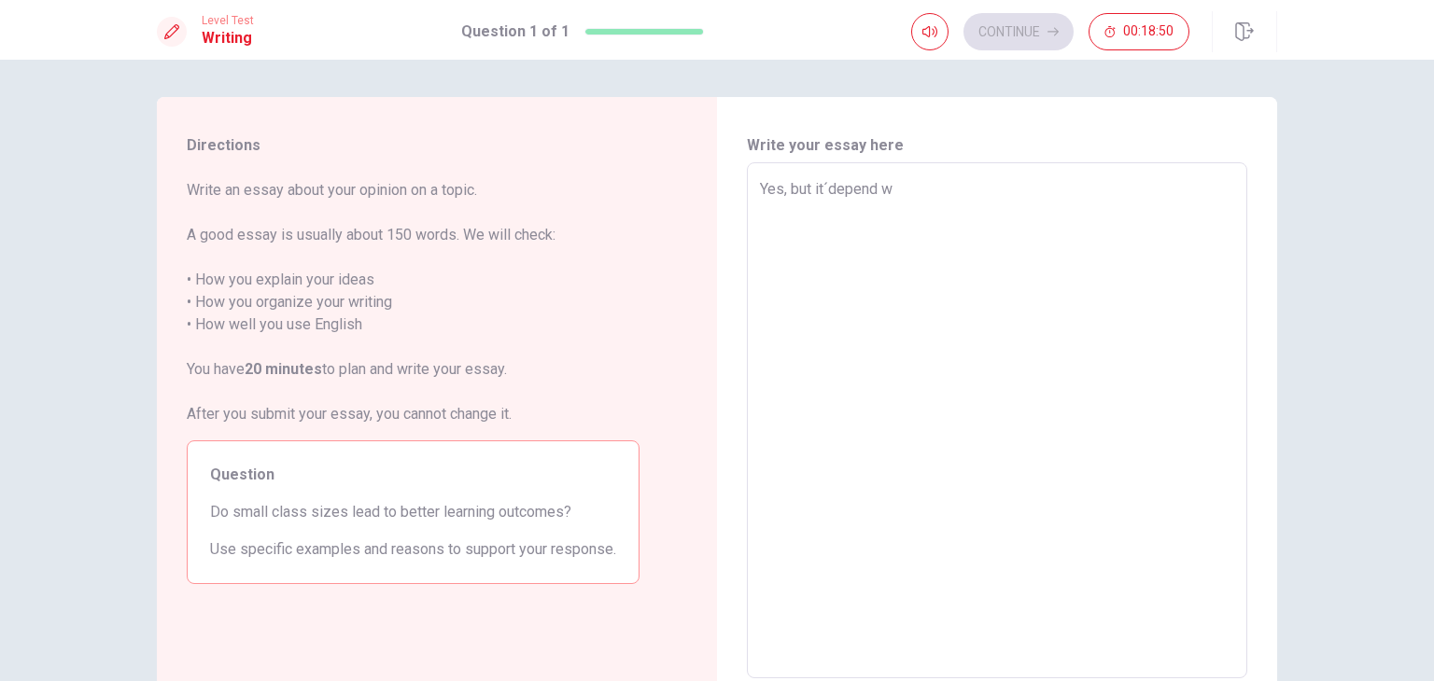
type textarea "x"
type textarea "Yes, but it´depend wi"
type textarea "x"
type textarea "Yes, but it´depend wit"
type textarea "x"
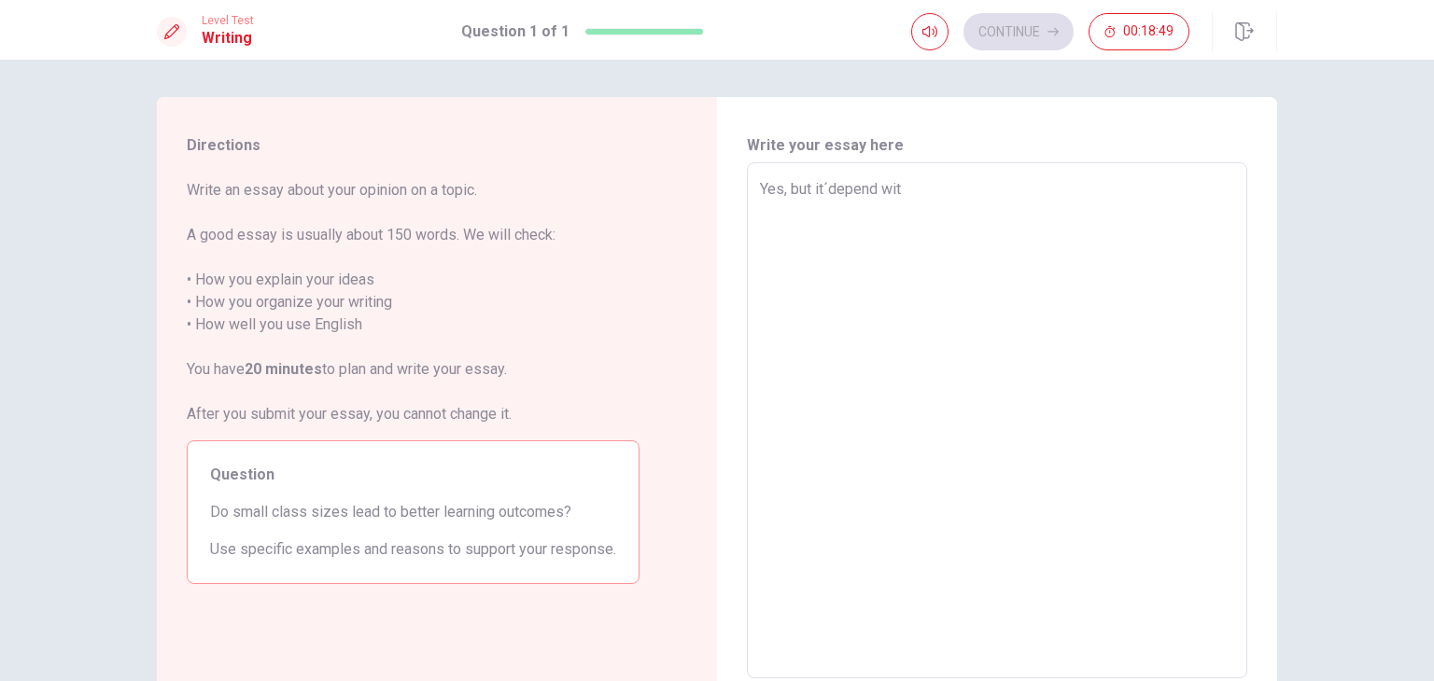
type textarea "Yes, but it´depend witc"
type textarea "x"
type textarea "Yes, but it´depend wit"
type textarea "x"
type textarea "Yes, but it´depend wi"
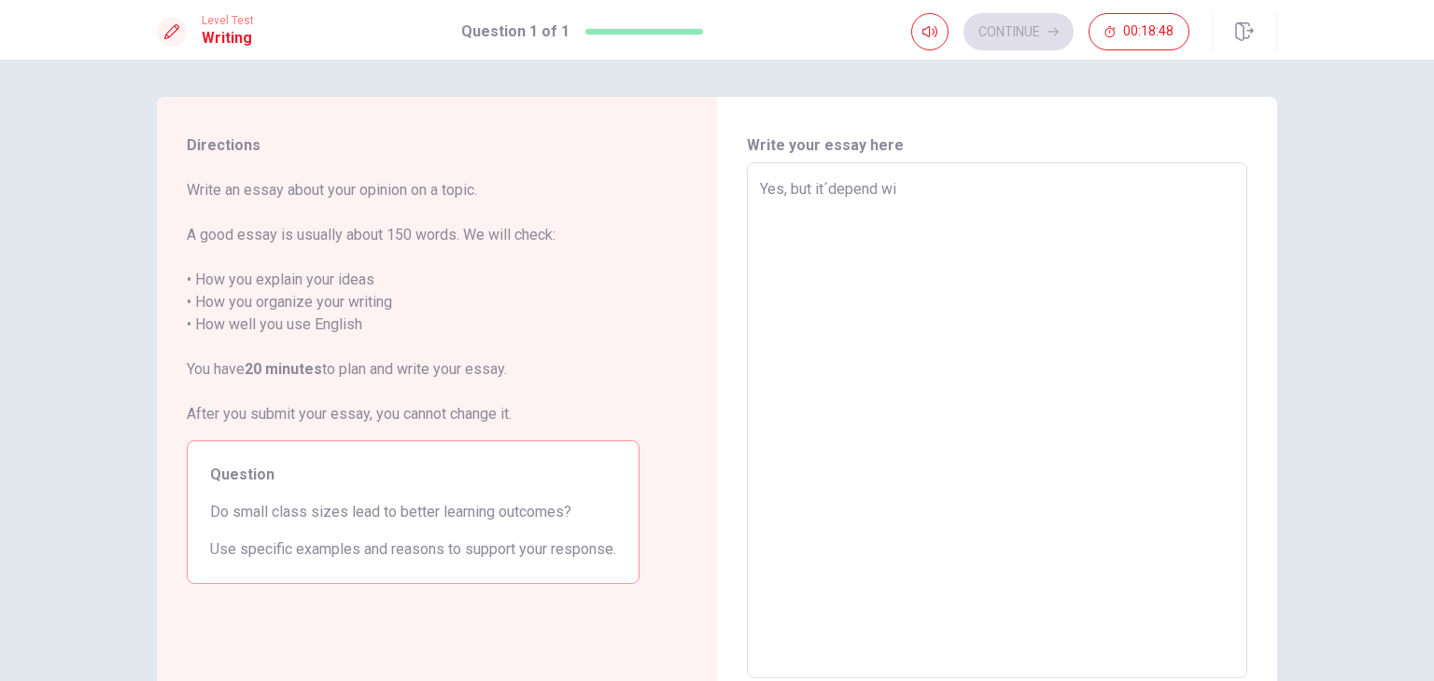
type textarea "x"
type textarea "Yes, but it´depend w"
type textarea "x"
type textarea "Yes, but it´depend"
type textarea "x"
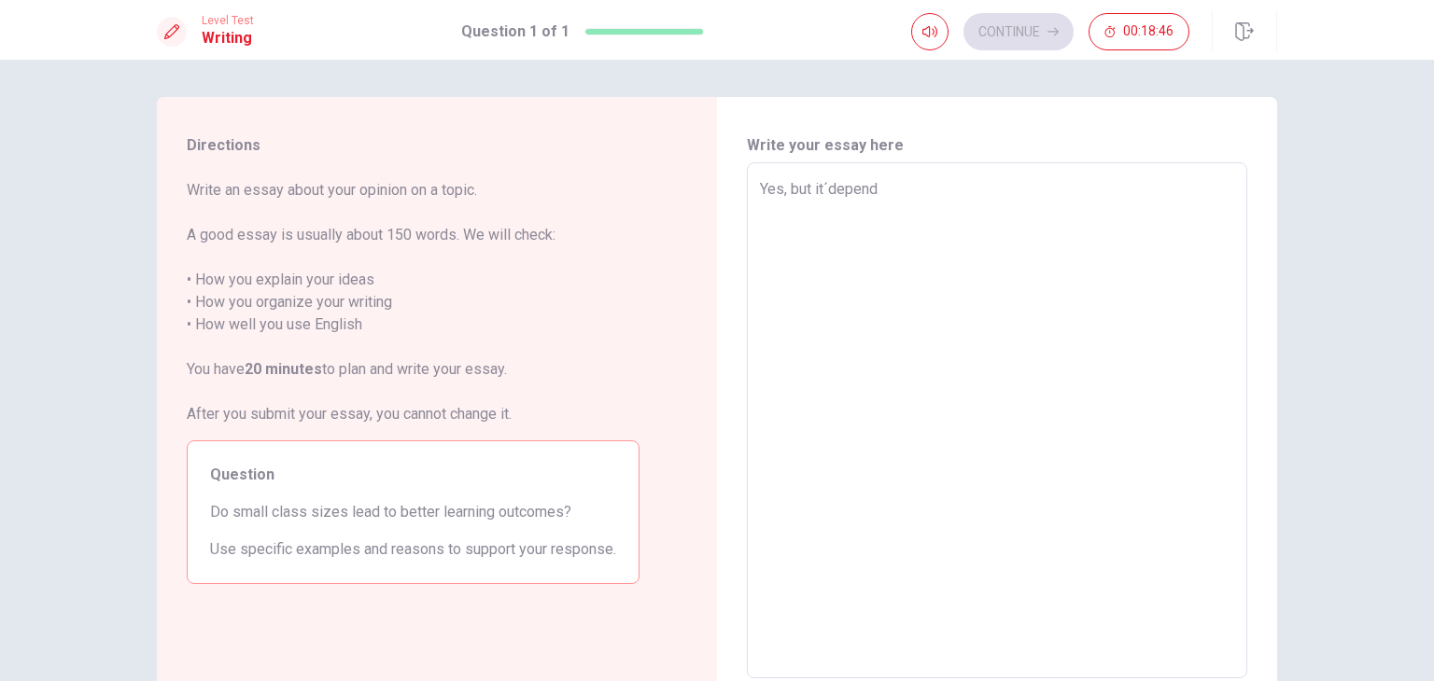
type textarea "Yes, but it´depend w"
type textarea "x"
type textarea "Yes, but it´depend wi"
type textarea "x"
type textarea "Yes, but it´depend wit"
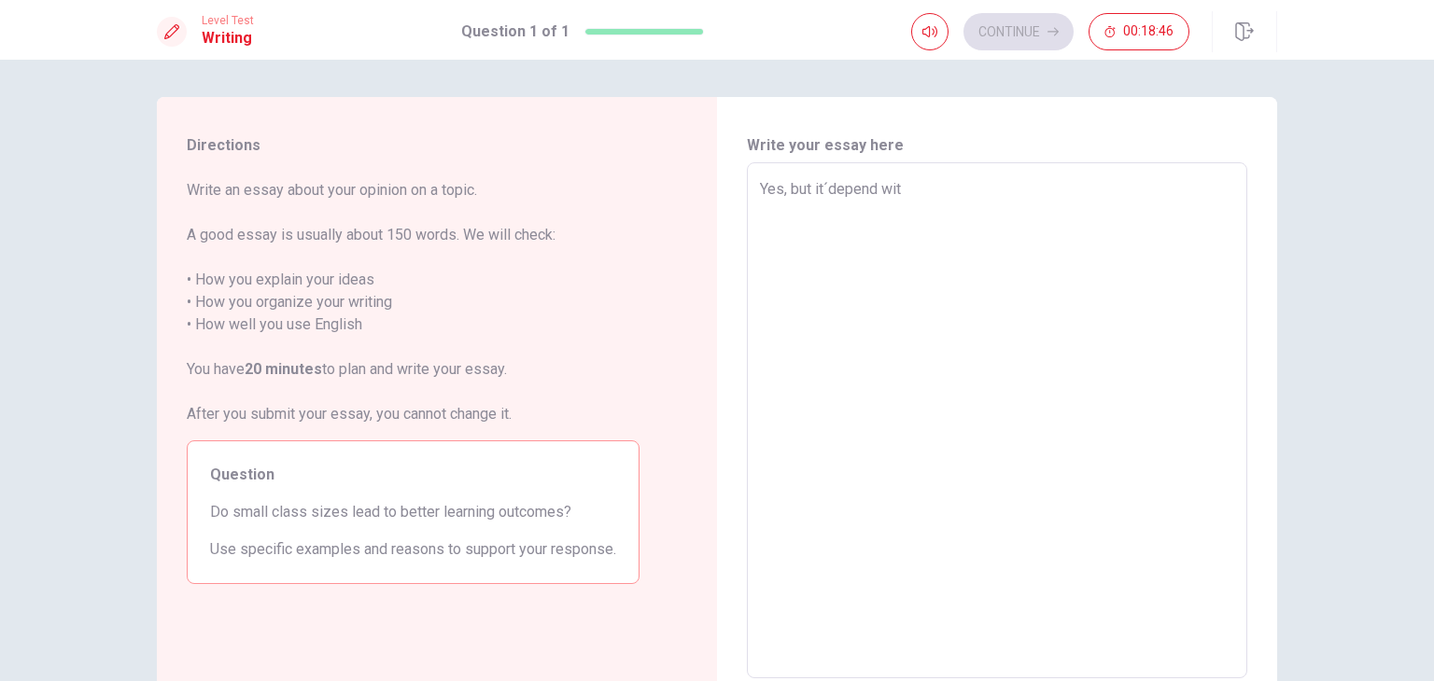
type textarea "x"
type textarea "Yes, but it´depend with"
type textarea "x"
type textarea "Yes, but it´depend with"
type textarea "x"
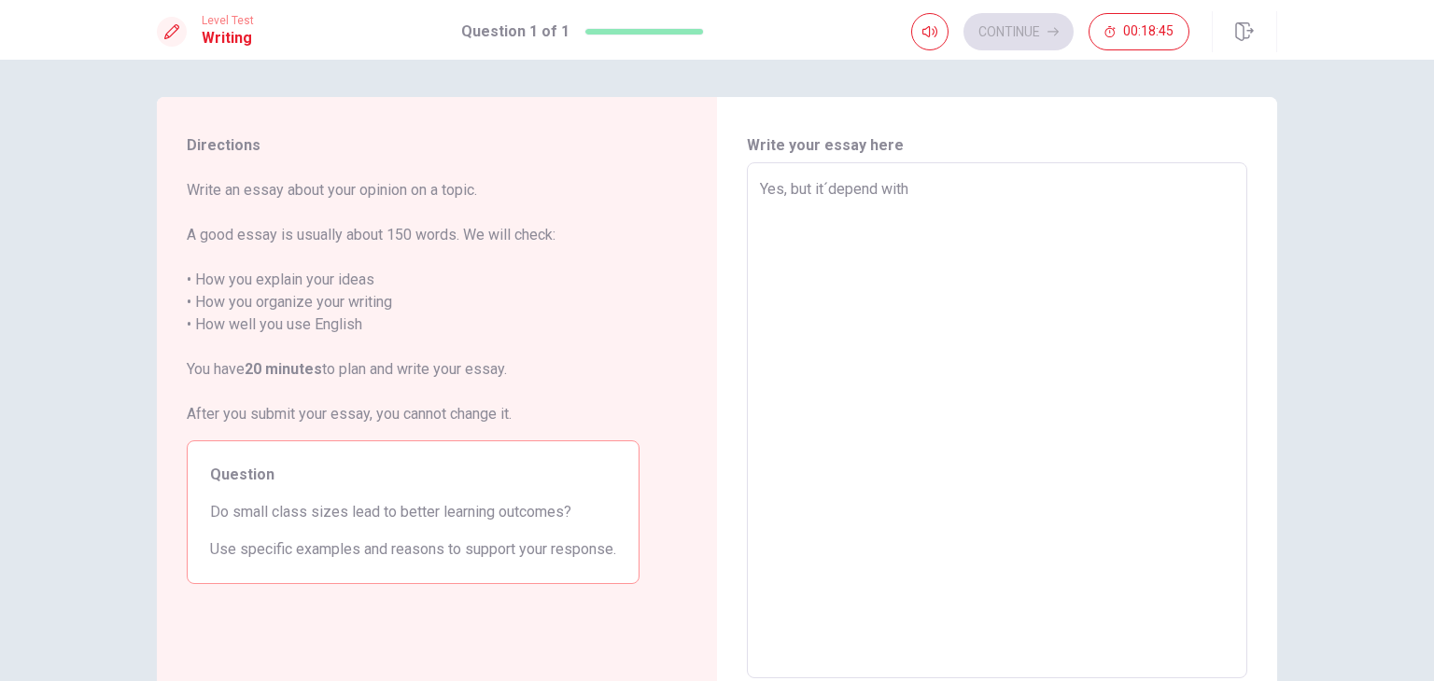
type textarea "Yes, but it´depend with p"
type textarea "x"
type textarea "Yes, but it´depend with pe"
type textarea "x"
type textarea "Yes, but it´depend with pep"
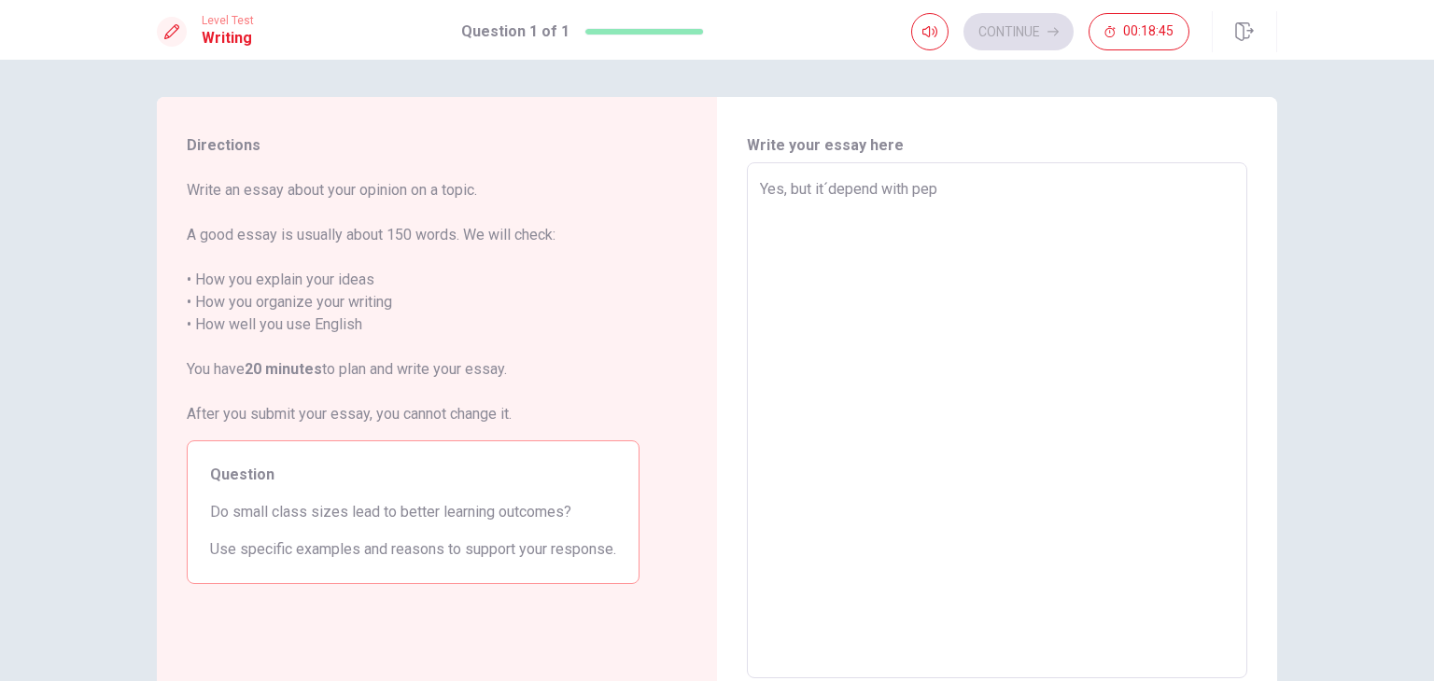
type textarea "x"
type textarea "Yes, but it´depend with pe"
type textarea "x"
type textarea "Yes, but it´depend with peo"
type textarea "x"
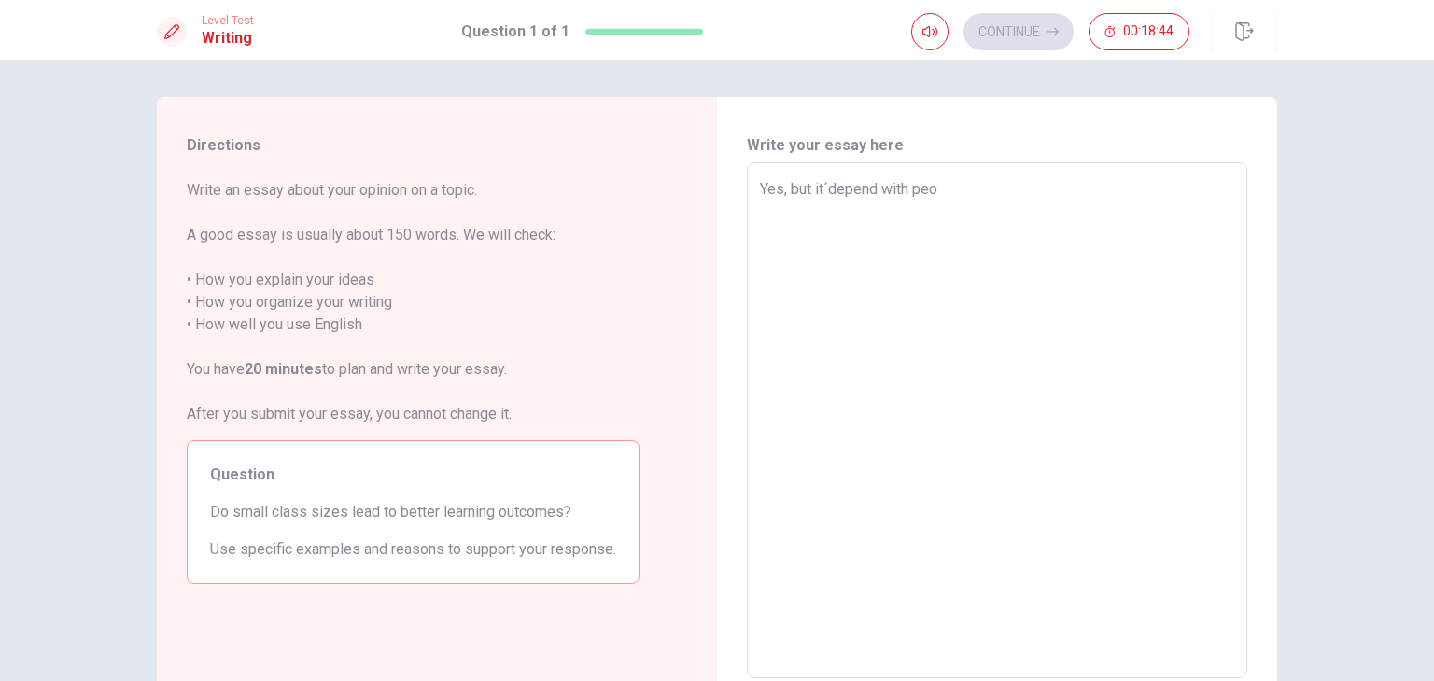
type textarea "Yes, but it´depend with peop"
type textarea "x"
type textarea "Yes, but it´depend with peopl"
type textarea "x"
type textarea "Yes, but it´depend with people"
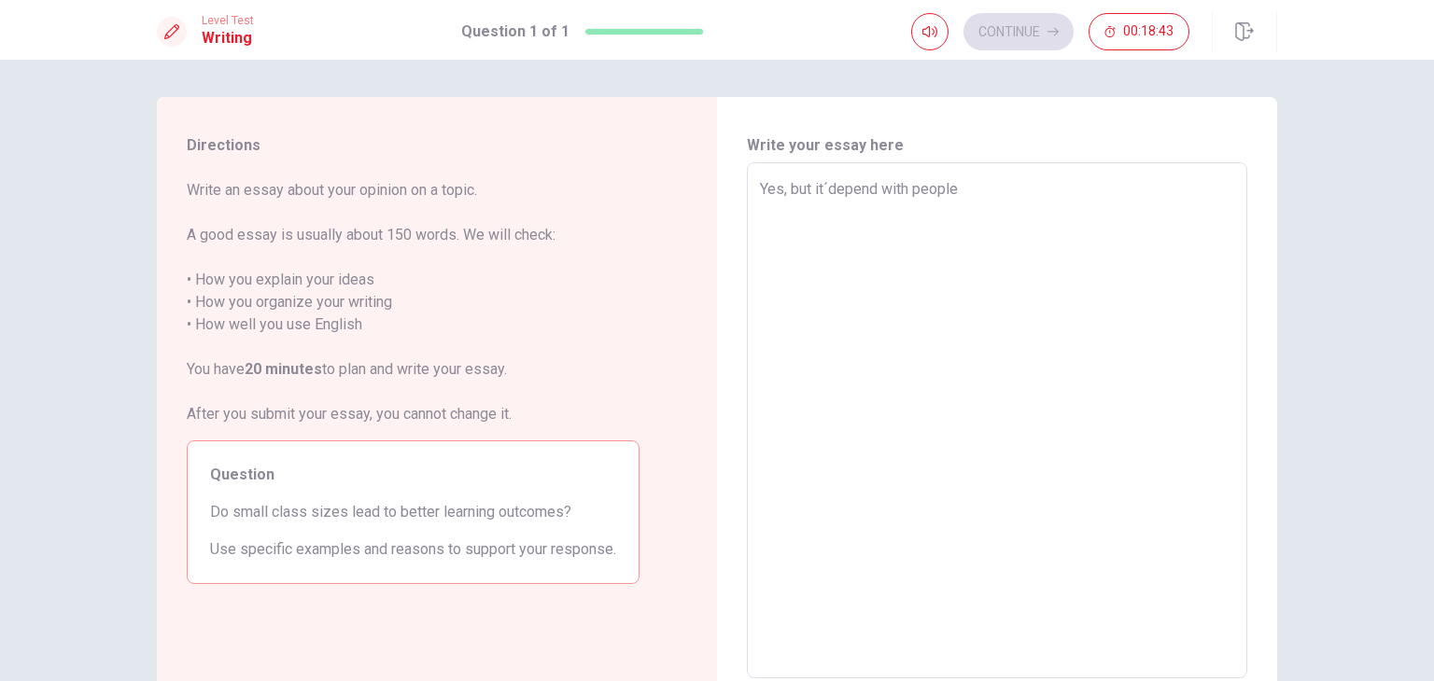
type textarea "x"
type textarea "Yes, but it´depend with people"
type textarea "x"
type textarea "Yes, but it´depend with people b"
type textarea "x"
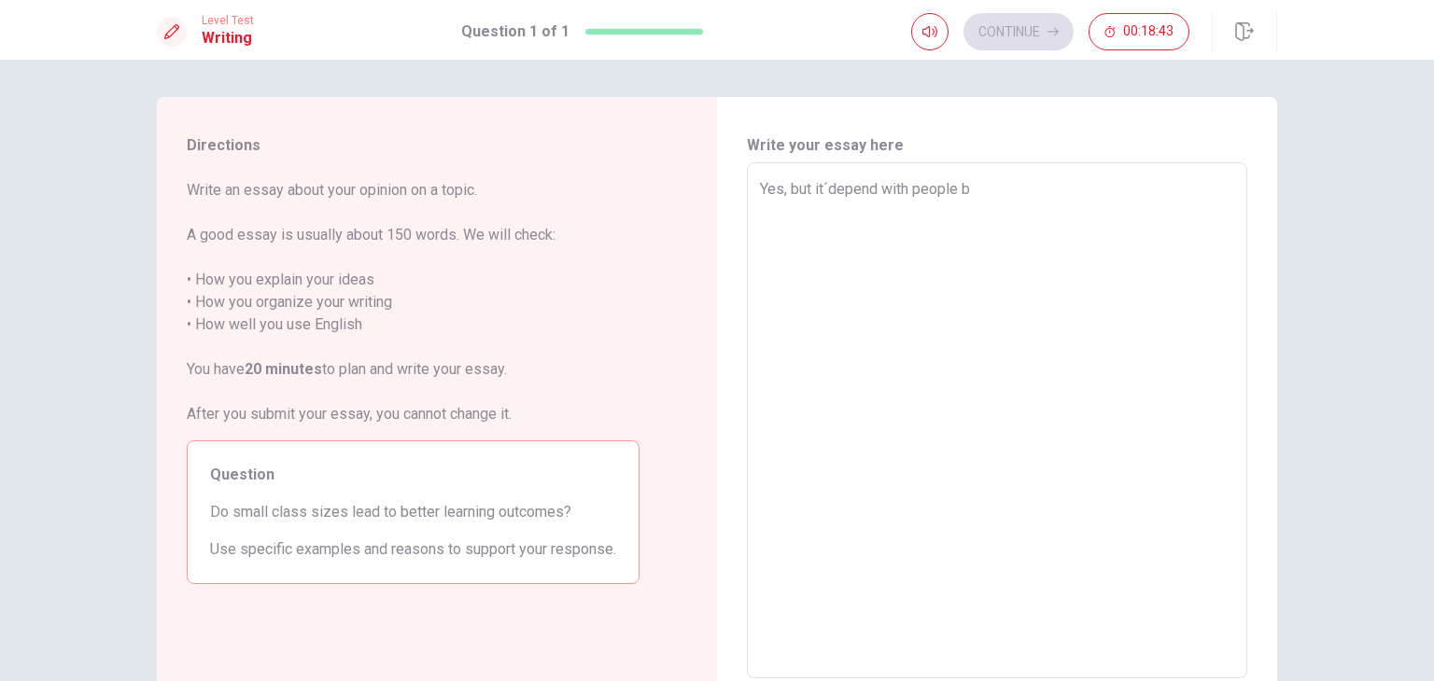
type textarea "Yes, but it´depend with people be"
type textarea "x"
type textarea "Yes, but it´depend with people bec"
type textarea "x"
type textarea "Yes, but it´depend with people beca"
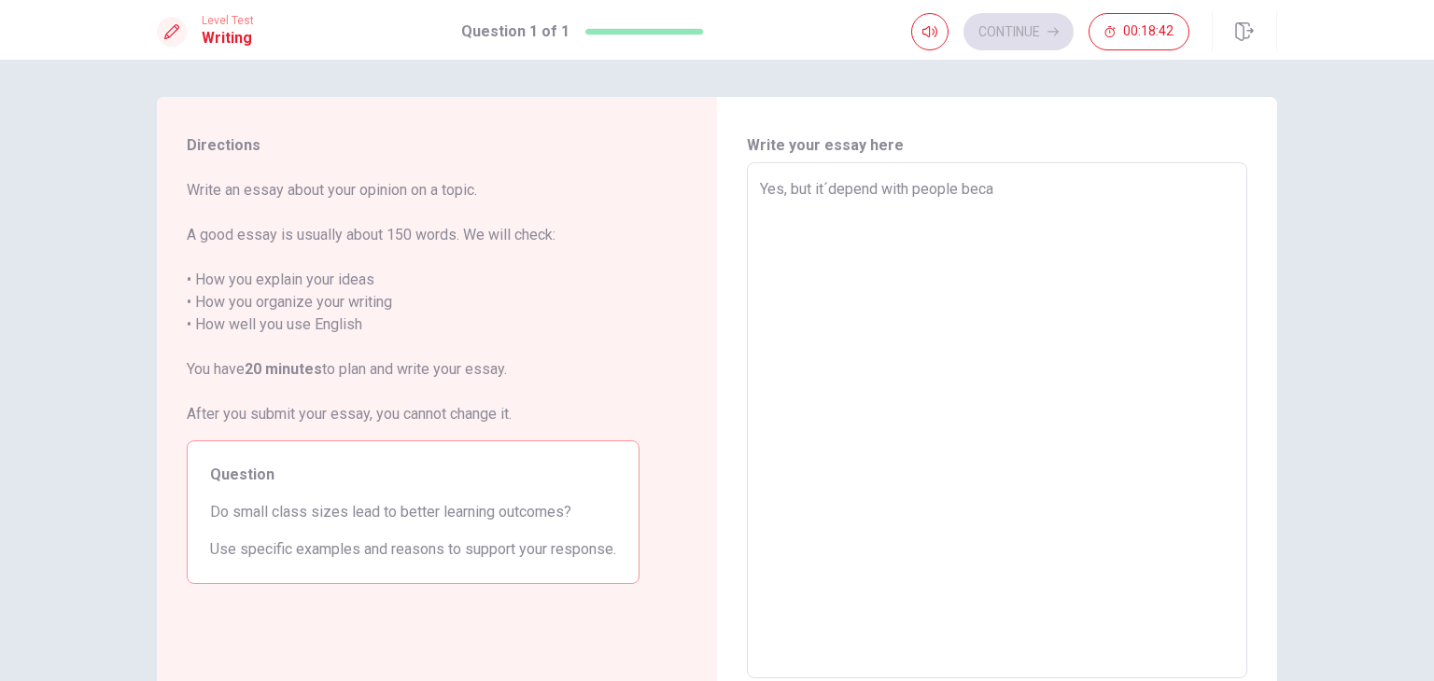
type textarea "x"
type textarea "Yes, but it´depend with people becau"
type textarea "x"
type textarea "Yes, but it´depend with people becaus"
type textarea "x"
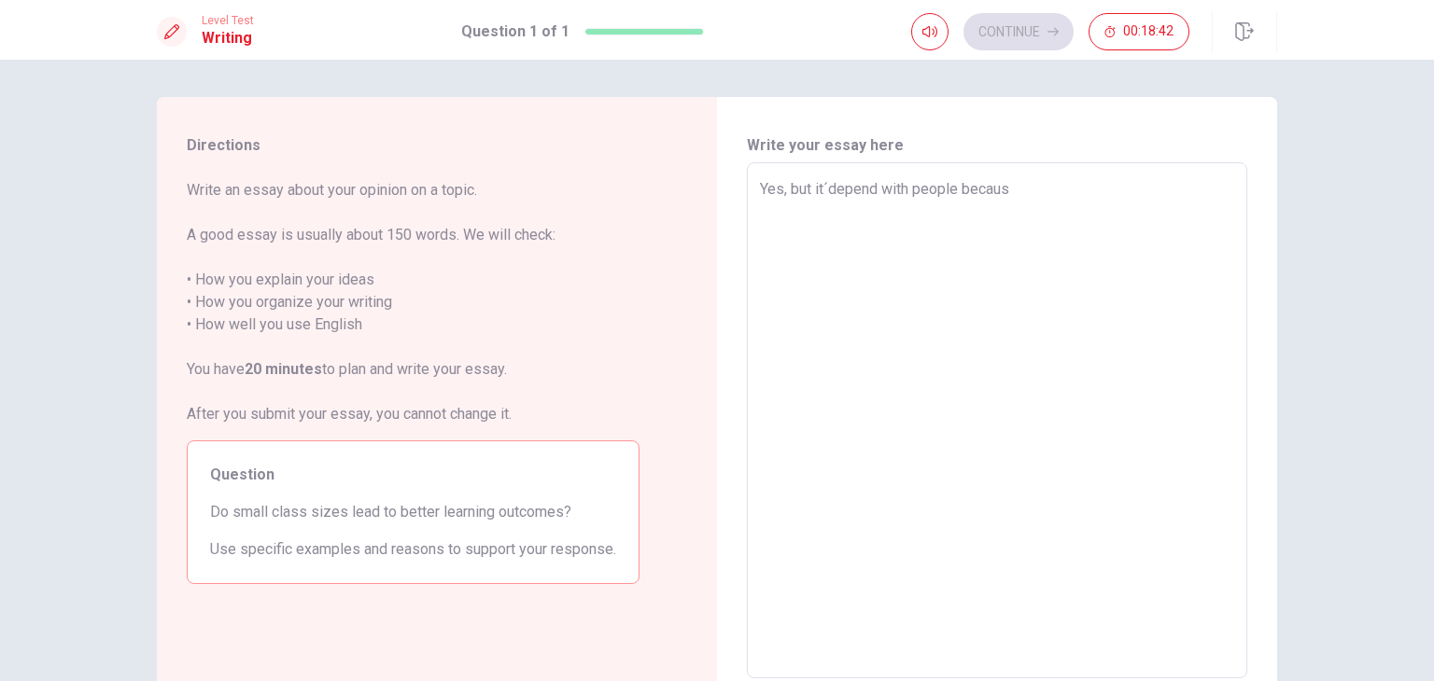
type textarea "Yes, but it´depend with people because"
type textarea "x"
type textarea "Yes, but it´depend with people because"
type textarea "x"
type textarea "Yes, but it´depend with people because t"
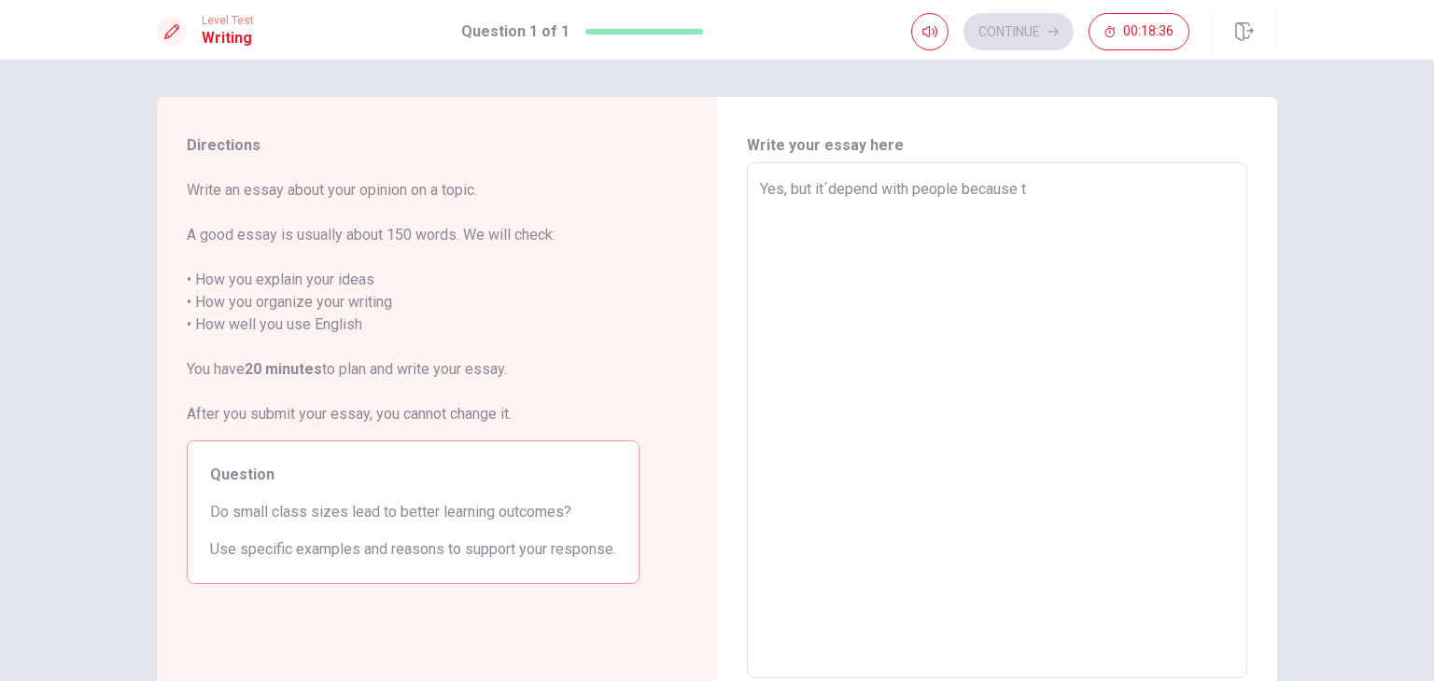
type textarea "x"
type textarea "Yes, but it´depend with people because th"
type textarea "x"
type textarea "Yes, but it´depend with people because the"
type textarea "x"
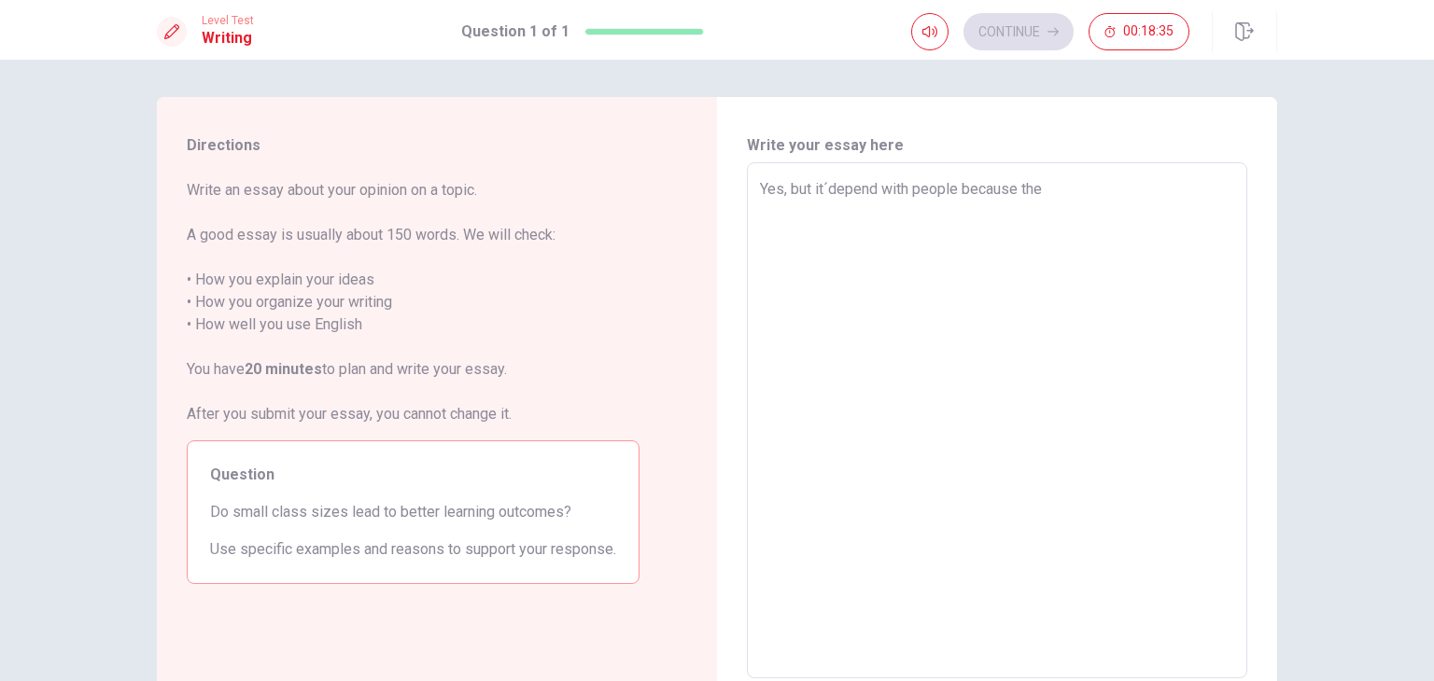
type textarea "Yes, but it´depend with people because they"
type textarea "x"
type textarea "Yes, but it´depend with people because they"
type textarea "x"
type textarea "Yes, but it´depend with people because they h"
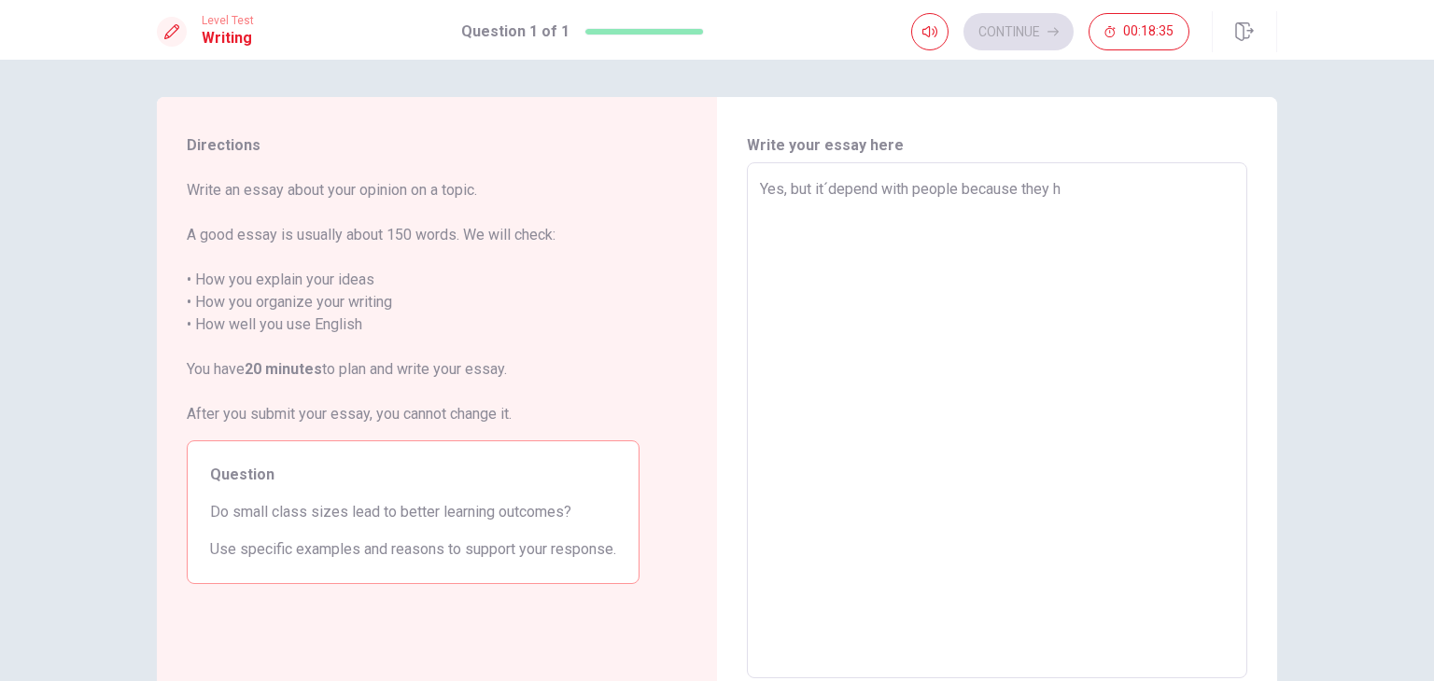
type textarea "x"
type textarea "Yes, but it´depend with people because they ha"
type textarea "x"
type textarea "Yes, but it´depend with people because they hav"
type textarea "x"
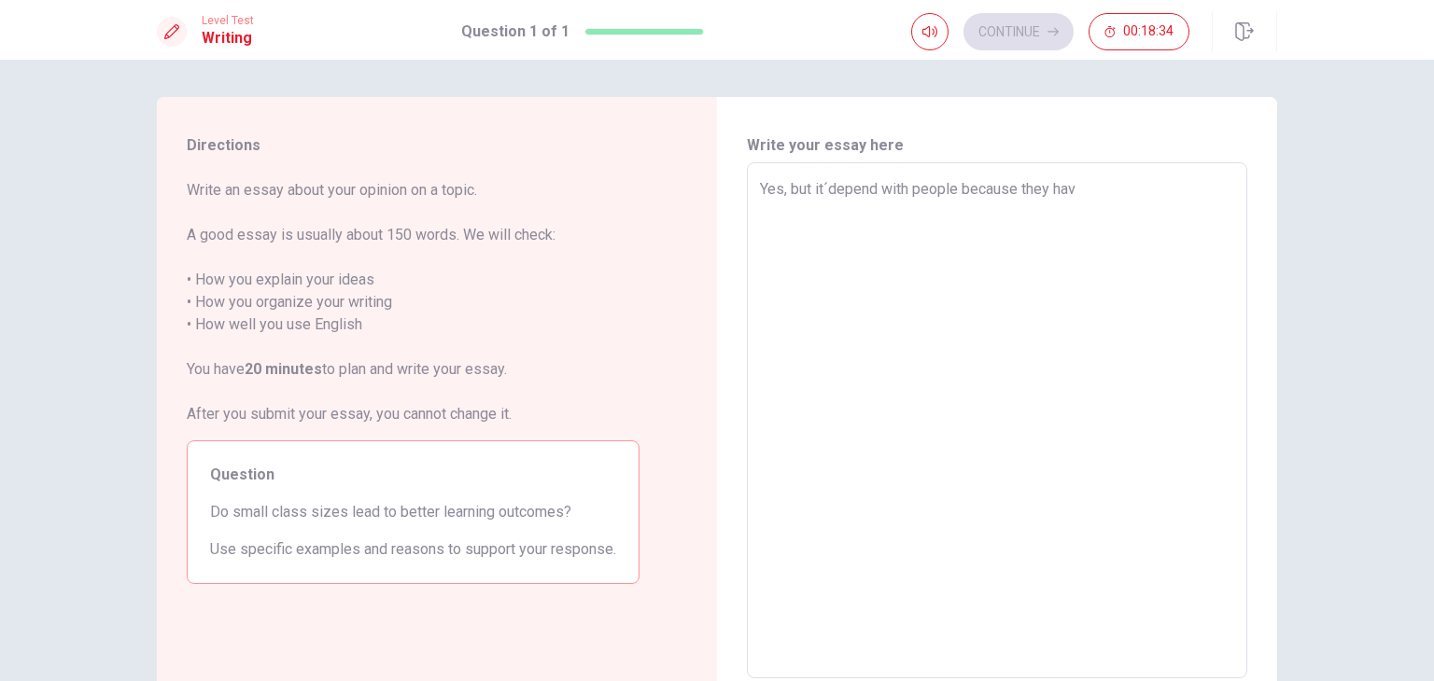
type textarea "Yes, but it´depend with people because they have"
type textarea "x"
type textarea "Yes, but it´depend with people because they have"
type textarea "x"
type textarea "Yes, but it´depend with people because they have p"
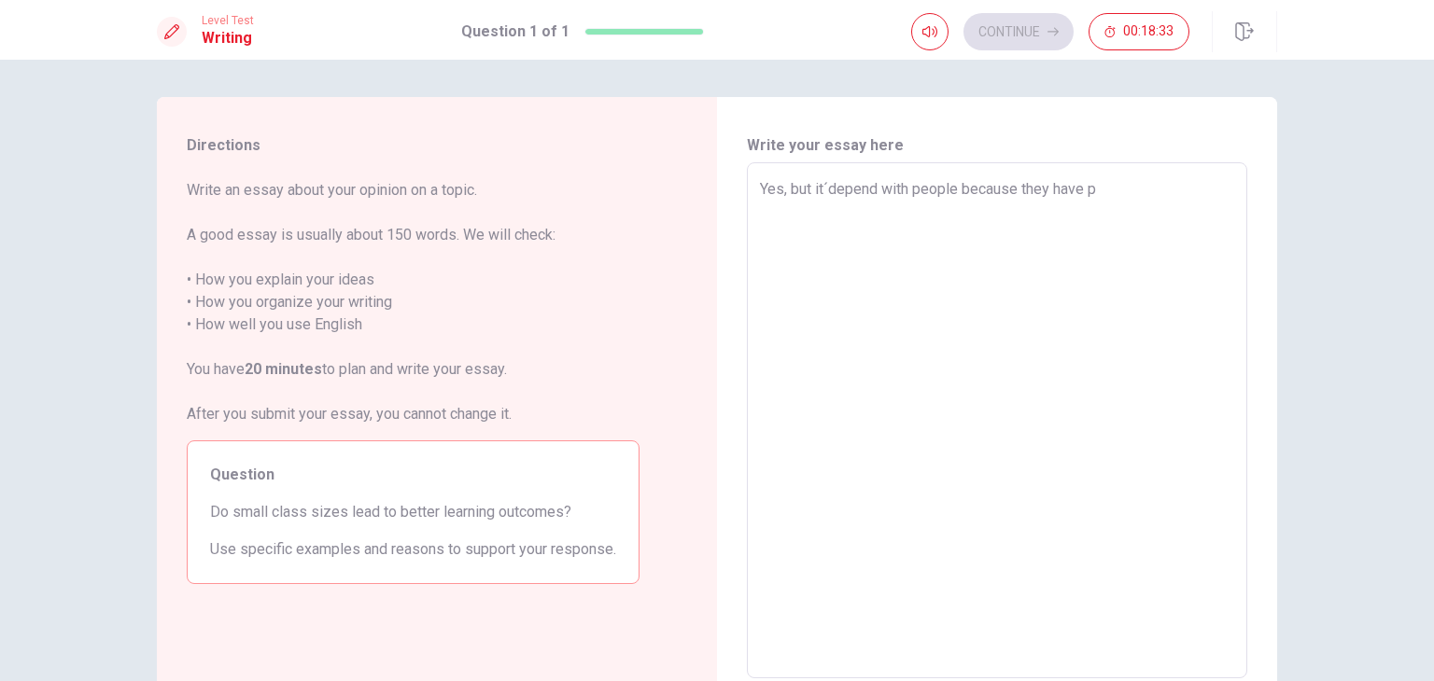
type textarea "x"
type textarea "Yes, but it´depend with people because they have pe"
type textarea "x"
type textarea "Yes, but it´depend with people because they have peo"
type textarea "x"
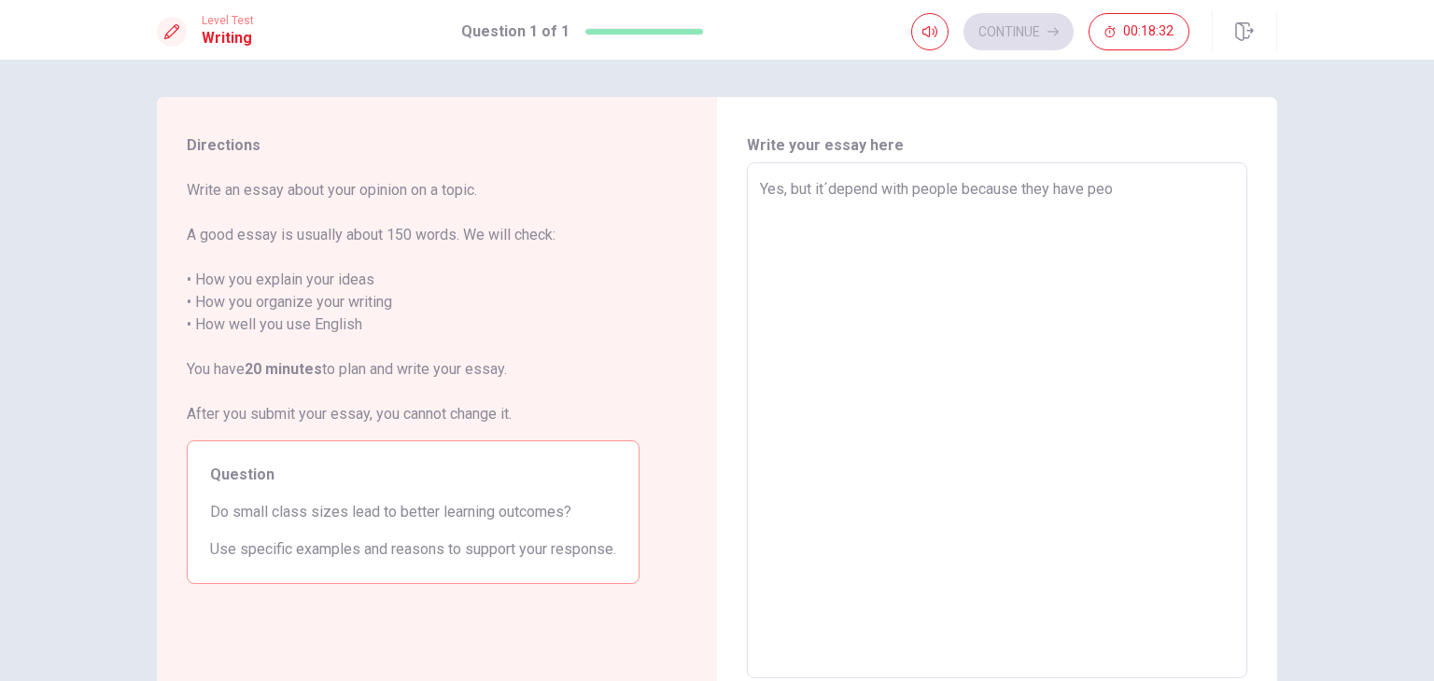
type textarea "Yes, but it´depend with people because they have peop"
type textarea "x"
type textarea "Yes, but it´depend with people because they have peopl"
type textarea "x"
type textarea "Yes, but it´depend with people because they have people"
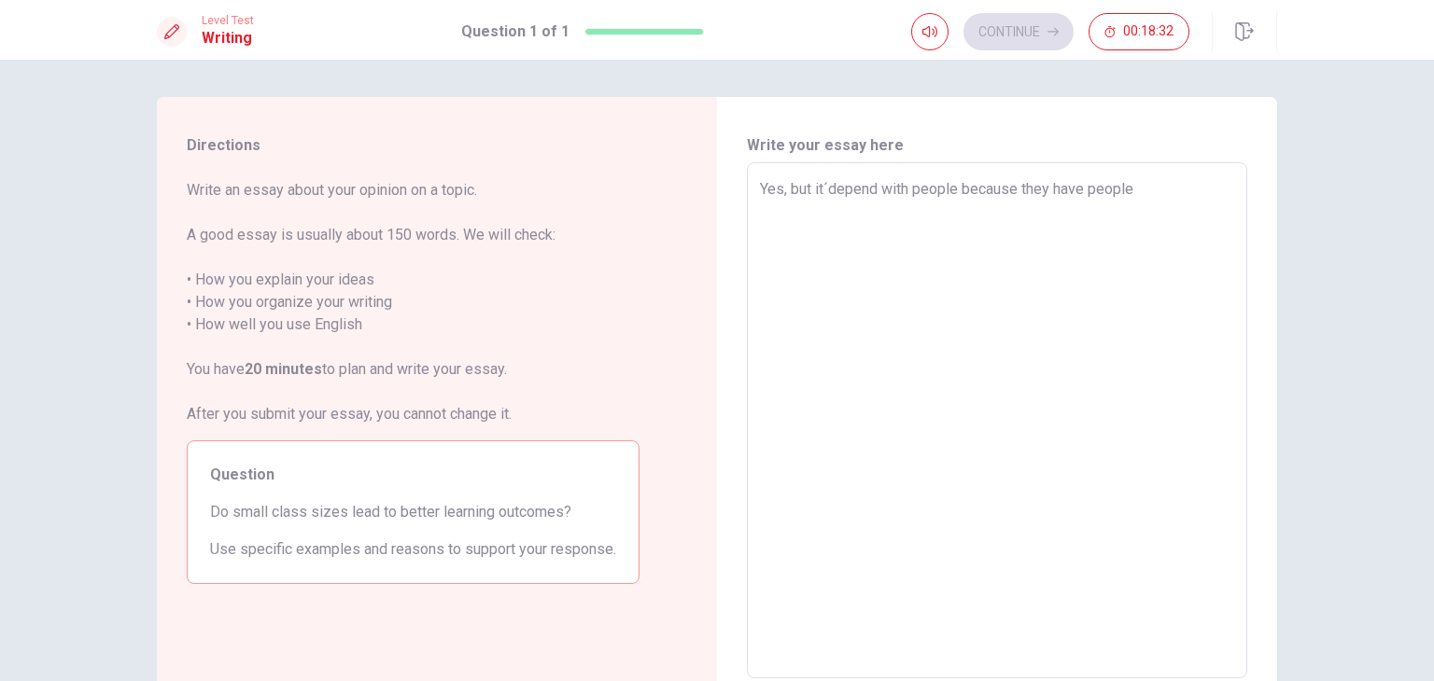
type textarea "x"
type textarea "Yes, but it´depend with people because they have people"
type textarea "x"
type textarea "Yes, but it´depend with people because they have people w"
type textarea "x"
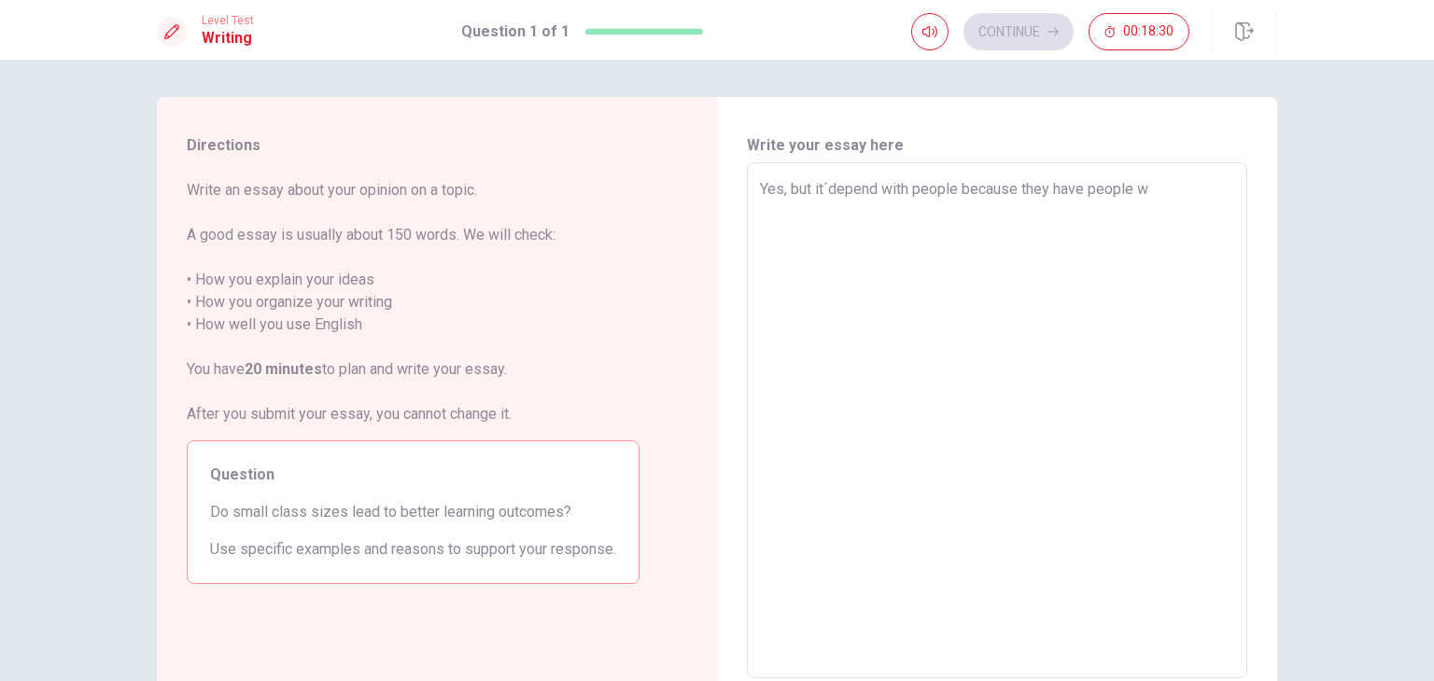
type textarea "Yes, but it´depend with people because they have people wi"
type textarea "x"
type textarea "Yes, but it´depend with people because they have people wit"
type textarea "x"
type textarea "Yes, but it´depend with people because they have people with"
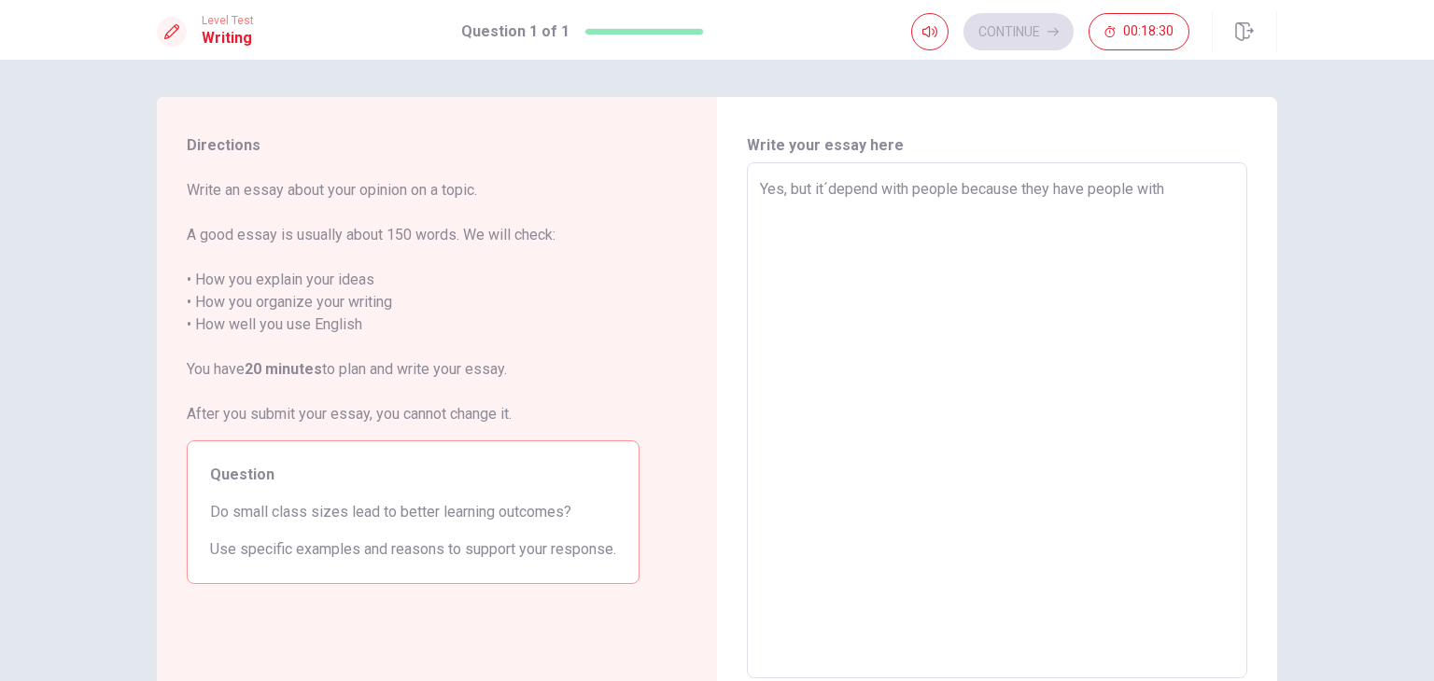
type textarea "x"
type textarea "Yes, but it´depend with people because they have people with"
type textarea "x"
type textarea "Yes, but it´depend with people because they have people with n"
type textarea "x"
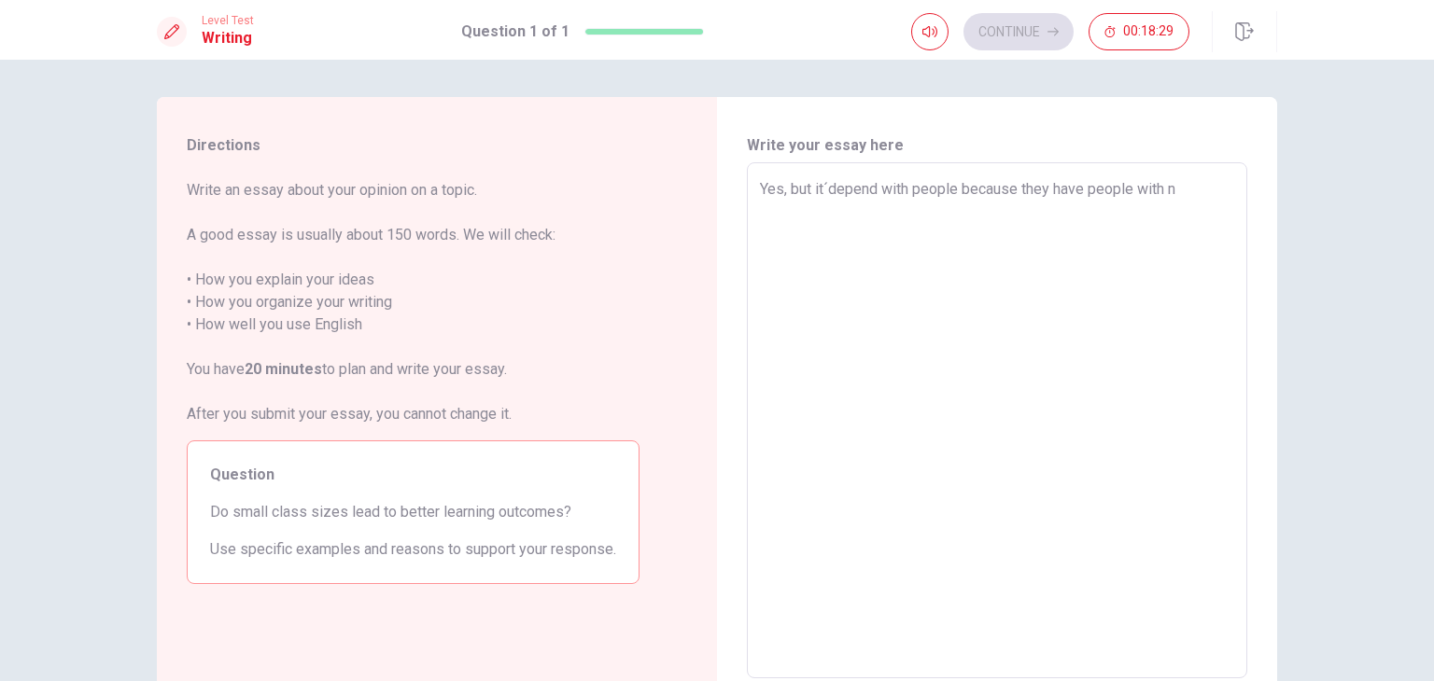
type textarea "Yes, but it´depend with people because they have people with ne"
type textarea "x"
type textarea "Yes, but it´depend with people because they have people with [PERSON_NAME]"
type textarea "x"
type textarea "Yes, but it´depend with people because they have people with need"
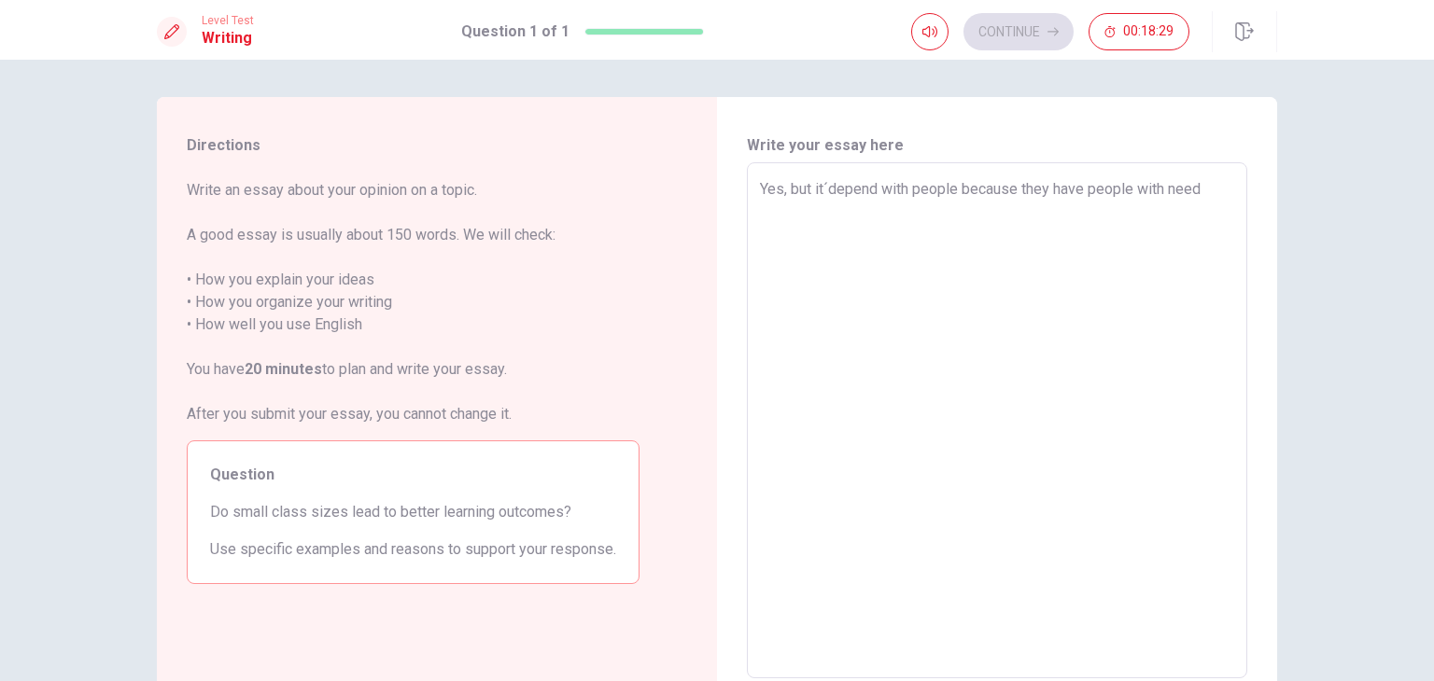
type textarea "x"
type textarea "Yes, but it´depend with people because they have people with need"
type textarea "x"
type textarea "Yes, but it´depend with people because they have people with need c"
type textarea "x"
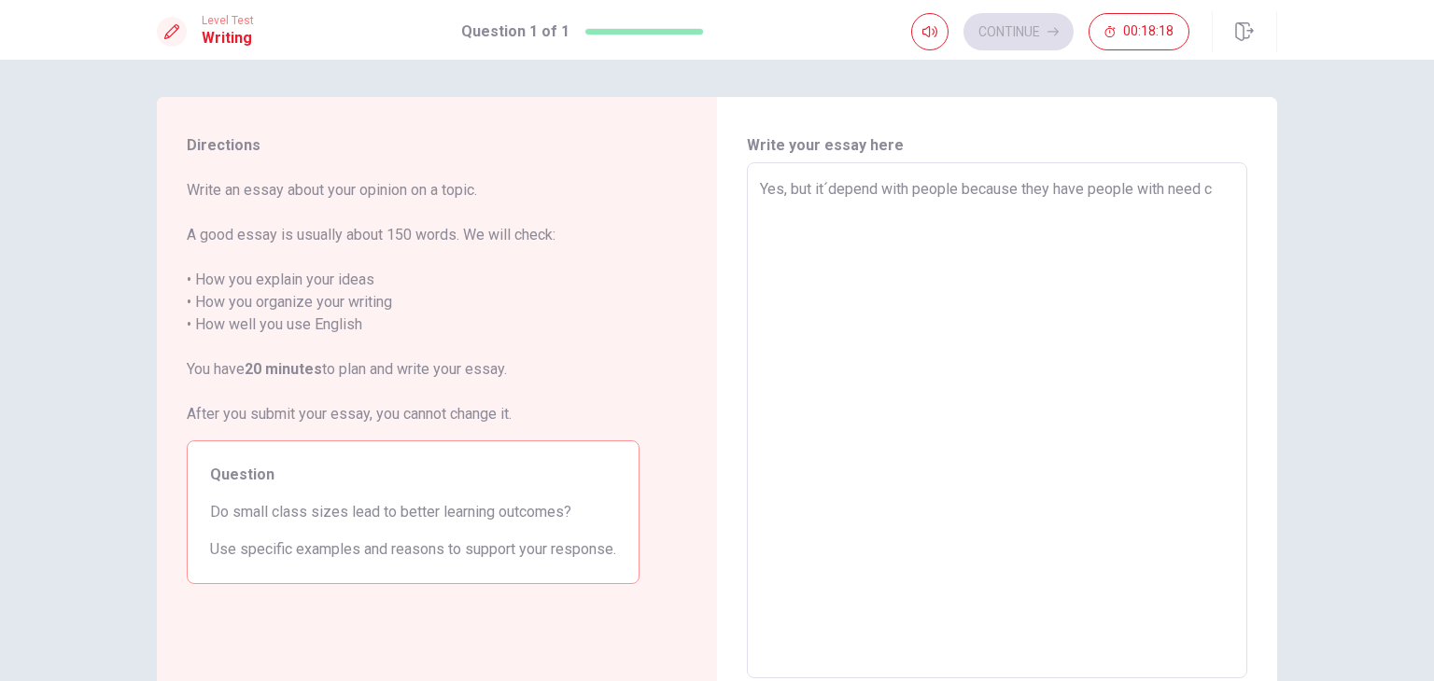
type textarea "Yes, but it´depend with people because they have people with need co"
type textarea "x"
type textarea "Yes, but it´depend with people because they have people with need con"
type textarea "x"
type textarea "Yes, but it´depend with people because they have people with need conc"
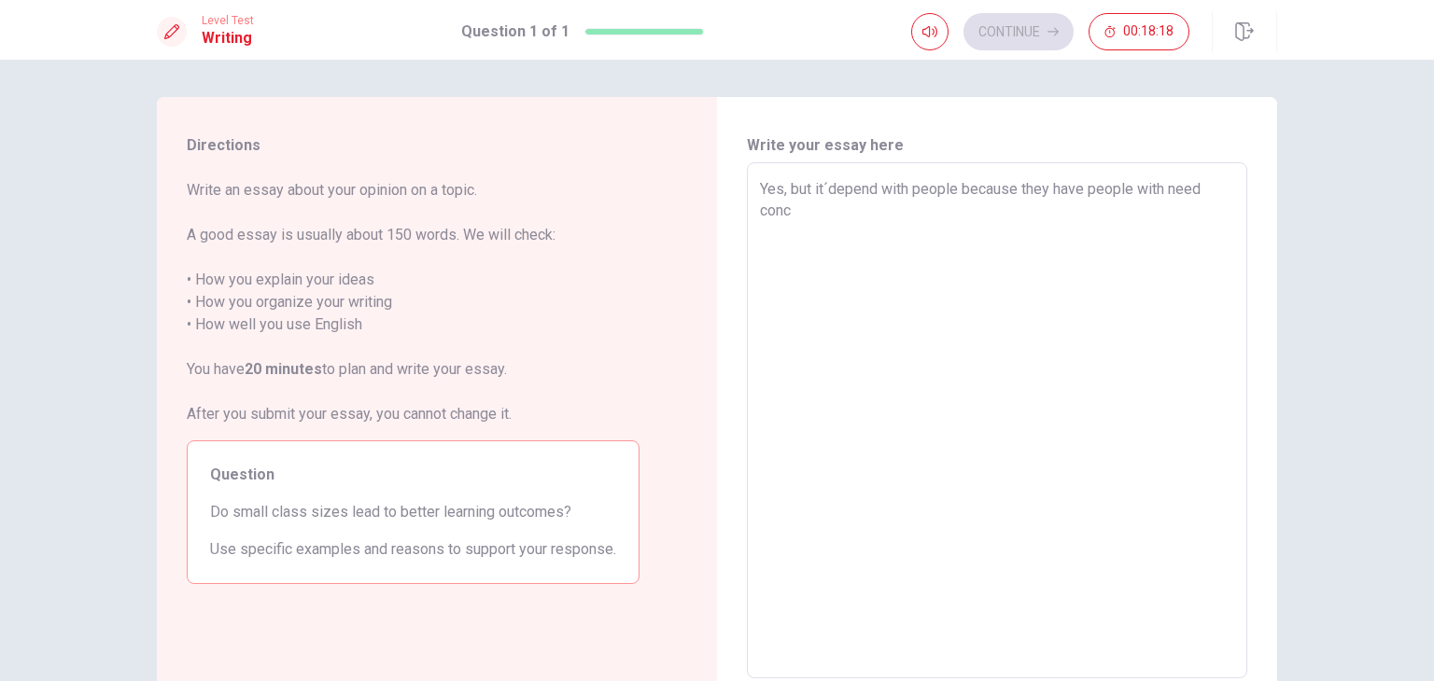
type textarea "x"
type textarea "Yes, but it´depend with people because they have people with need conce"
type textarea "x"
type textarea "Yes, but it´depend with people because they have people with need concet"
type textarea "x"
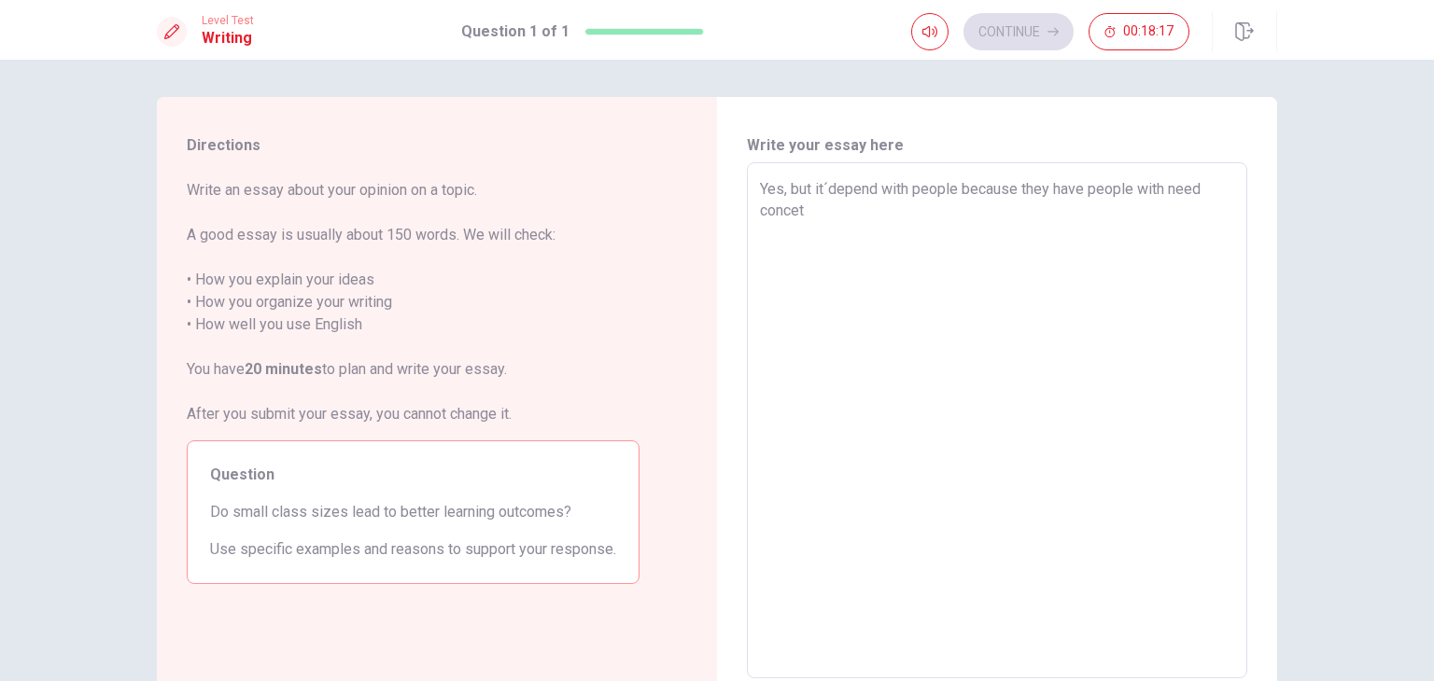
type textarea "Yes, but it´depend with people because they have people with need concetr"
type textarea "x"
type textarea "Yes, but it´depend with people because they have people with need concetra"
type textarea "x"
type textarea "Yes, but it´depend with people because they have people with need concetrat"
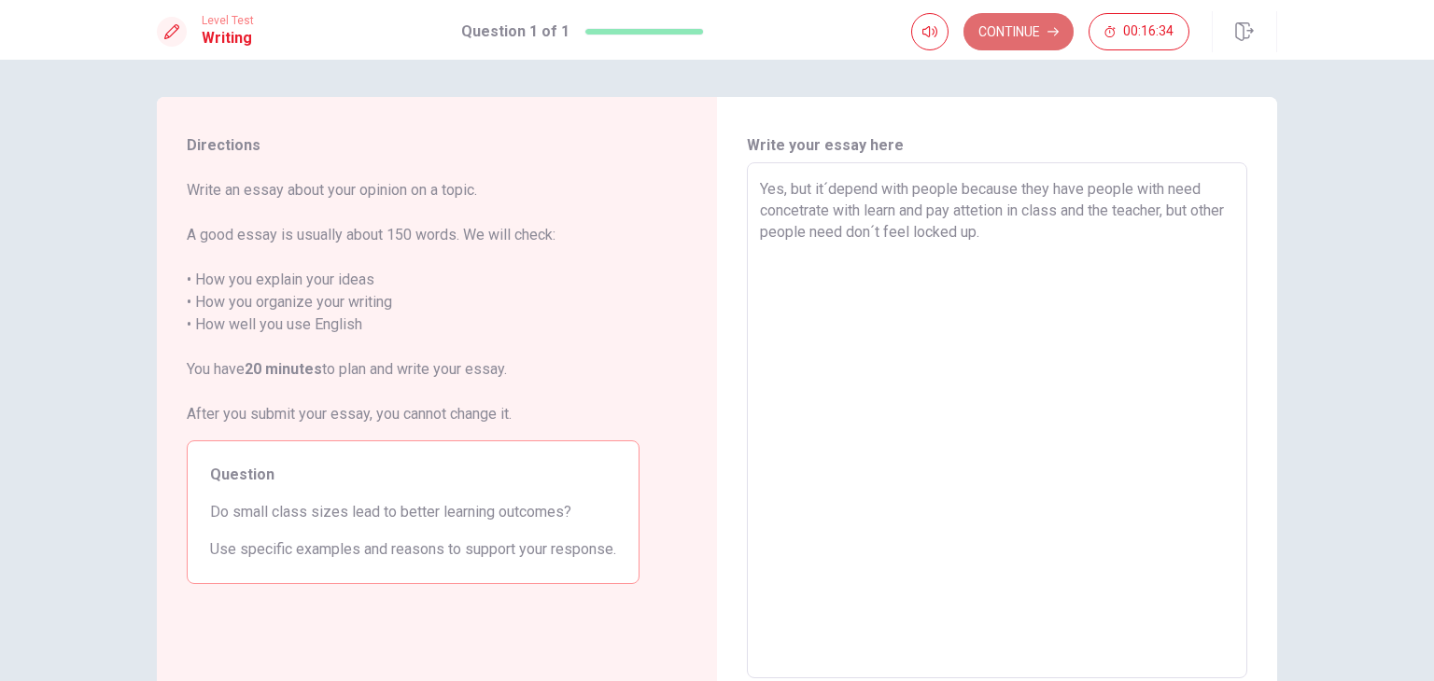
click at [1016, 17] on button "Continue" at bounding box center [1018, 31] width 110 height 37
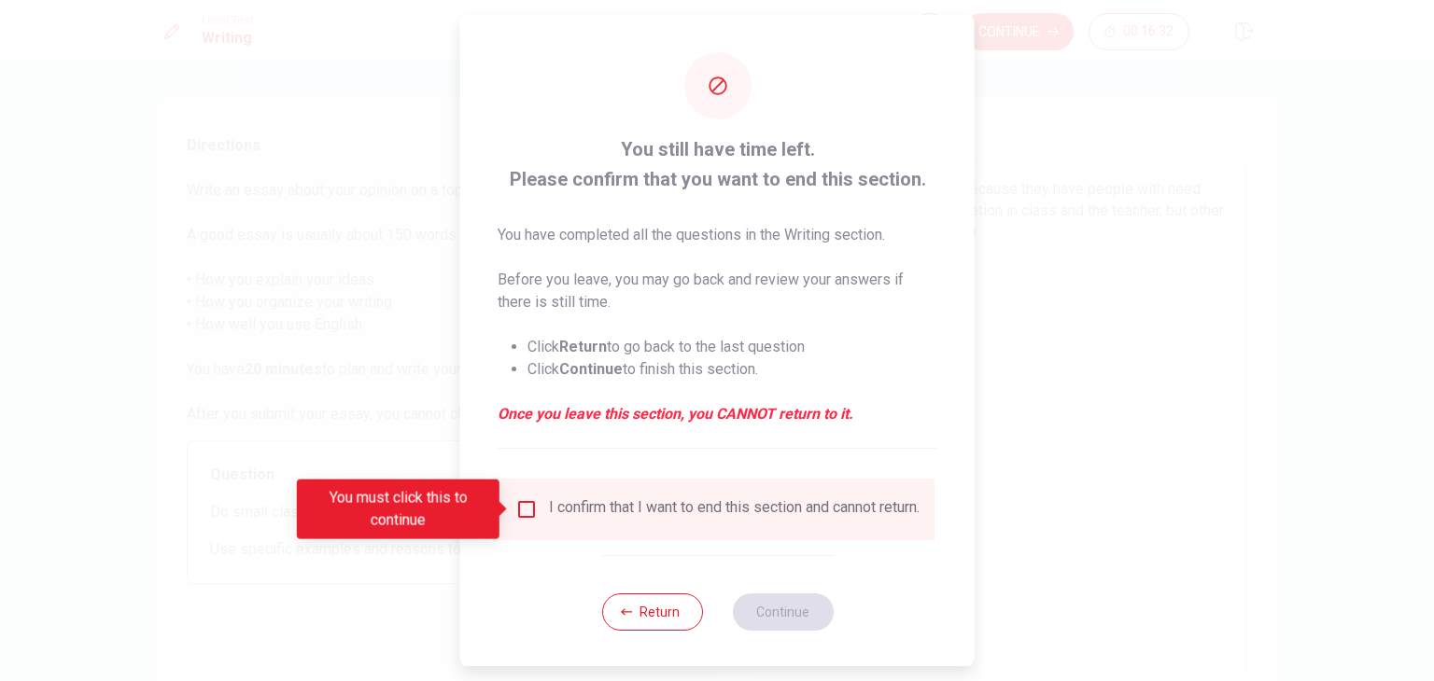
click at [538, 499] on div "I confirm that I want to end this section and cannot return." at bounding box center [717, 509] width 404 height 22
click at [515, 521] on div "I confirm that I want to end this section and cannot return." at bounding box center [717, 509] width 404 height 22
click at [522, 508] on input "You must click this to continue" at bounding box center [526, 509] width 22 height 22
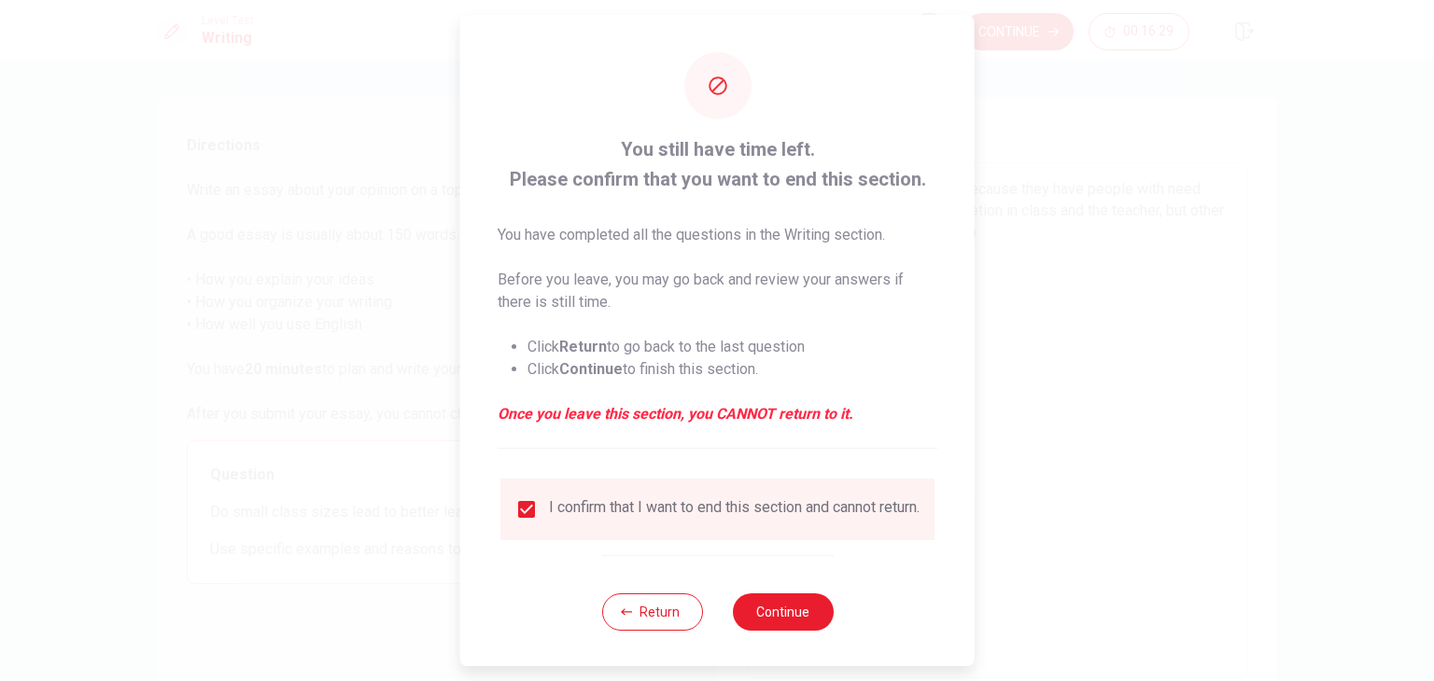
click at [762, 598] on div "Return Continue" at bounding box center [717, 611] width 232 height 113
click at [775, 615] on button "Continue" at bounding box center [782, 612] width 101 height 37
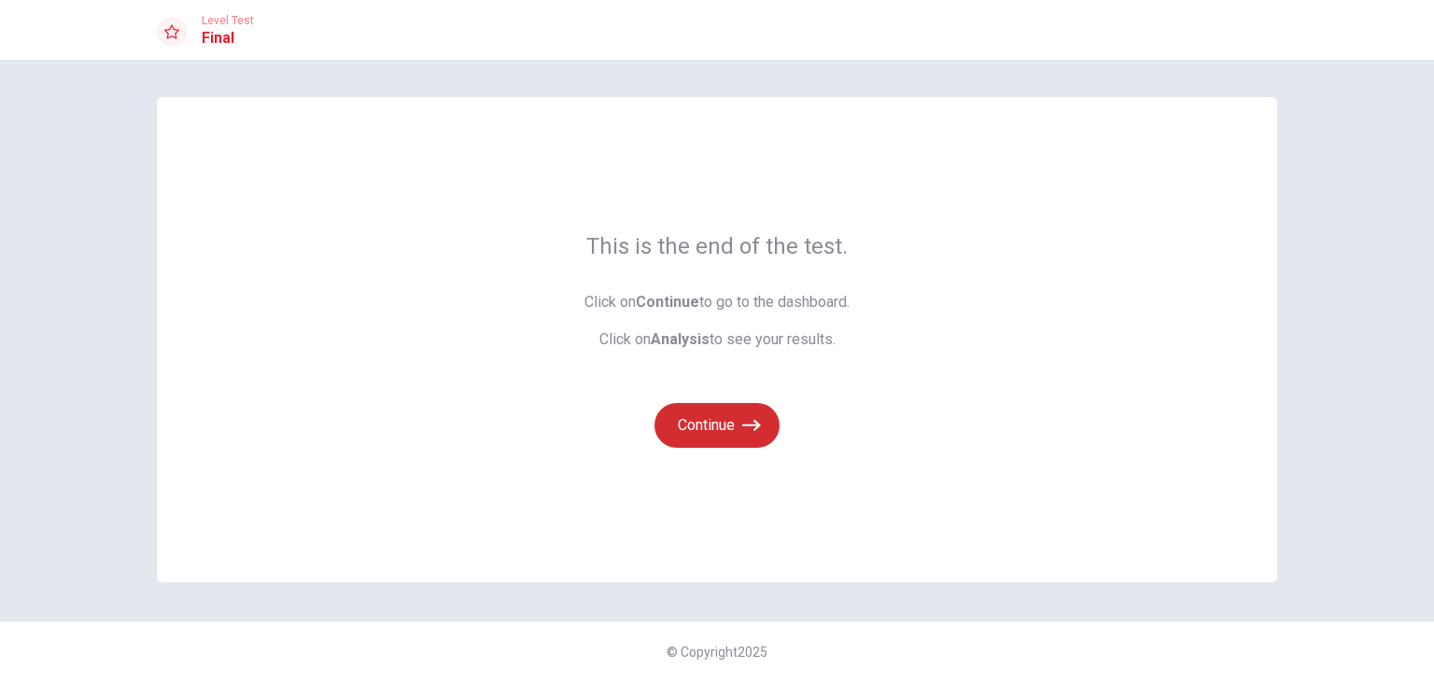
click at [742, 414] on button "Continue" at bounding box center [716, 425] width 125 height 45
